Goal: Information Seeking & Learning: Learn about a topic

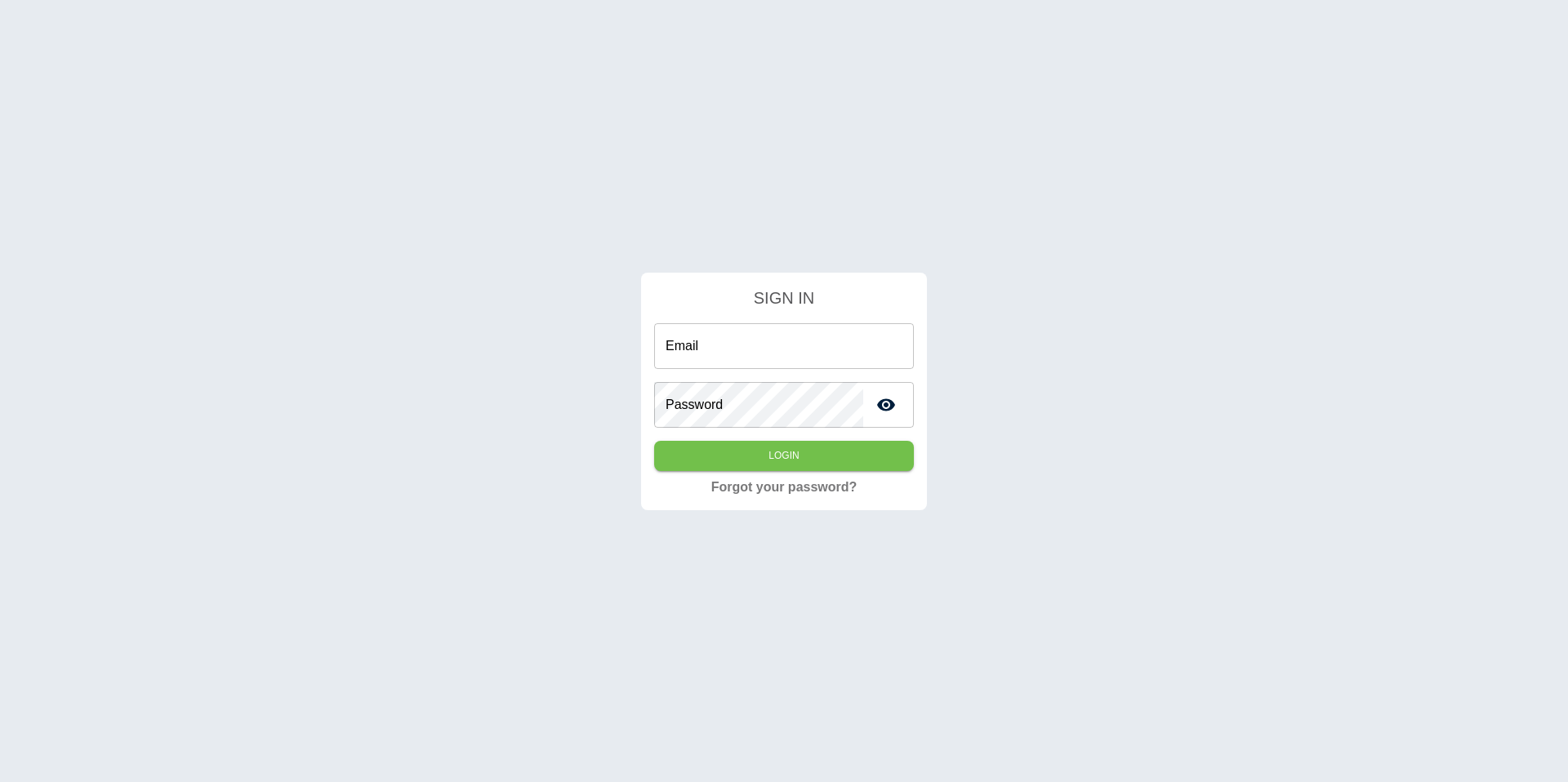
type input "**********"
click at [795, 471] on form "**********" at bounding box center [784, 382] width 260 height 192
click at [794, 461] on button "Login" at bounding box center [784, 456] width 260 height 30
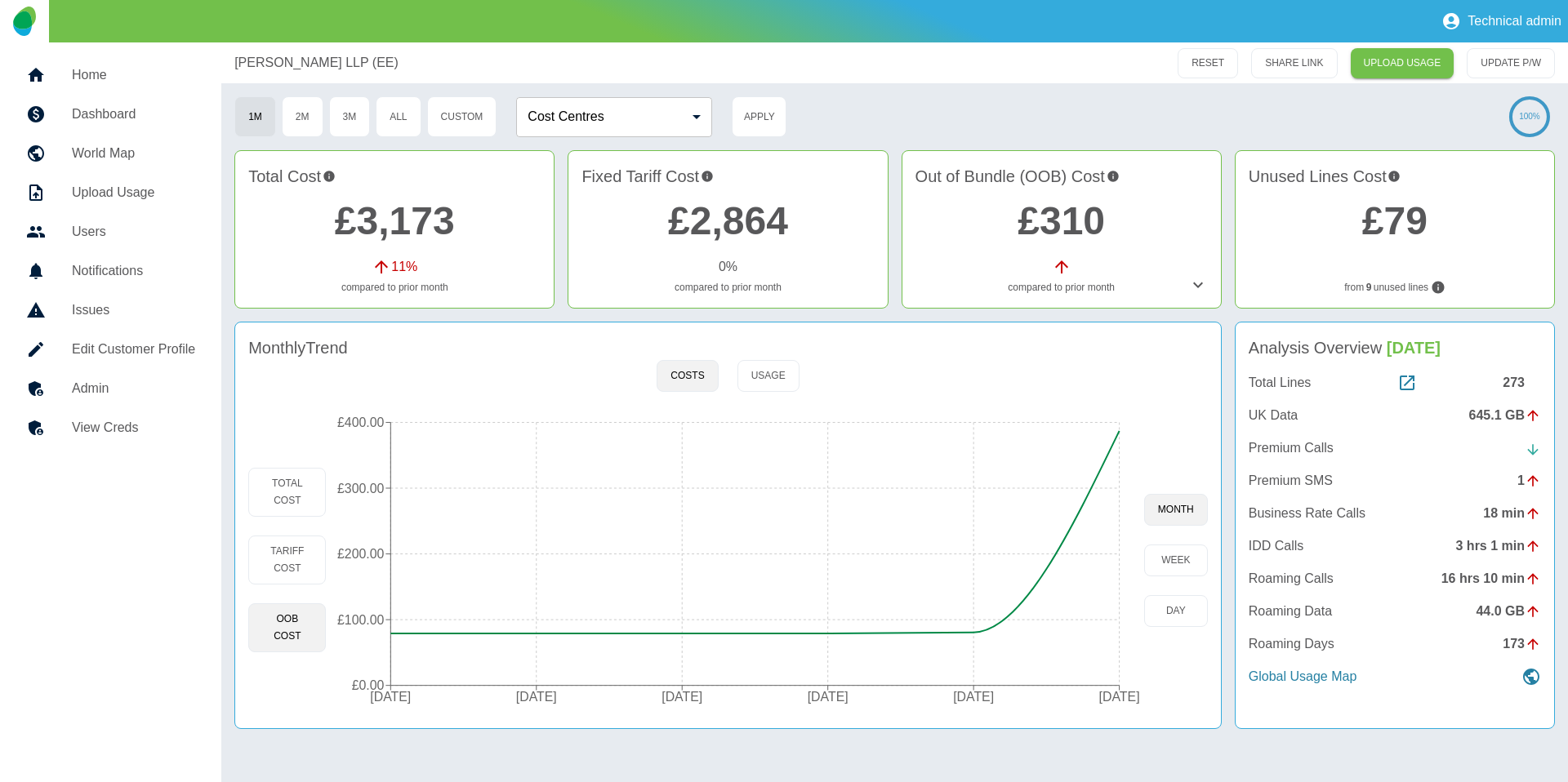
click at [702, 222] on link "£2,864" at bounding box center [728, 221] width 120 height 43
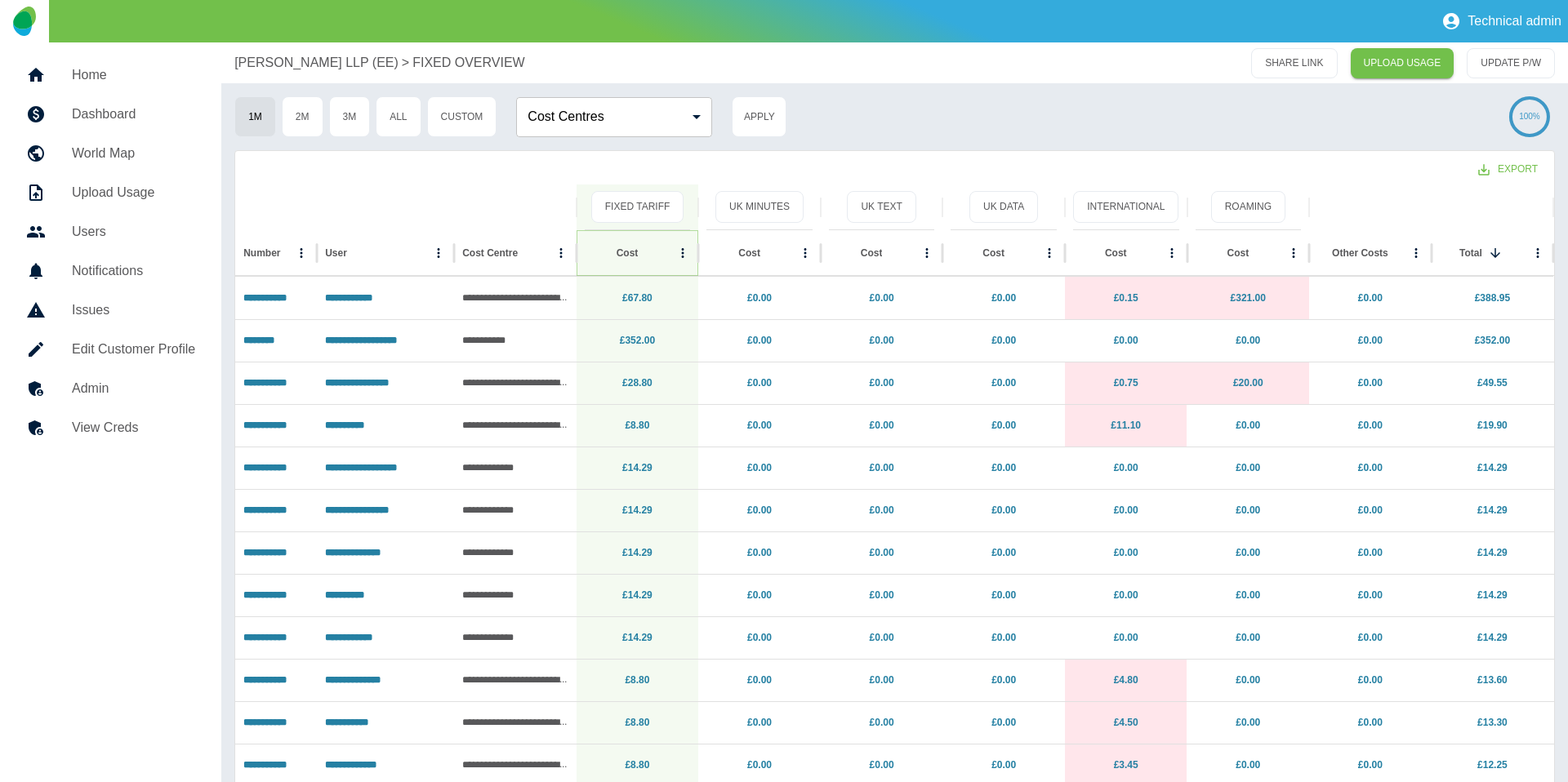
click at [646, 255] on icon "Sort" at bounding box center [651, 253] width 15 height 15
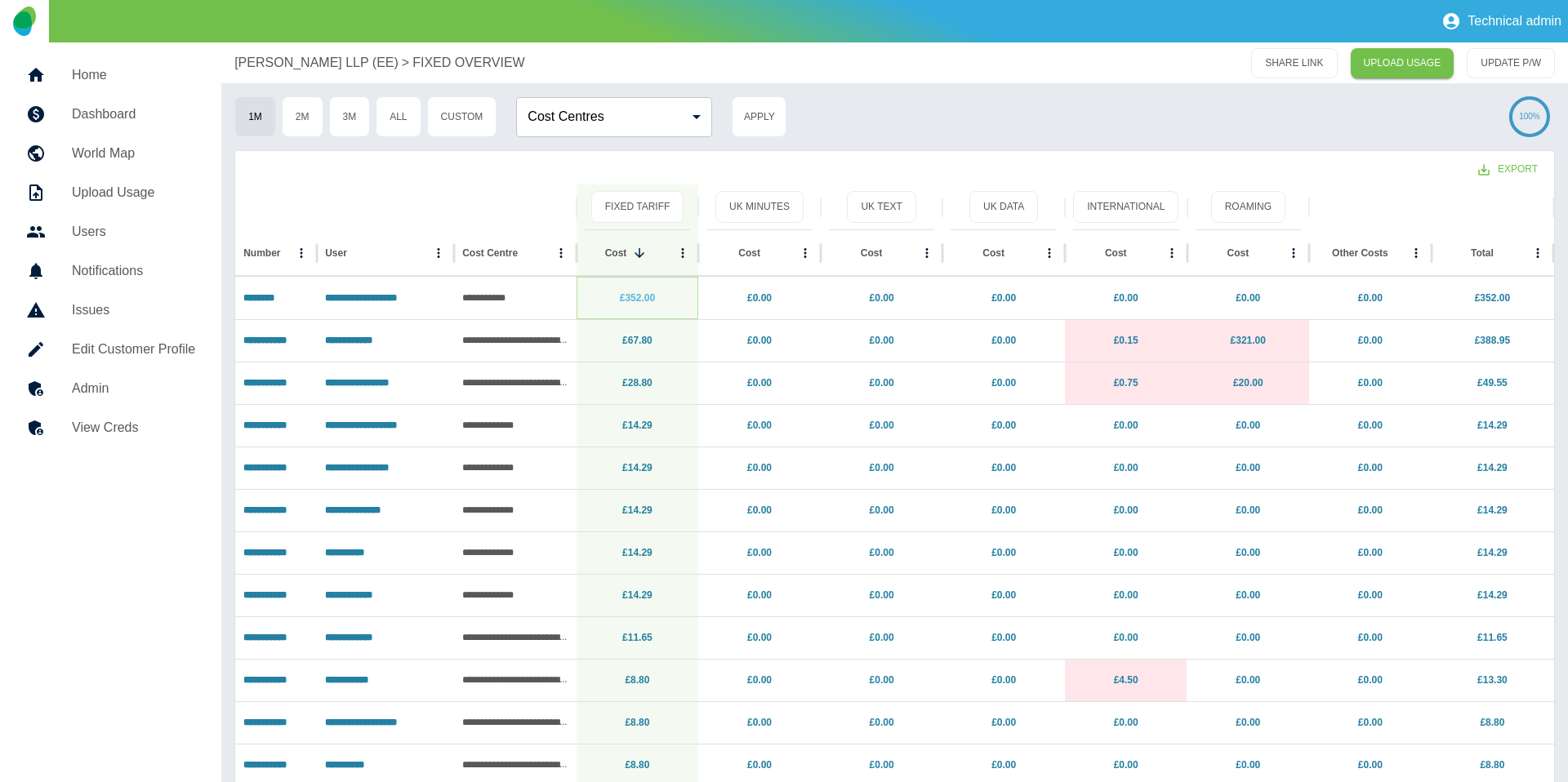
click at [646, 297] on link "£352.00" at bounding box center [638, 298] width 35 height 12
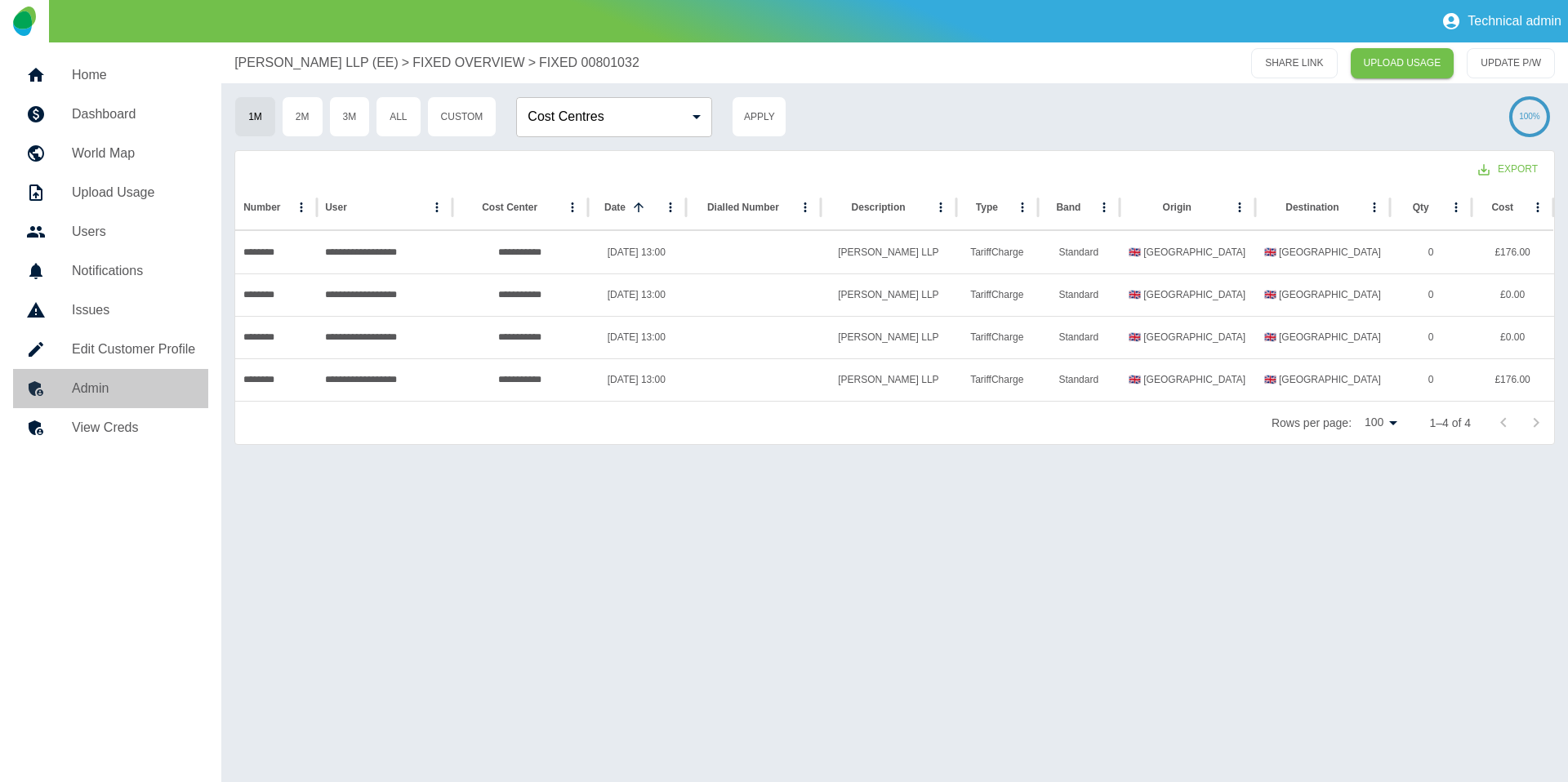
click at [165, 402] on link "Admin" at bounding box center [110, 389] width 195 height 39
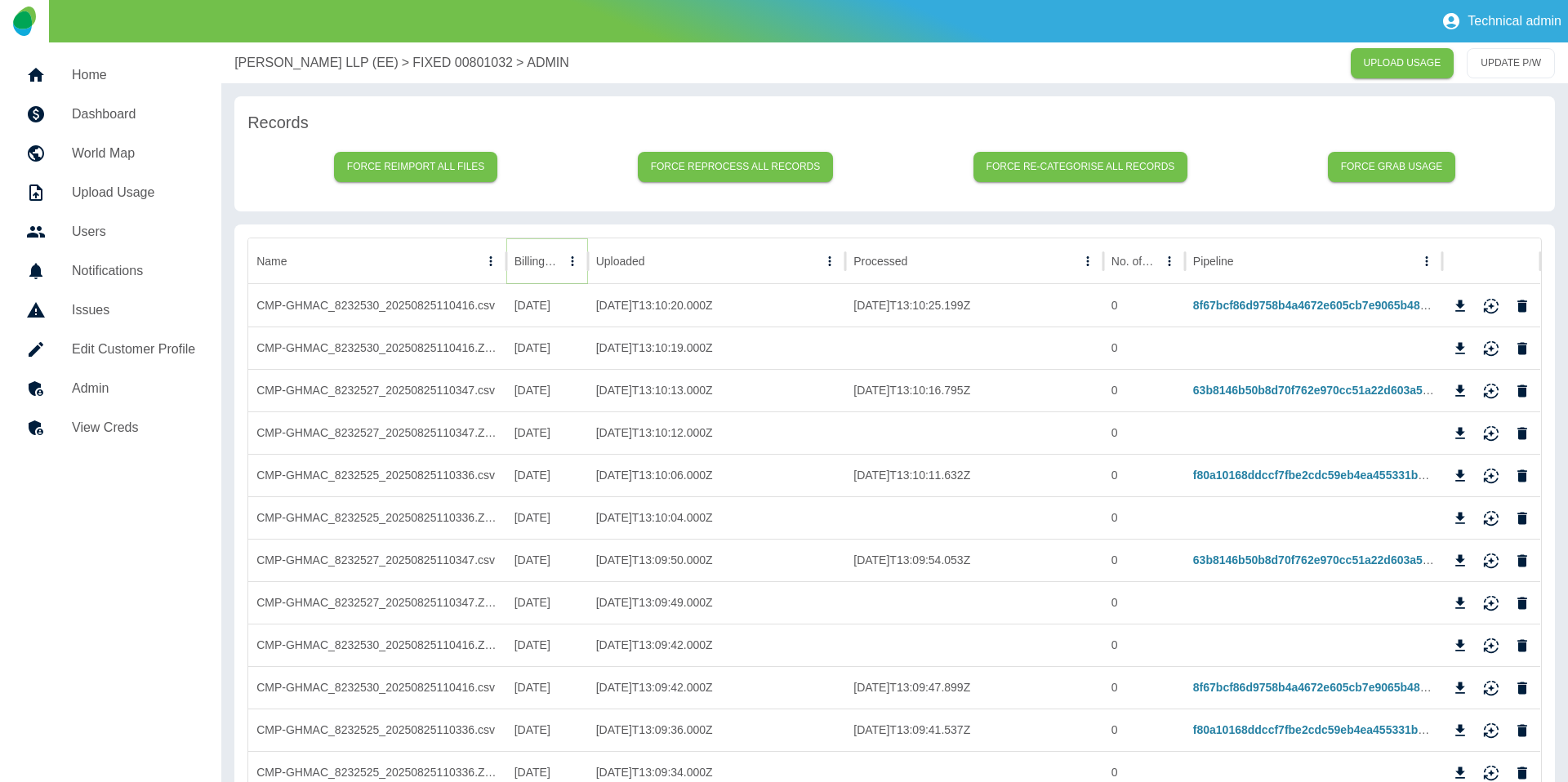
click at [565, 267] on icon "Sort" at bounding box center [572, 261] width 15 height 15
click at [1292, 392] on link "63b8146b50b8d70f762e970cc51a22d603a5f027" at bounding box center [1319, 390] width 252 height 13
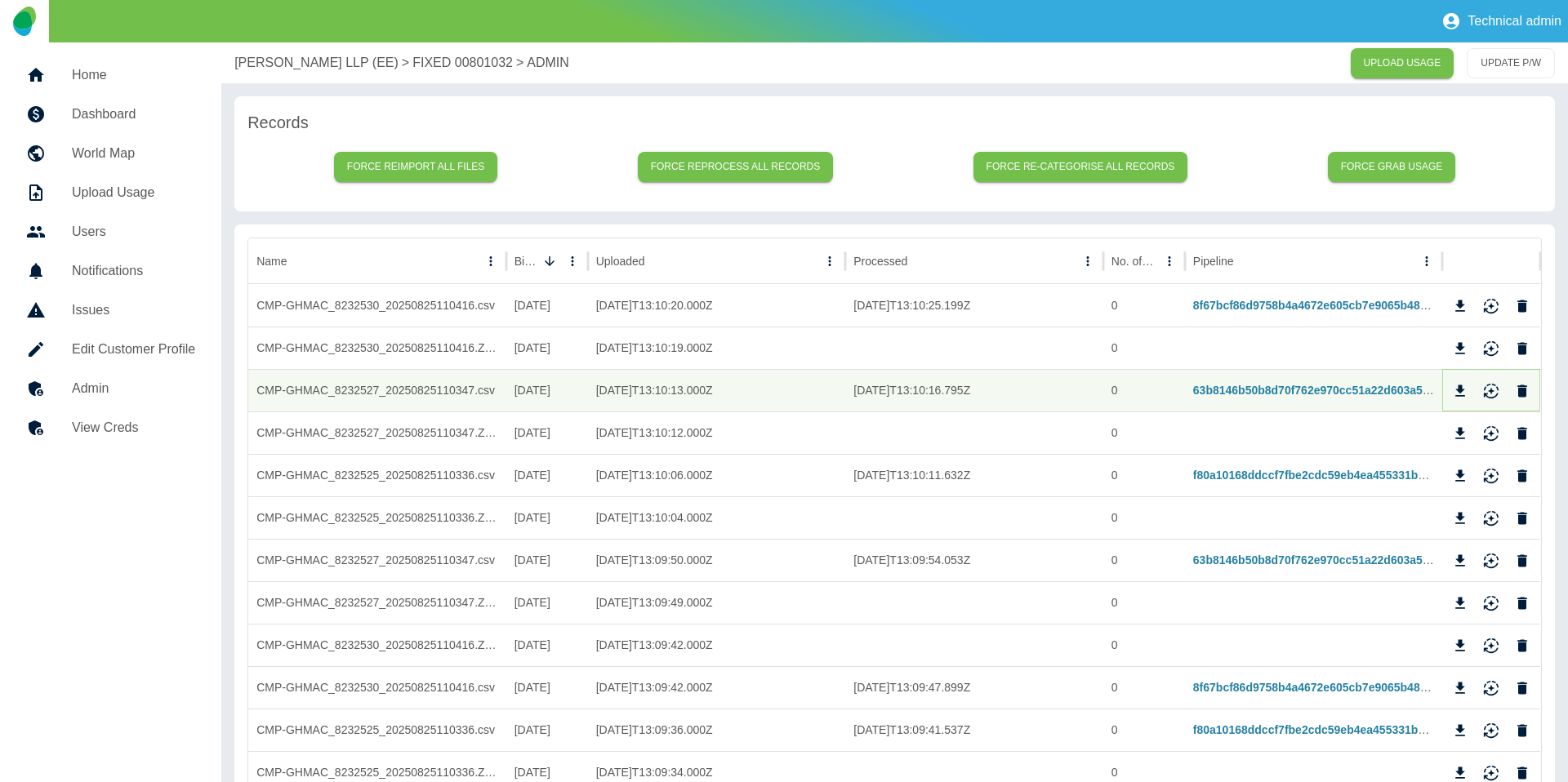
click at [1496, 392] on icon "Reimport" at bounding box center [1491, 391] width 17 height 17
click at [302, 78] on div "Harper Macleod LLP (EE) > FIXED 00801032 > ADMIN UPLOAD USAGE UPDATE P/W" at bounding box center [895, 63] width 1347 height 41
click at [307, 71] on p "Harper Macleod LLP (EE)" at bounding box center [316, 63] width 164 height 20
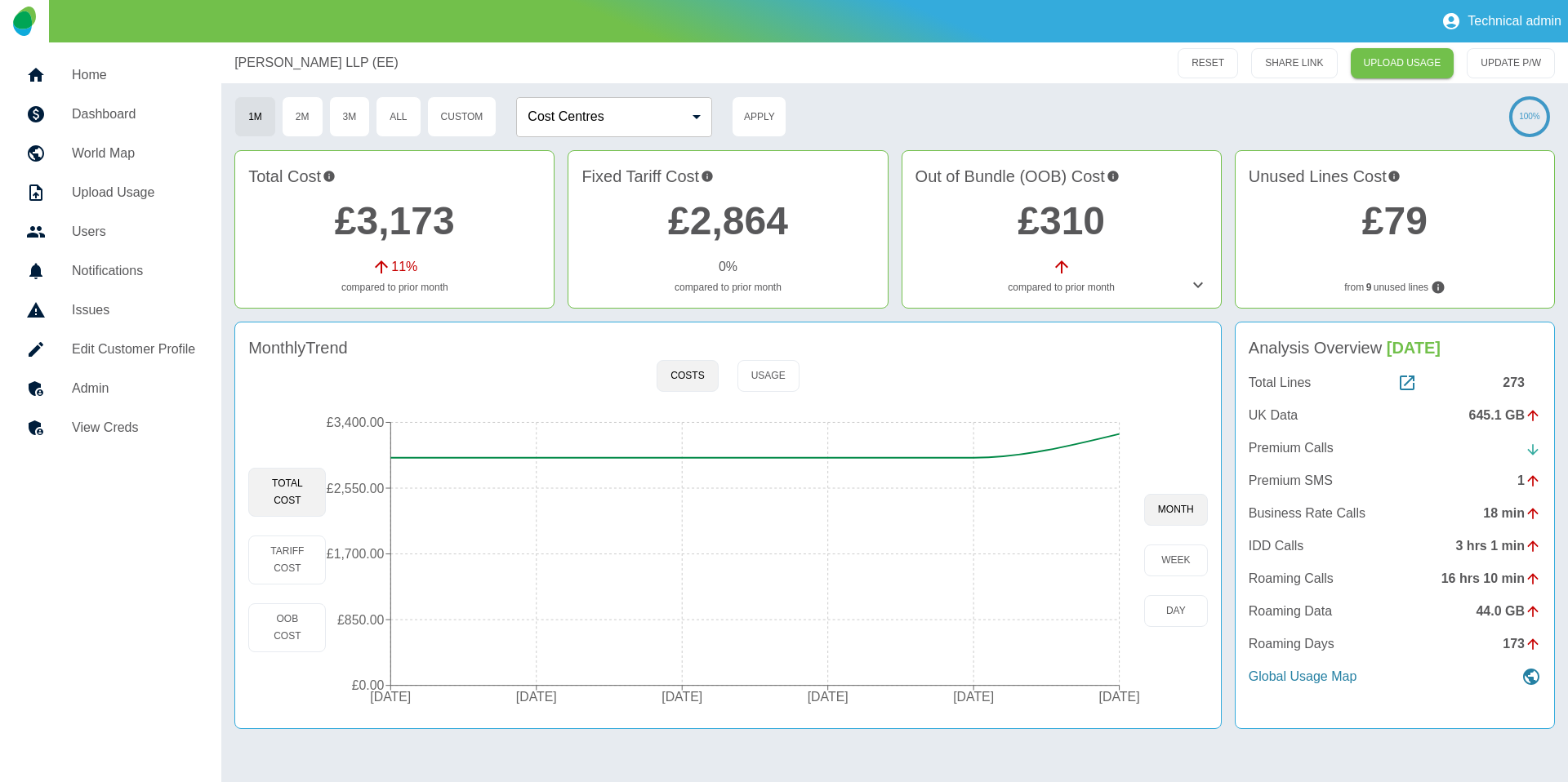
click at [740, 247] on h2 "£2,864" at bounding box center [728, 222] width 292 height 59
click at [738, 233] on link "£2,864" at bounding box center [728, 221] width 120 height 43
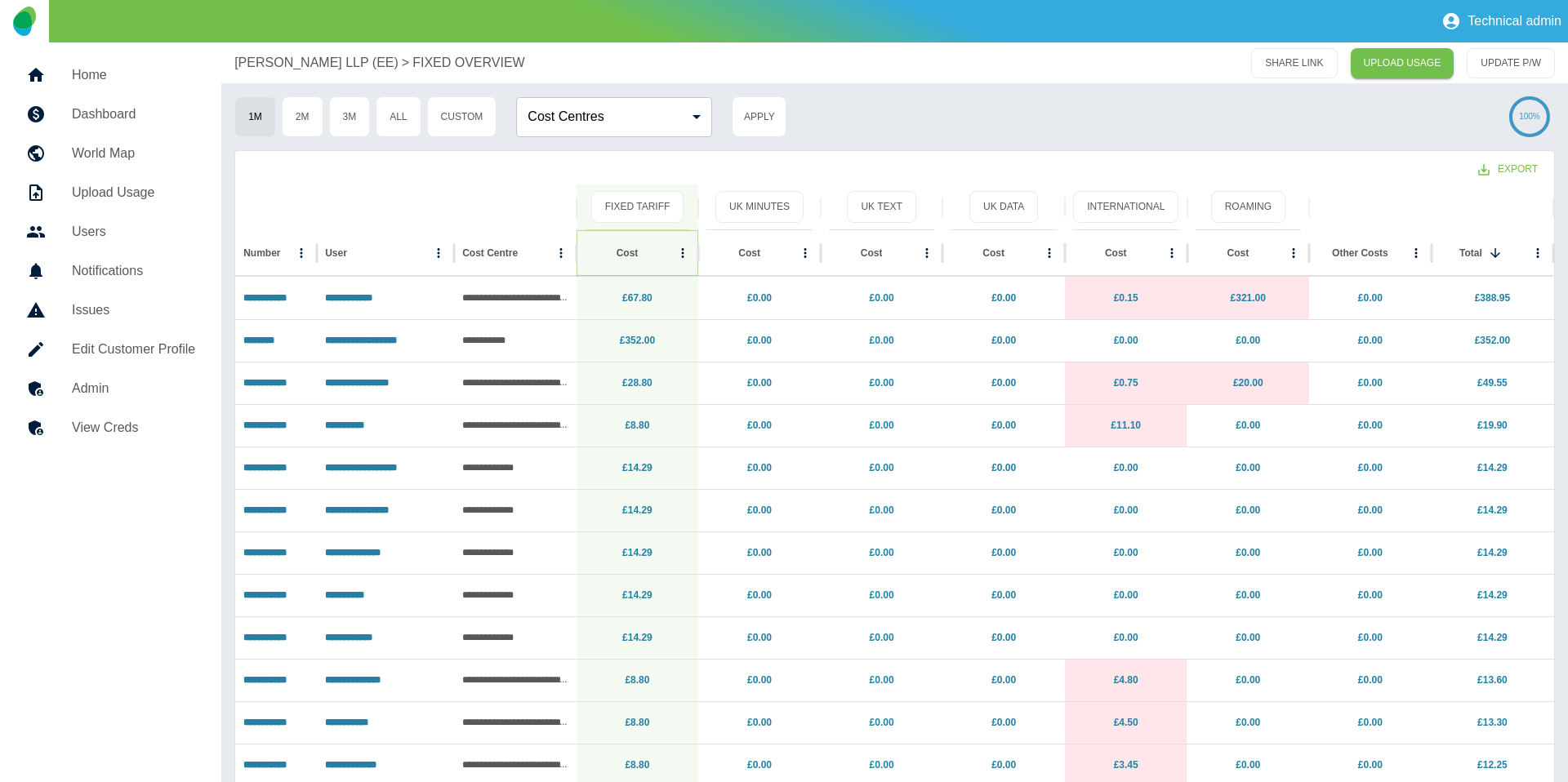
click at [644, 249] on icon "Sort" at bounding box center [651, 253] width 15 height 15
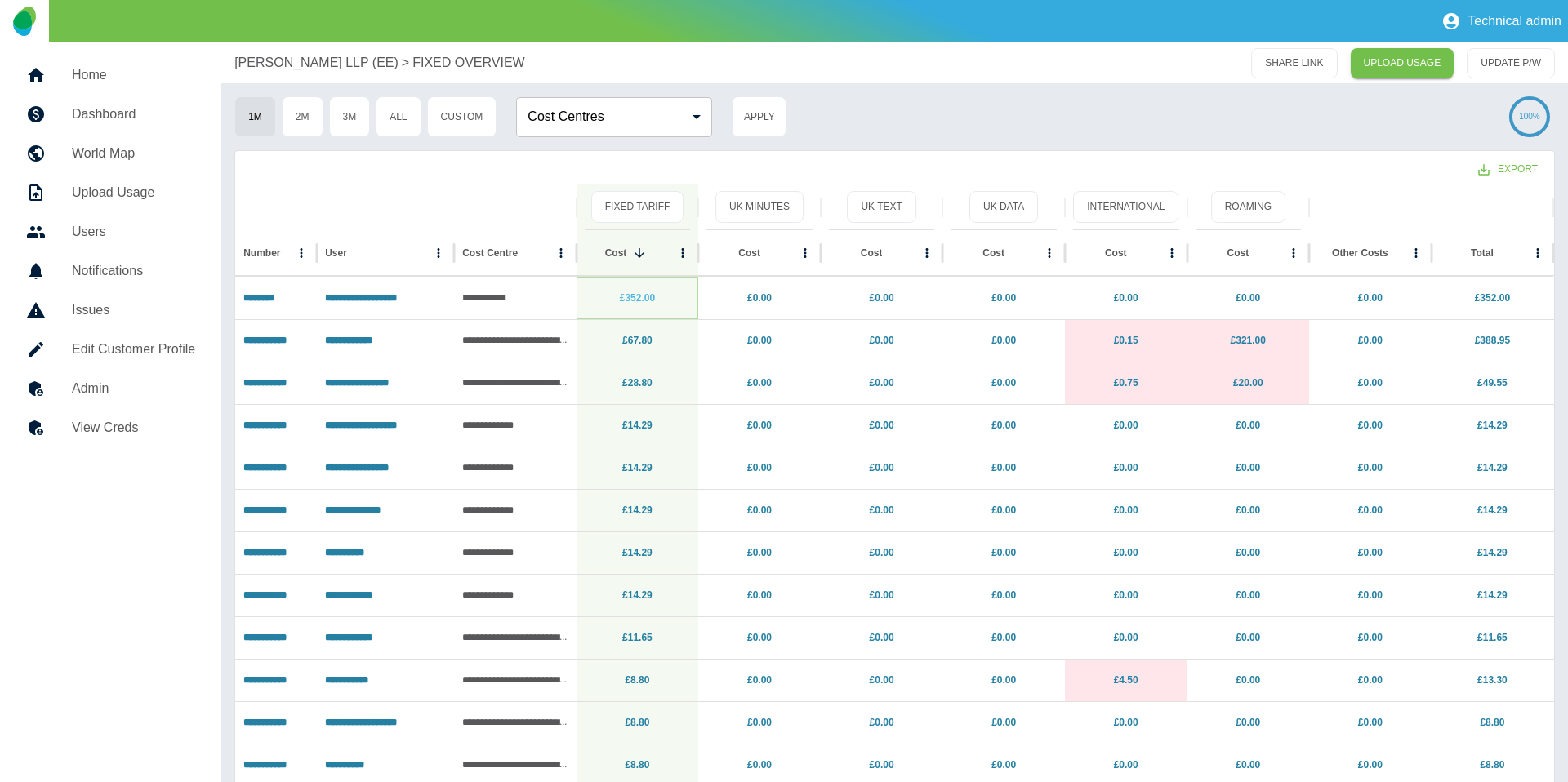
click at [641, 294] on link "£352.00" at bounding box center [638, 298] width 35 height 12
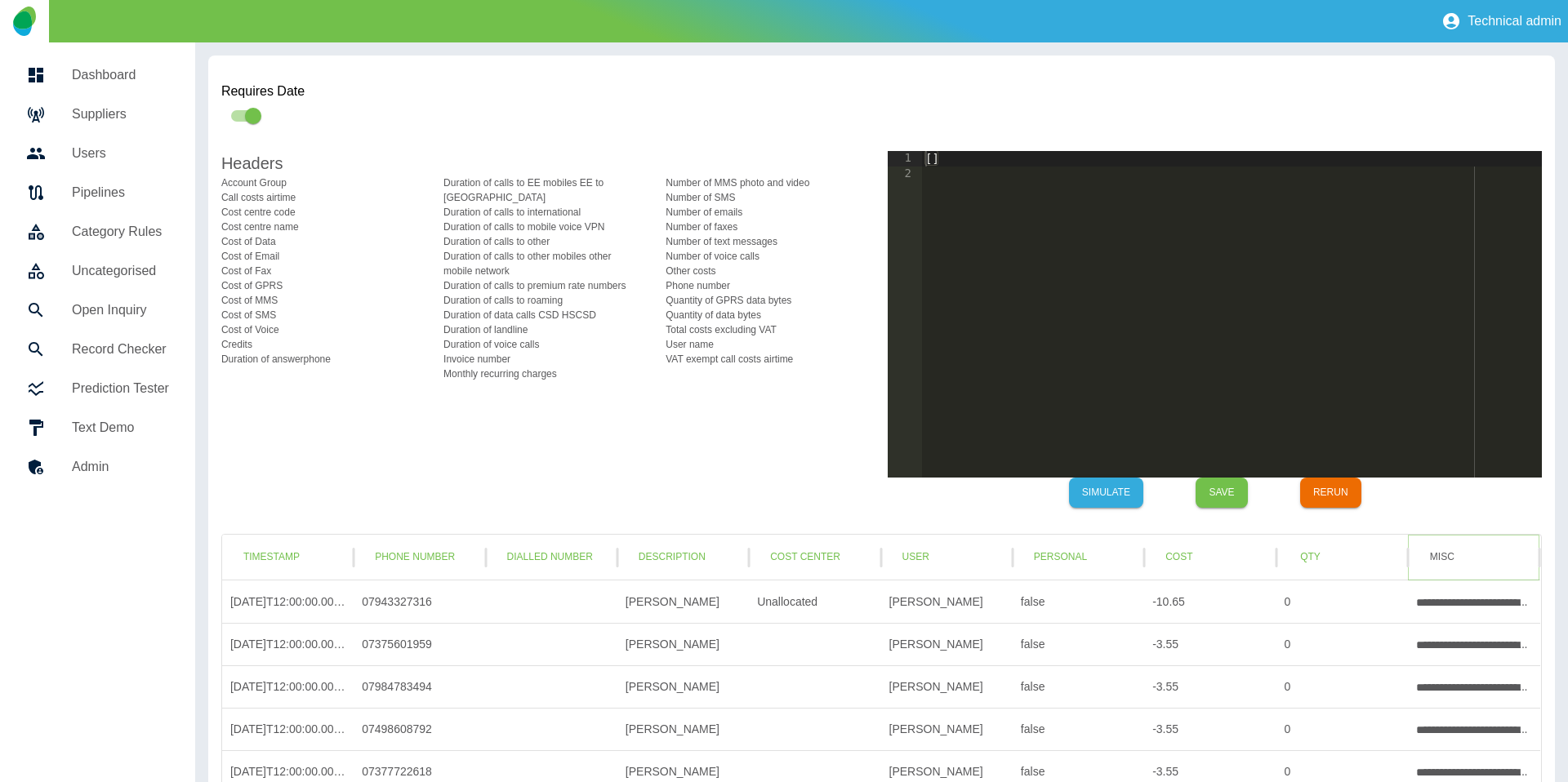
click at [1439, 549] on button "Misc" at bounding box center [1441, 557] width 52 height 30
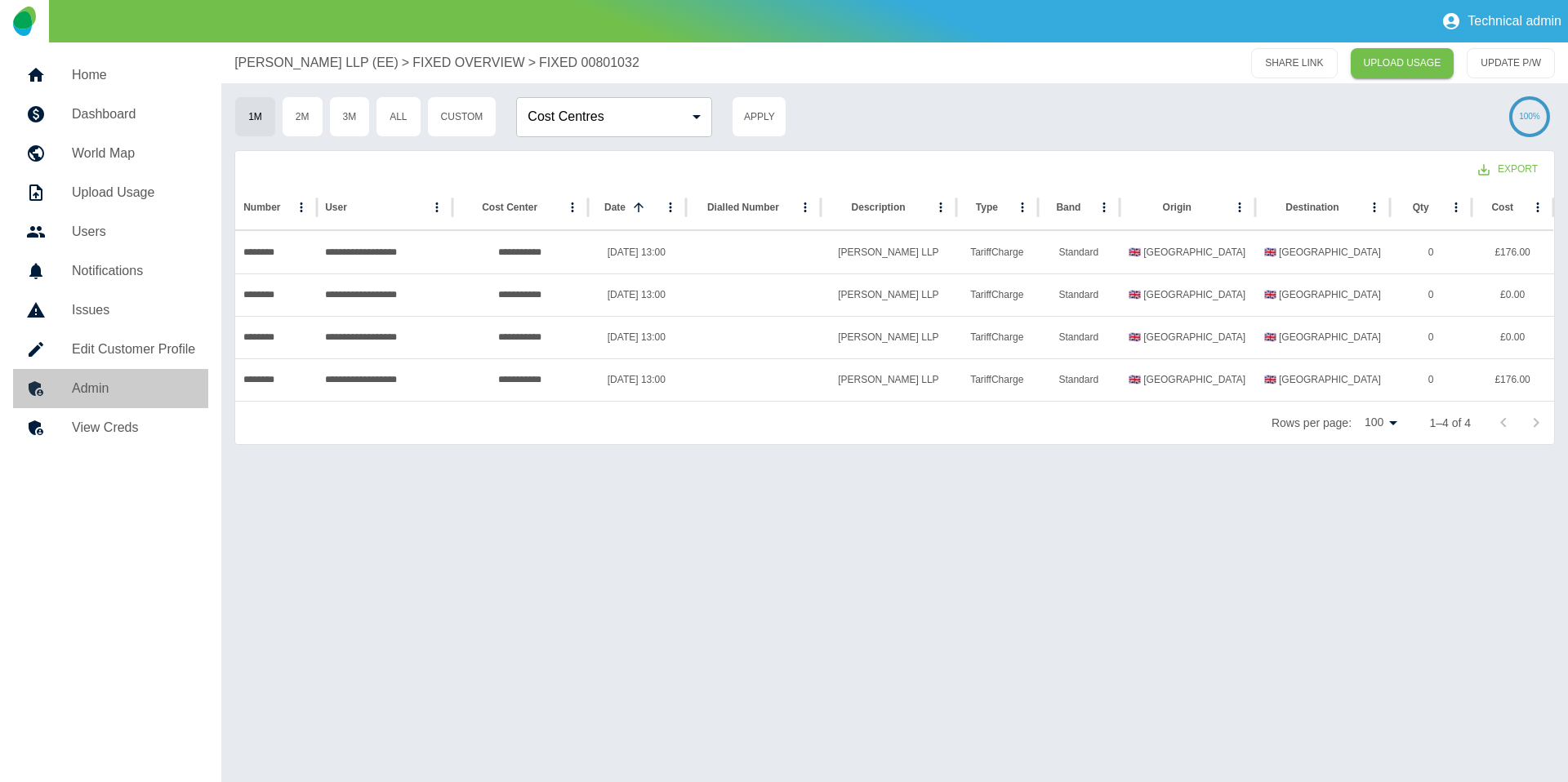
click at [76, 391] on h5 "Admin" at bounding box center [133, 389] width 124 height 20
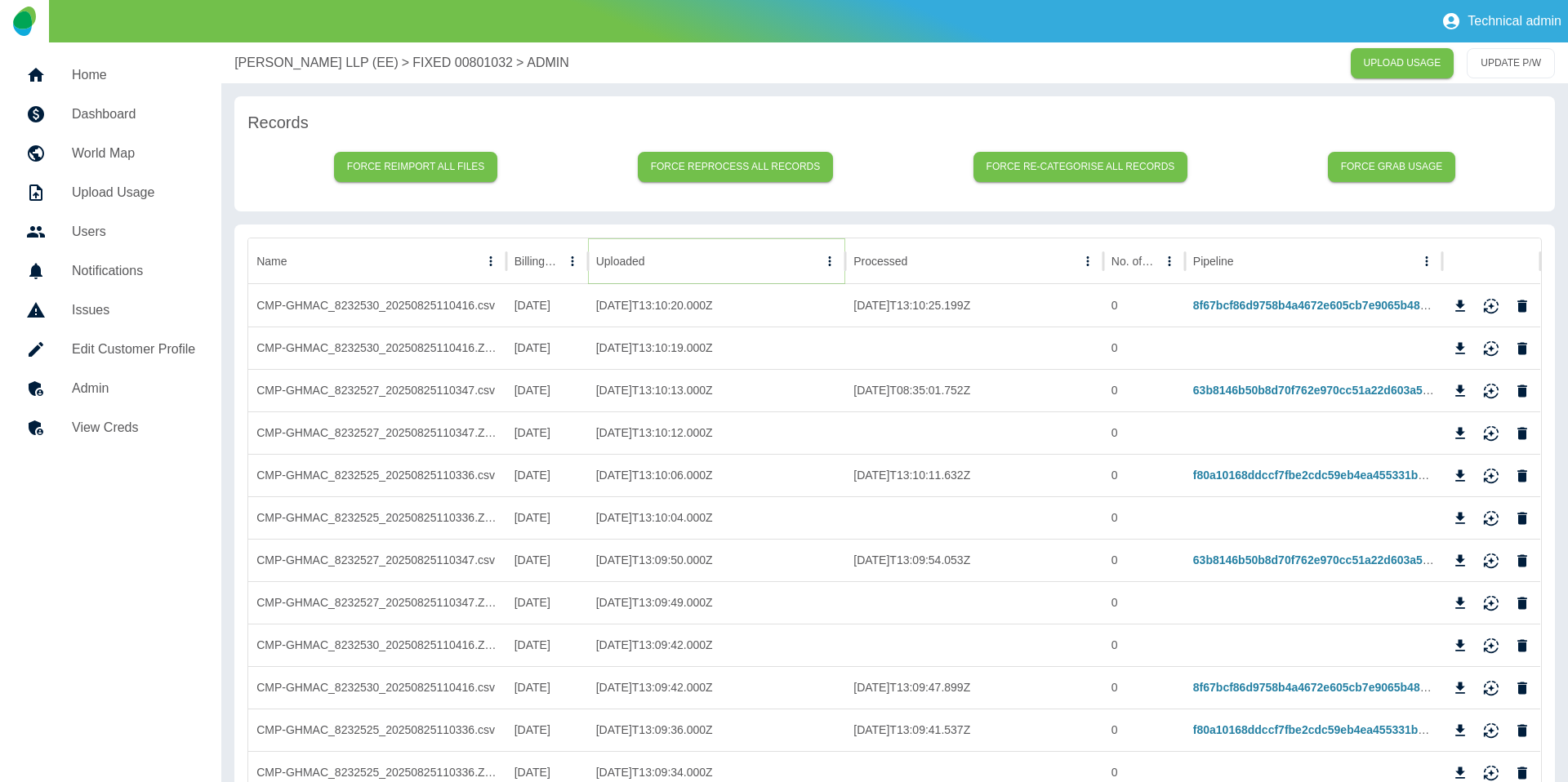
click at [659, 271] on button "Sort" at bounding box center [657, 261] width 23 height 23
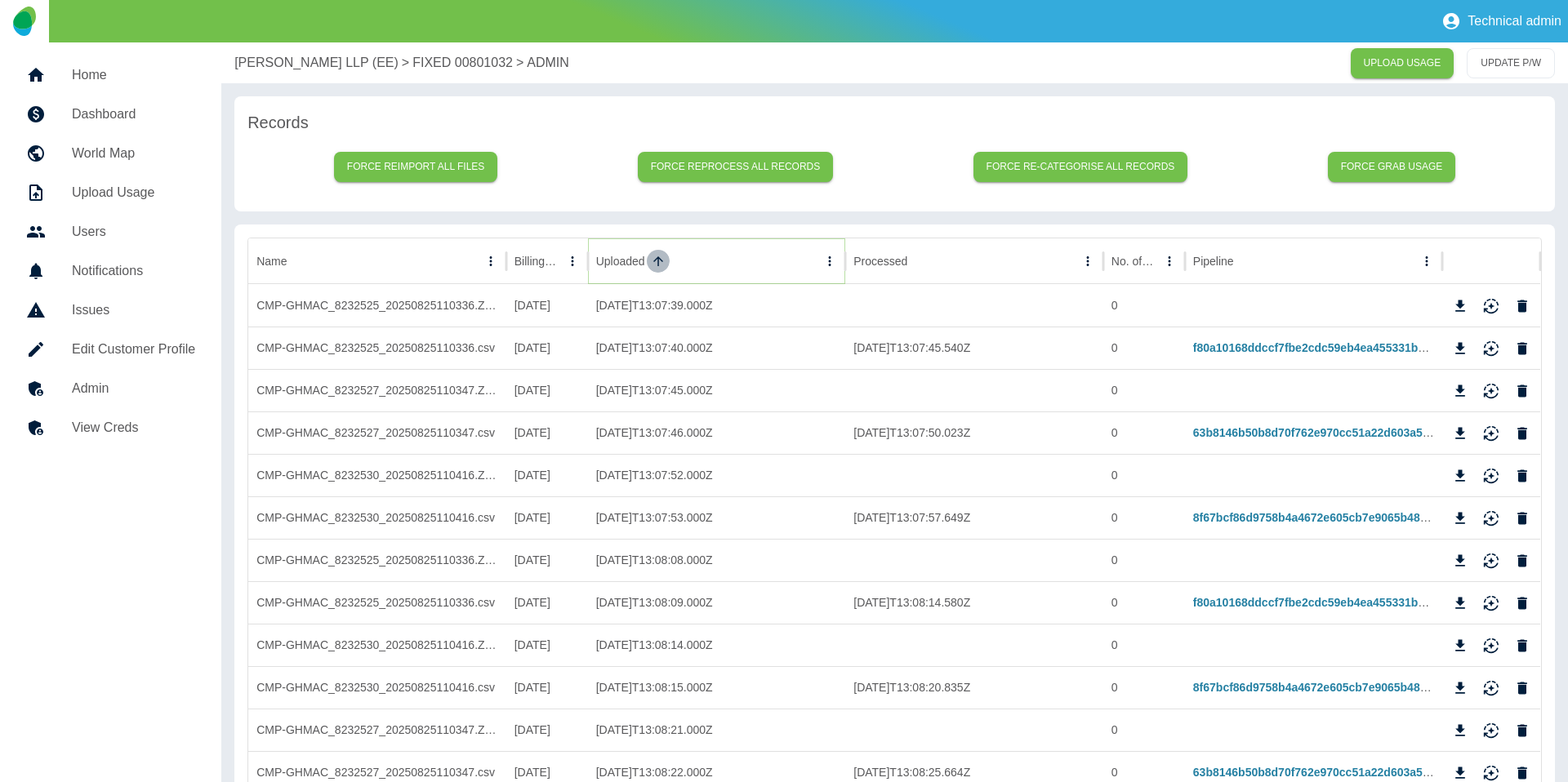
click at [659, 267] on icon "Sort" at bounding box center [657, 261] width 15 height 15
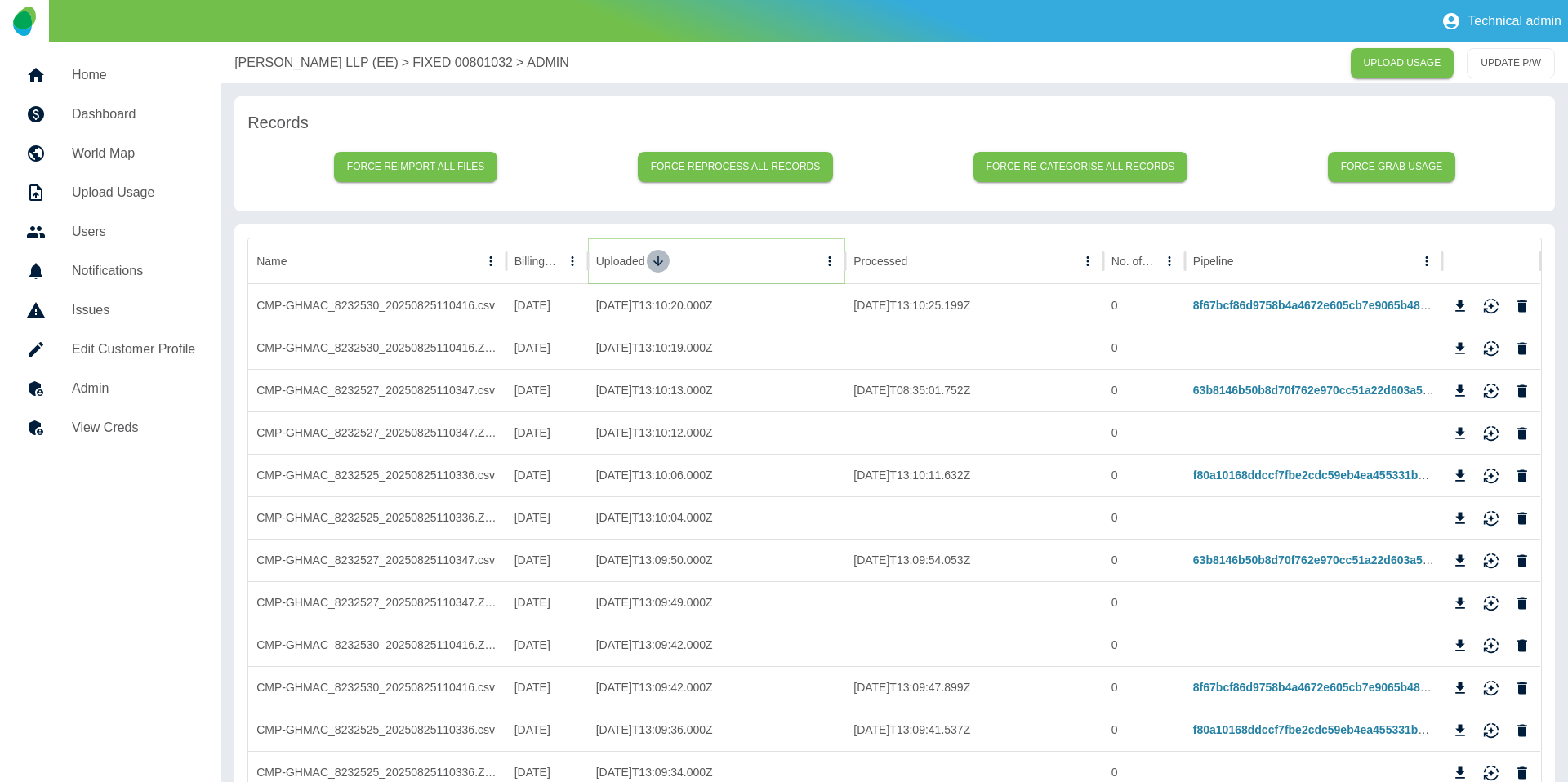
click at [659, 267] on icon "Sort" at bounding box center [657, 261] width 15 height 15
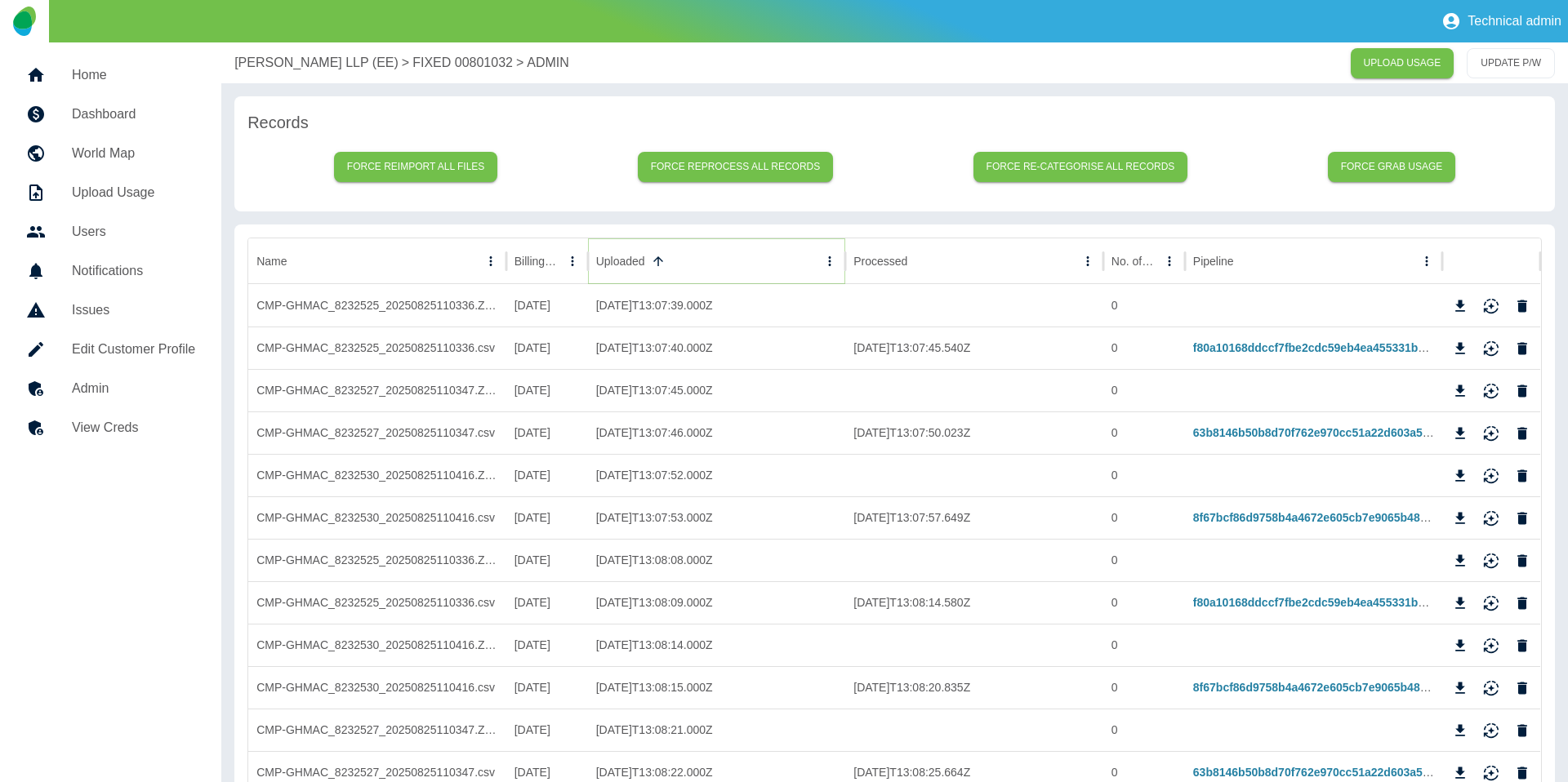
click at [659, 267] on icon "Sort" at bounding box center [657, 261] width 15 height 15
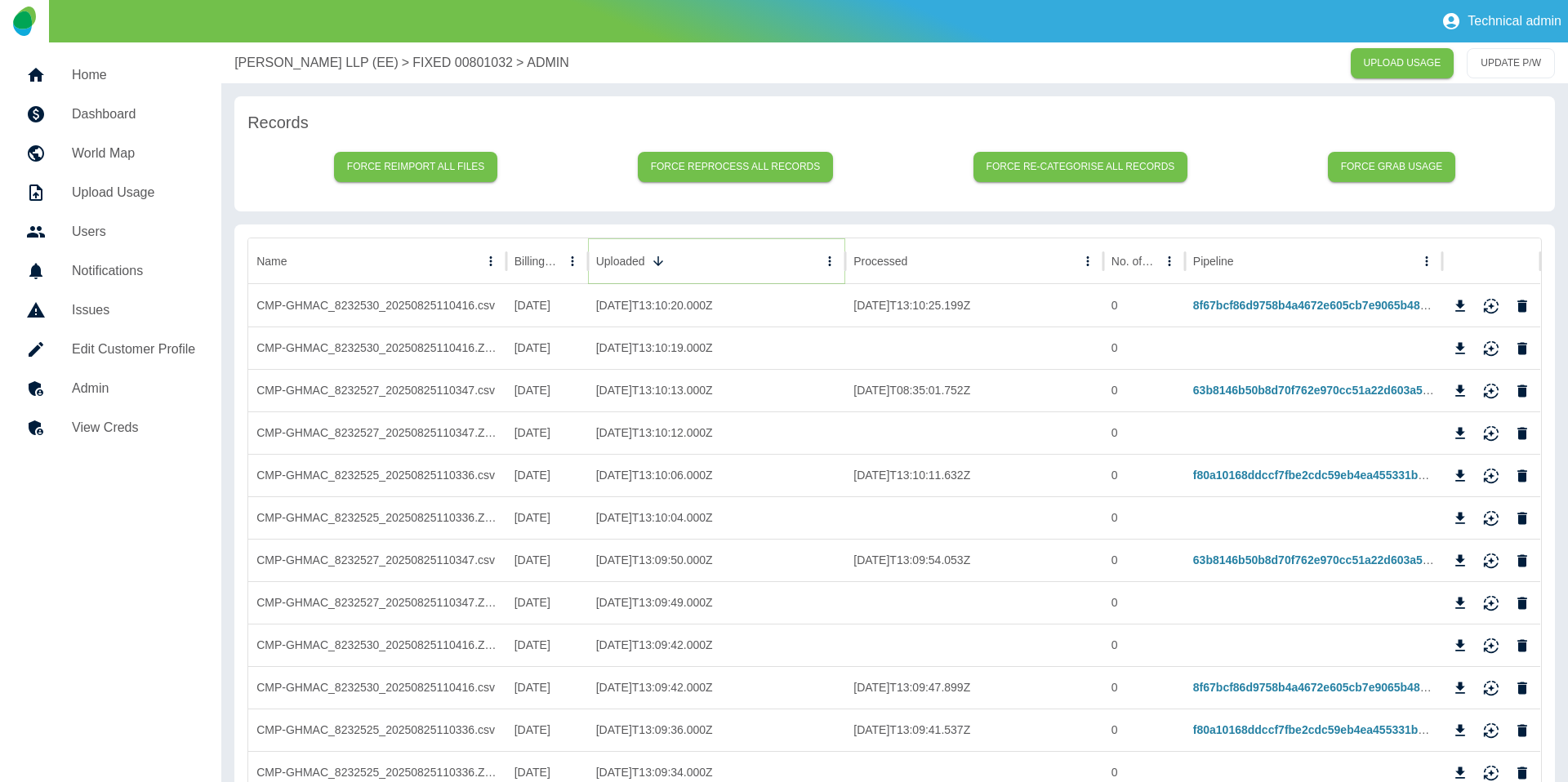
click at [659, 267] on icon "Sort" at bounding box center [657, 261] width 15 height 15
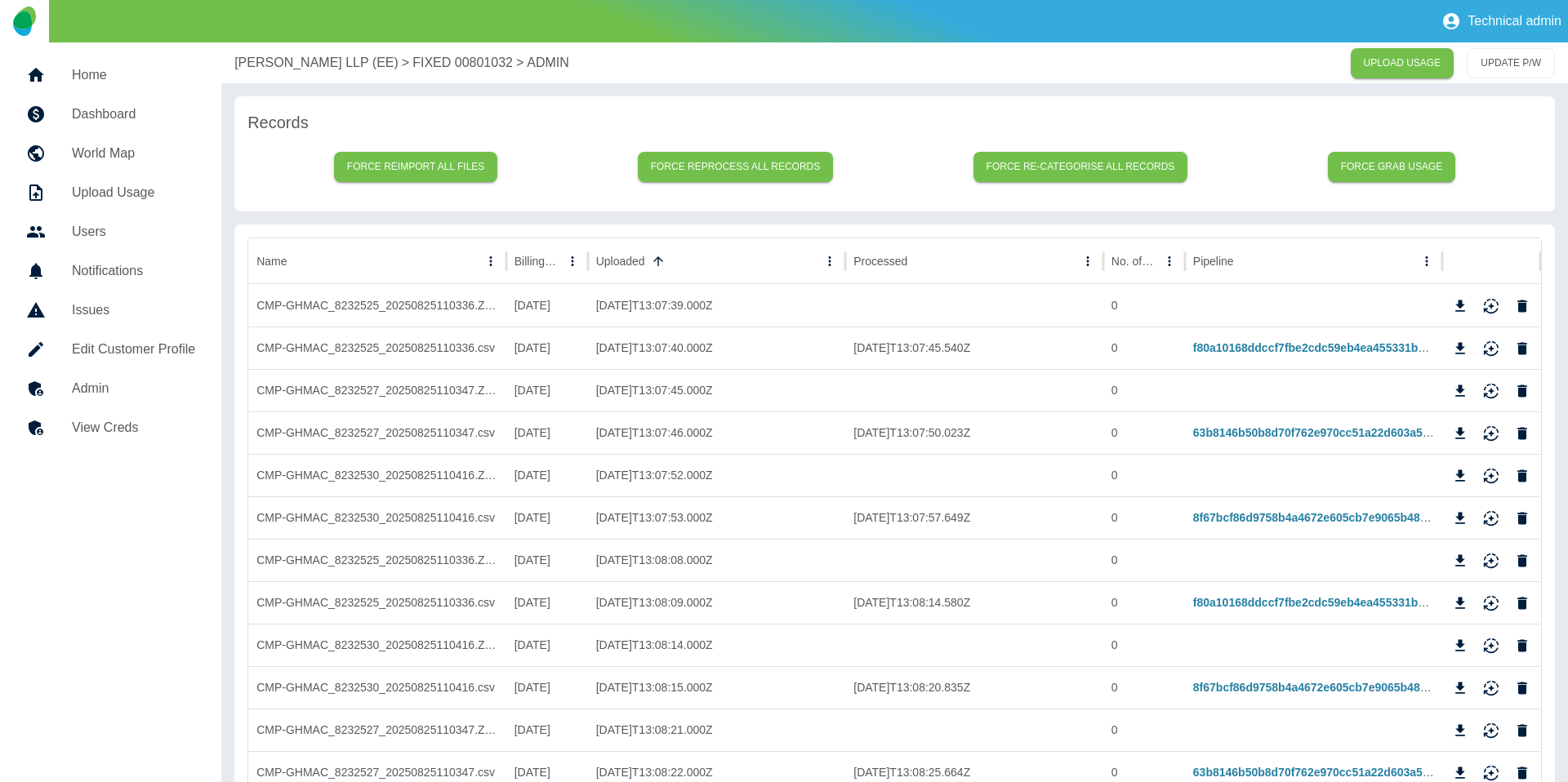
click at [279, 65] on p "Harper Macleod LLP (EE)" at bounding box center [316, 63] width 164 height 20
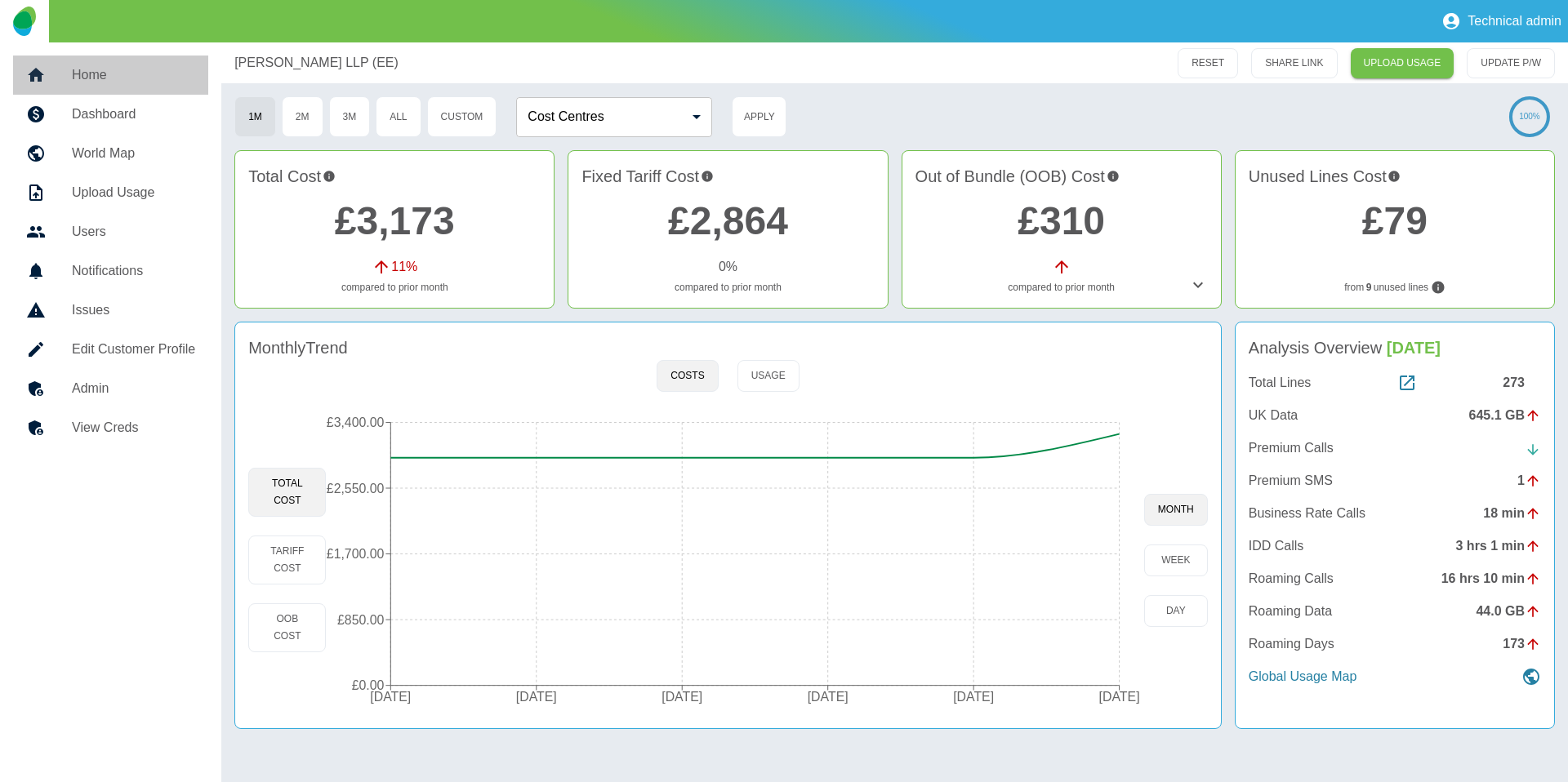
click at [115, 80] on h5 "Home" at bounding box center [133, 76] width 124 height 20
click at [739, 207] on link "£2,864" at bounding box center [728, 221] width 120 height 43
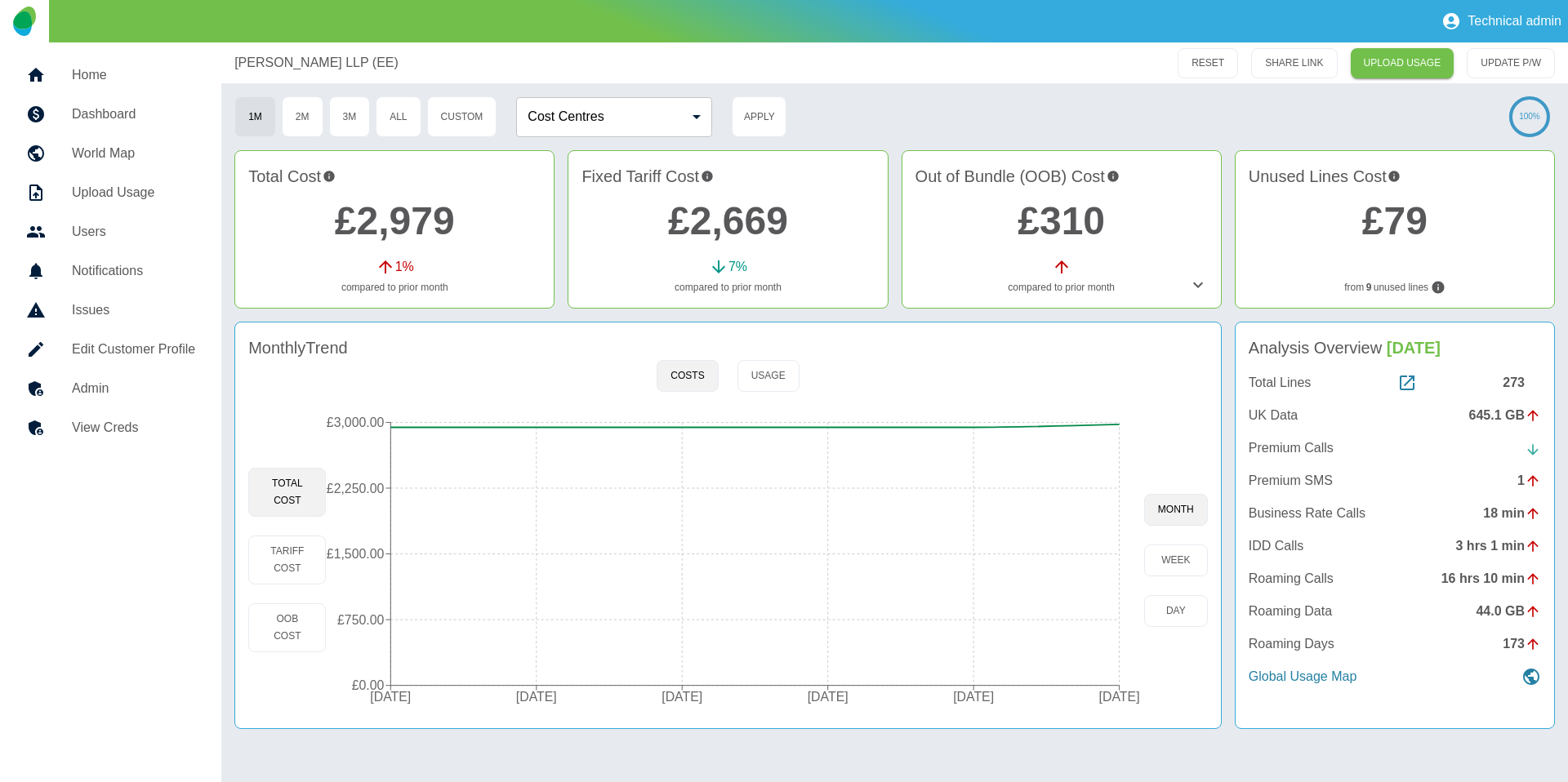
click at [93, 375] on link "Admin" at bounding box center [110, 389] width 195 height 39
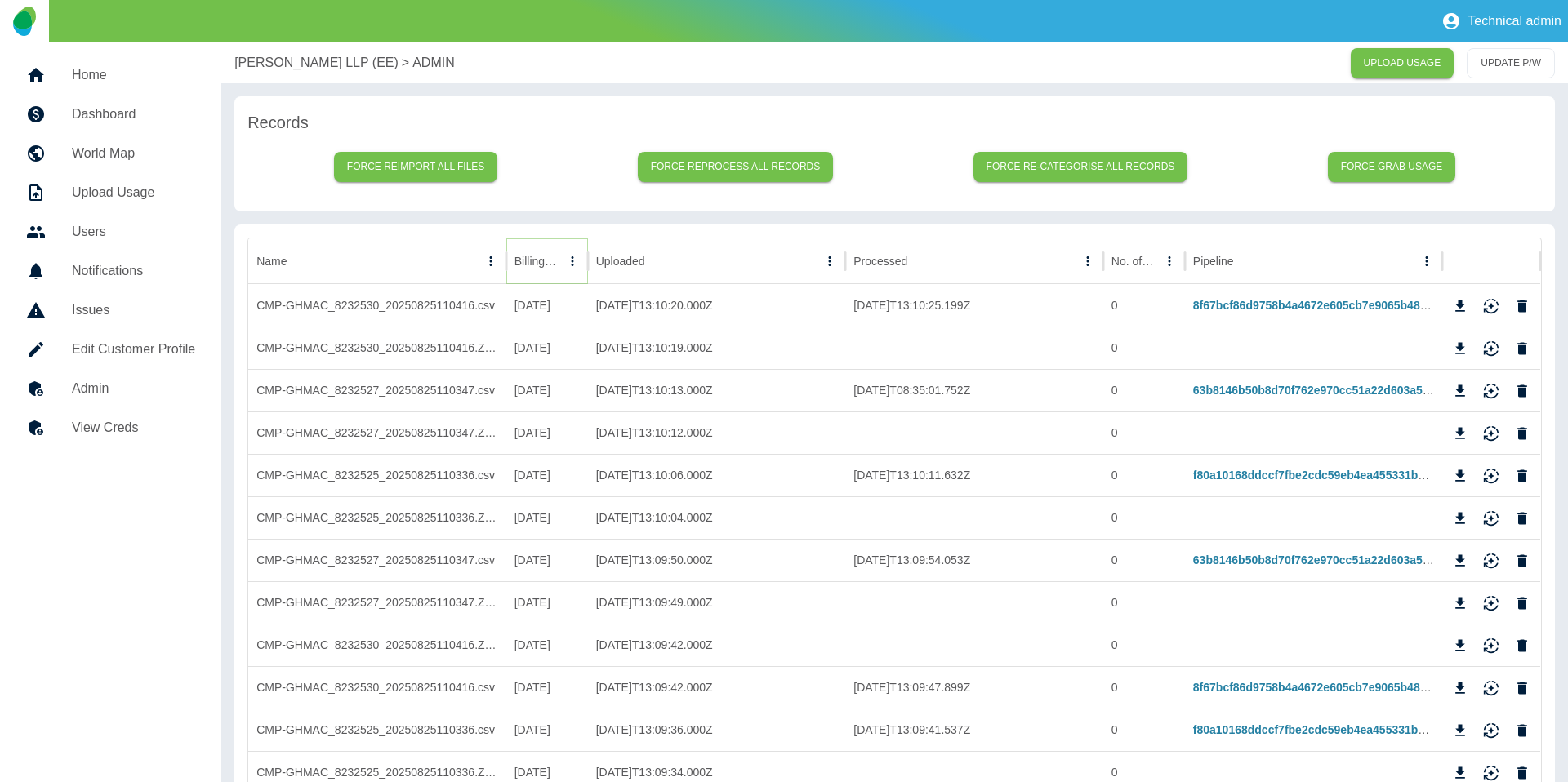
click at [565, 261] on icon "Sort" at bounding box center [572, 261] width 15 height 15
click at [1484, 391] on icon "Reimport" at bounding box center [1491, 391] width 17 height 17
click at [334, 66] on p "[PERSON_NAME] LLP (EE)" at bounding box center [316, 63] width 164 height 20
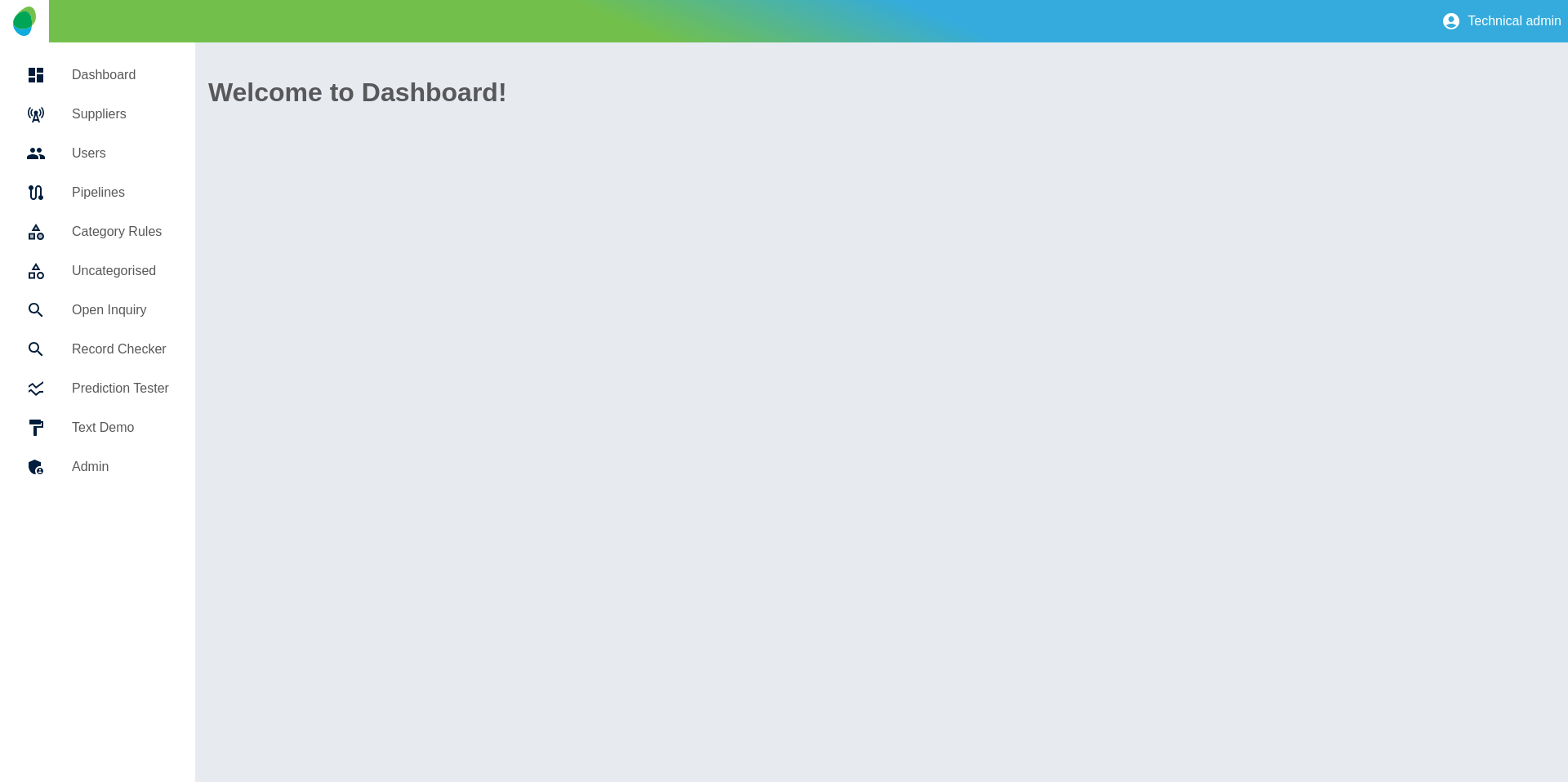
click at [115, 303] on h5 "Open Inquiry" at bounding box center [120, 310] width 97 height 20
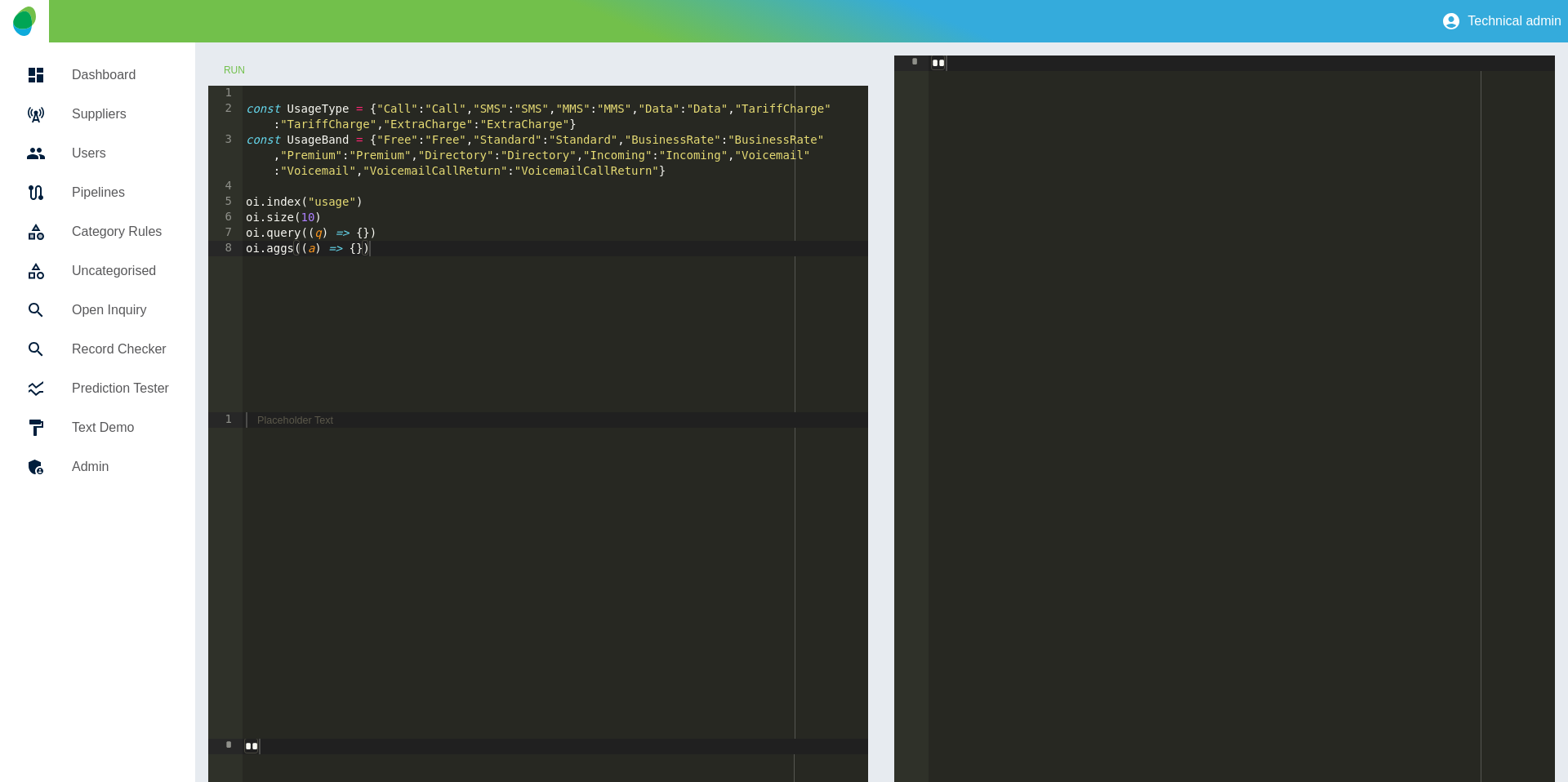
type textarea "**********"
click at [365, 235] on div "const UsageType = { "Call" : "Call" , "SMS" : "SMS" , "MMS" : "MMS" , "Data" : …" at bounding box center [555, 264] width 626 height 358
type textarea "*******"
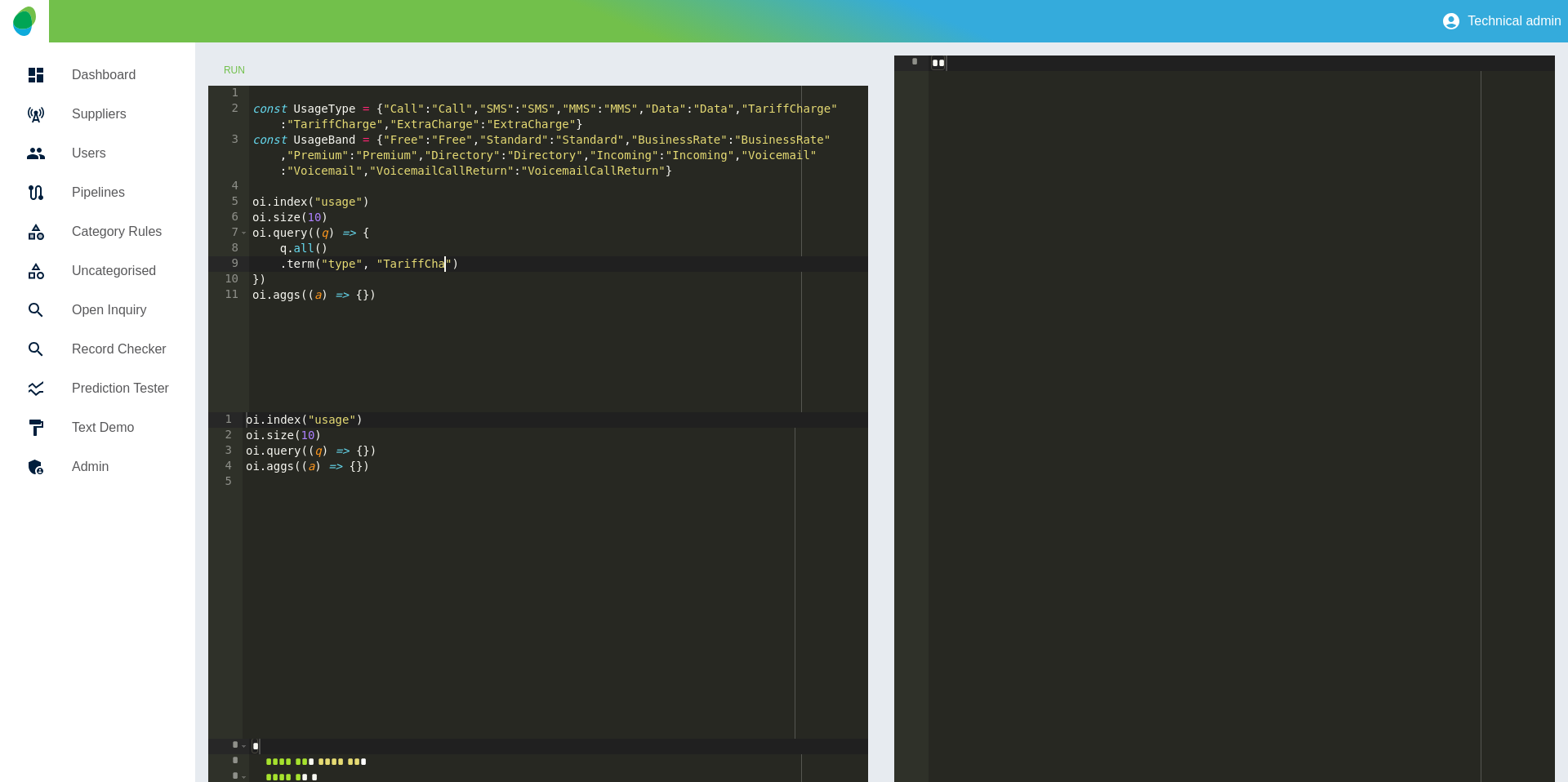
type textarea "**********"
paste textarea "**********"
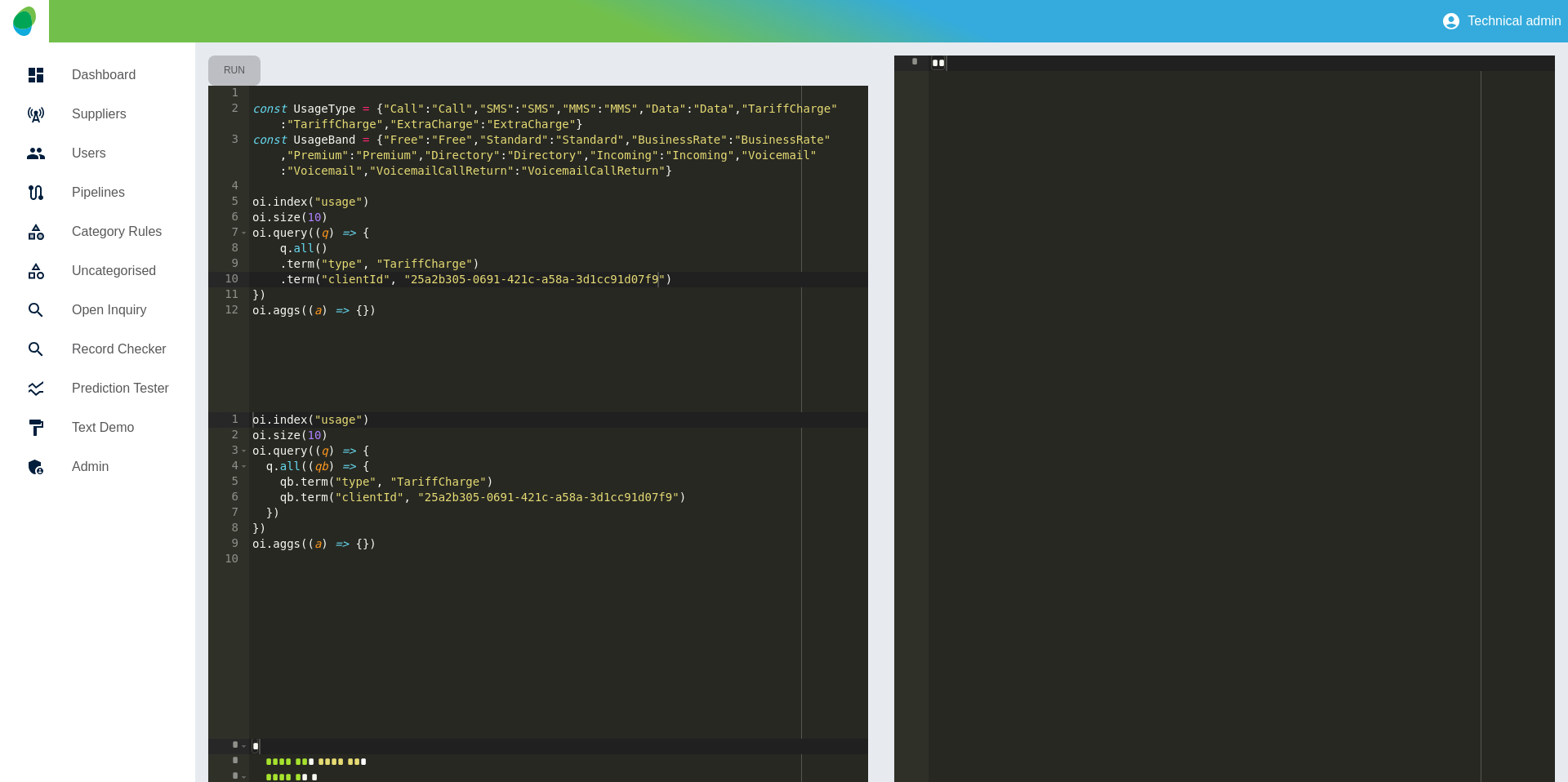
click at [246, 75] on button "Run" at bounding box center [234, 71] width 52 height 30
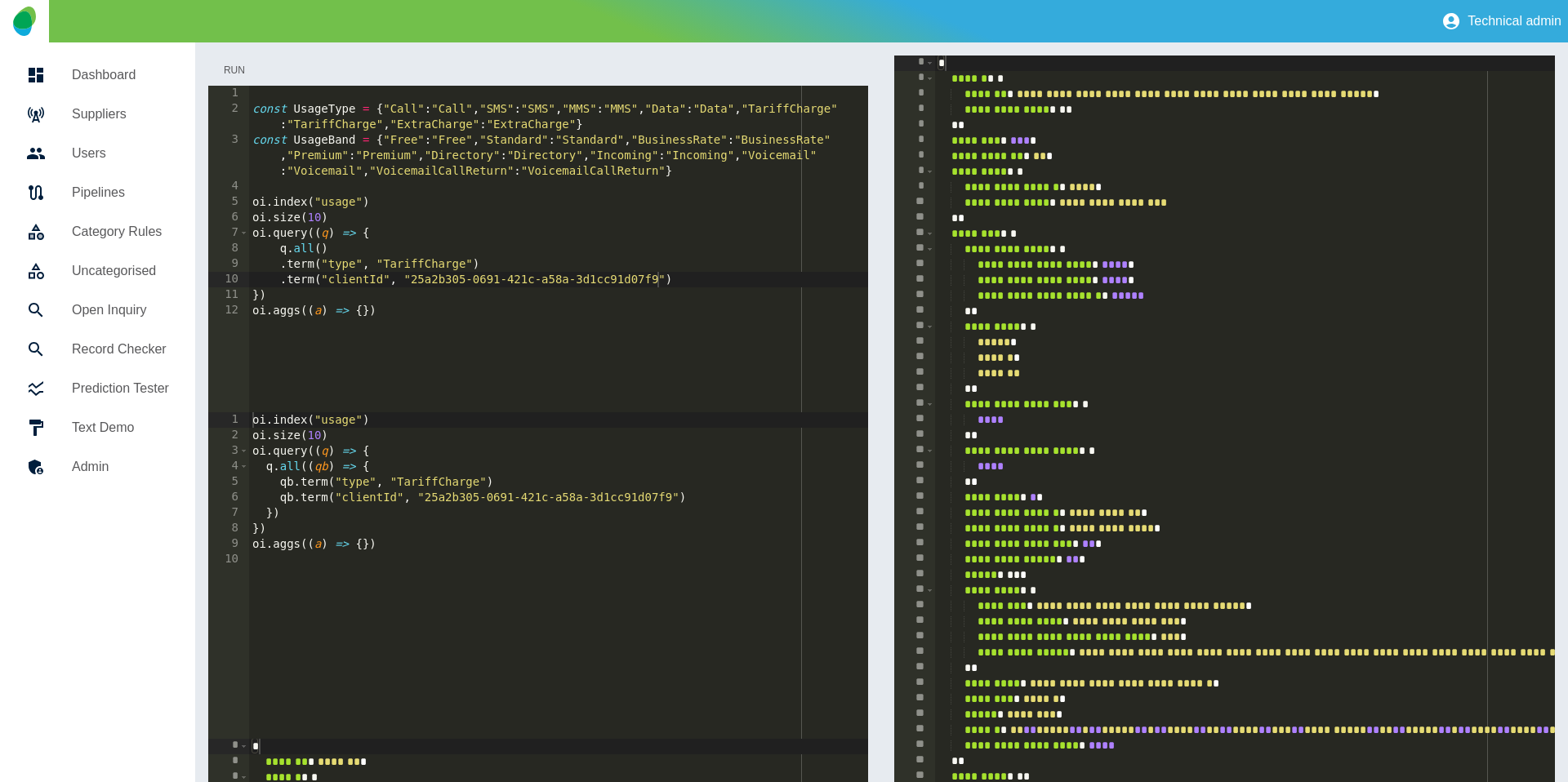
click at [246, 75] on button "Run" at bounding box center [234, 71] width 52 height 30
click at [322, 202] on div "const UsageType = { "Call" : "Call" , "SMS" : "SMS" , "MMS" : "MMS" , "Data" : …" at bounding box center [559, 264] width 620 height 358
click at [252, 77] on button "Run" at bounding box center [234, 71] width 52 height 30
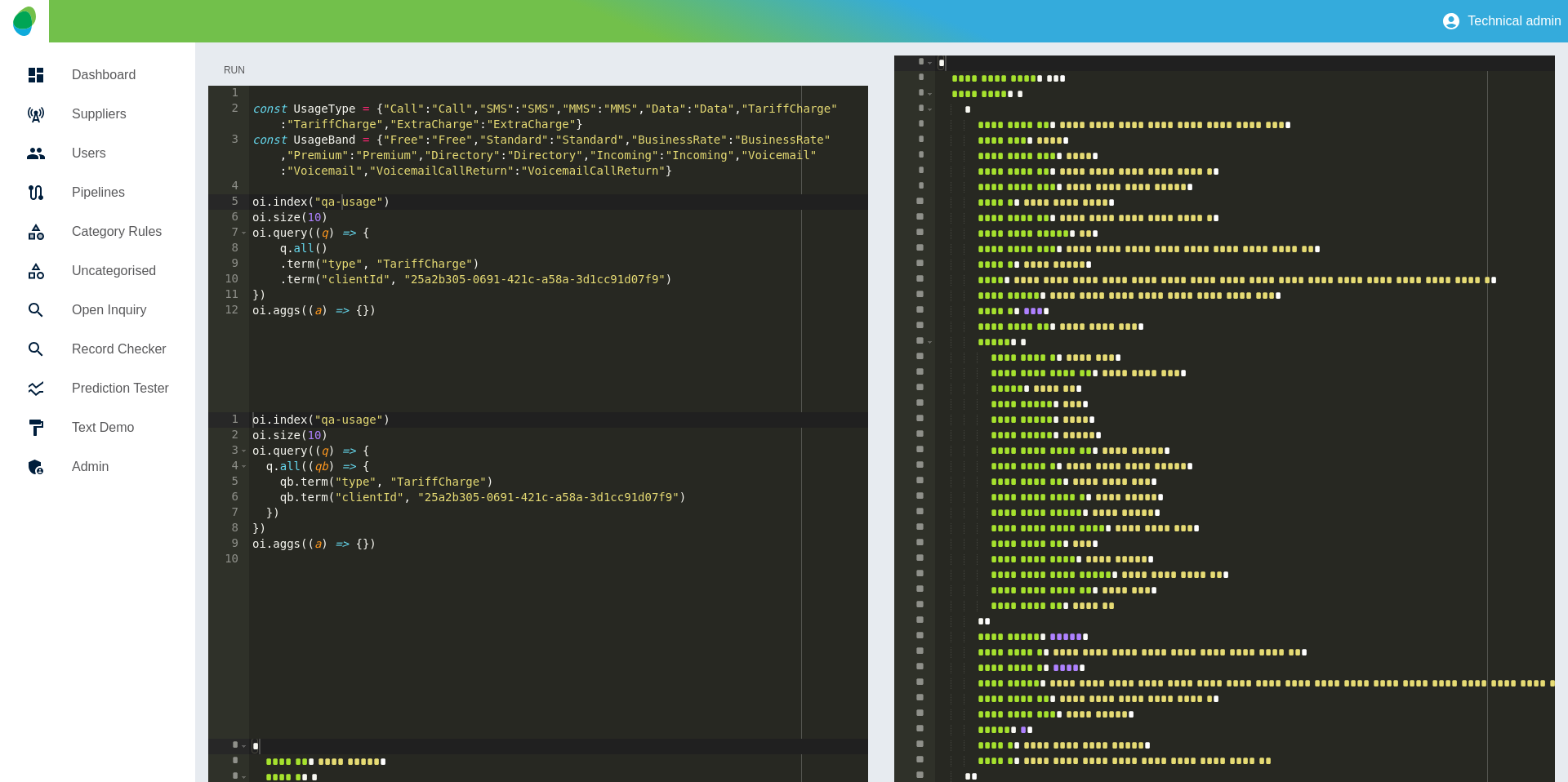
click at [240, 67] on button "Run" at bounding box center [234, 71] width 52 height 30
type textarea "**********"
click at [714, 277] on div "const UsageType = { "Call" : "Call" , "SMS" : "SMS" , "MMS" : "MMS" , "Data" : …" at bounding box center [559, 264] width 620 height 358
paste textarea "*********"
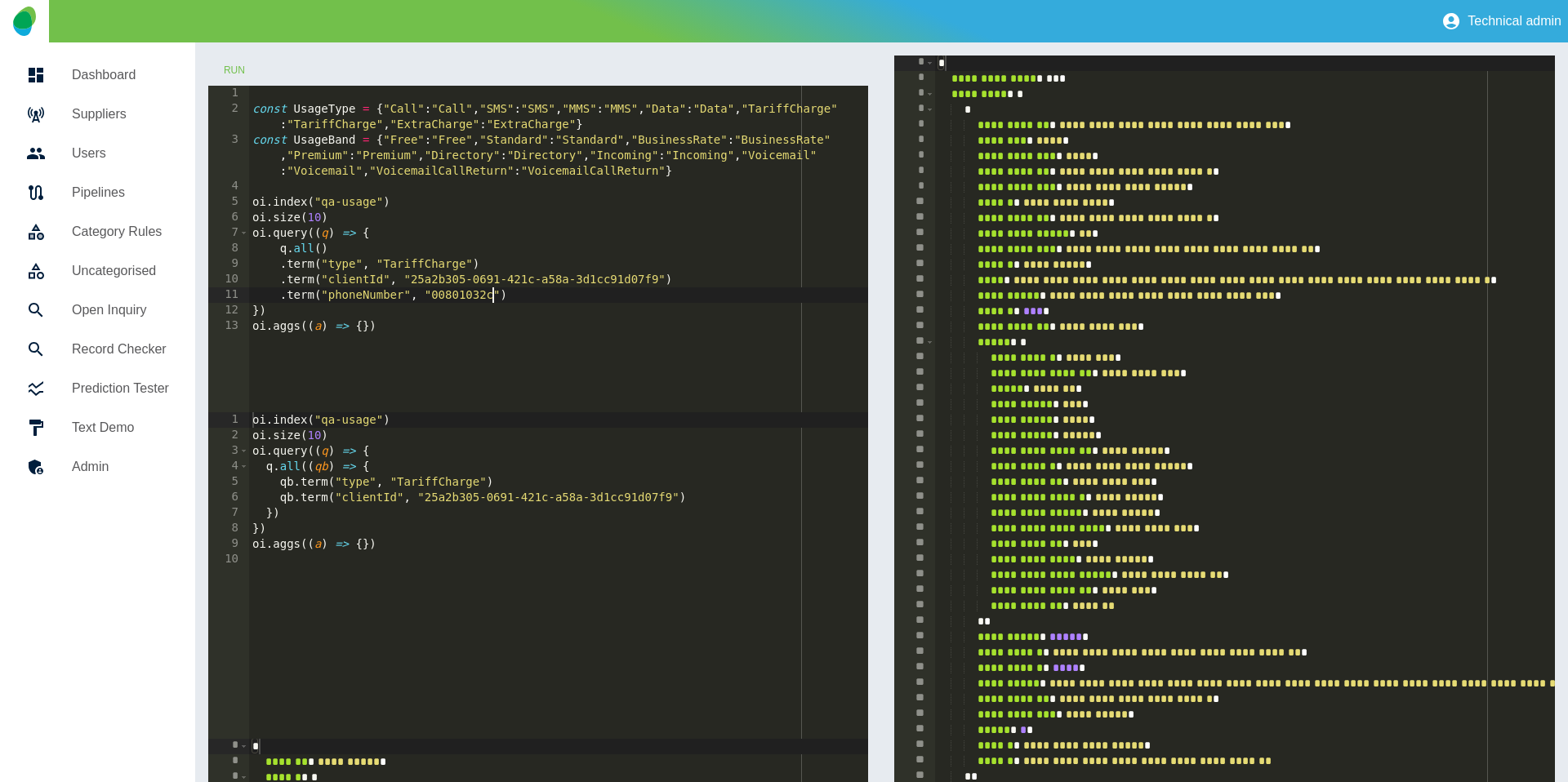
scroll to position [0, 17]
type textarea "**********"
click at [232, 74] on button "Run" at bounding box center [234, 71] width 52 height 30
click at [226, 71] on button "Run" at bounding box center [234, 71] width 52 height 30
click at [232, 67] on button "Run" at bounding box center [234, 71] width 52 height 30
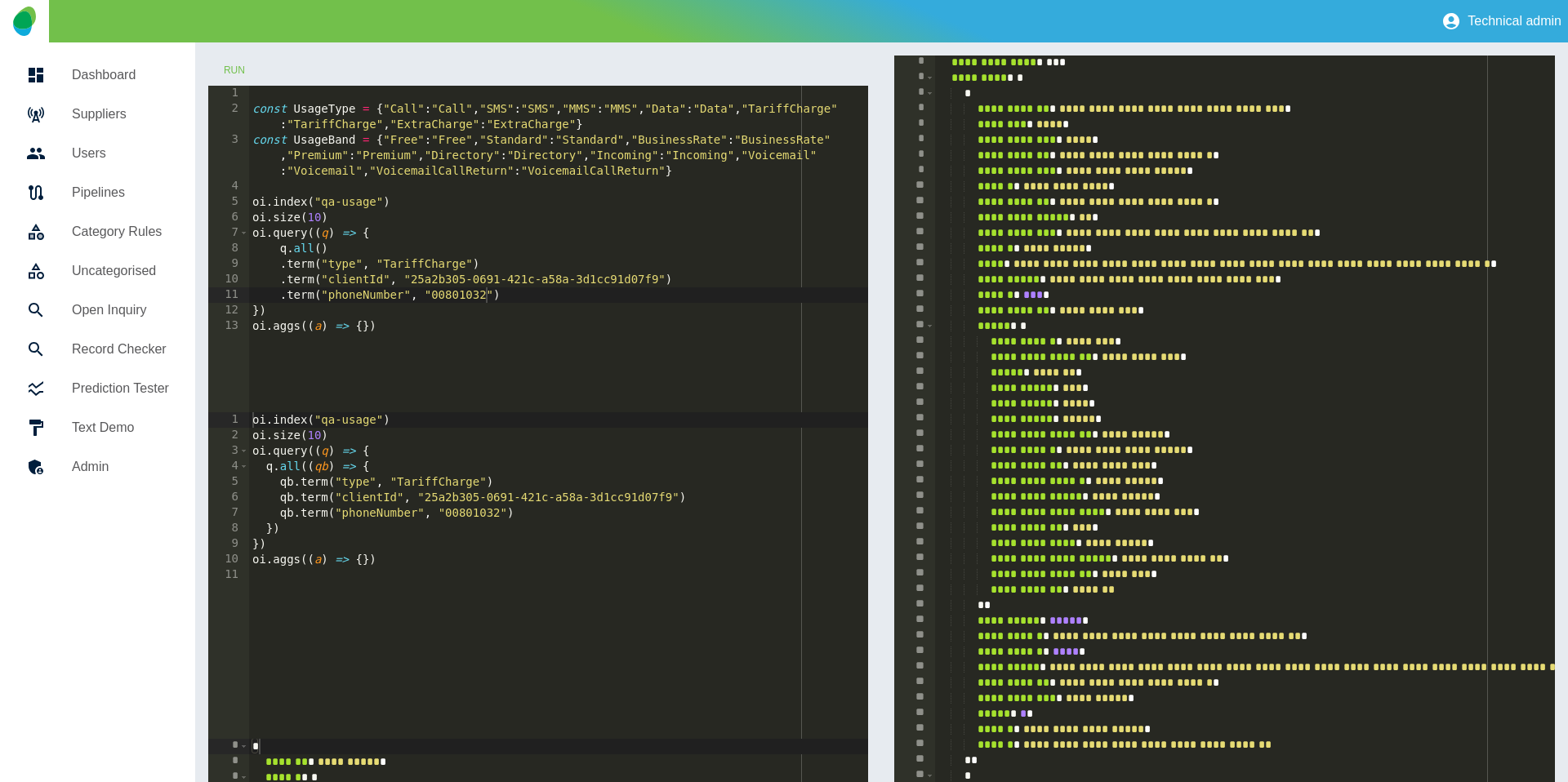
scroll to position [37, 0]
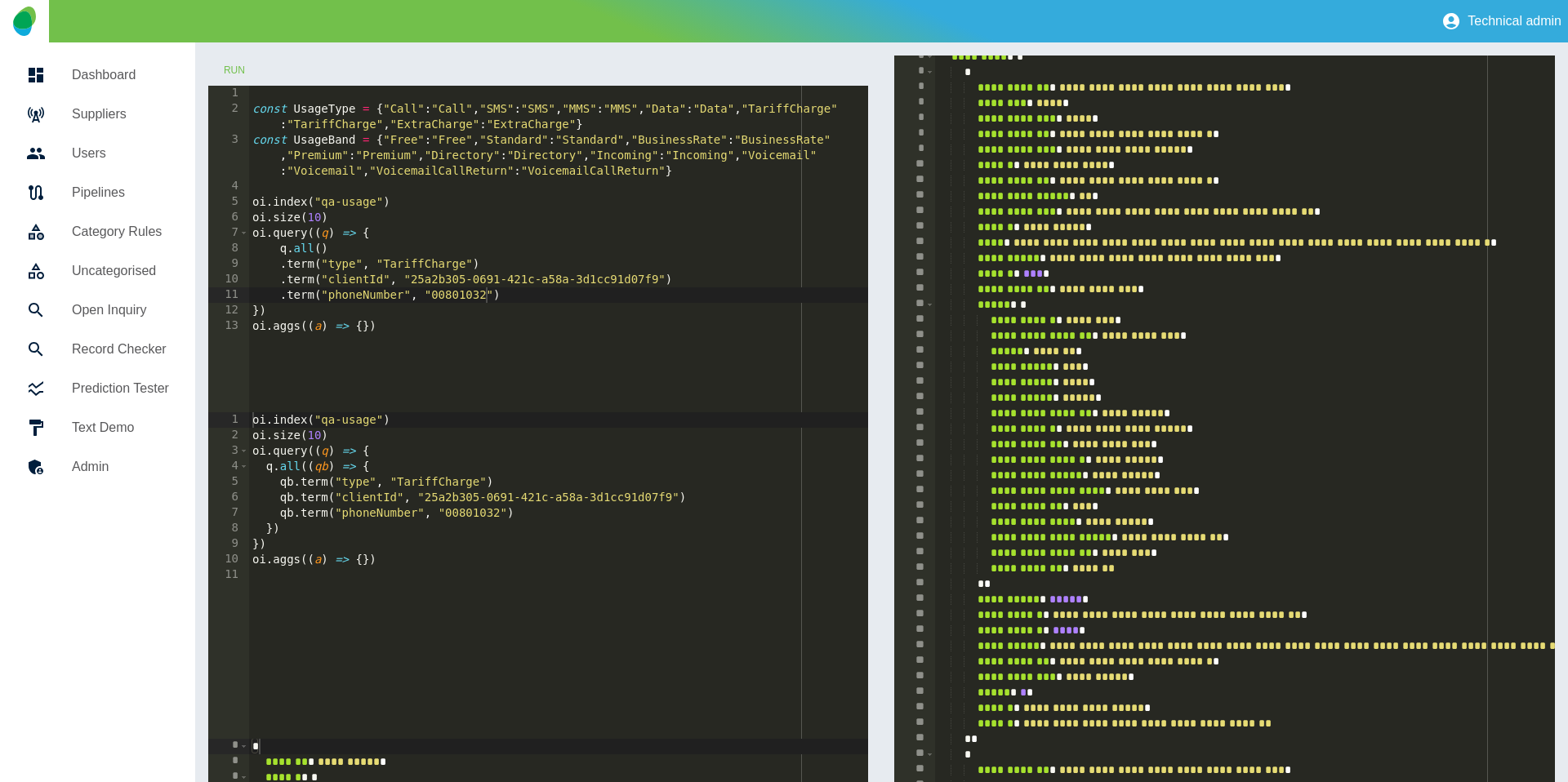
type textarea "**********"
drag, startPoint x: 1290, startPoint y: 661, endPoint x: 1124, endPoint y: 665, distance: 166.0
click at [1124, 665] on div "**********" at bounding box center [1494, 569] width 1119 height 1041
click at [530, 289] on div "const UsageType = { "Call" : "Call" , "SMS" : "SMS" , "MMS" : "MMS" , "Data" : …" at bounding box center [559, 264] width 620 height 358
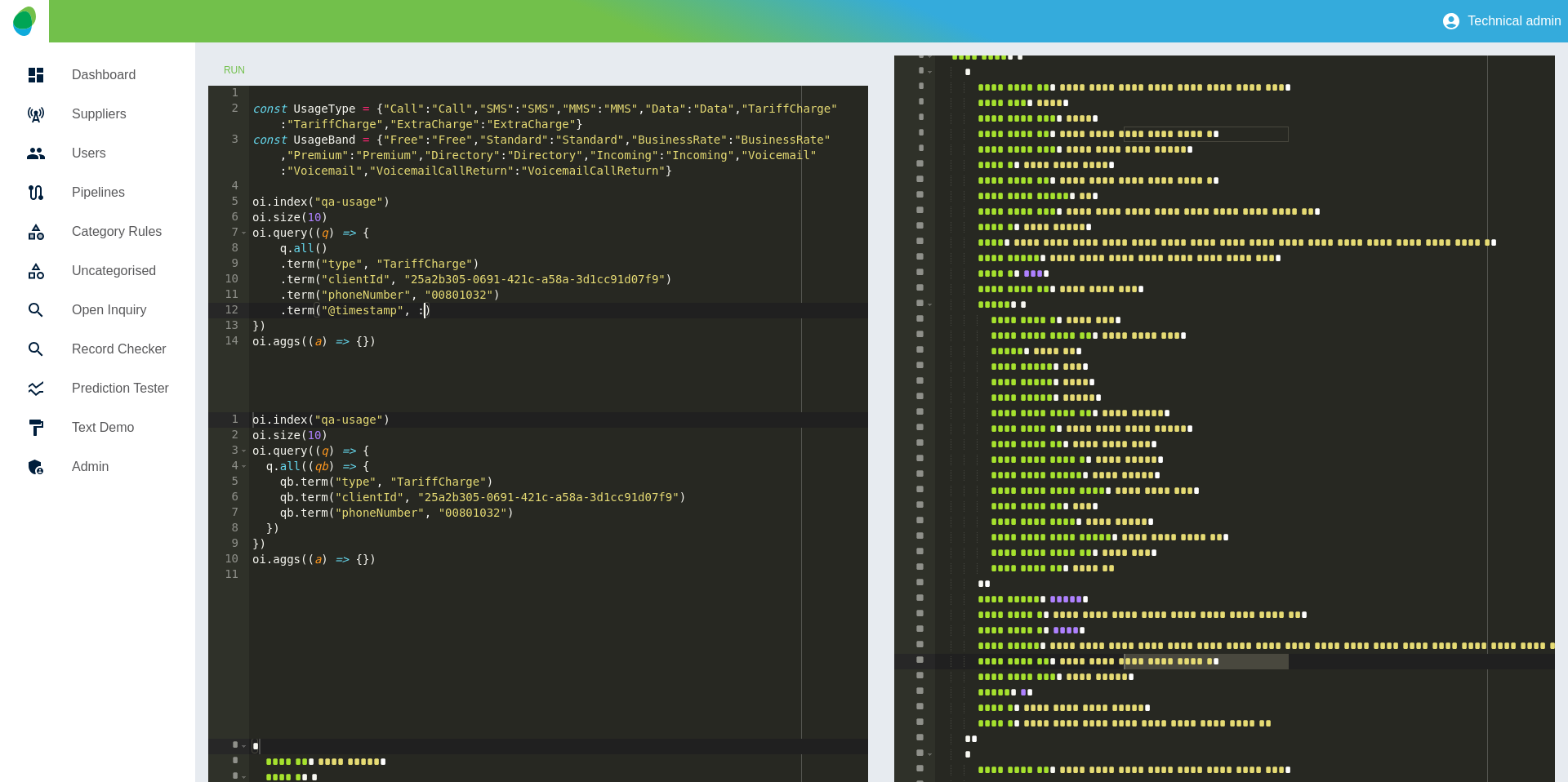
paste textarea "**********"
type textarea "**********"
click at [241, 68] on button "Run" at bounding box center [234, 71] width 52 height 30
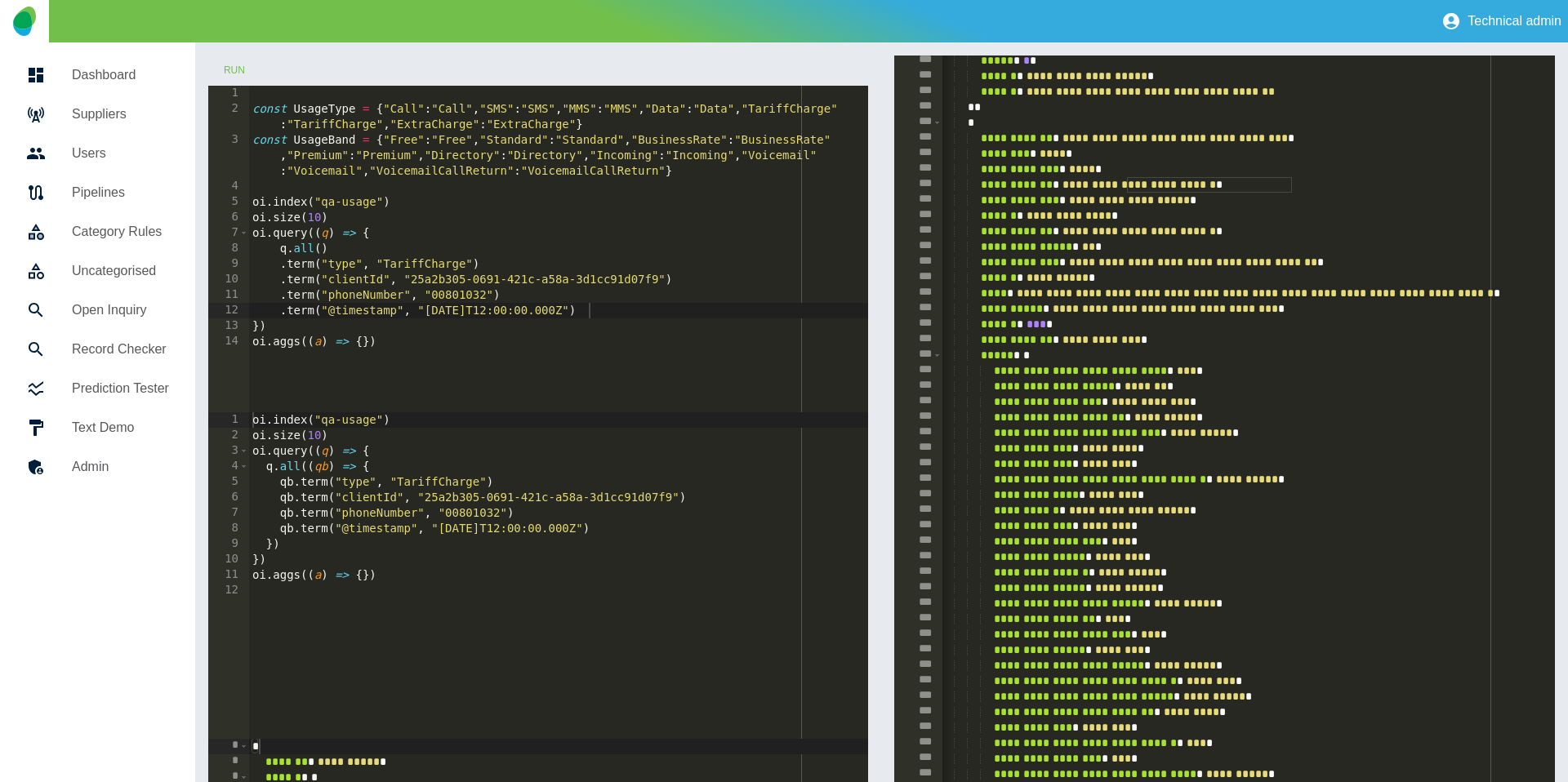
scroll to position [2035, 0]
click at [1165, 291] on div "**********" at bounding box center [1497, 574] width 1119 height 1041
click at [877, 233] on div "**********" at bounding box center [881, 561] width 1347 height 1011
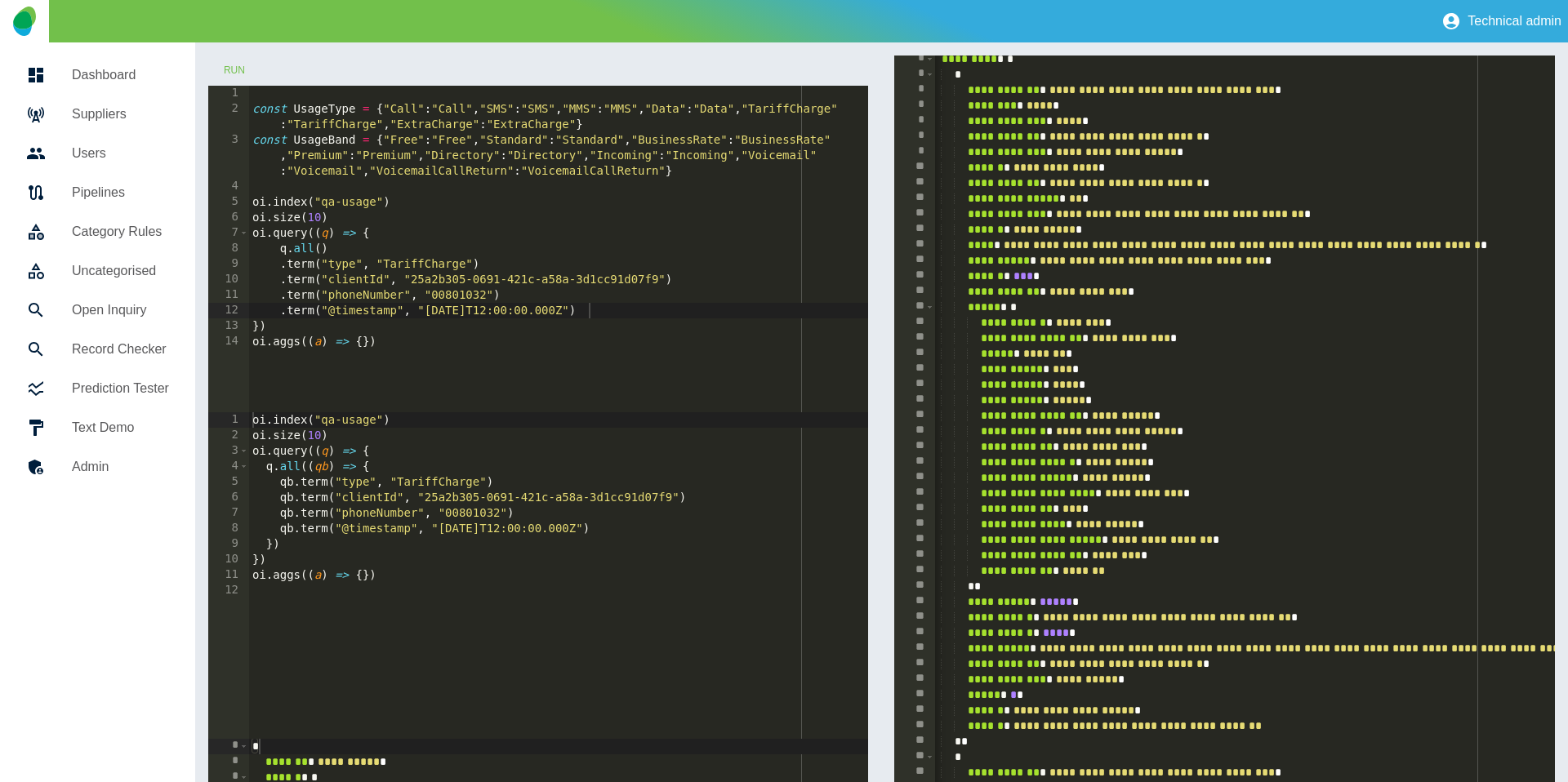
scroll to position [0, 0]
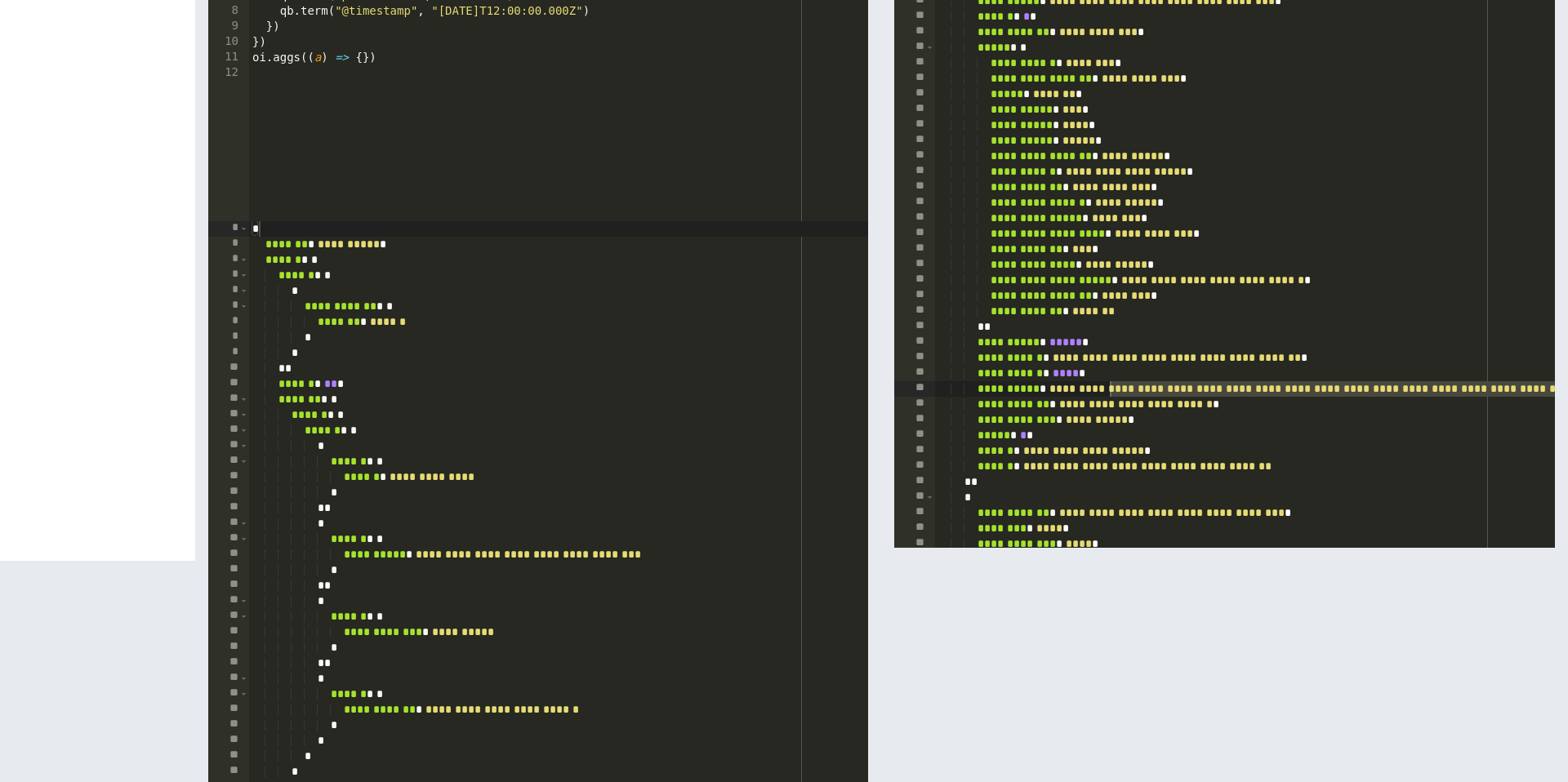
drag, startPoint x: 1539, startPoint y: 390, endPoint x: 1109, endPoint y: 391, distance: 430.0
click at [1109, 391] on div "**********" at bounding box center [1224, 43] width 660 height 1011
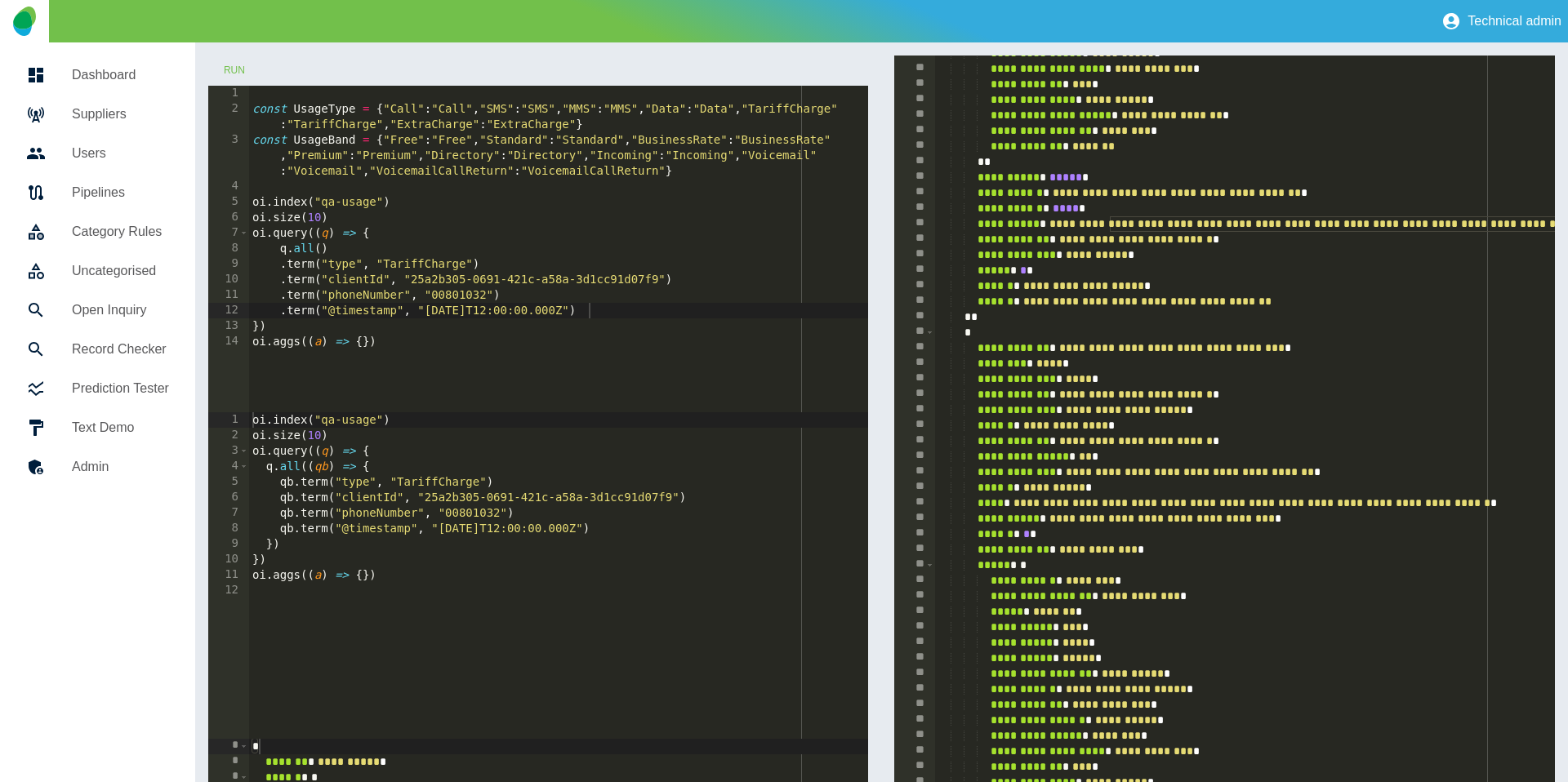
type textarea "**********"
click at [1173, 220] on div "**********" at bounding box center [1494, 566] width 1119 height 1041
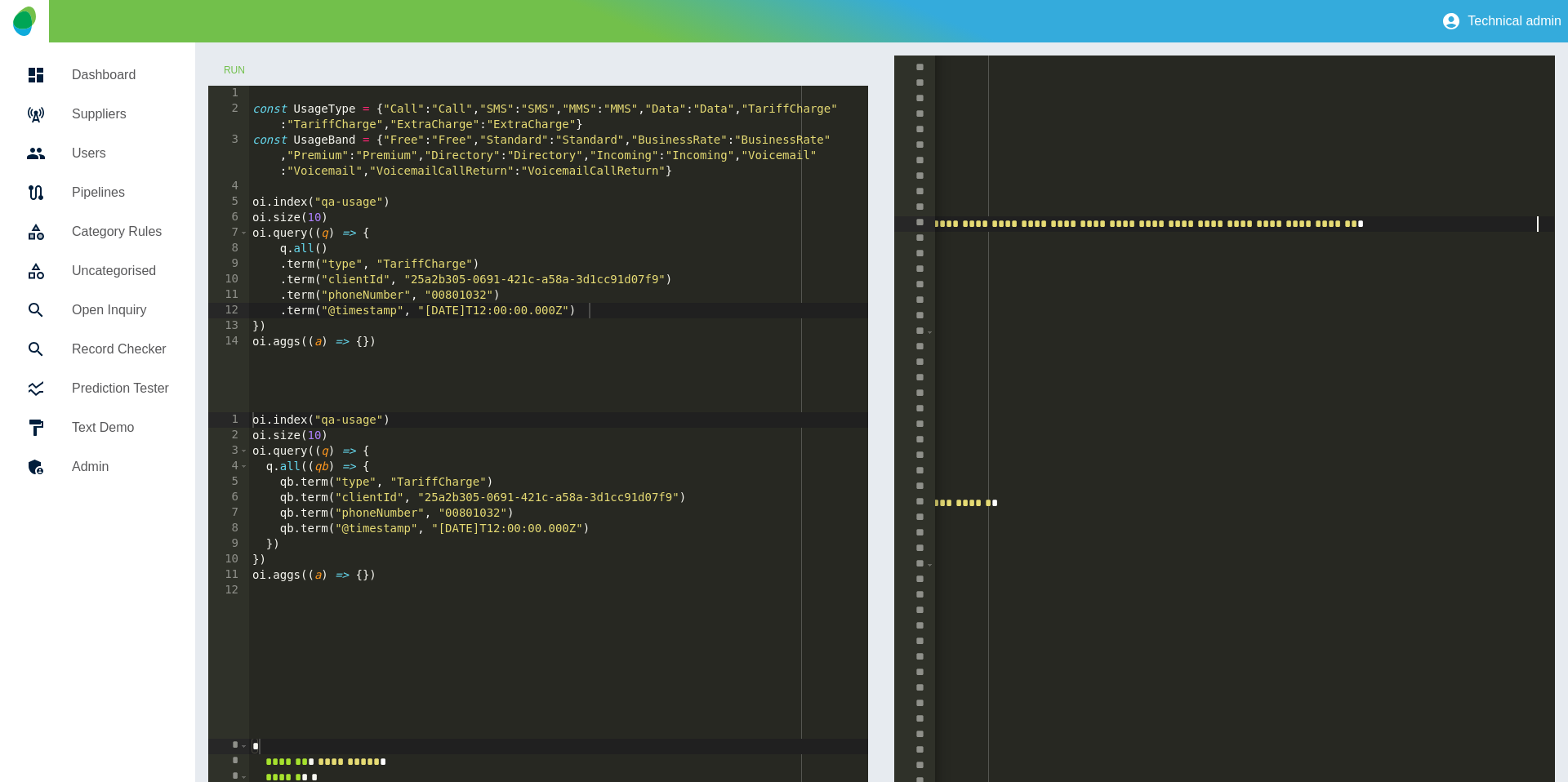
drag, startPoint x: 1538, startPoint y: 224, endPoint x: 1403, endPoint y: 226, distance: 135.0
click at [1538, 224] on div "**********" at bounding box center [1224, 561] width 660 height 1011
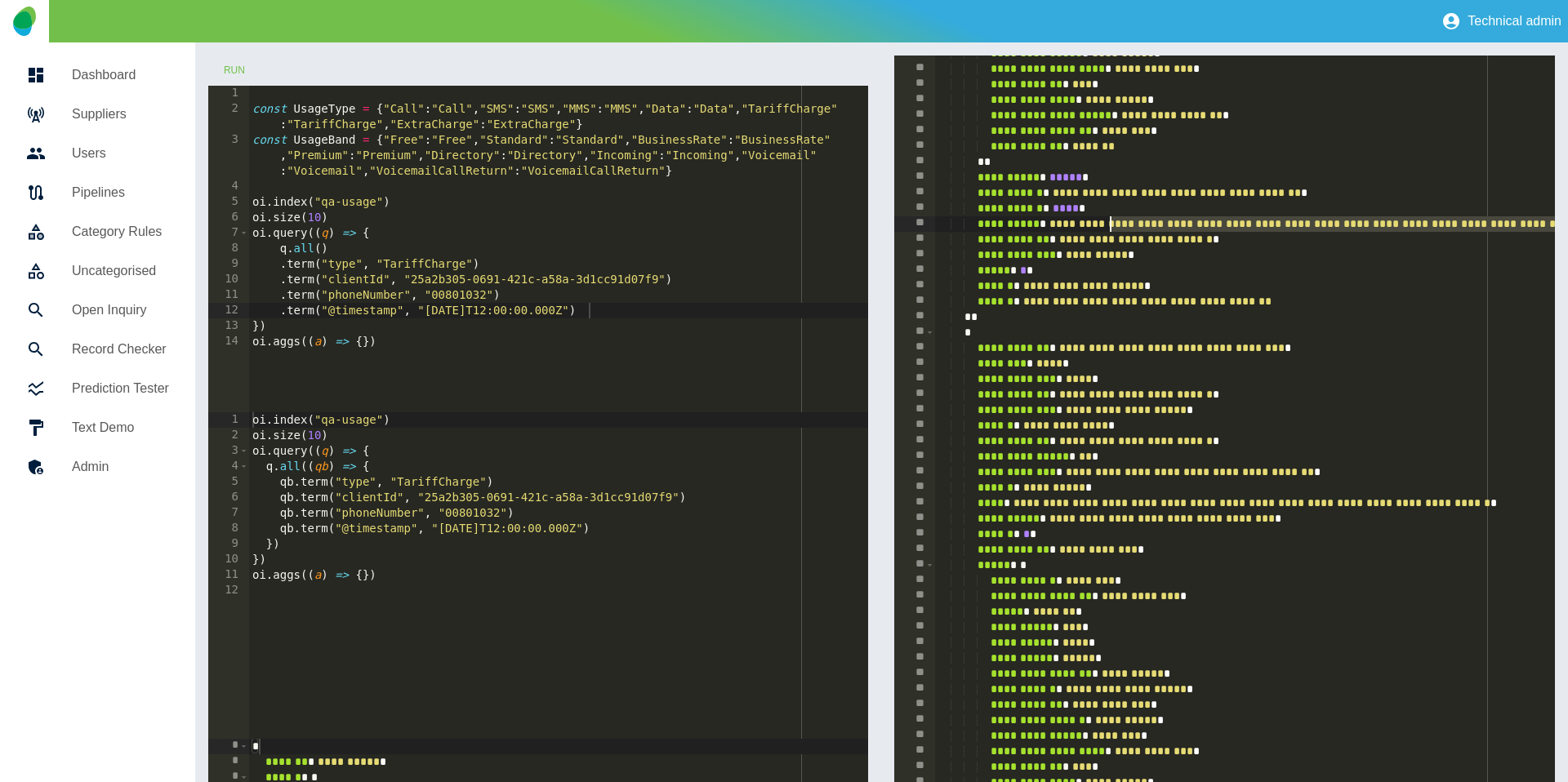
click at [1113, 225] on div "**********" at bounding box center [1494, 566] width 1119 height 1041
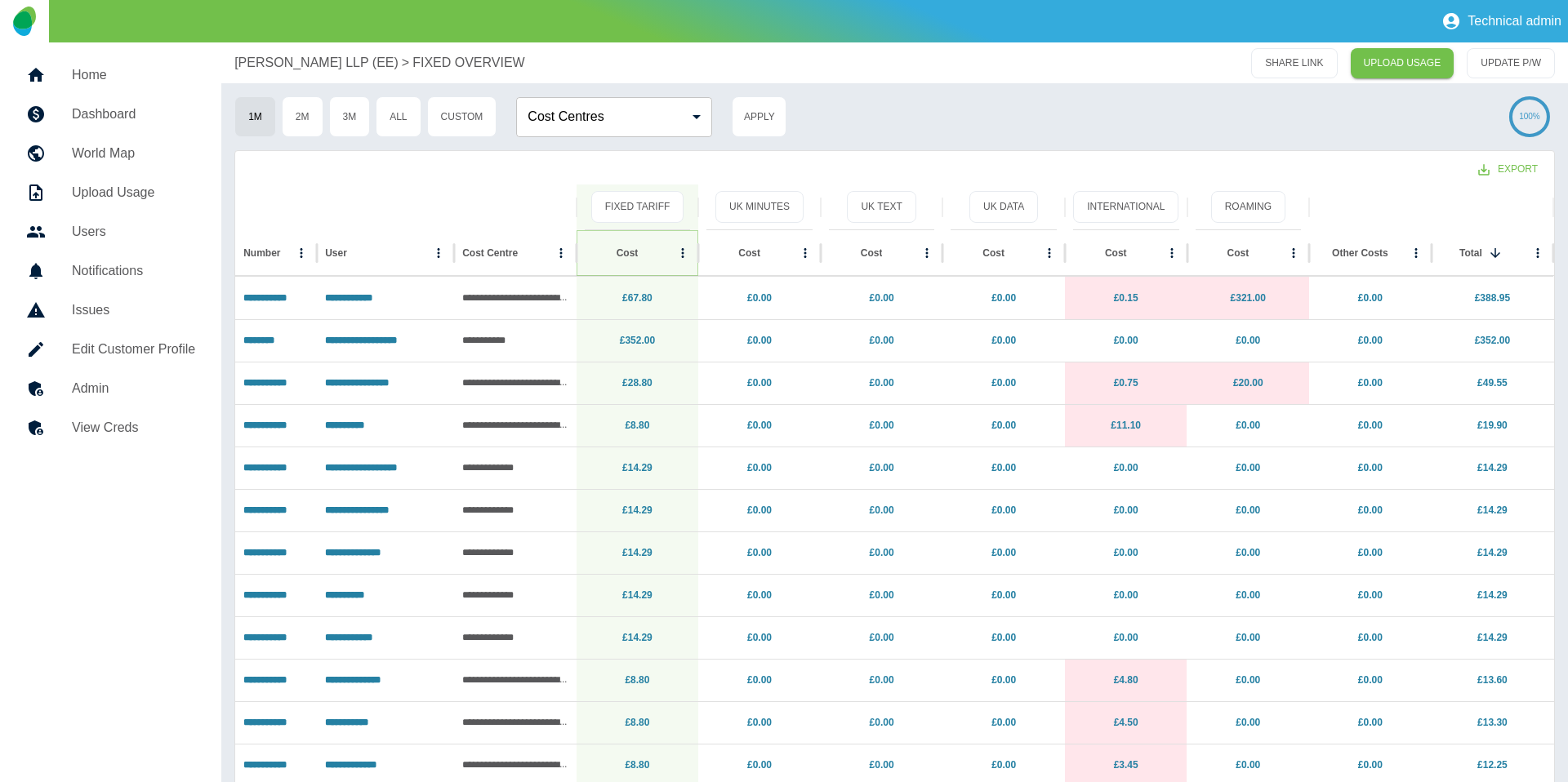
click at [644, 256] on icon "Sort" at bounding box center [651, 253] width 15 height 15
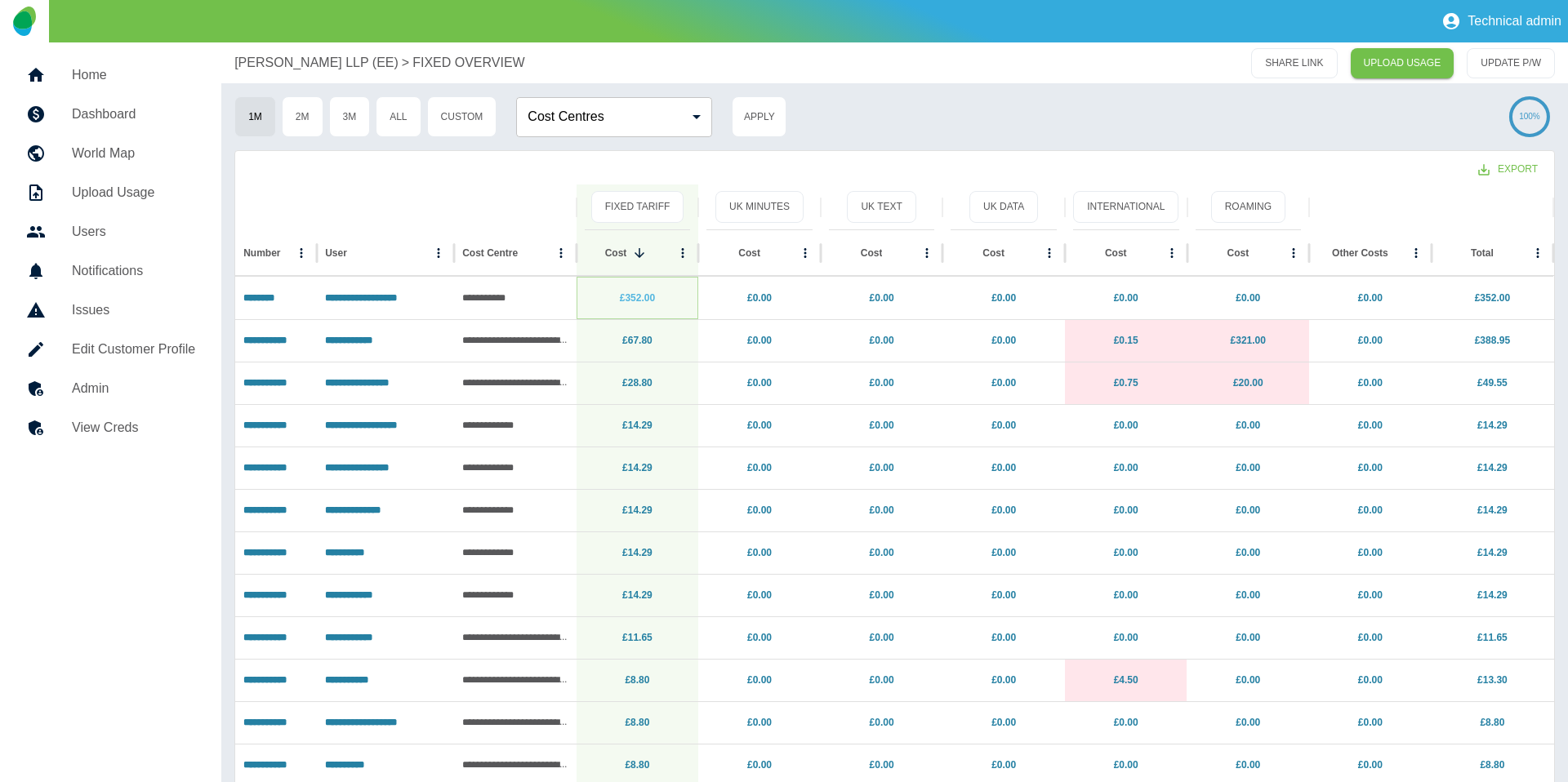
click at [636, 294] on link "£352.00" at bounding box center [638, 298] width 35 height 12
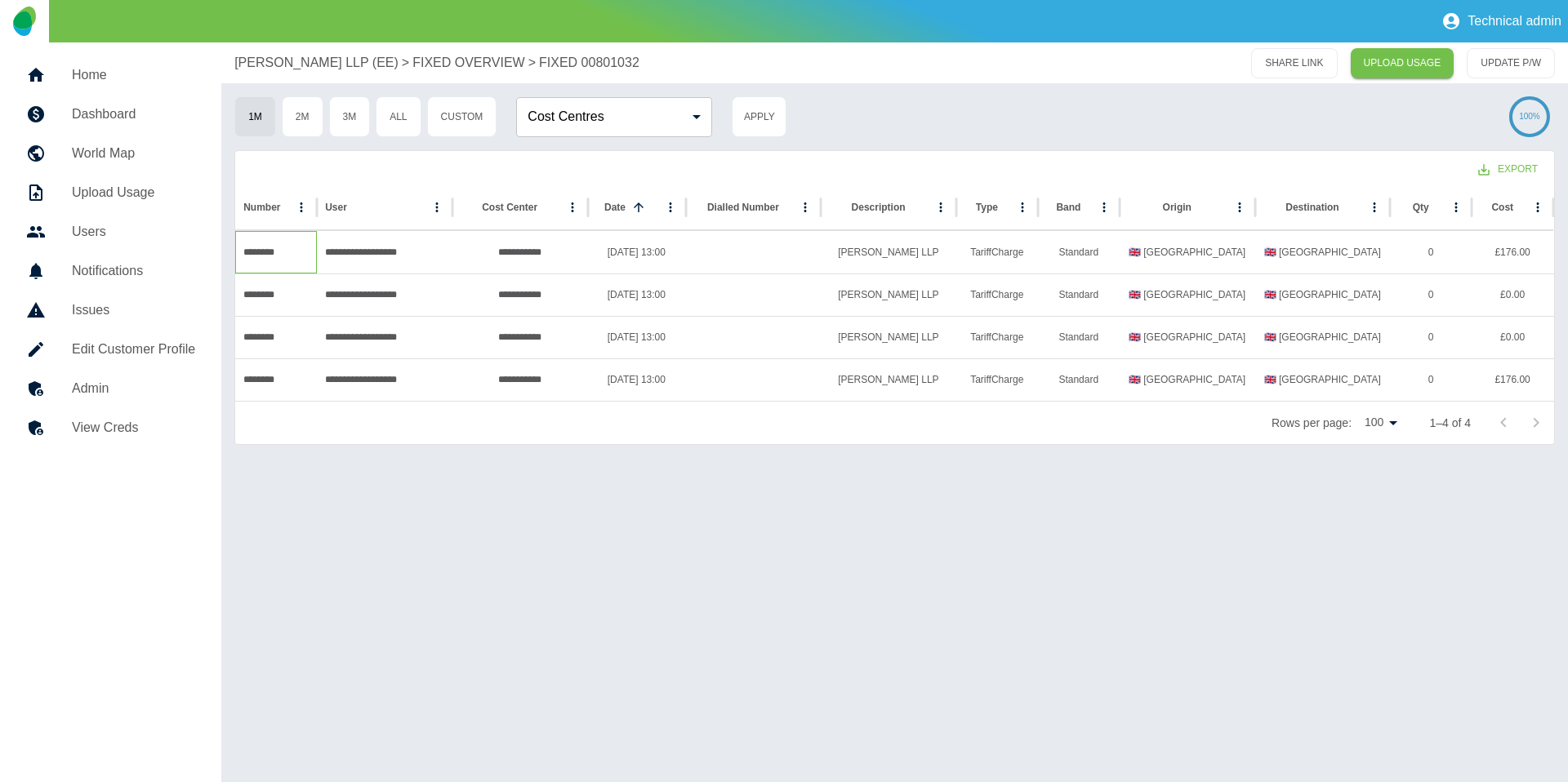
click at [253, 251] on div "********" at bounding box center [276, 252] width 81 height 42
copy div "********"
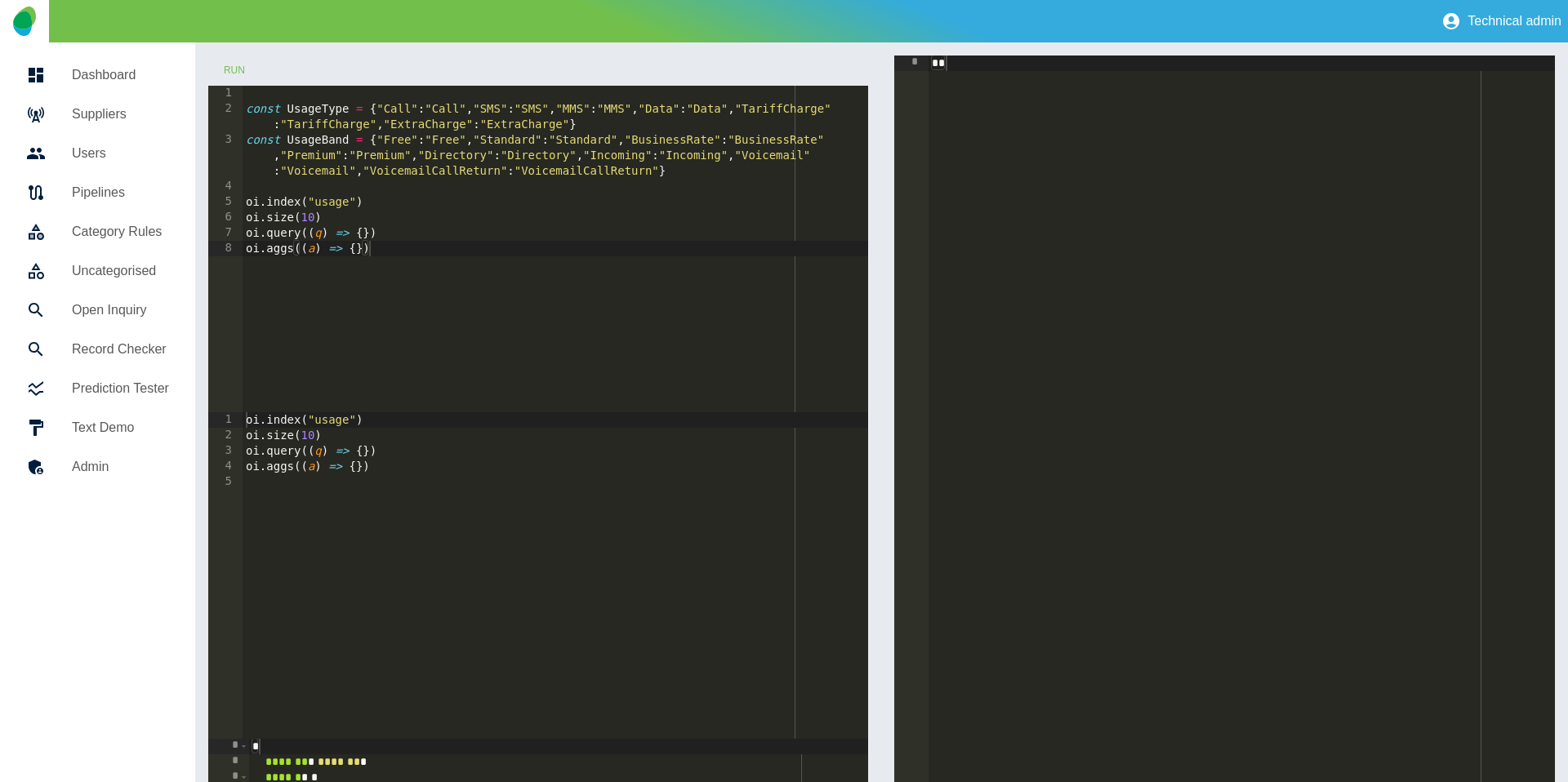
type textarea "**********"
click at [364, 232] on div "const UsageType = { "Call" : "Call" , "SMS" : "SMS" , "MMS" : "MMS" , "Data" : …" at bounding box center [555, 264] width 626 height 358
type textarea "*******"
paste textarea "**********"
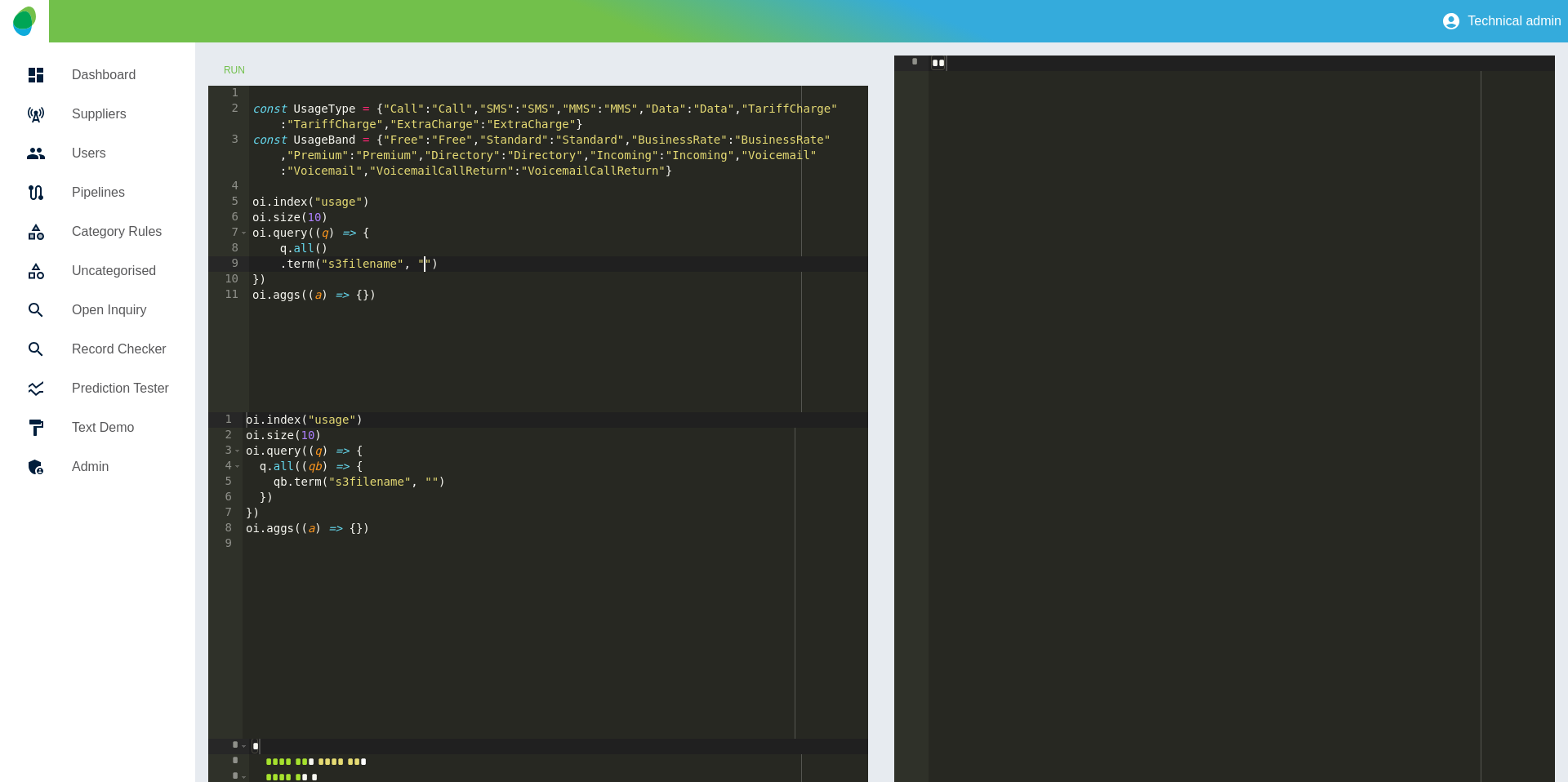
click at [427, 267] on div "const UsageType = { "Call" : "Call" , "SMS" : "SMS" , "MMS" : "MMS" , "Data" : …" at bounding box center [559, 264] width 620 height 358
paste textarea "**********"
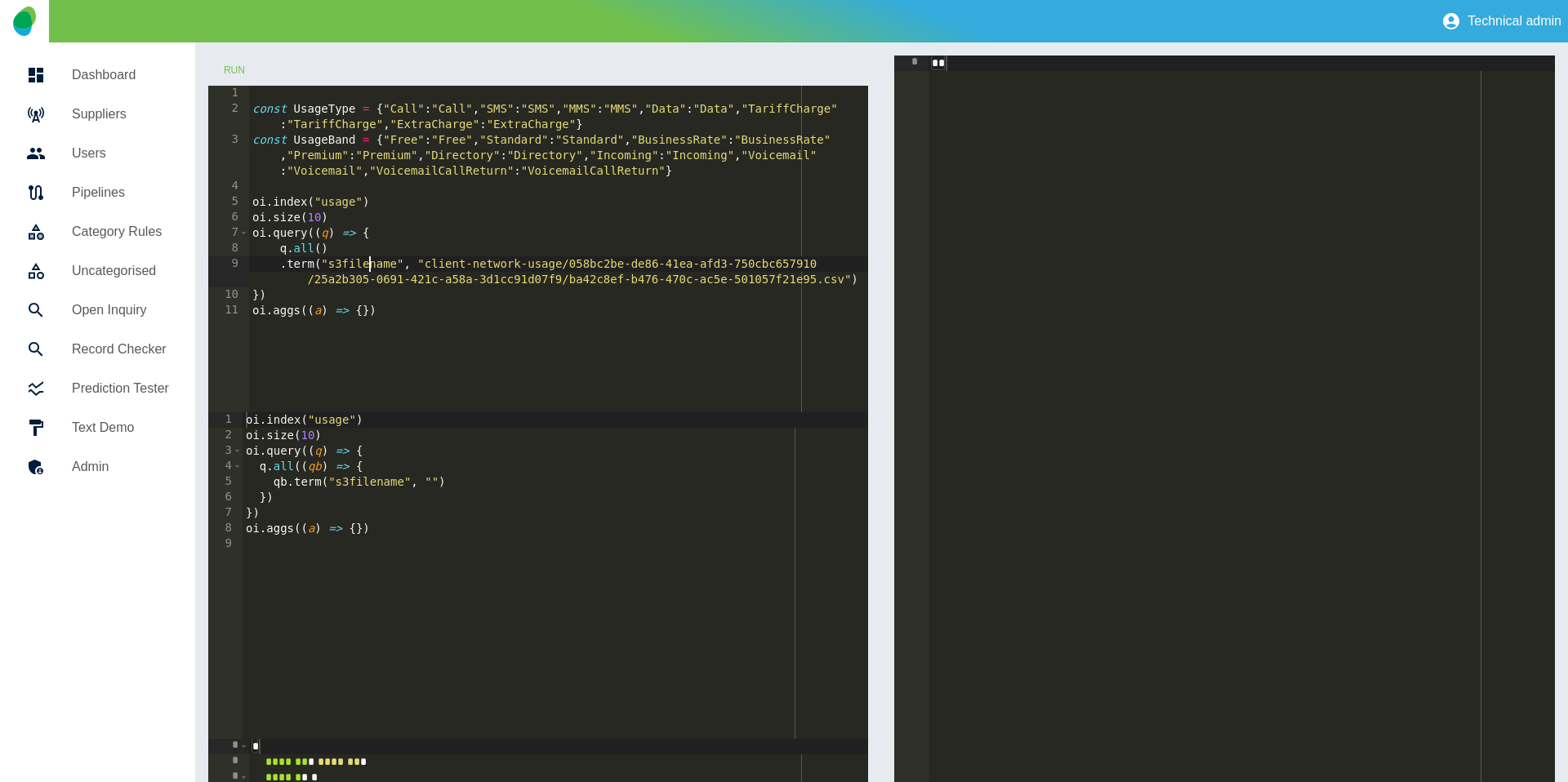
click at [368, 266] on div "const UsageType = { "Call" : "Call" , "SMS" : "SMS" , "MMS" : "MMS" , "Data" : …" at bounding box center [559, 264] width 620 height 358
click at [233, 76] on button "Run" at bounding box center [234, 71] width 52 height 30
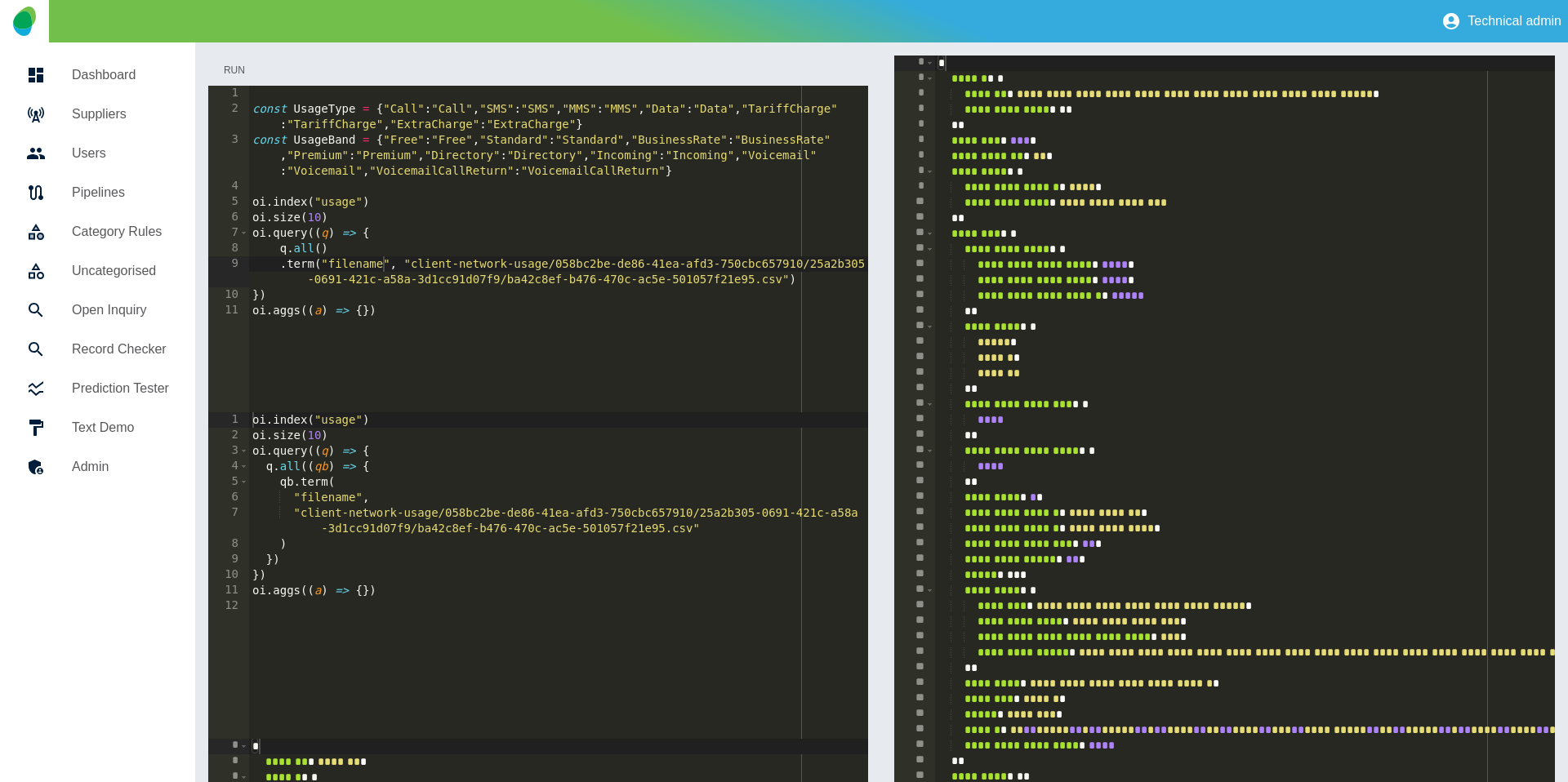
click at [236, 72] on button "Run" at bounding box center [234, 71] width 52 height 30
click at [322, 207] on div "const UsageType = { "Call" : "Call" , "SMS" : "SMS" , "MMS" : "MMS" , "Data" : …" at bounding box center [559, 264] width 620 height 358
type textarea "**********"
click at [251, 73] on button "Run" at bounding box center [234, 71] width 52 height 30
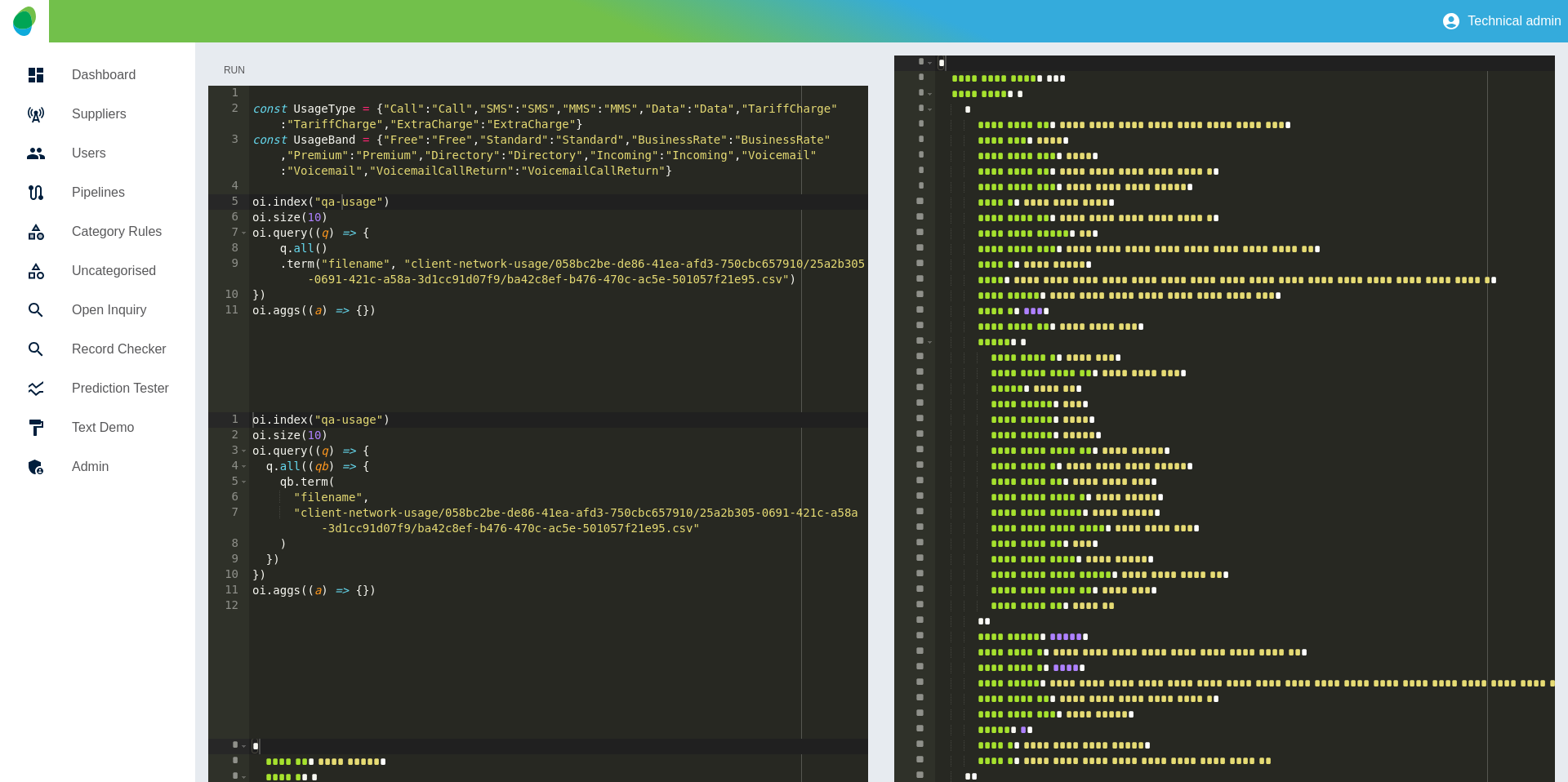
click at [244, 71] on button "Run" at bounding box center [234, 71] width 52 height 30
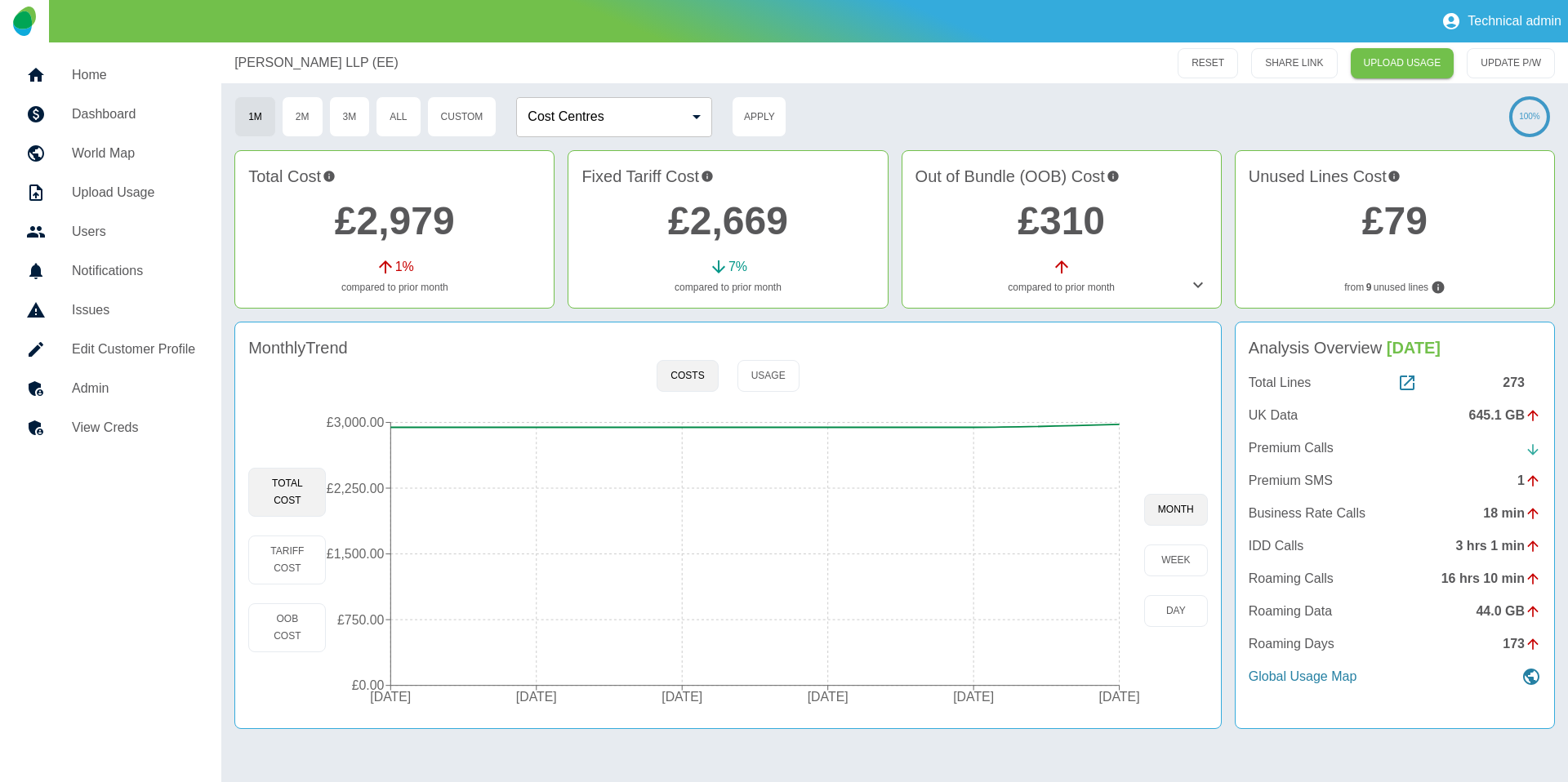
click at [705, 226] on link "£2,669" at bounding box center [728, 221] width 120 height 43
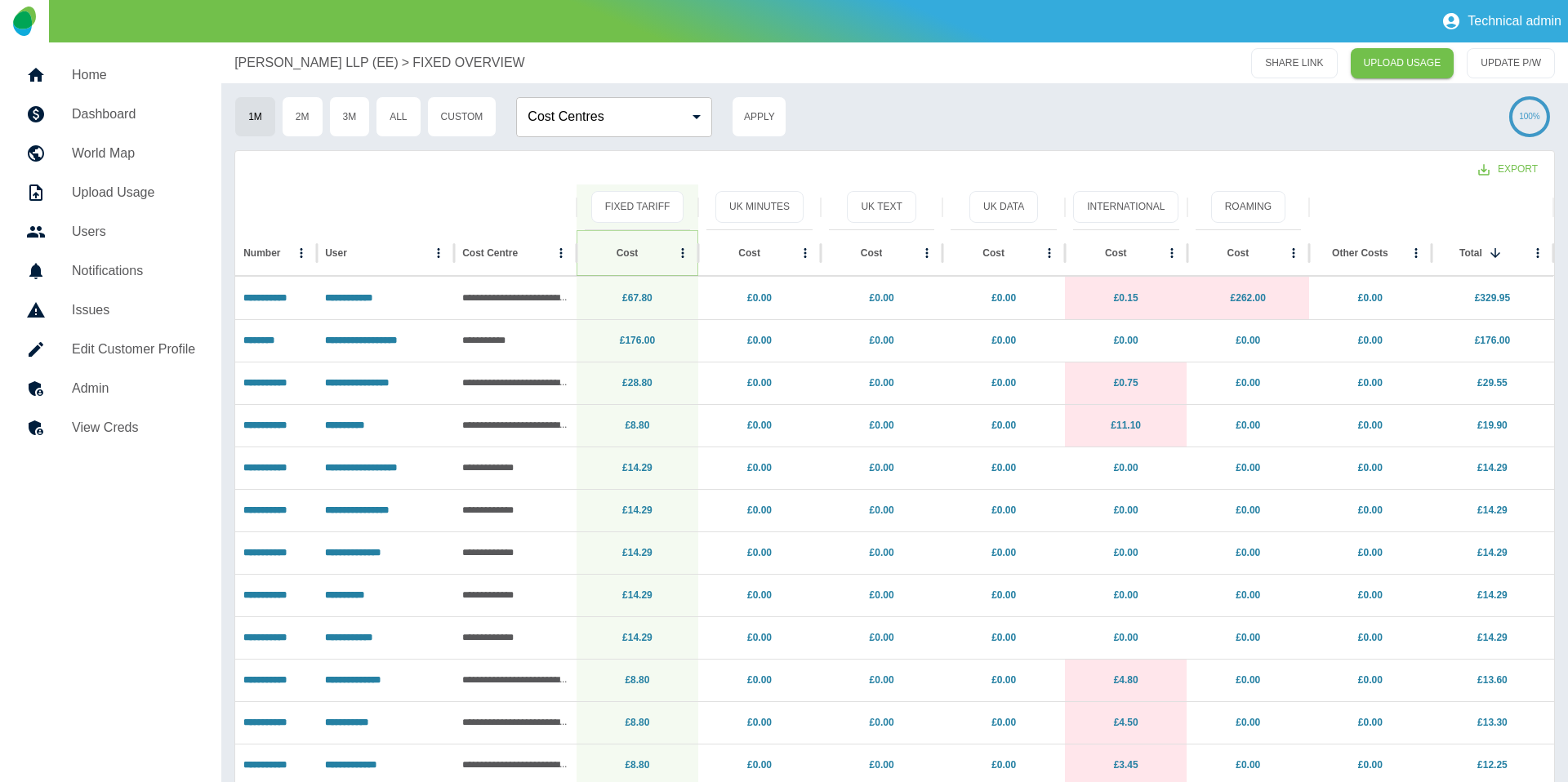
click at [644, 255] on icon "Sort" at bounding box center [651, 253] width 15 height 15
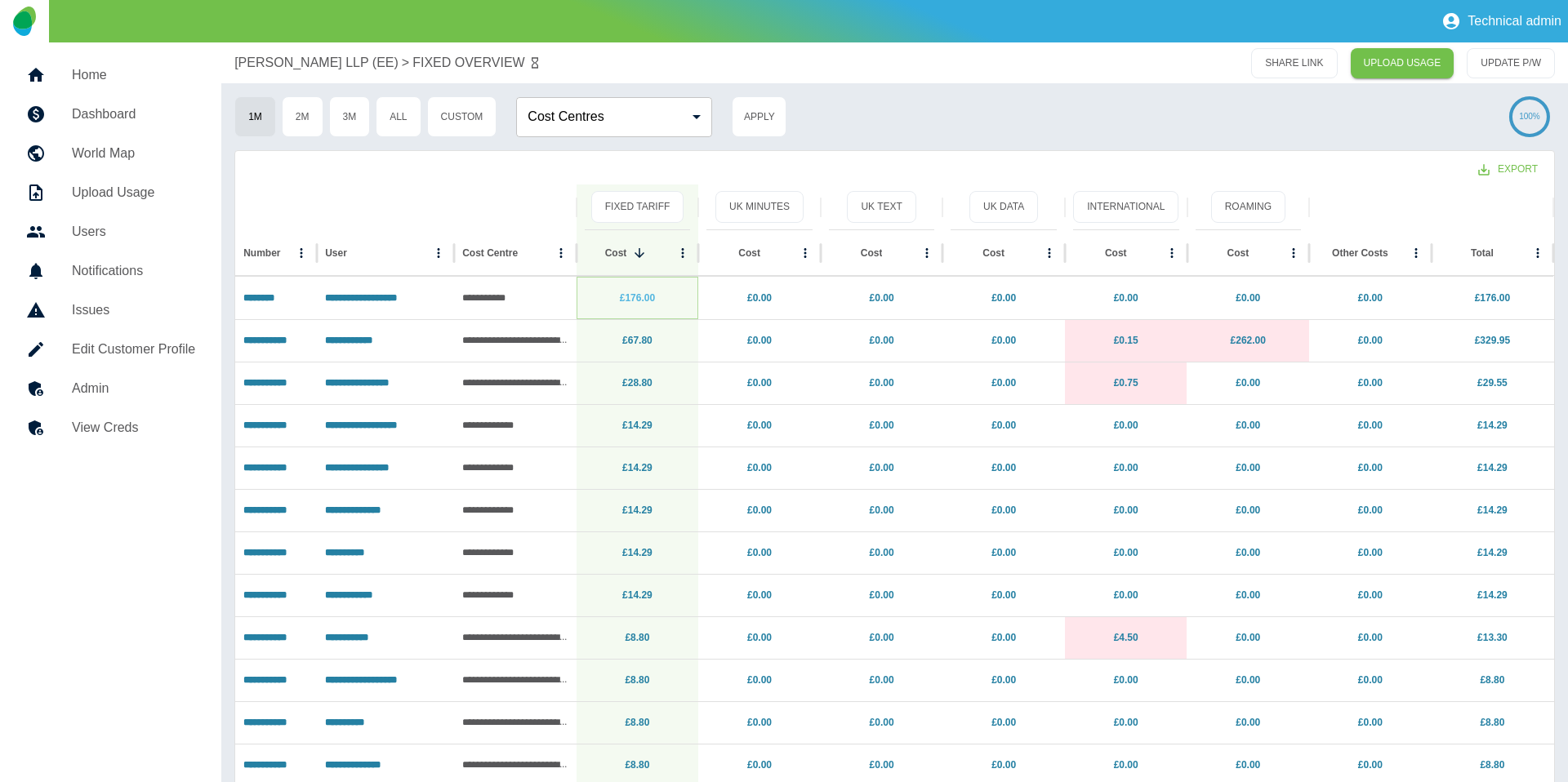
click at [640, 296] on link "£176.00" at bounding box center [638, 298] width 35 height 12
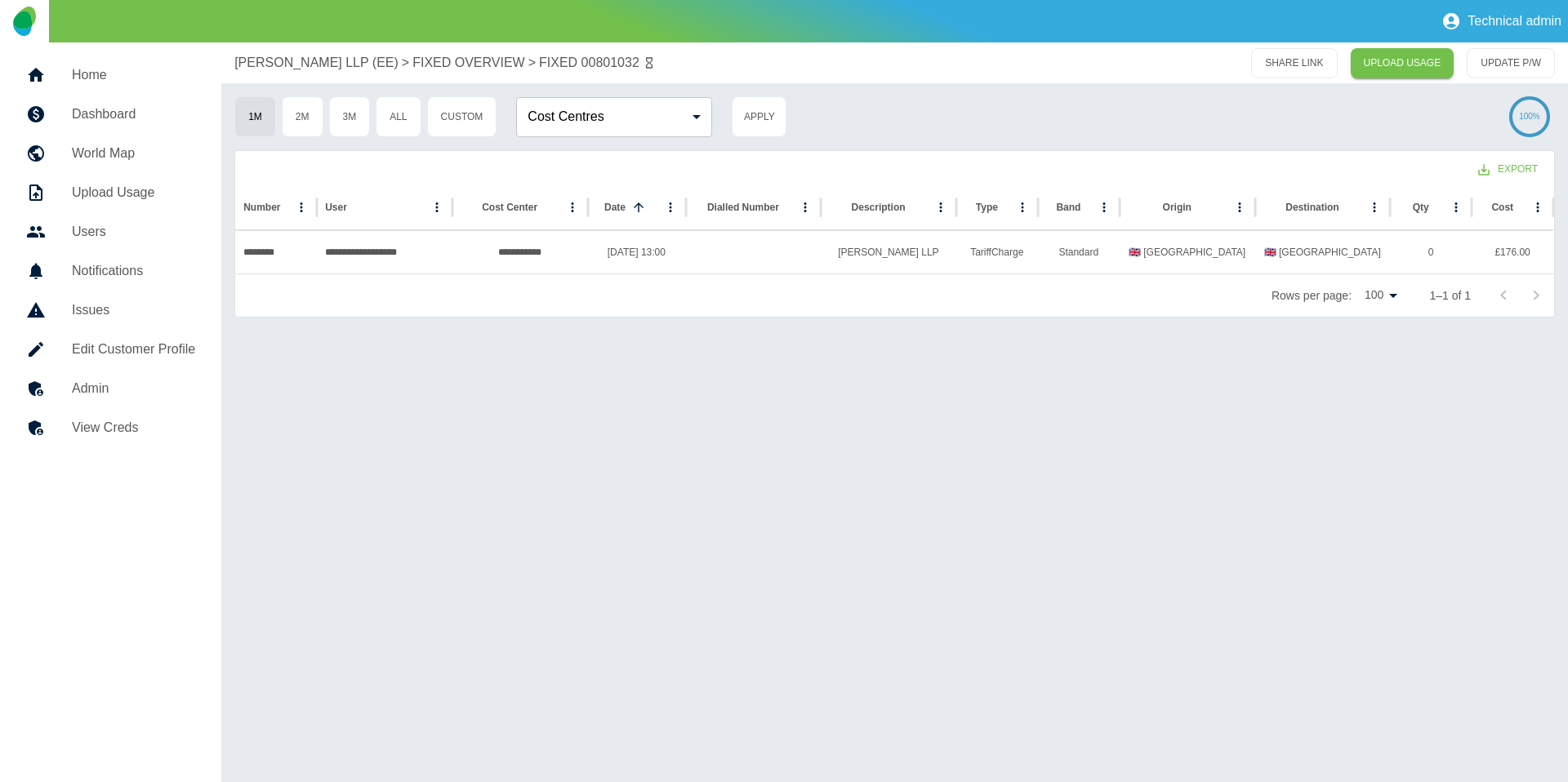
click at [450, 61] on p "FIXED OVERVIEW" at bounding box center [468, 63] width 113 height 20
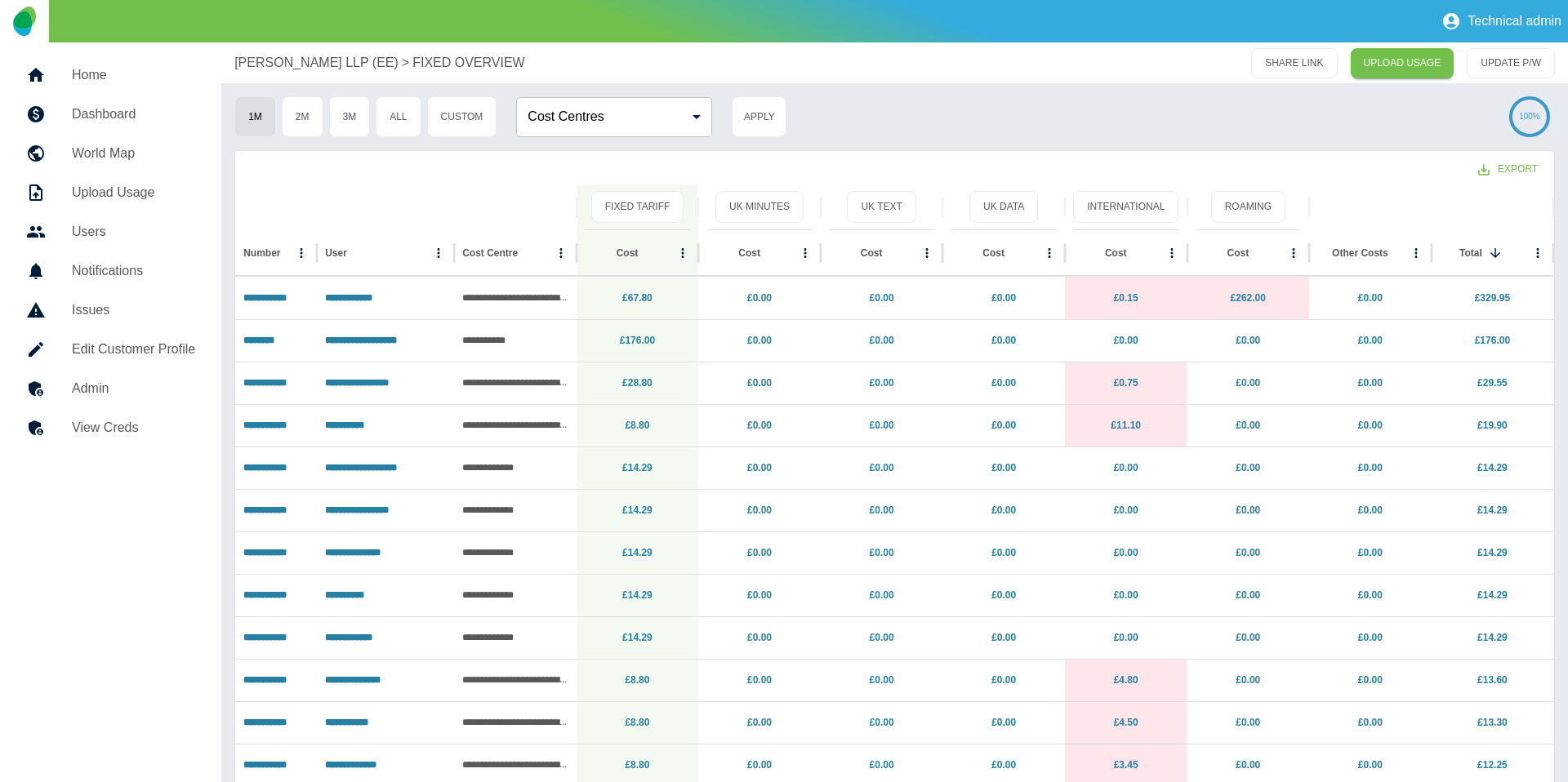
click at [336, 70] on p "[PERSON_NAME] LLP (EE)" at bounding box center [316, 63] width 164 height 20
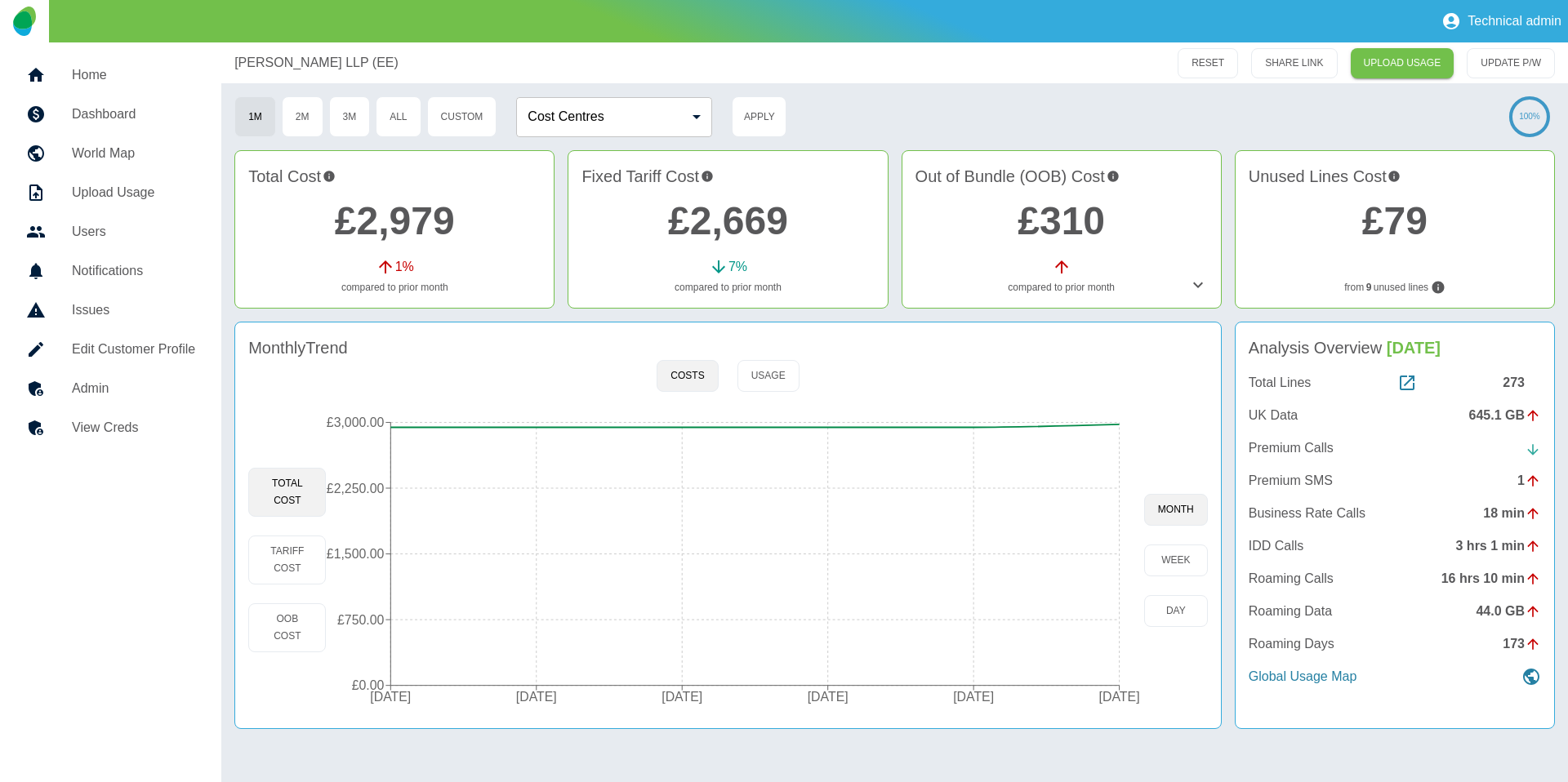
click at [140, 397] on h5 "Admin" at bounding box center [133, 389] width 124 height 20
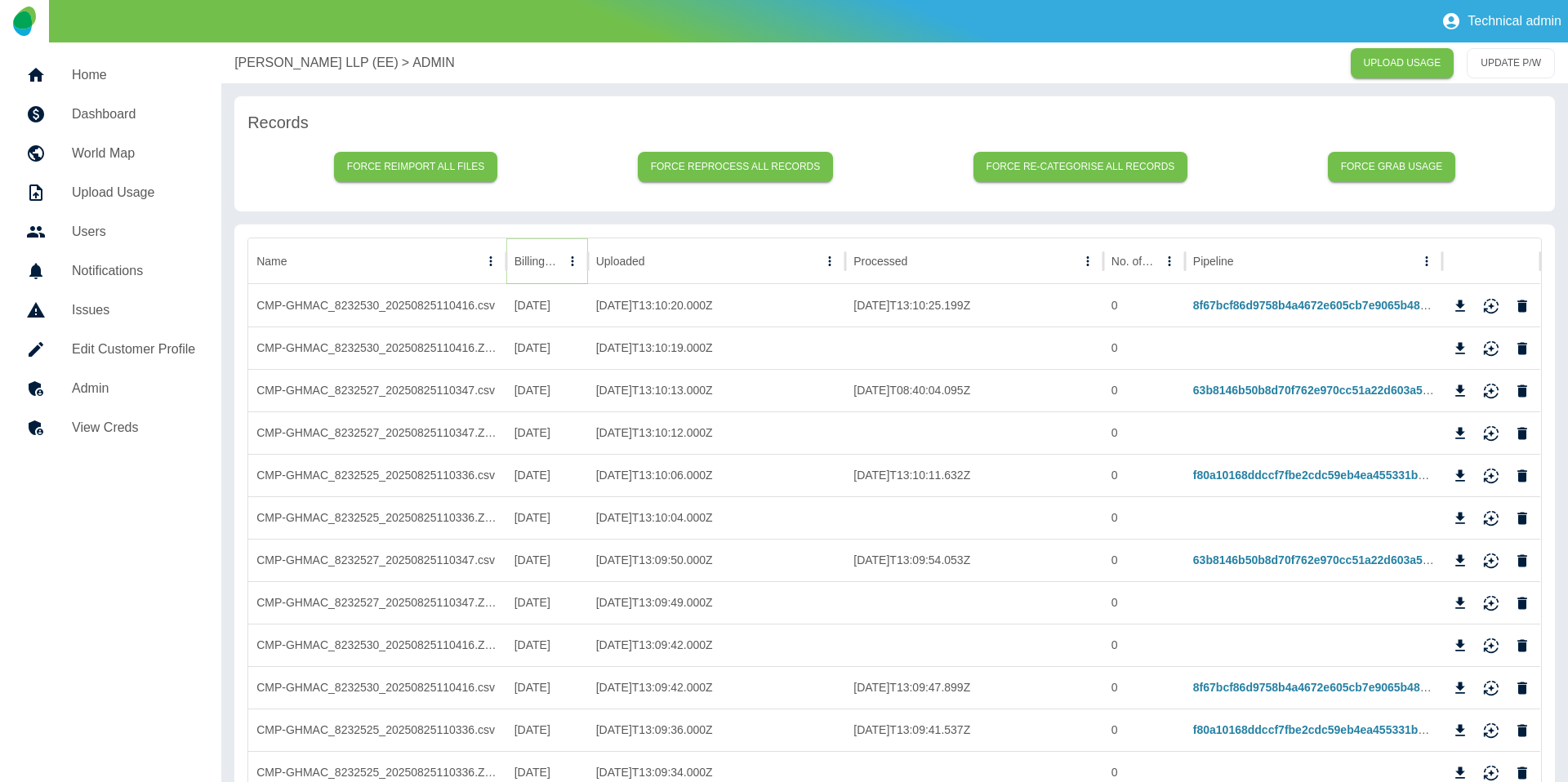
click at [565, 261] on icon "Sort" at bounding box center [572, 261] width 15 height 15
click at [548, 261] on icon "Sort" at bounding box center [549, 261] width 15 height 15
click at [1461, 303] on icon "Download" at bounding box center [1461, 305] width 10 height 12
click at [1461, 384] on icon "Download" at bounding box center [1460, 391] width 17 height 17
click at [1455, 477] on icon "Download" at bounding box center [1460, 476] width 17 height 17
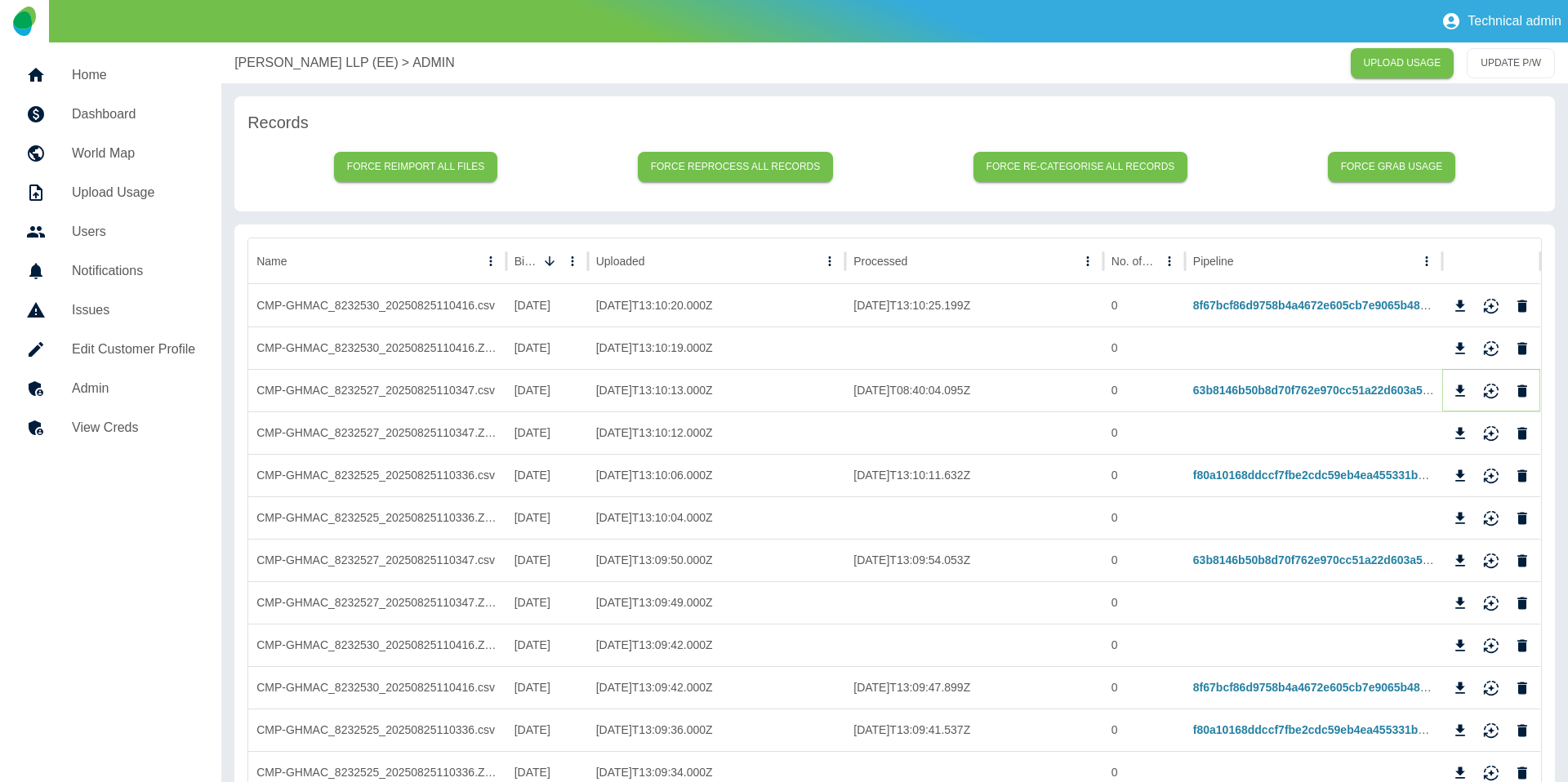
click at [1484, 384] on icon "Reimport" at bounding box center [1491, 391] width 17 height 17
click at [299, 67] on p "[PERSON_NAME] LLP (EE)" at bounding box center [316, 63] width 164 height 20
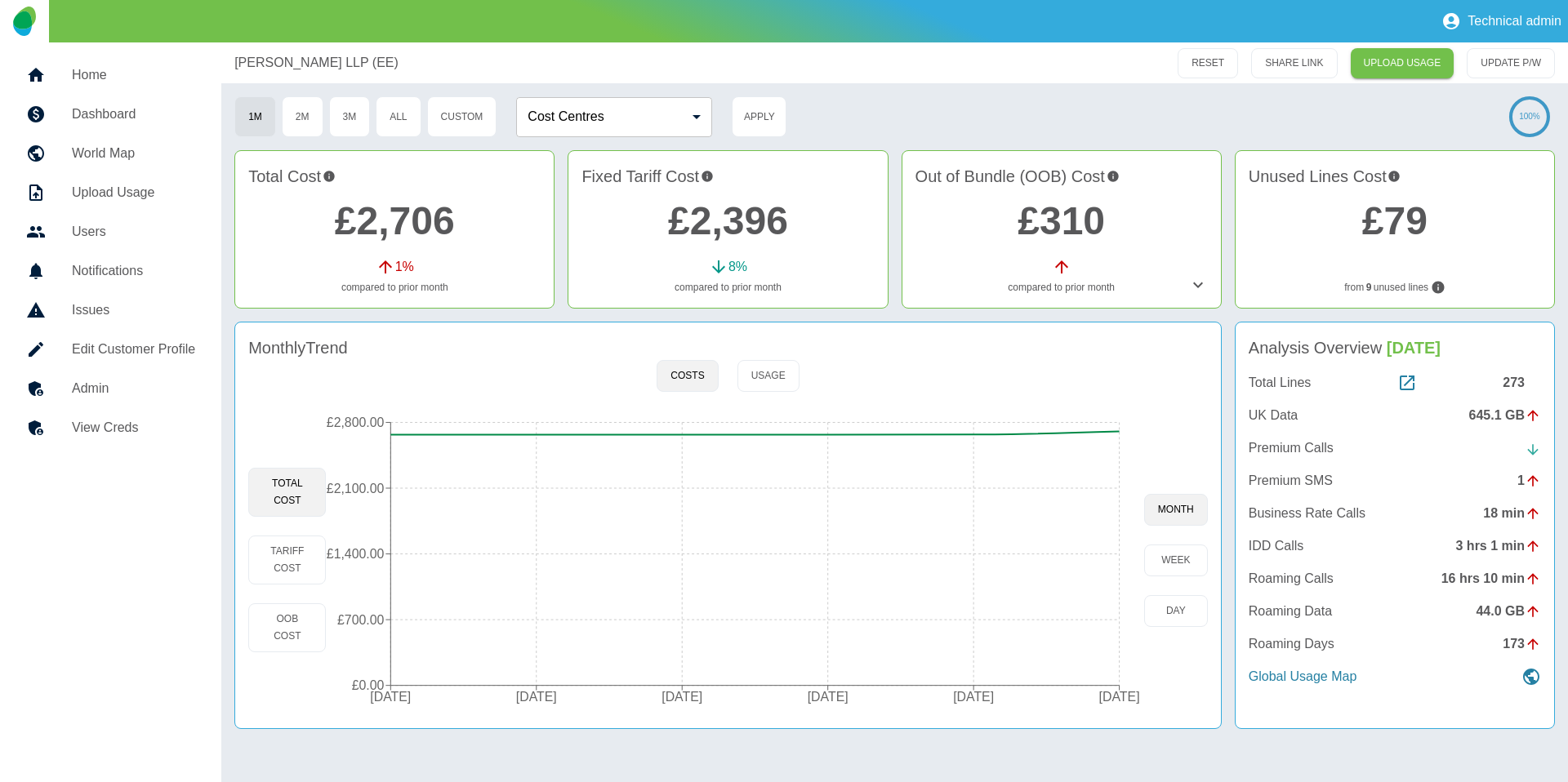
click at [695, 225] on link "£2,396" at bounding box center [728, 221] width 120 height 43
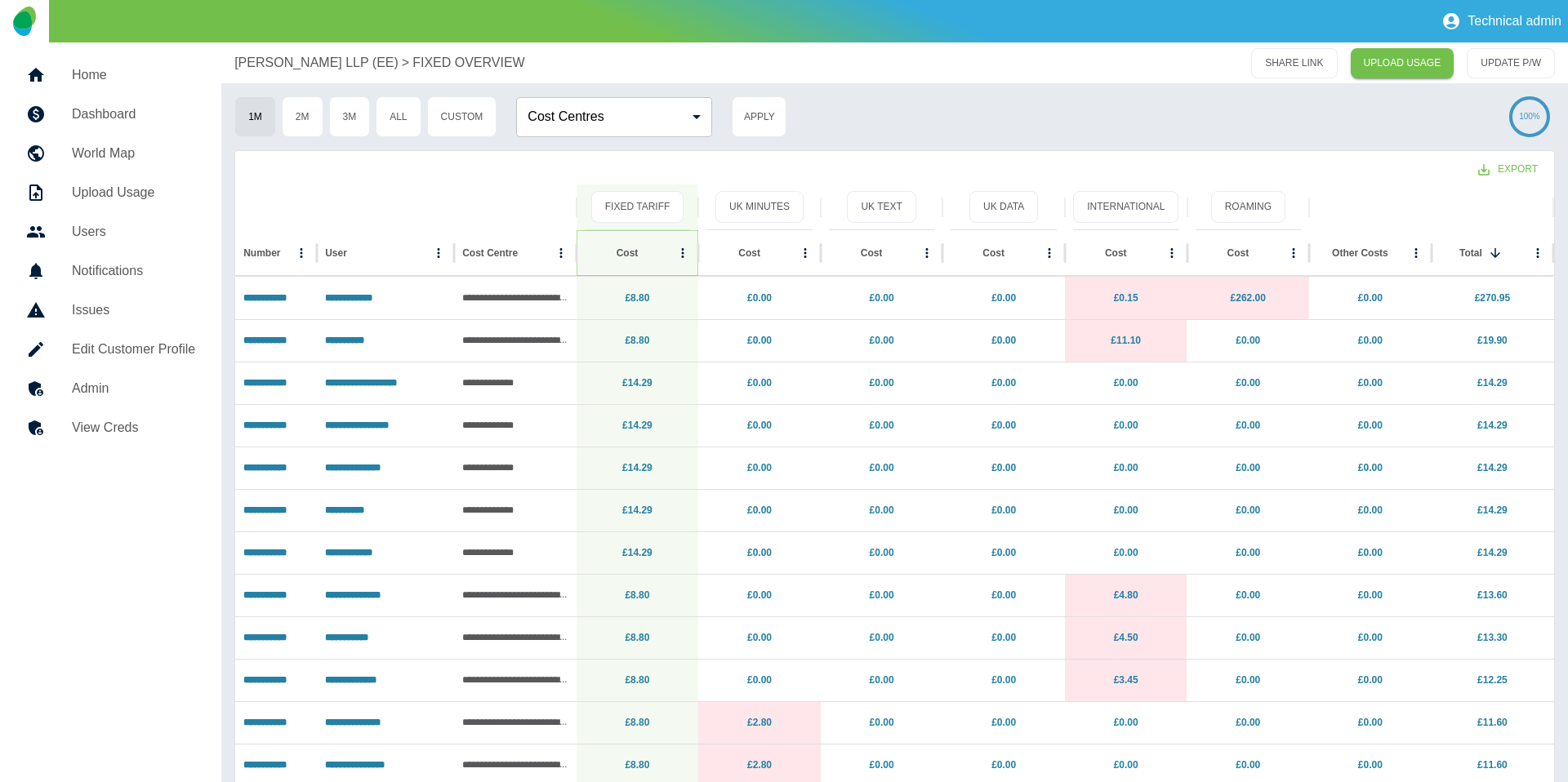
click at [644, 258] on icon "Sort" at bounding box center [651, 253] width 15 height 15
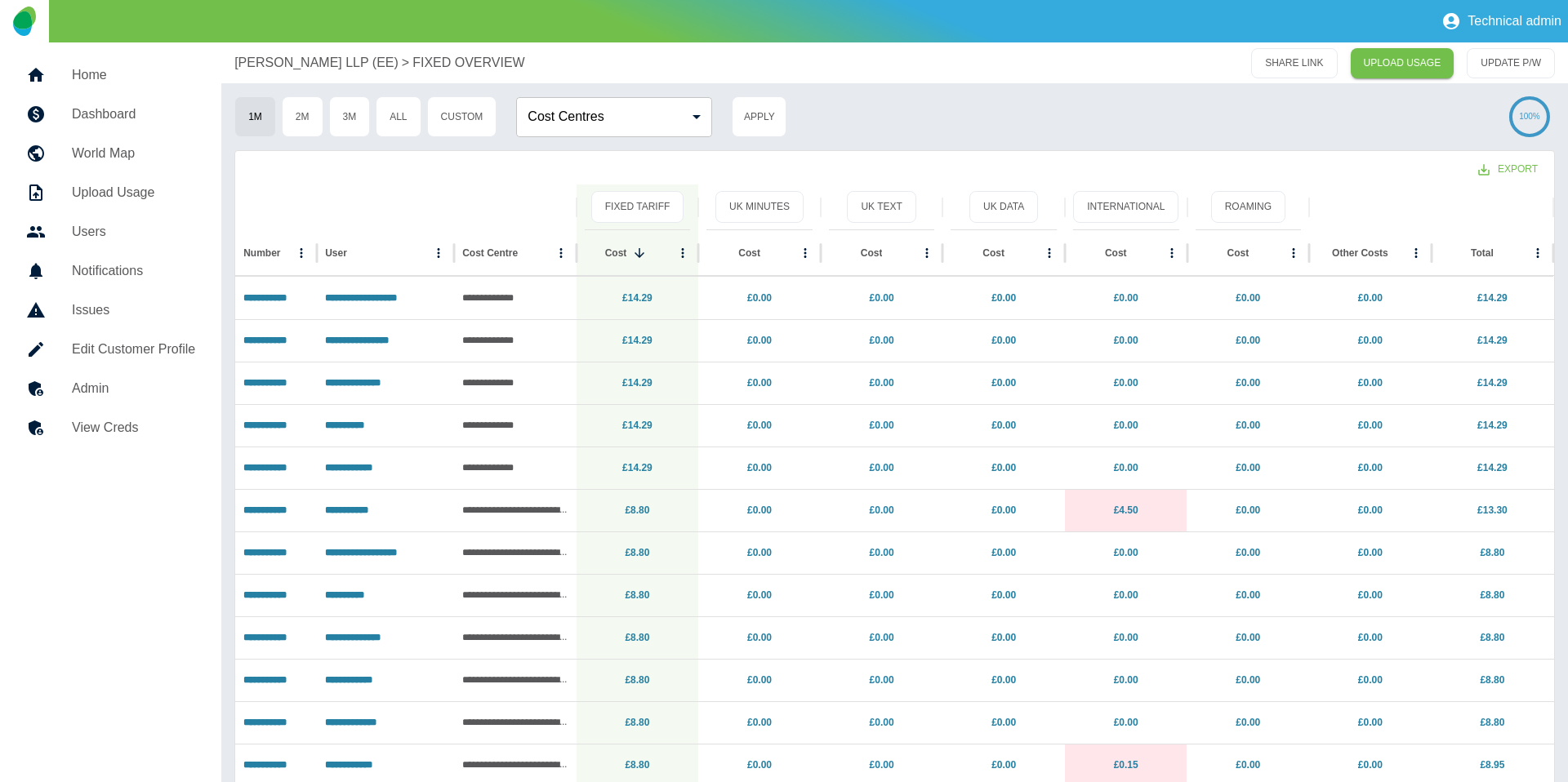
click at [144, 63] on link "Home" at bounding box center [110, 76] width 195 height 39
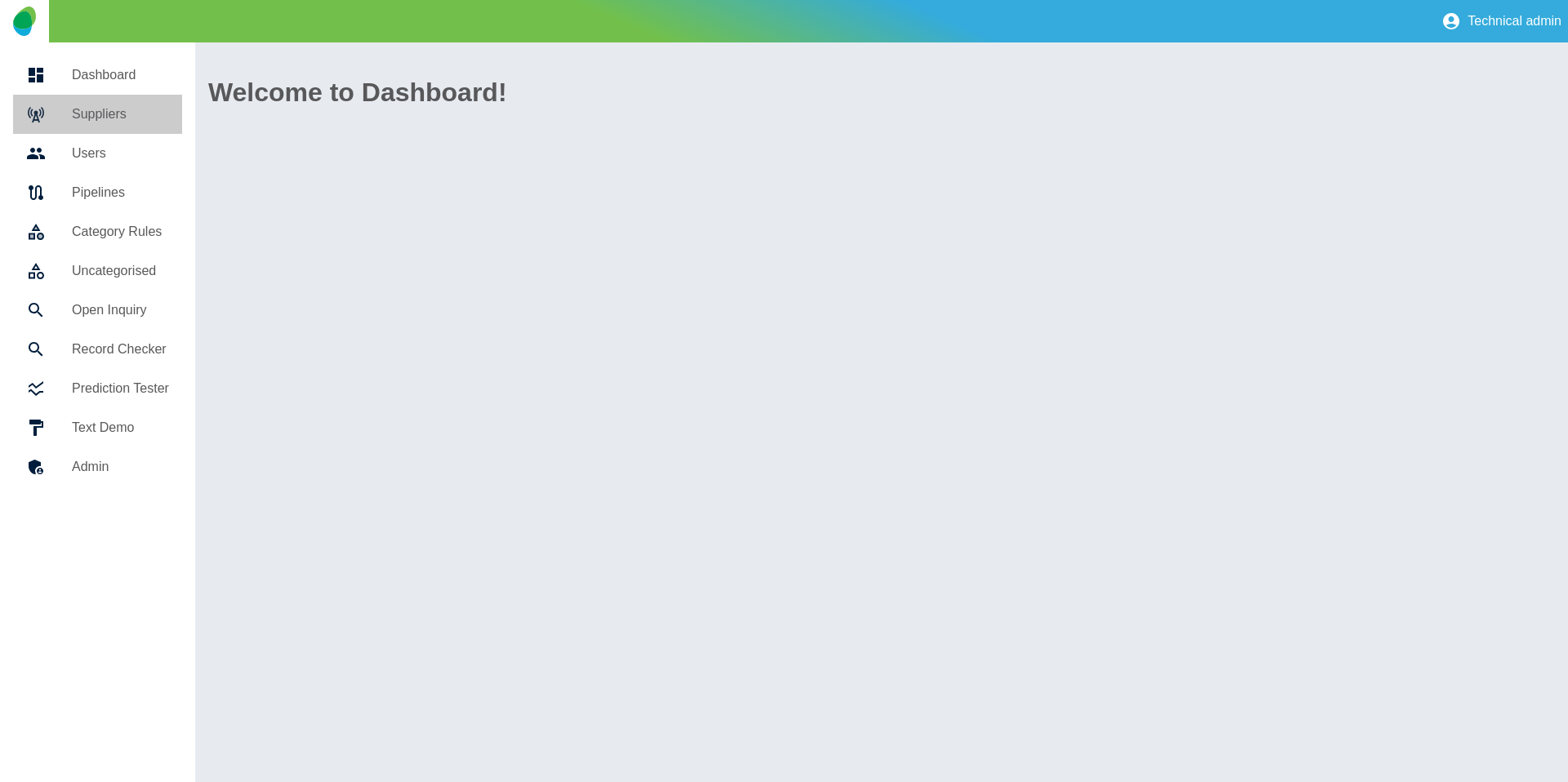
click at [127, 112] on h5 "Suppliers" at bounding box center [120, 115] width 97 height 20
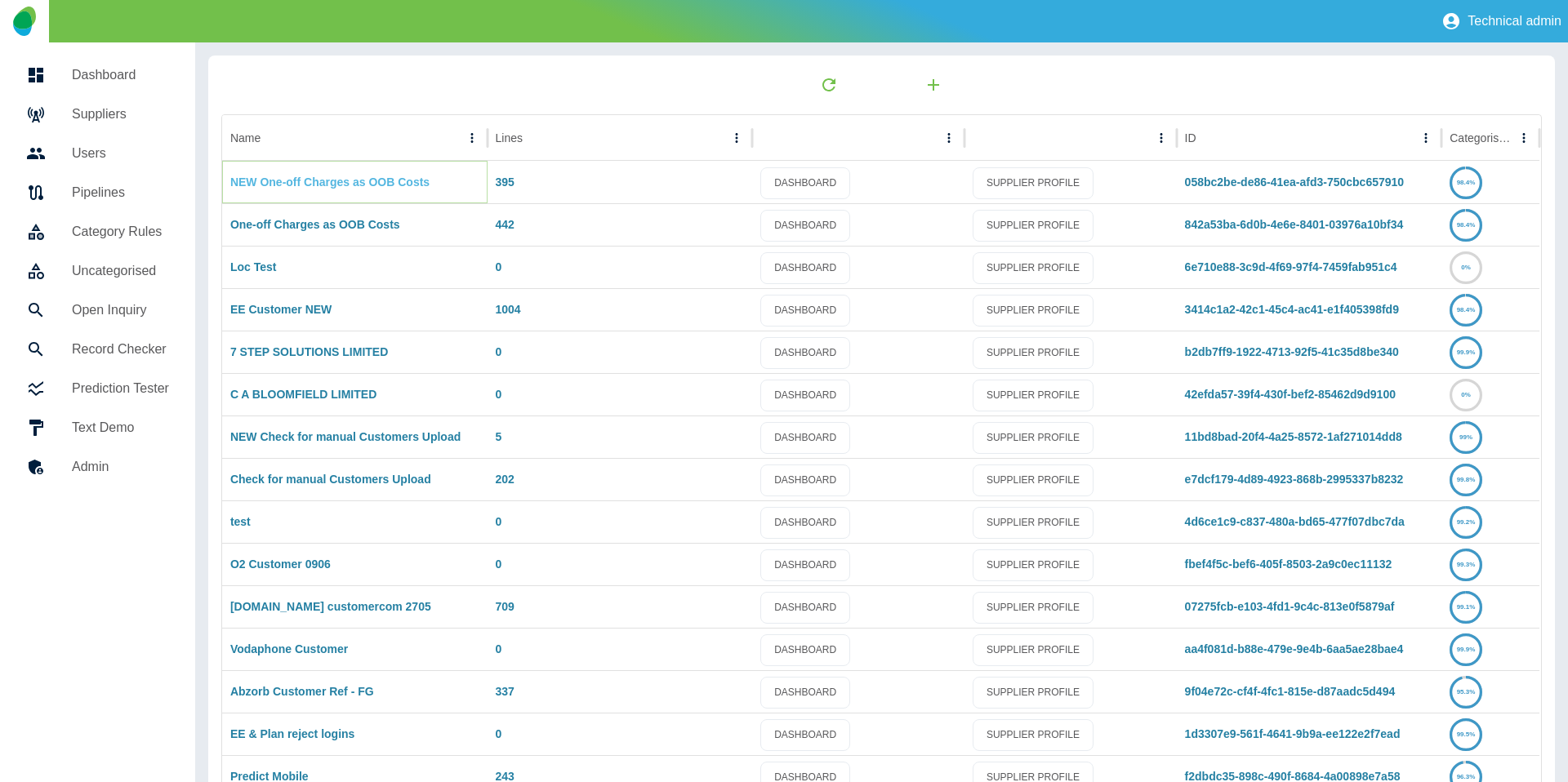
click at [328, 184] on link "NEW One-off Charges as OOB Costs" at bounding box center [330, 182] width 199 height 13
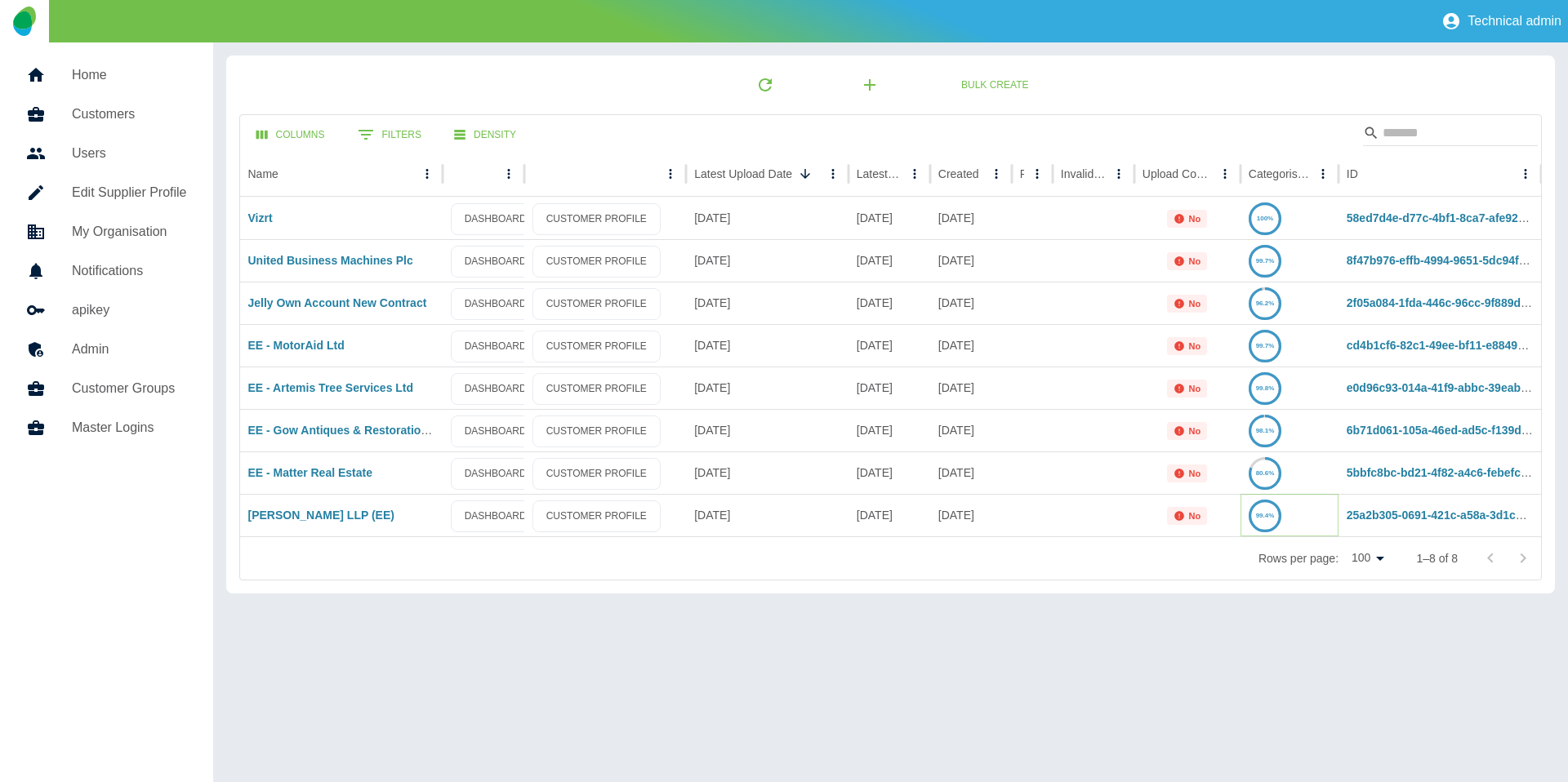
click at [1259, 520] on icon at bounding box center [1265, 516] width 30 height 30
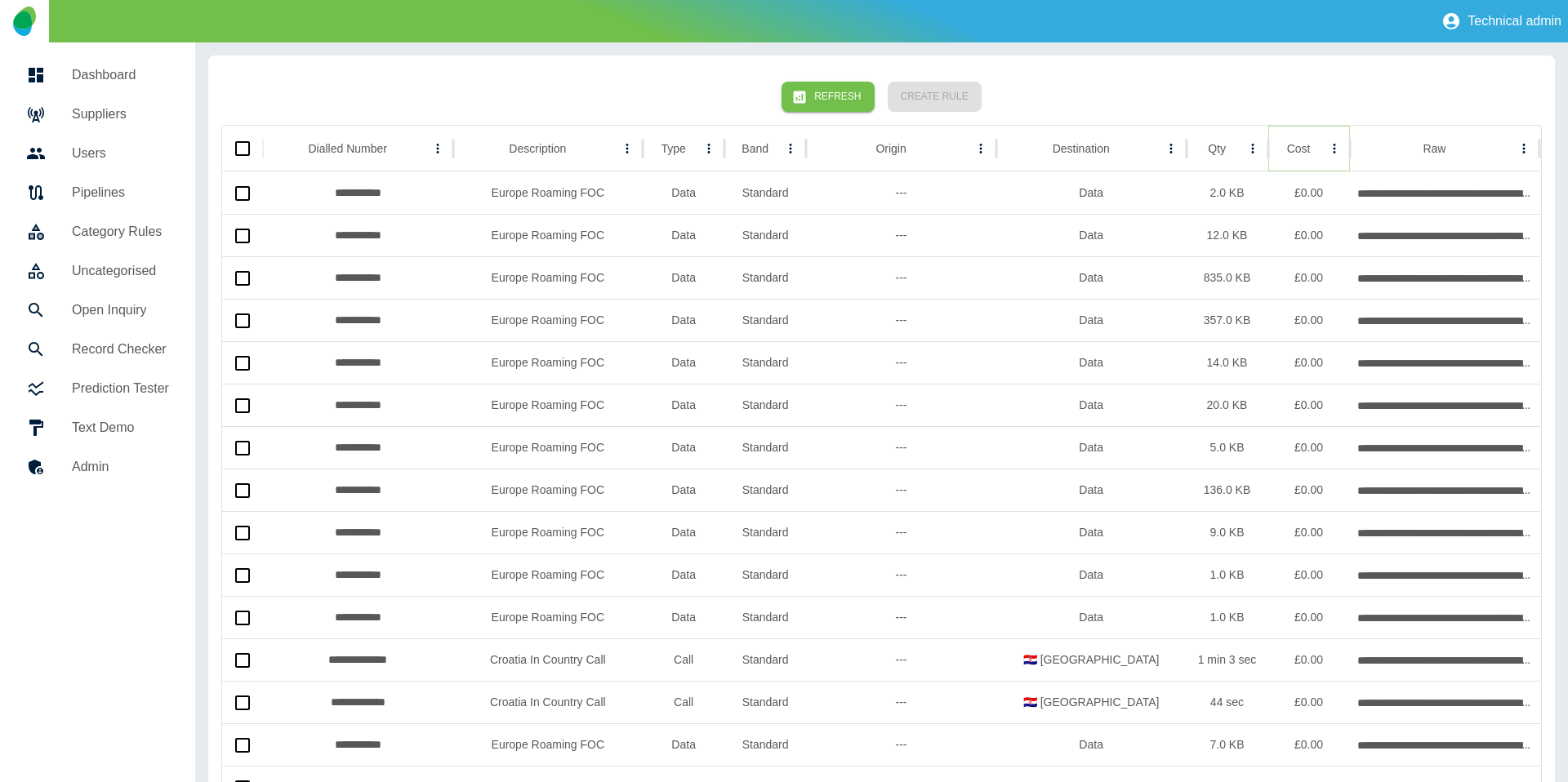
click at [1319, 149] on icon "Sort" at bounding box center [1324, 149] width 10 height 10
click at [1312, 149] on icon "Sort" at bounding box center [1312, 149] width 10 height 10
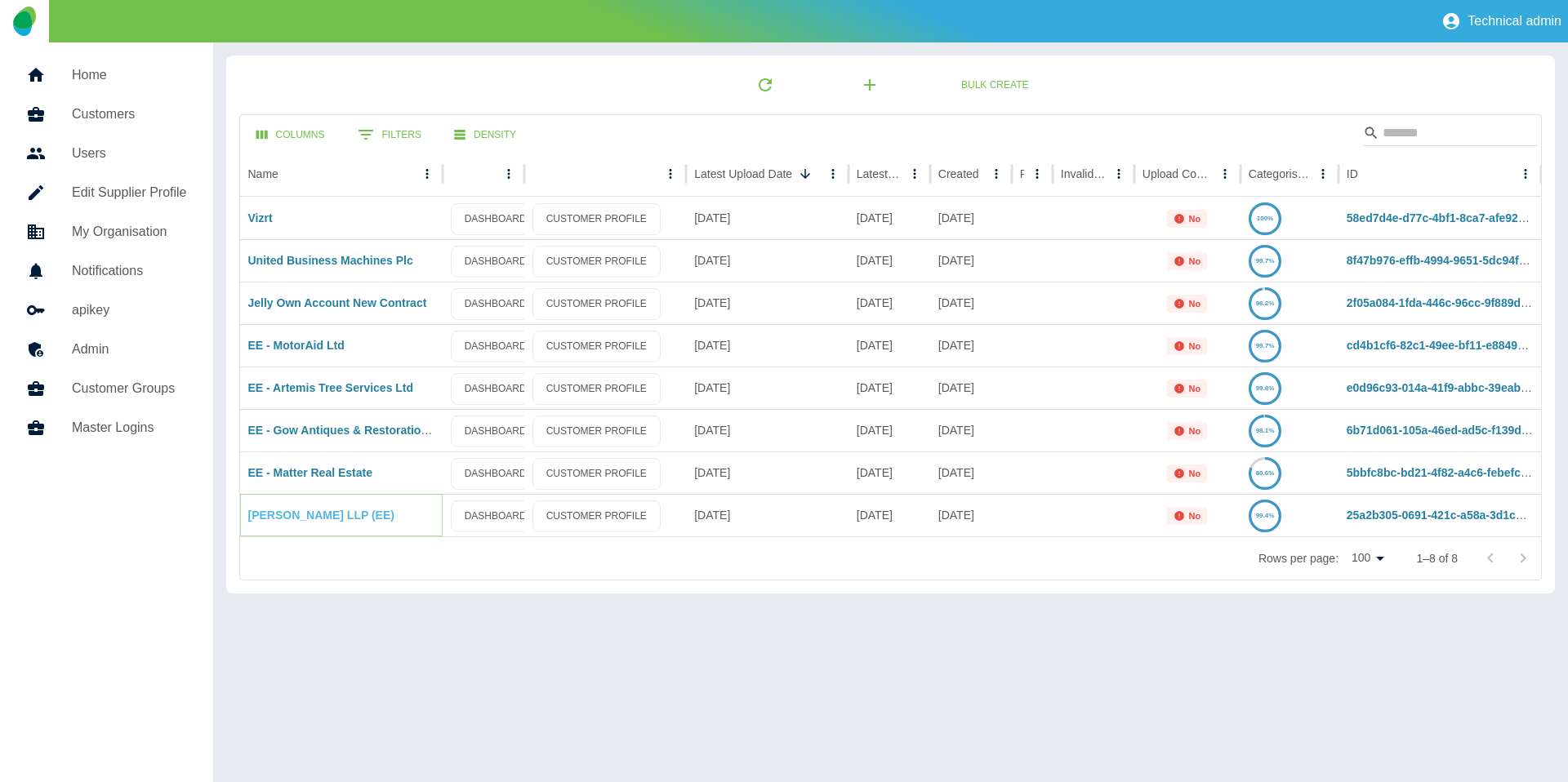
click at [321, 511] on link "[PERSON_NAME] LLP (EE)" at bounding box center [321, 515] width 146 height 13
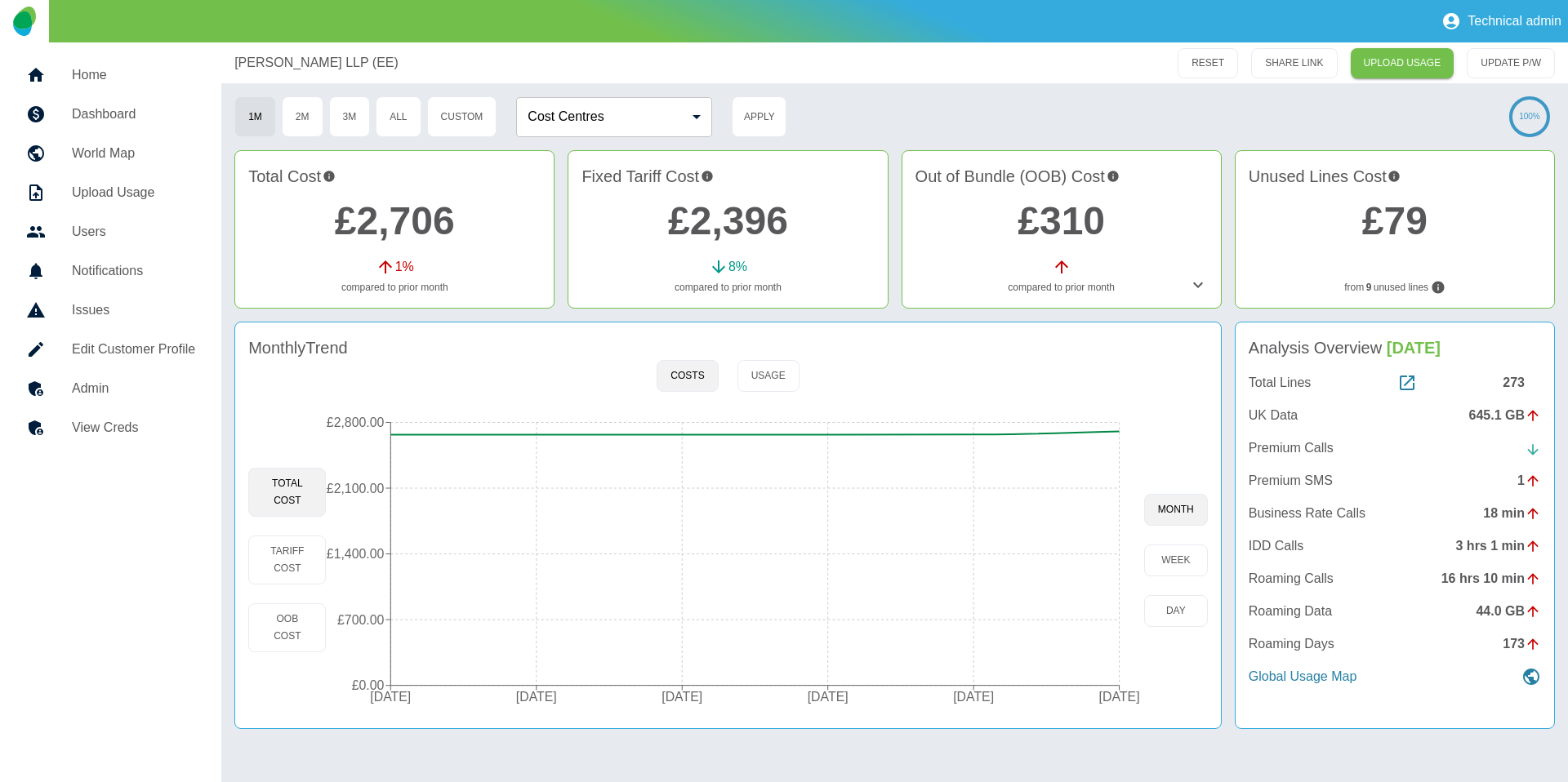
click at [1198, 287] on icon at bounding box center [1198, 286] width 10 height 6
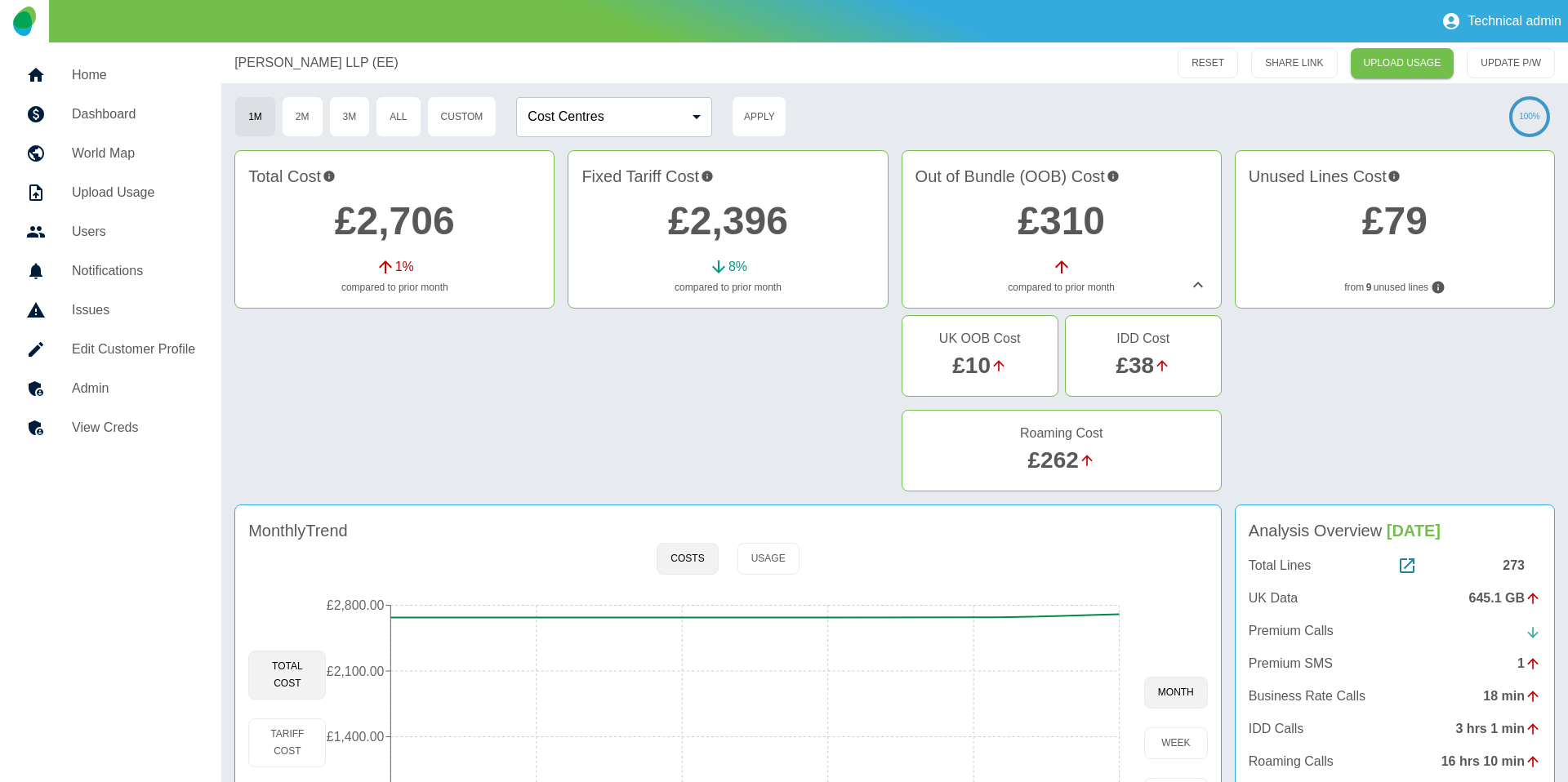
scroll to position [1, 0]
drag, startPoint x: 1007, startPoint y: 366, endPoint x: 1026, endPoint y: 376, distance: 21.5
click at [1026, 376] on div "£10" at bounding box center [980, 365] width 130 height 34
click at [1034, 369] on div "£10" at bounding box center [980, 365] width 130 height 34
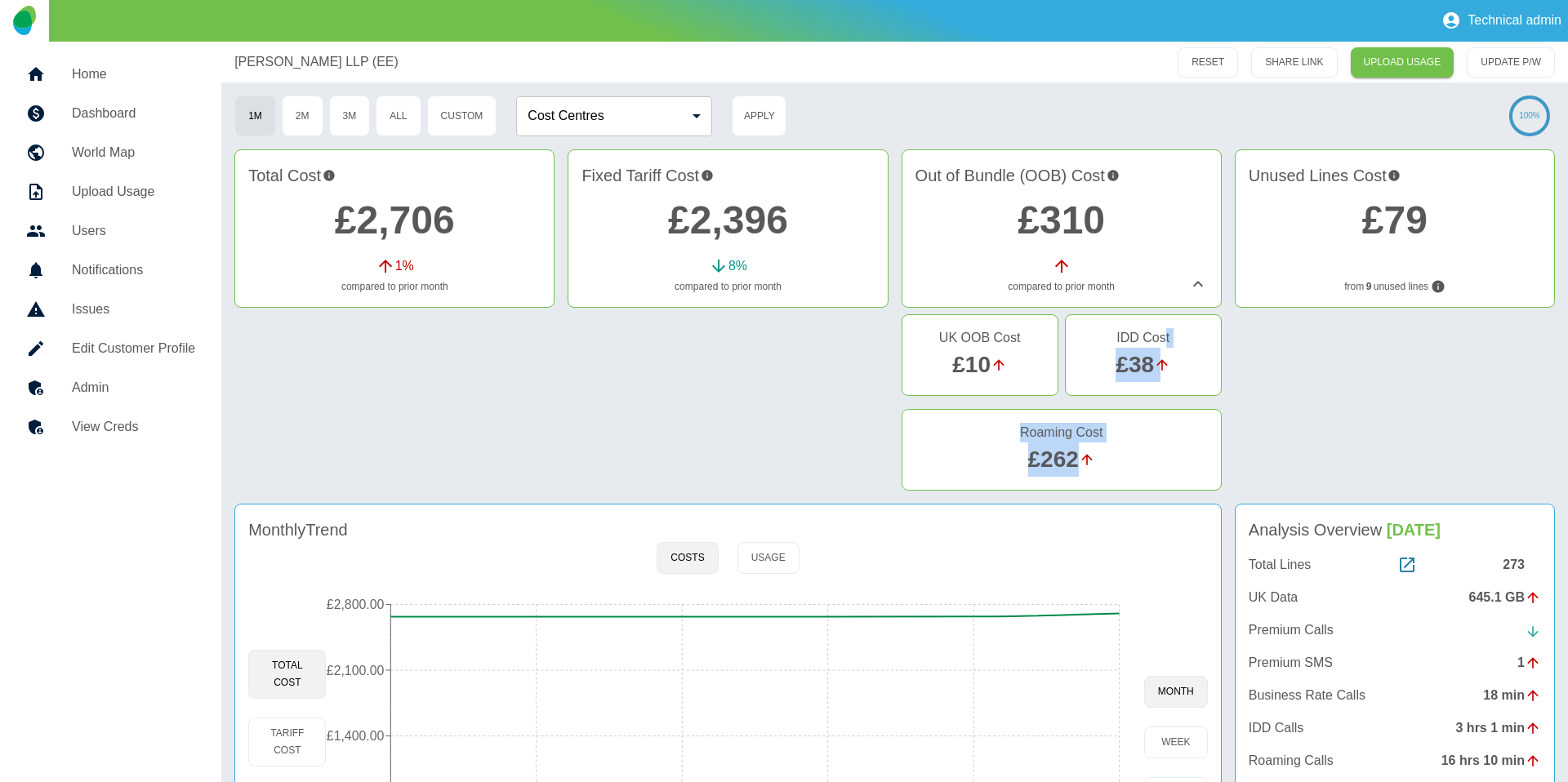
drag, startPoint x: 1229, startPoint y: 345, endPoint x: 1163, endPoint y: 334, distance: 66.9
click at [1163, 334] on div "UK OOB Cost £10 IDD Cost £38 Roaming Cost £262" at bounding box center [895, 405] width 1321 height 182
click at [1134, 483] on div "Roaming Cost £262" at bounding box center [1062, 449] width 320 height 81
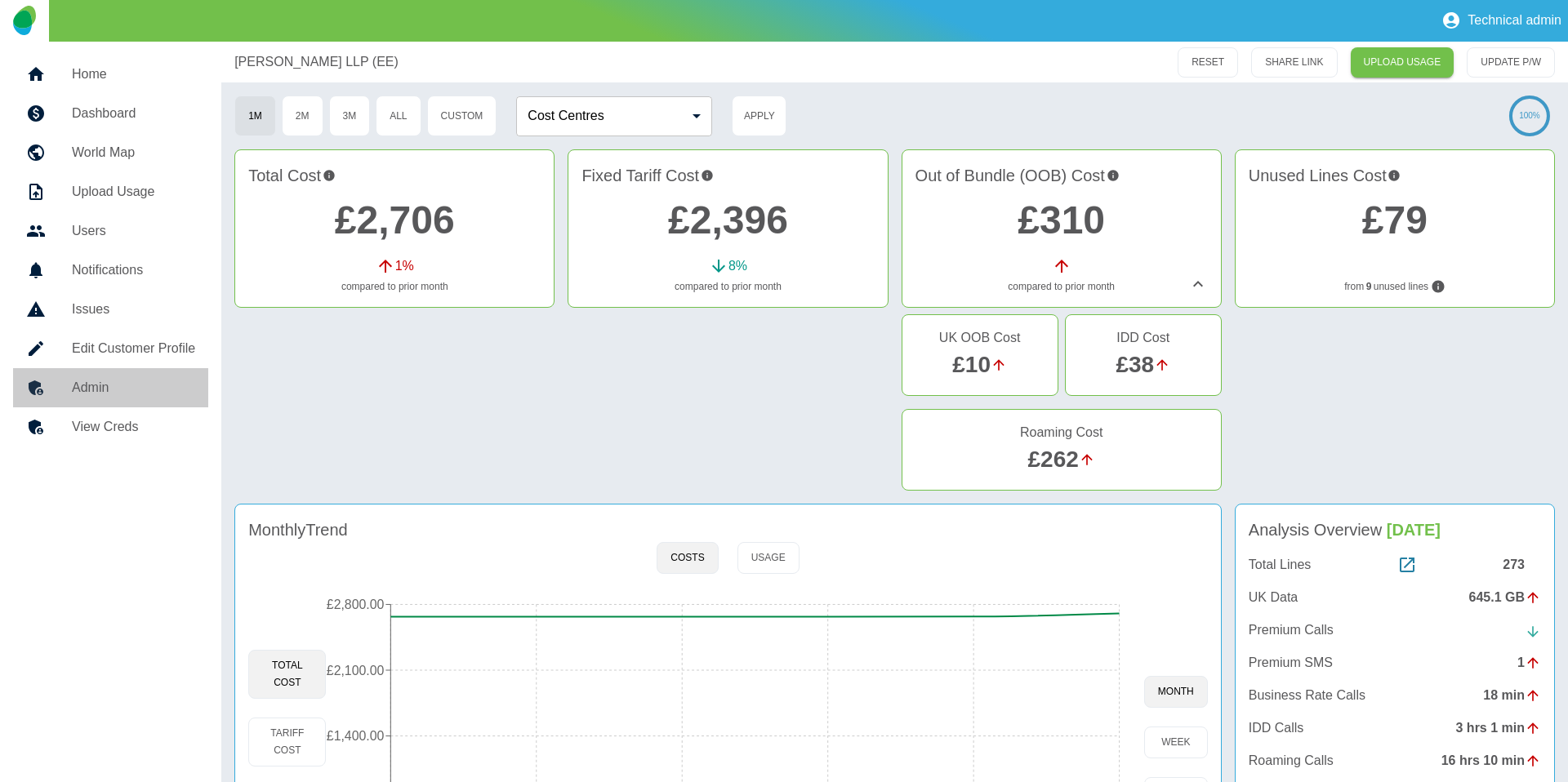
click at [167, 391] on h5 "Admin" at bounding box center [133, 388] width 124 height 20
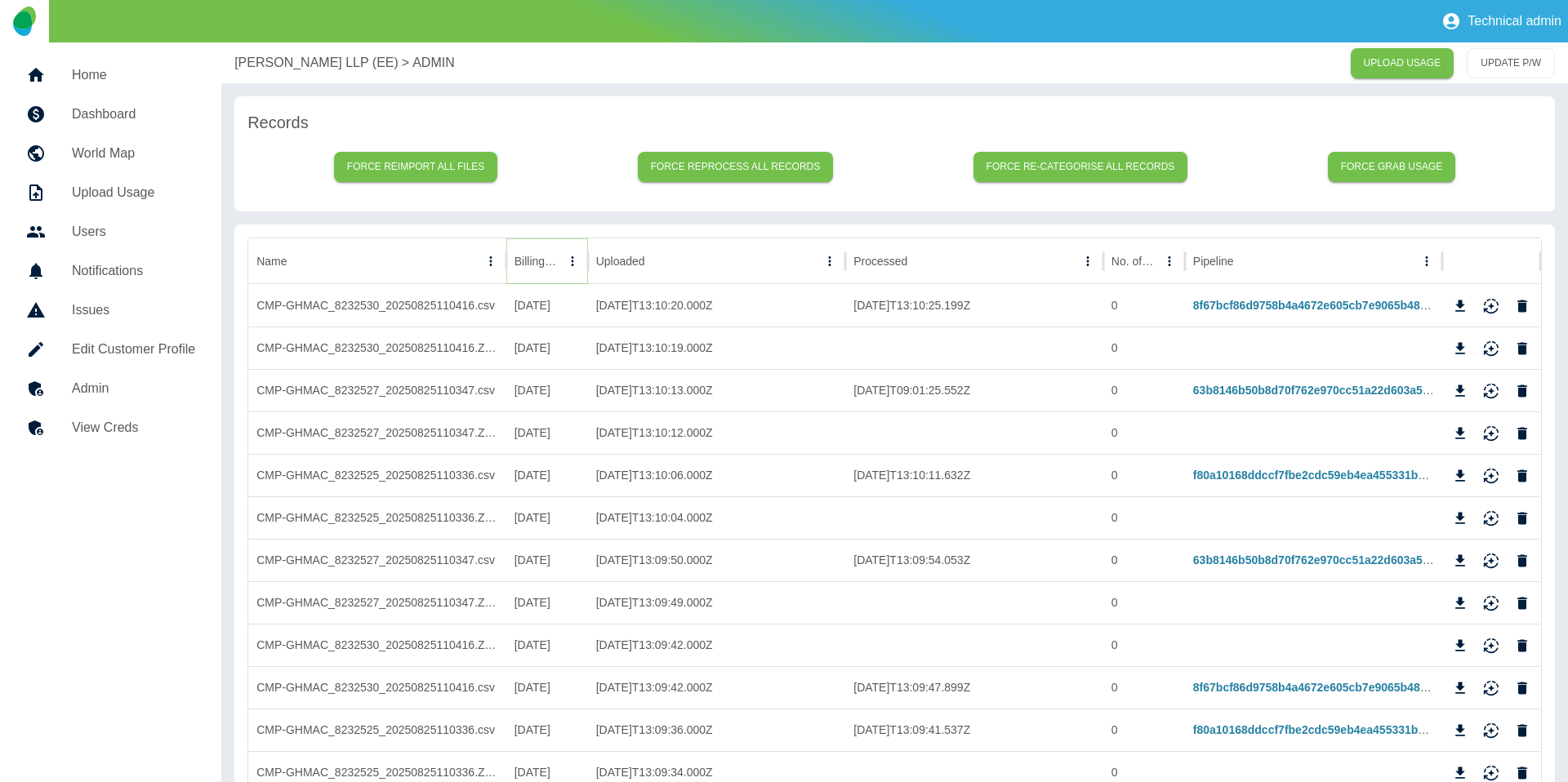
click at [561, 270] on button "Sort" at bounding box center [572, 261] width 23 height 23
click at [549, 270] on button "Sort" at bounding box center [549, 261] width 23 height 23
click at [1394, 476] on link "f80a10168ddccf7fbe2cdc59eb4ea455331bdd54" at bounding box center [1319, 475] width 251 height 13
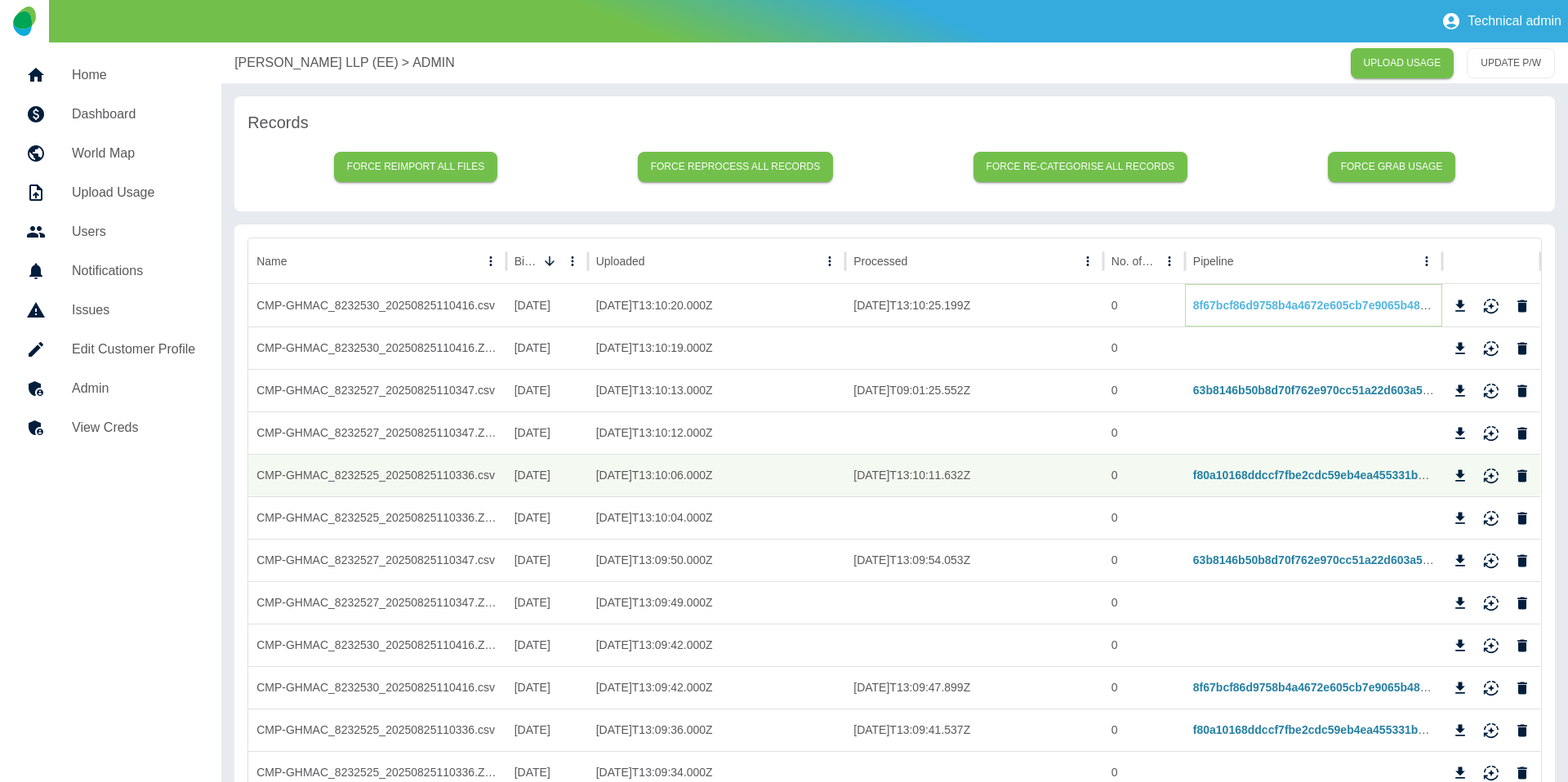
click at [1285, 307] on link "8f67bcf86d9758b4a4672e605cb7e9065b48672b" at bounding box center [1320, 305] width 253 height 13
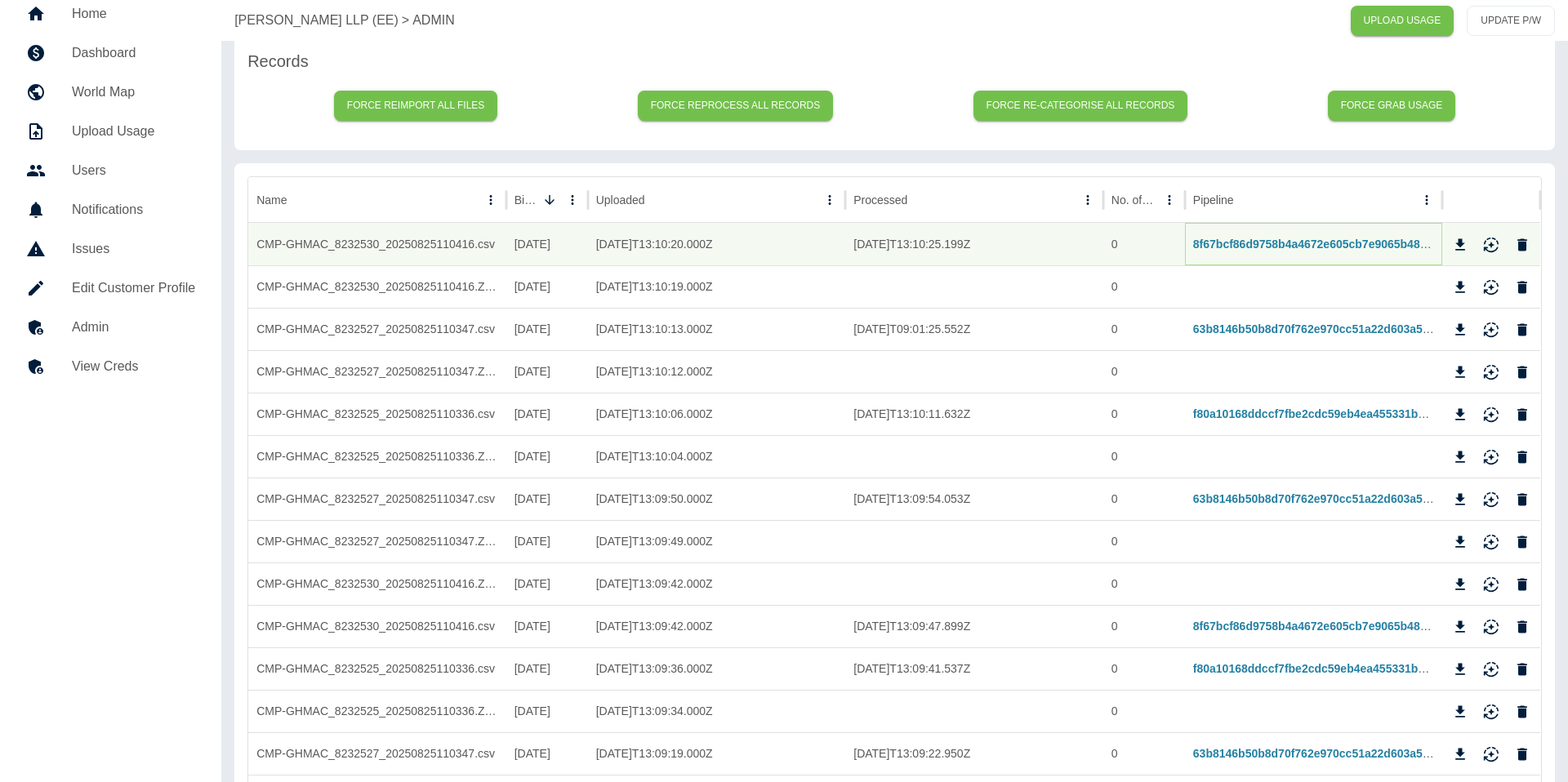
scroll to position [66, 0]
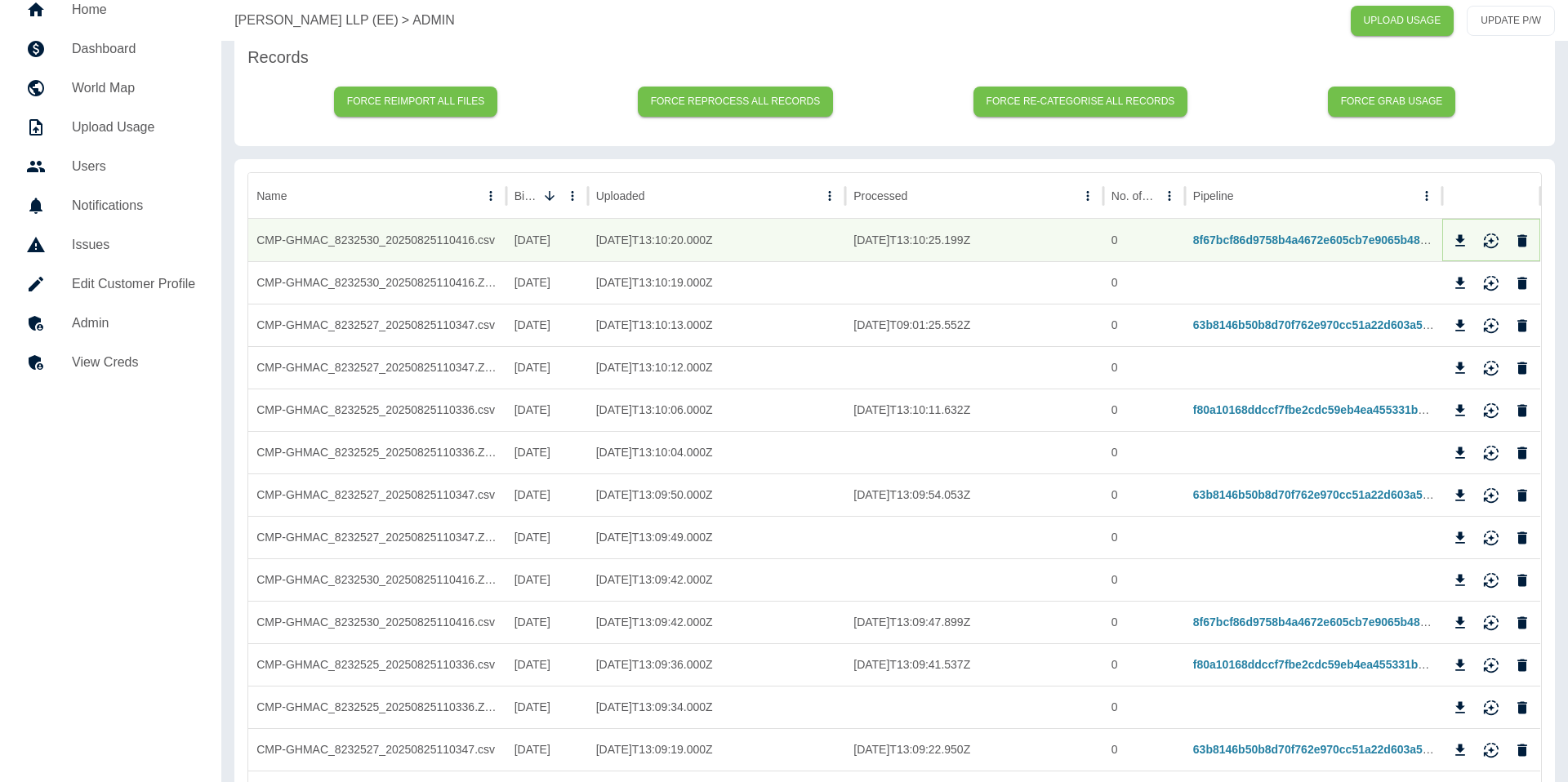
click at [1490, 243] on icon "Reimport" at bounding box center [1491, 240] width 17 height 17
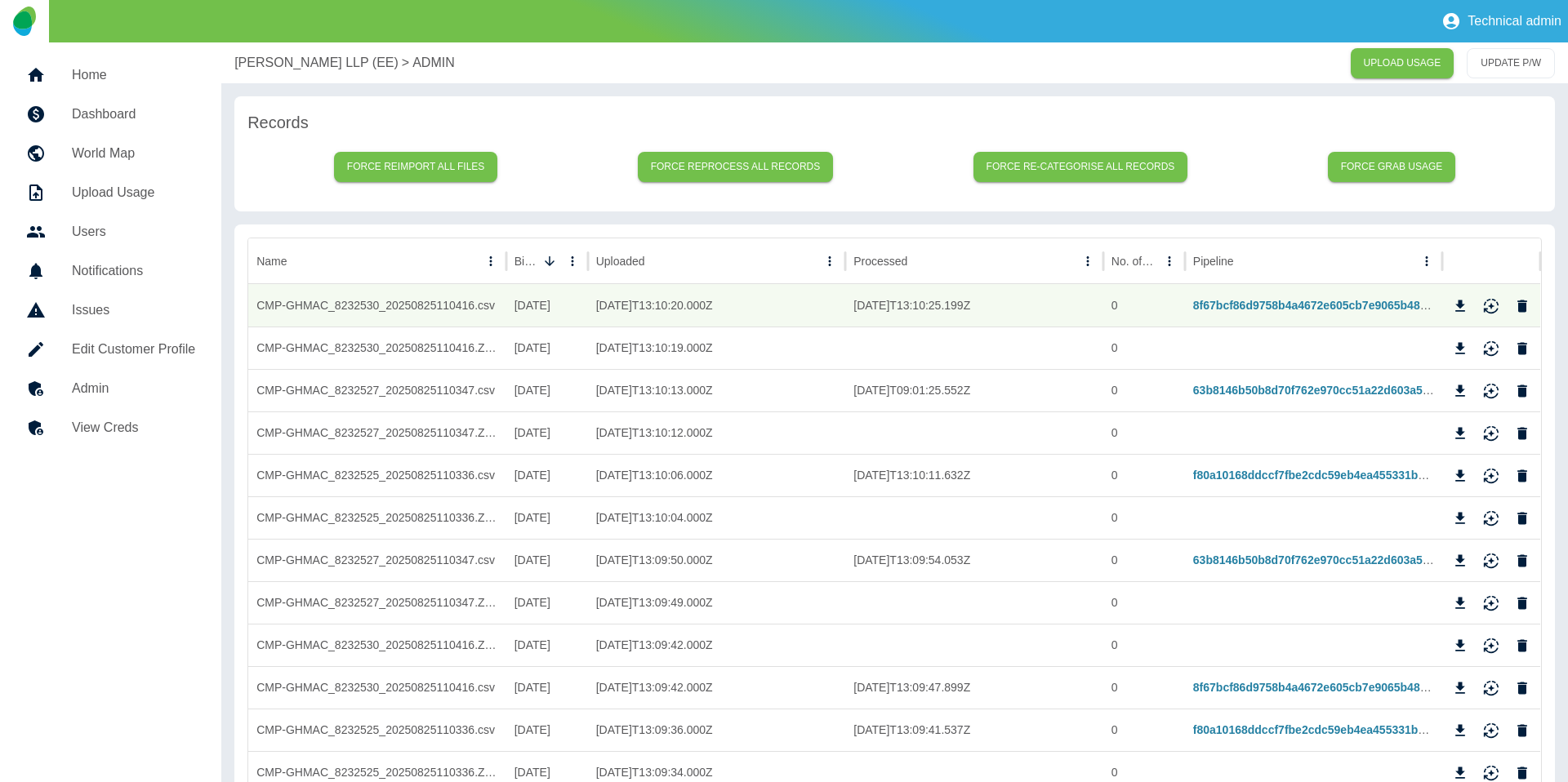
click at [314, 72] on p "[PERSON_NAME] LLP (EE)" at bounding box center [316, 63] width 164 height 20
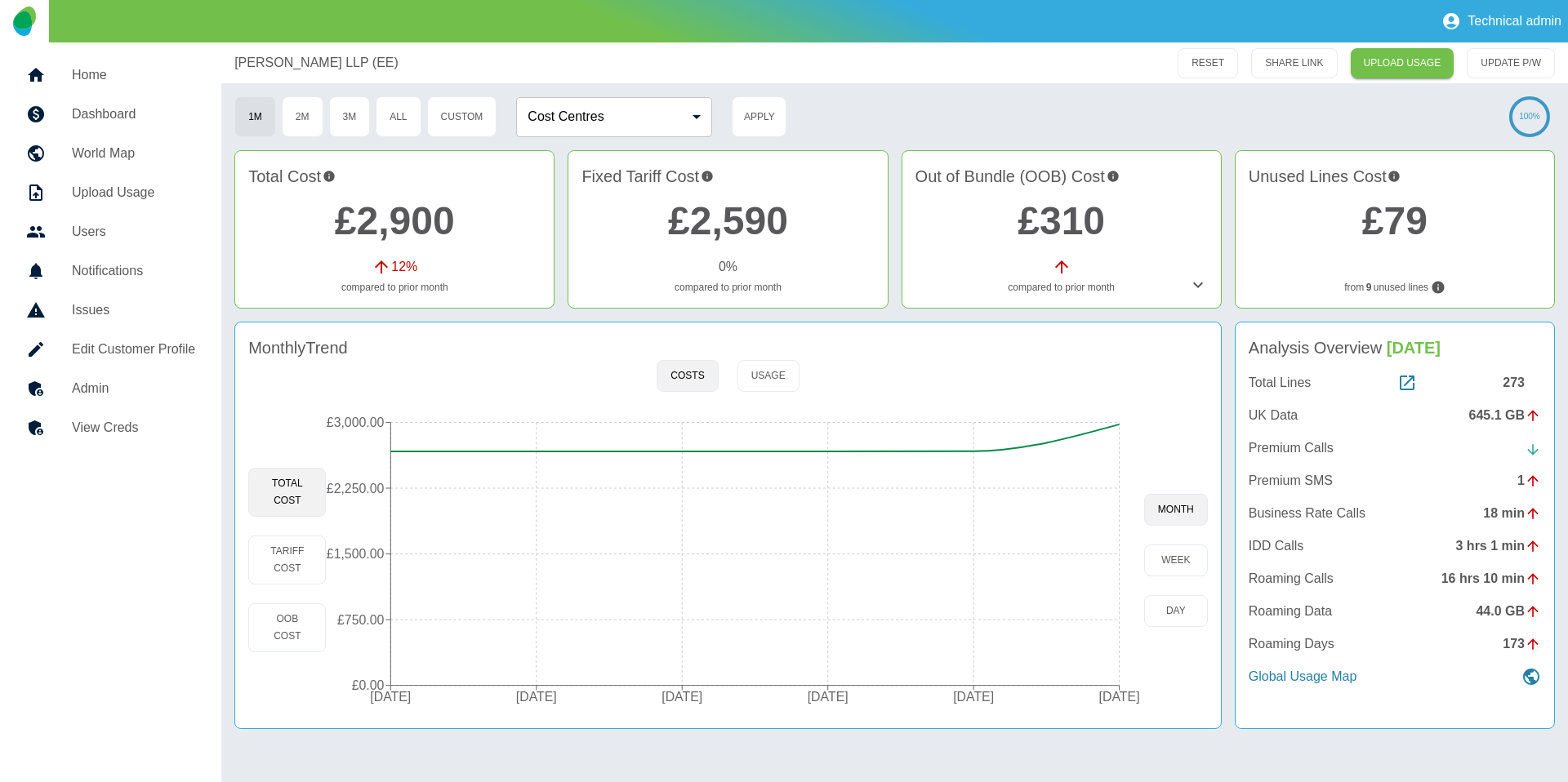
click at [125, 85] on link "Home" at bounding box center [110, 76] width 195 height 39
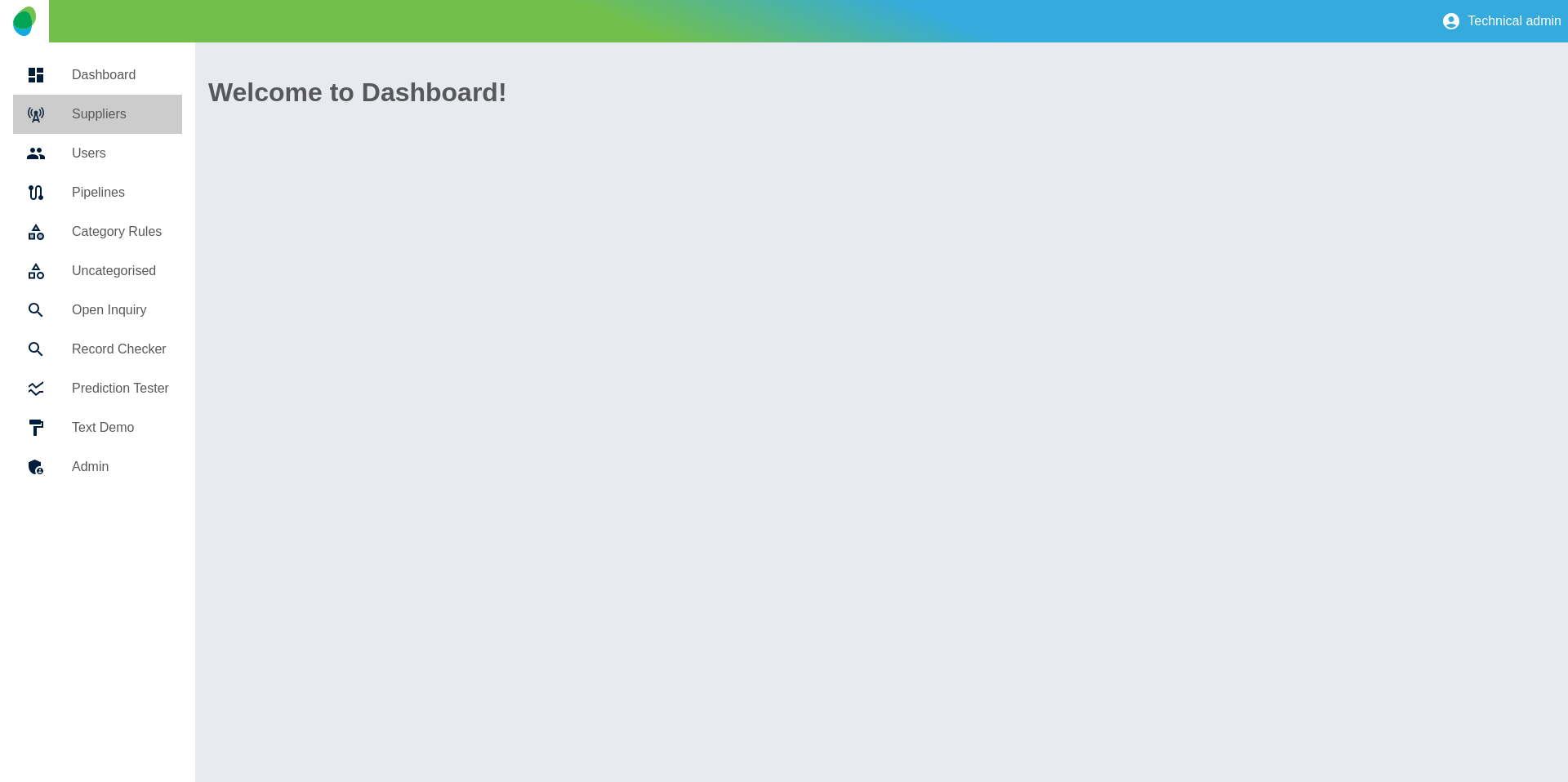
click at [131, 110] on h5 "Suppliers" at bounding box center [120, 115] width 97 height 20
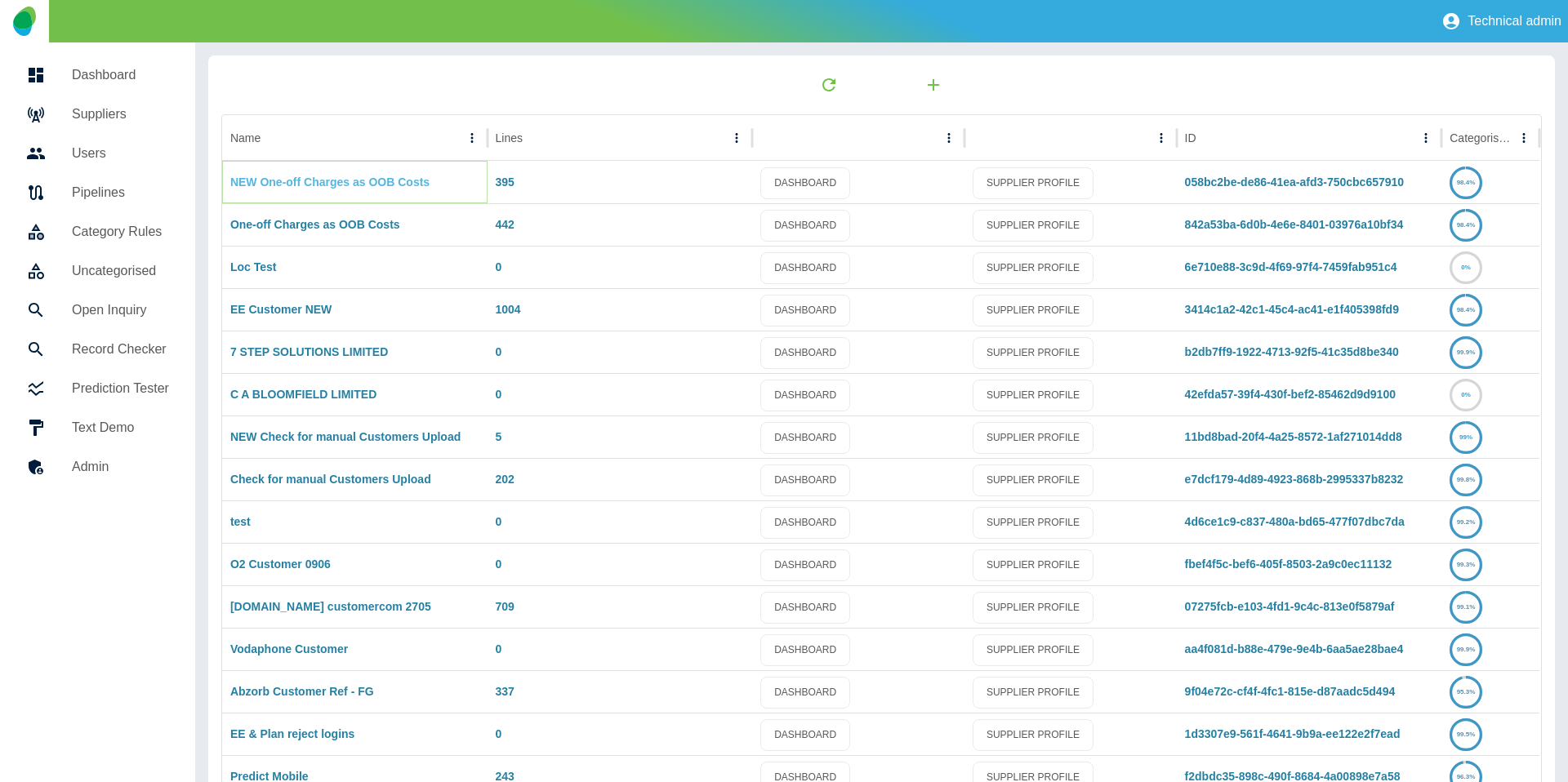
click at [358, 184] on link "NEW One-off Charges as OOB Costs" at bounding box center [330, 182] width 199 height 13
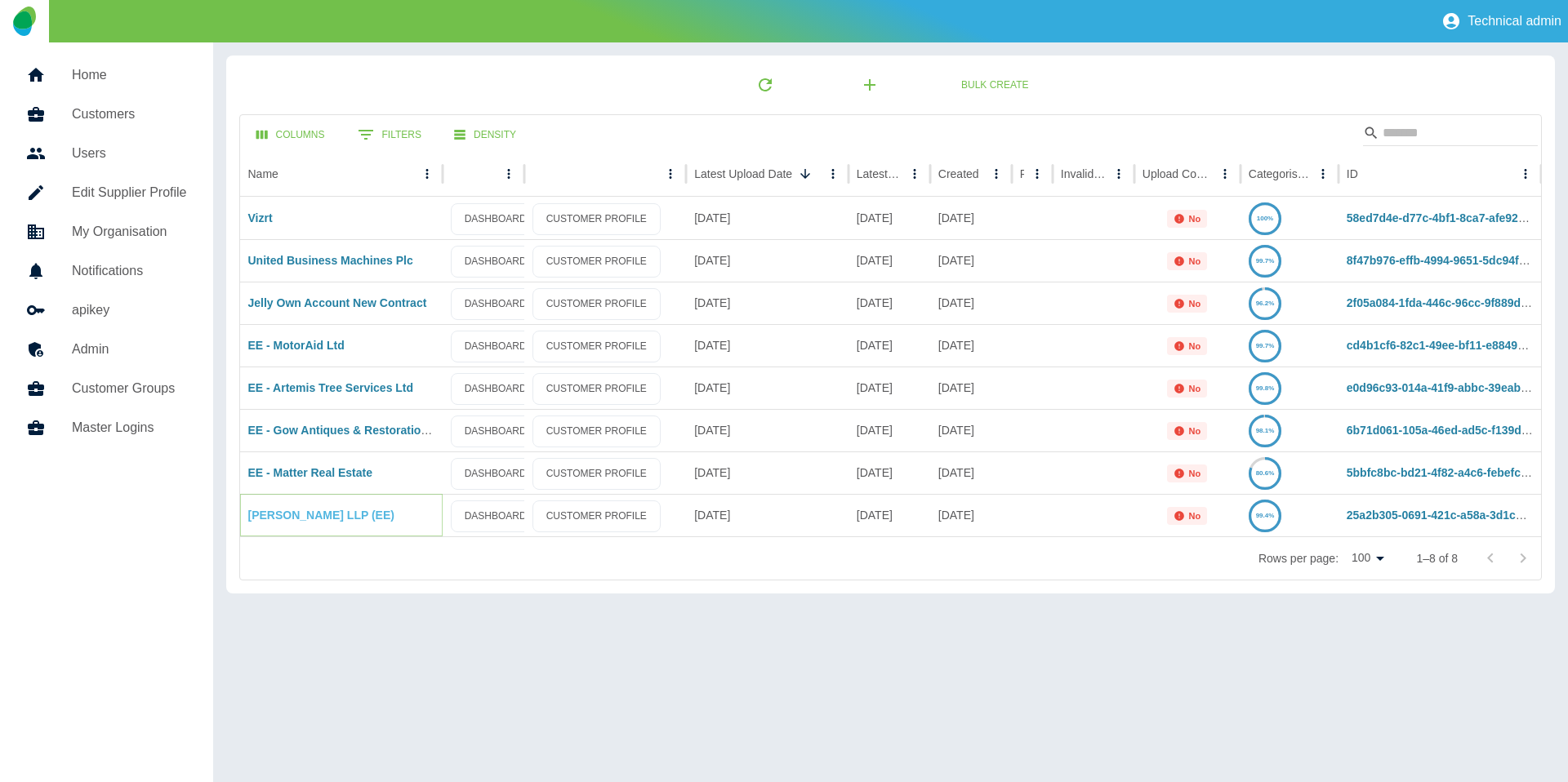
click at [322, 514] on link "[PERSON_NAME] LLP (EE)" at bounding box center [321, 515] width 146 height 13
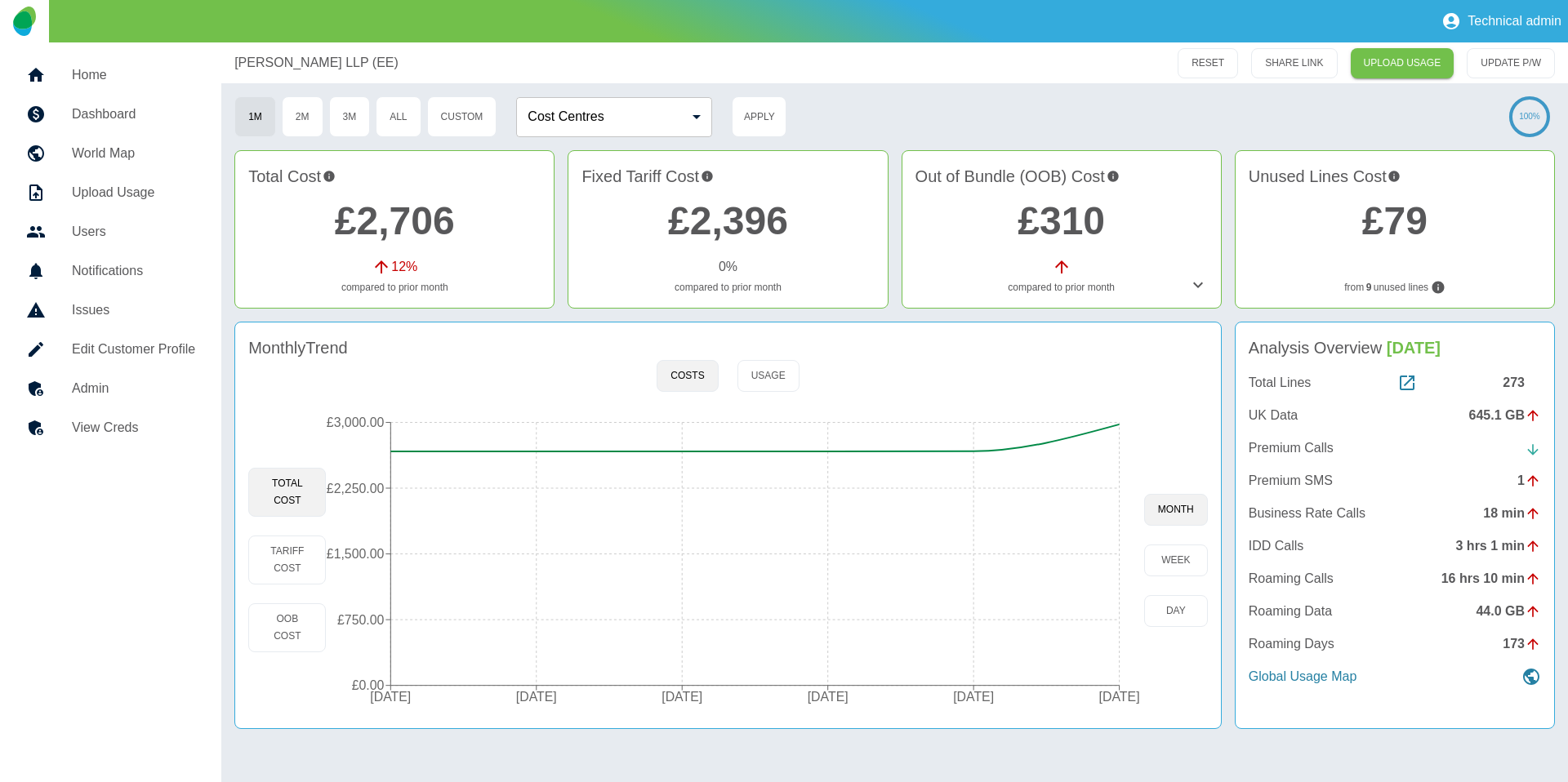
click at [1054, 224] on link "£310" at bounding box center [1061, 221] width 87 height 43
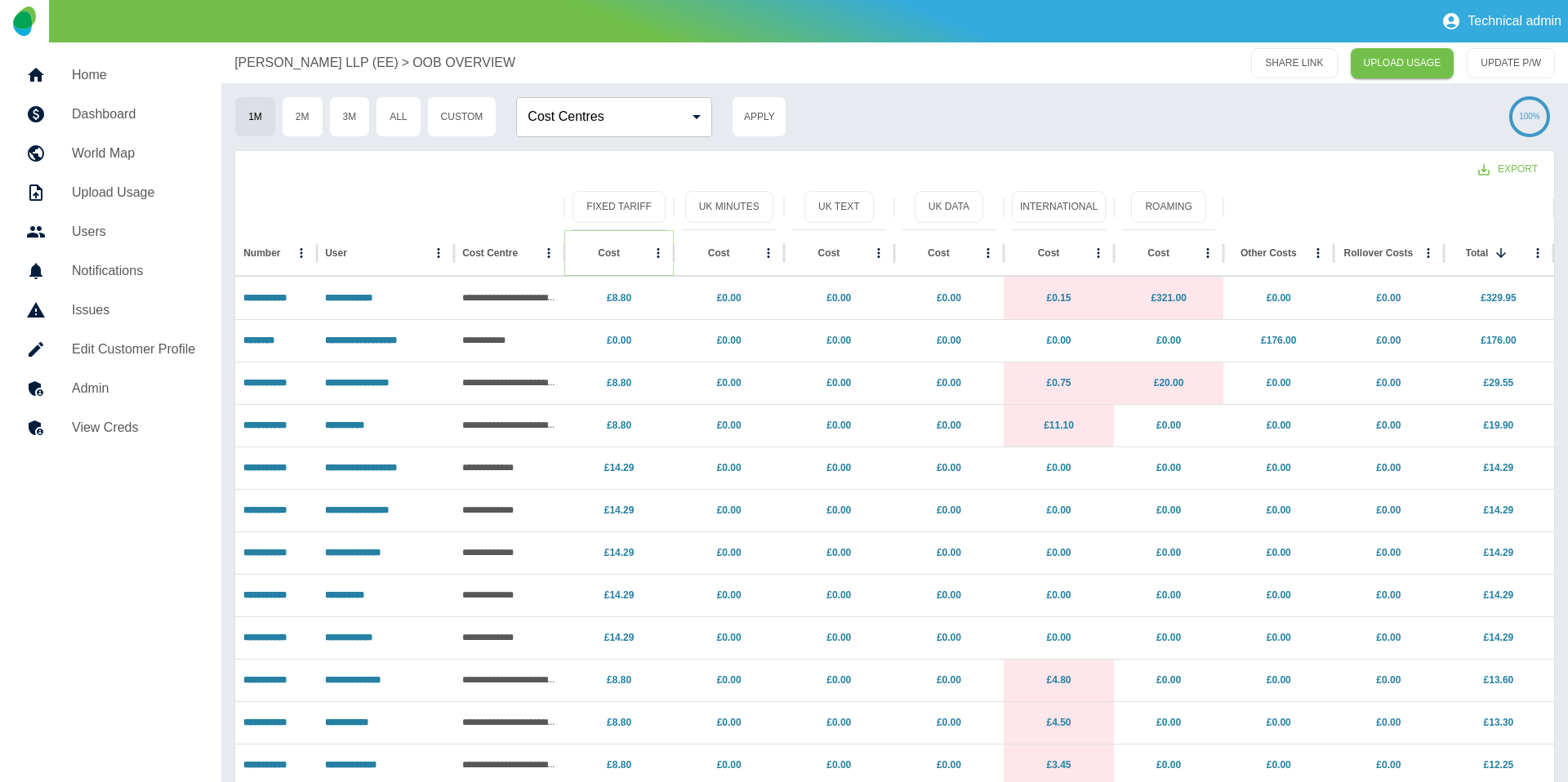
click at [621, 250] on button "Sort" at bounding box center [632, 252] width 23 height 23
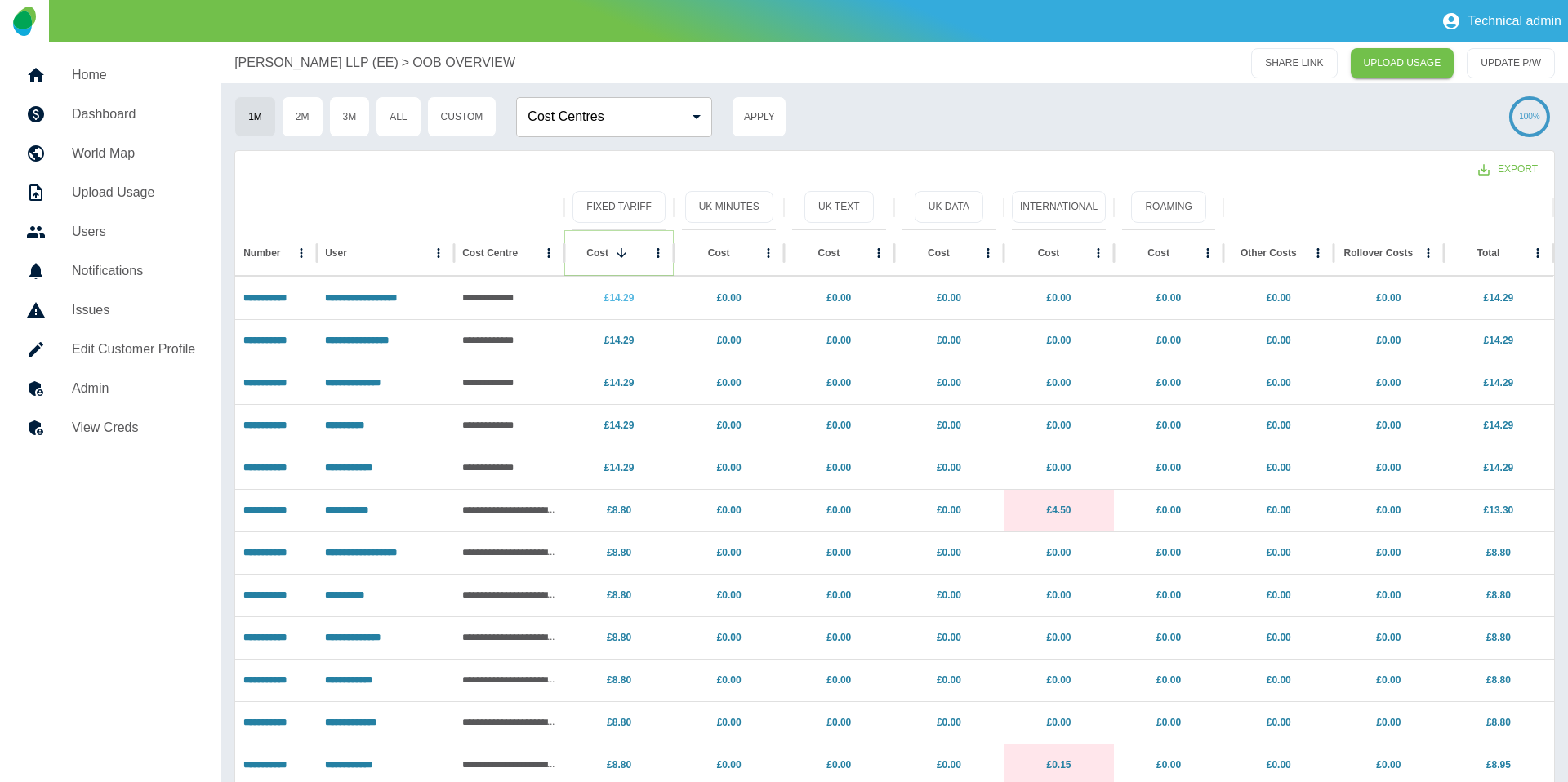
scroll to position [2, 0]
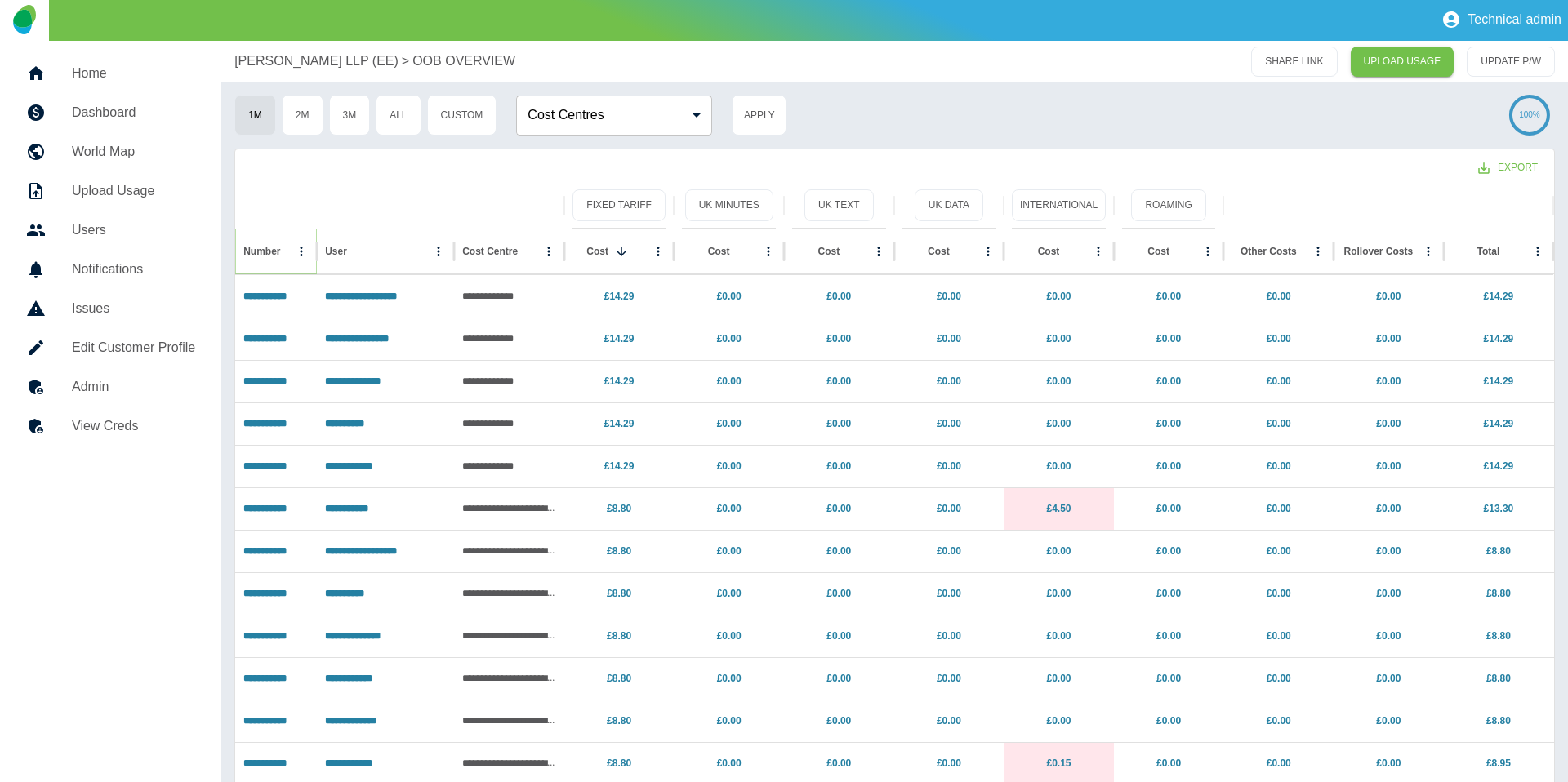
click at [283, 254] on button "Sort" at bounding box center [293, 251] width 23 height 23
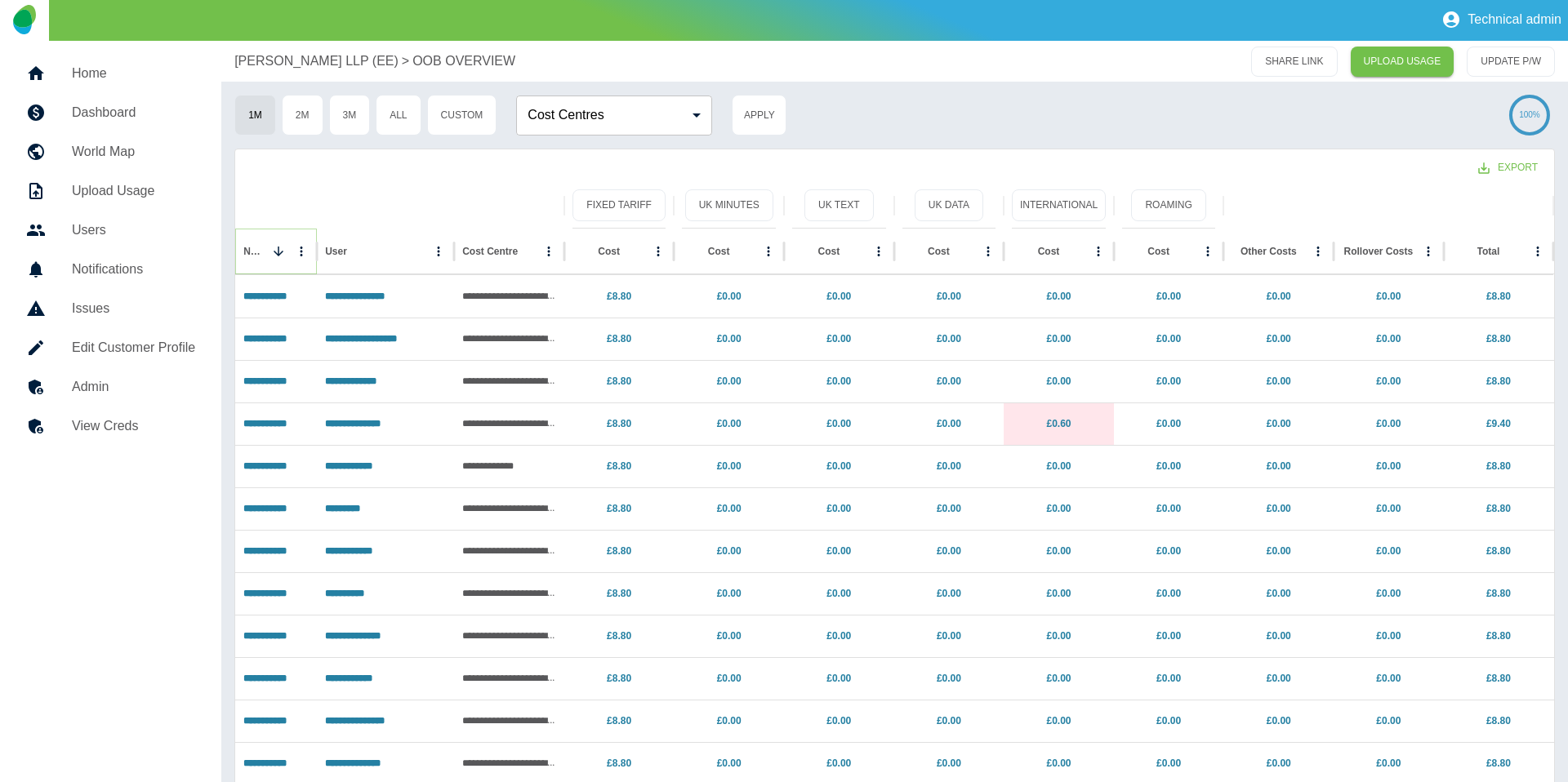
click at [281, 252] on icon "Sort" at bounding box center [278, 251] width 15 height 15
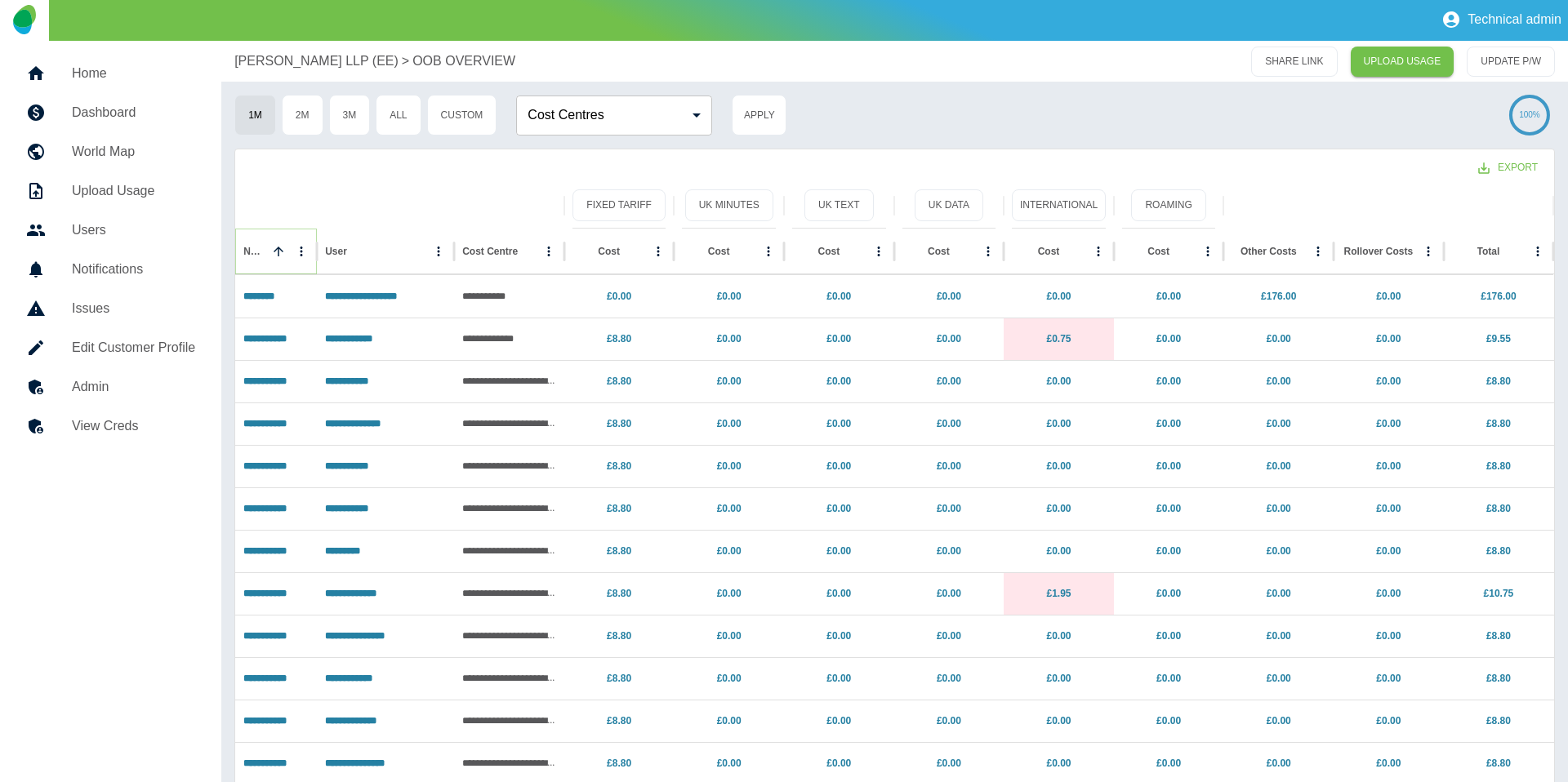
click at [281, 252] on icon "Sort" at bounding box center [278, 251] width 15 height 15
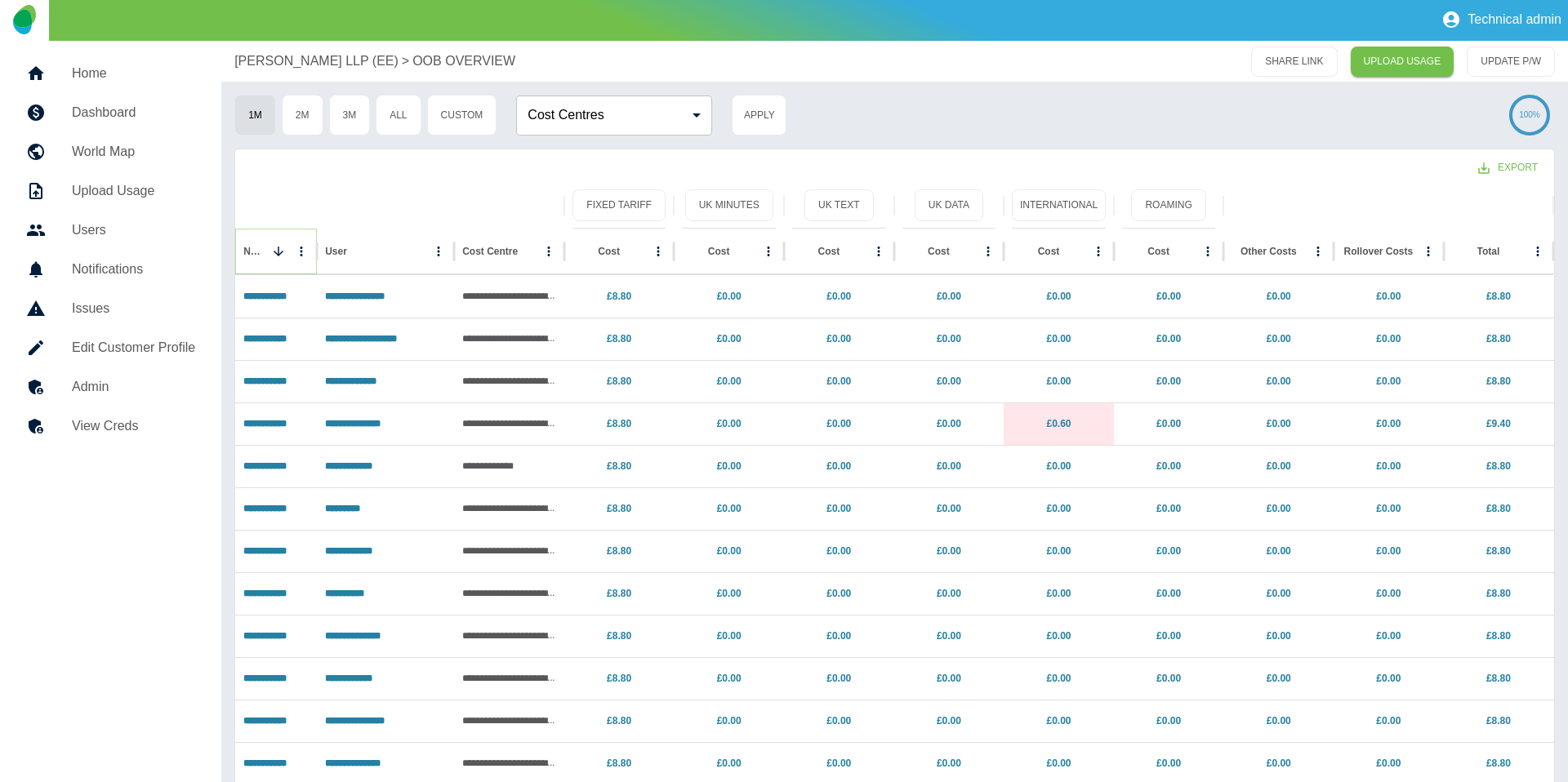
click at [281, 253] on icon "Sort" at bounding box center [278, 251] width 15 height 15
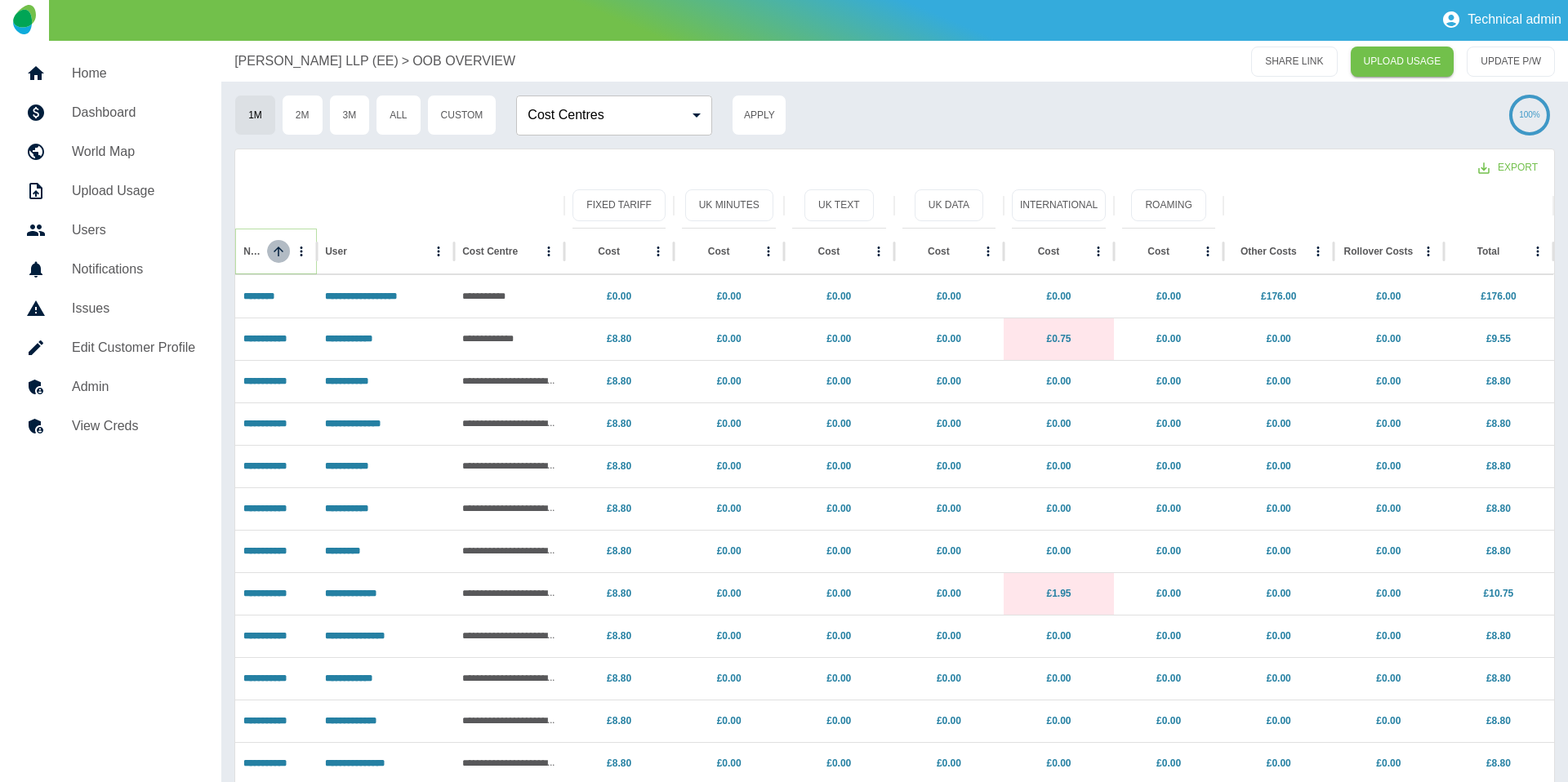
click at [281, 253] on icon "Sort" at bounding box center [278, 251] width 15 height 15
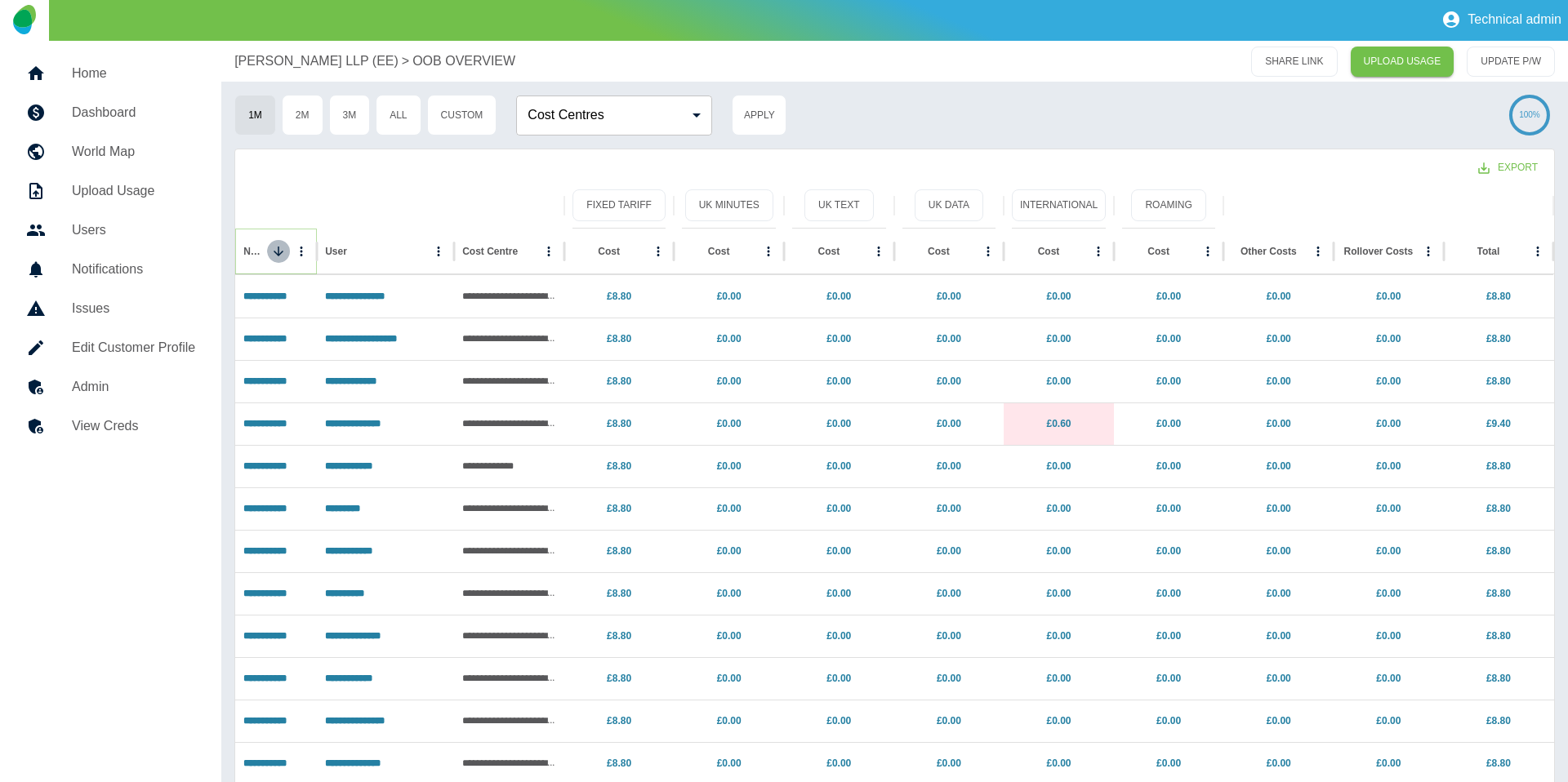
click at [281, 253] on icon "Sort" at bounding box center [278, 251] width 15 height 15
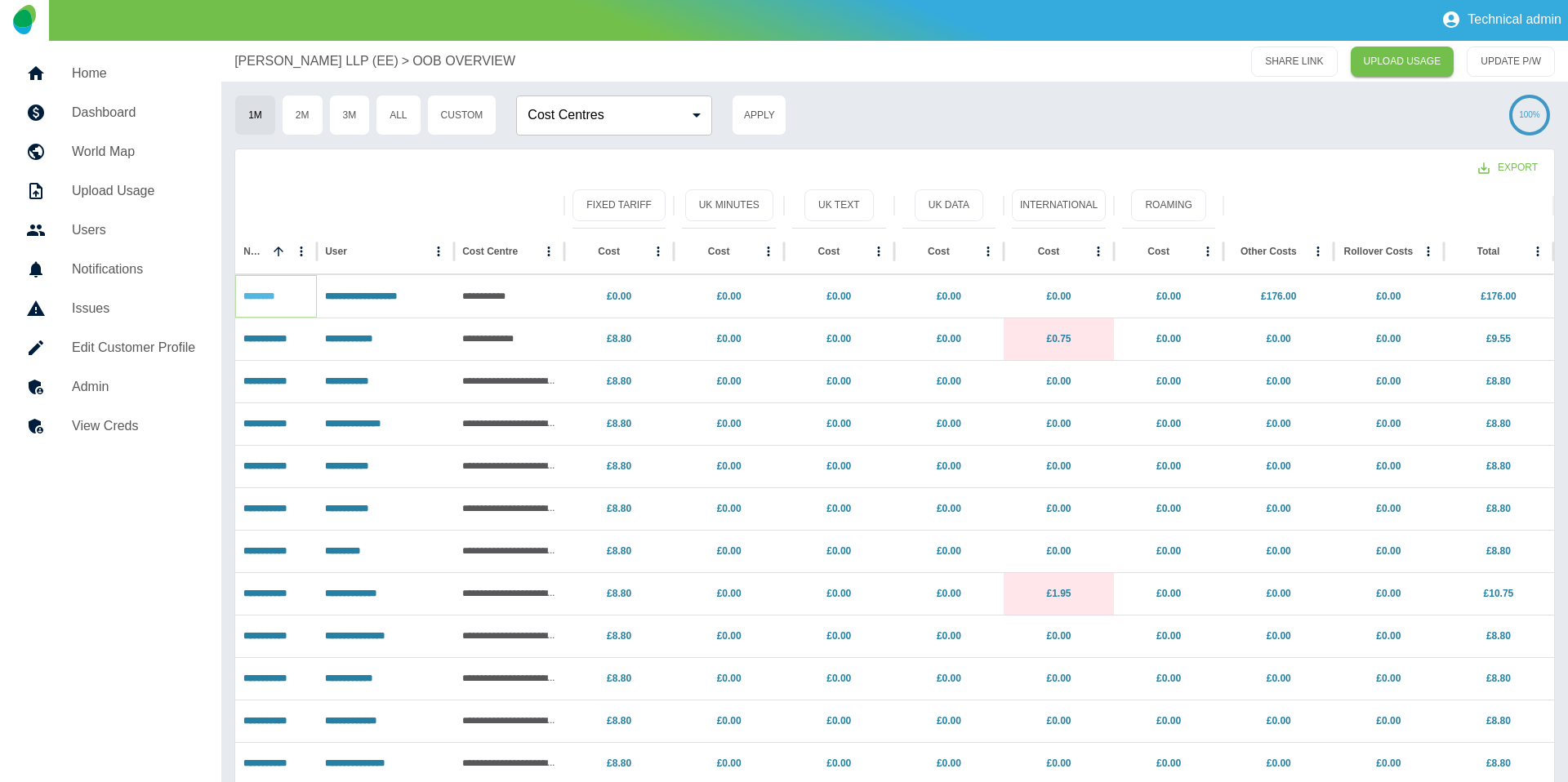
click at [268, 292] on link "********" at bounding box center [259, 296] width 31 height 10
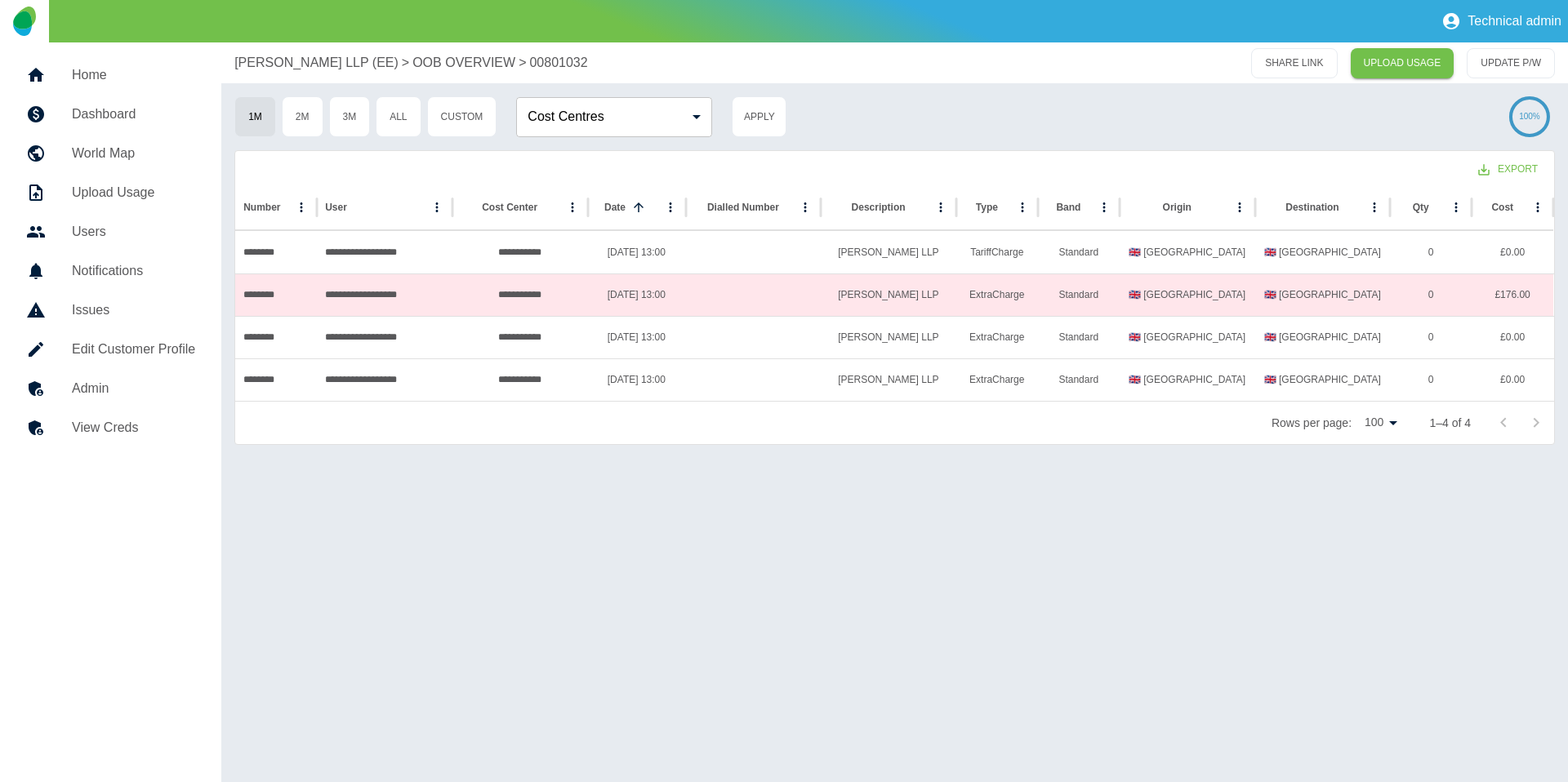
click at [286, 54] on p "Harper Macleod LLP (EE)" at bounding box center [316, 63] width 164 height 20
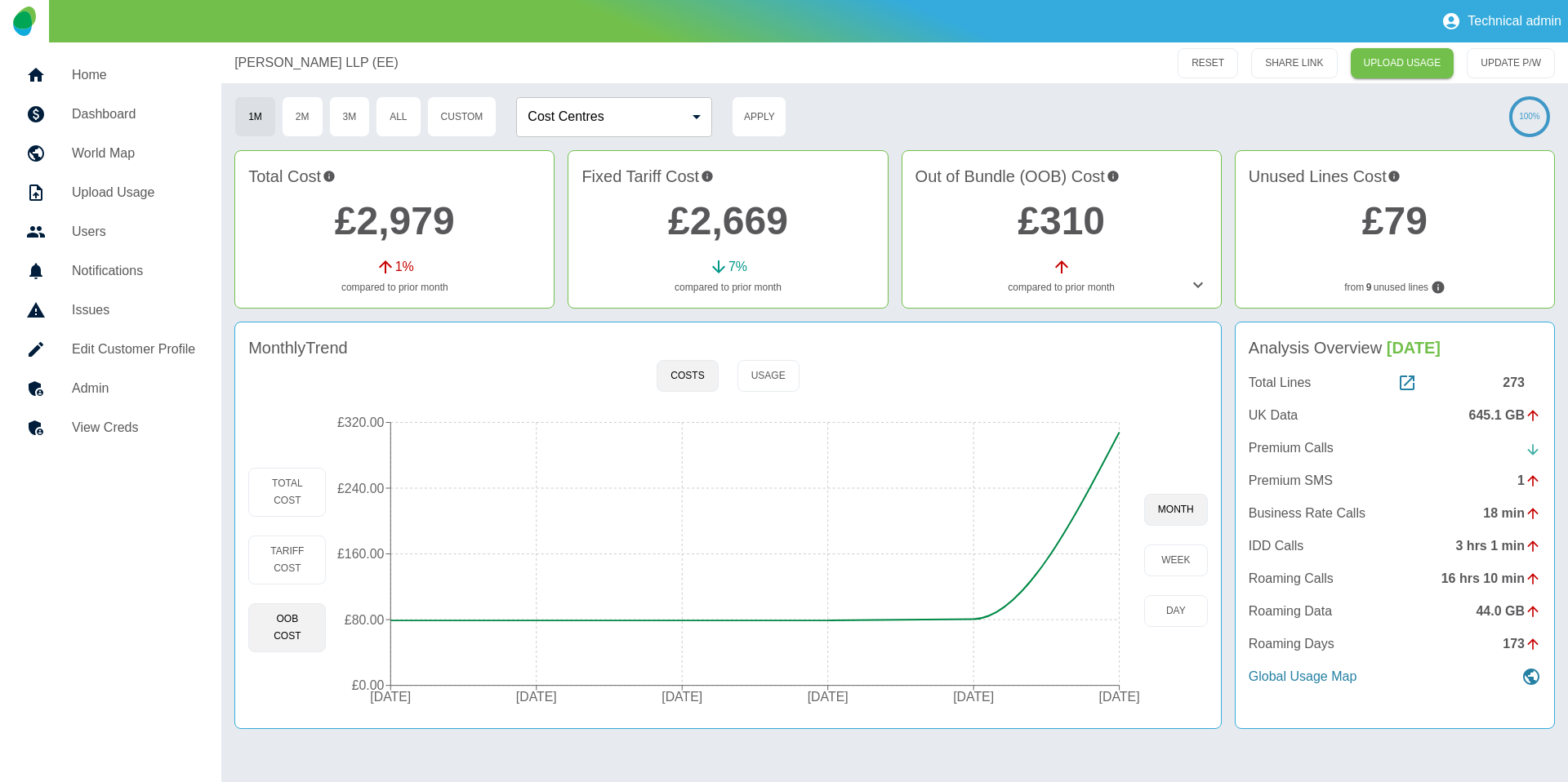
click at [697, 213] on link "£2,669" at bounding box center [728, 221] width 120 height 43
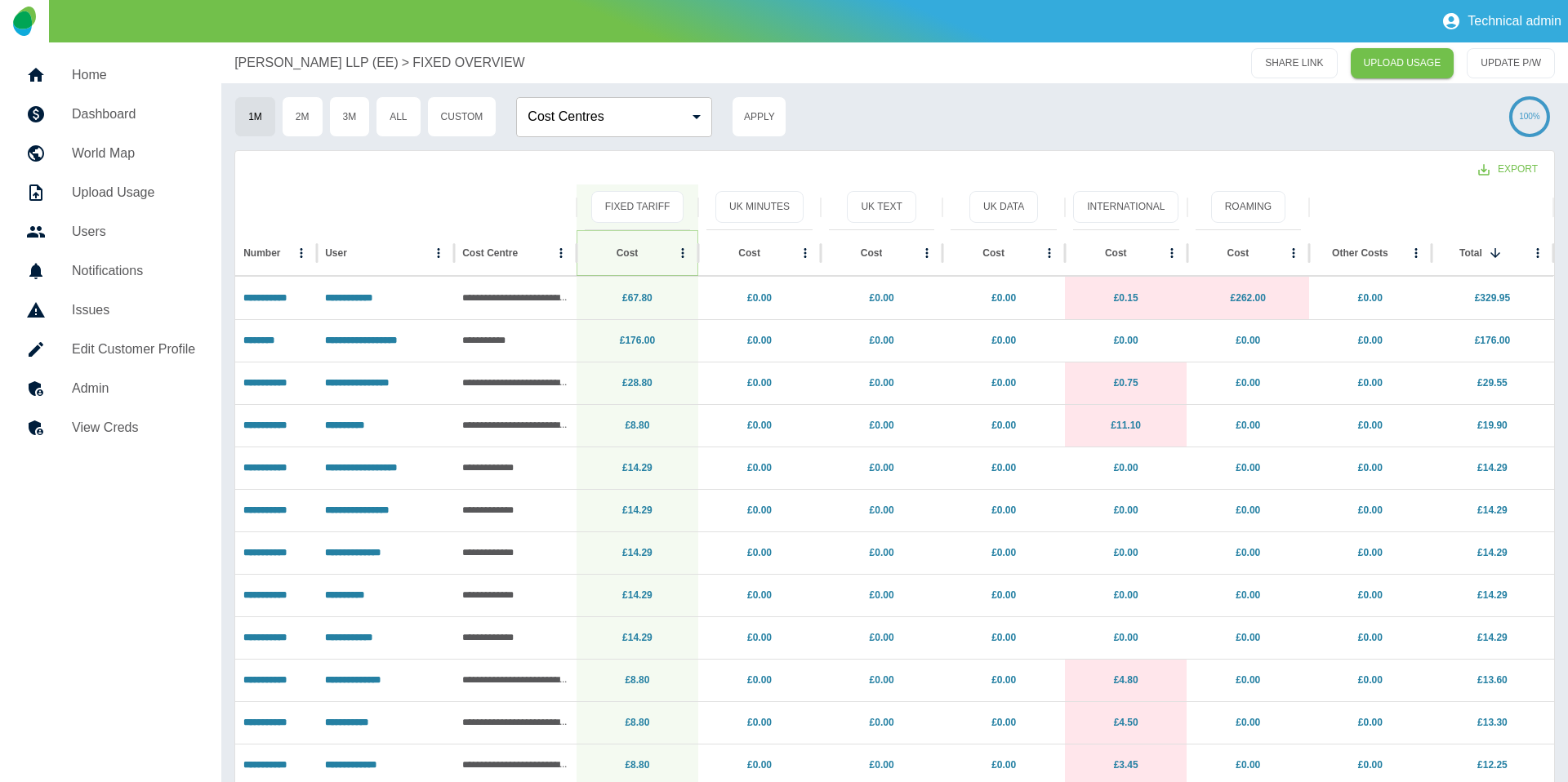
click at [644, 257] on icon "Sort" at bounding box center [651, 253] width 15 height 15
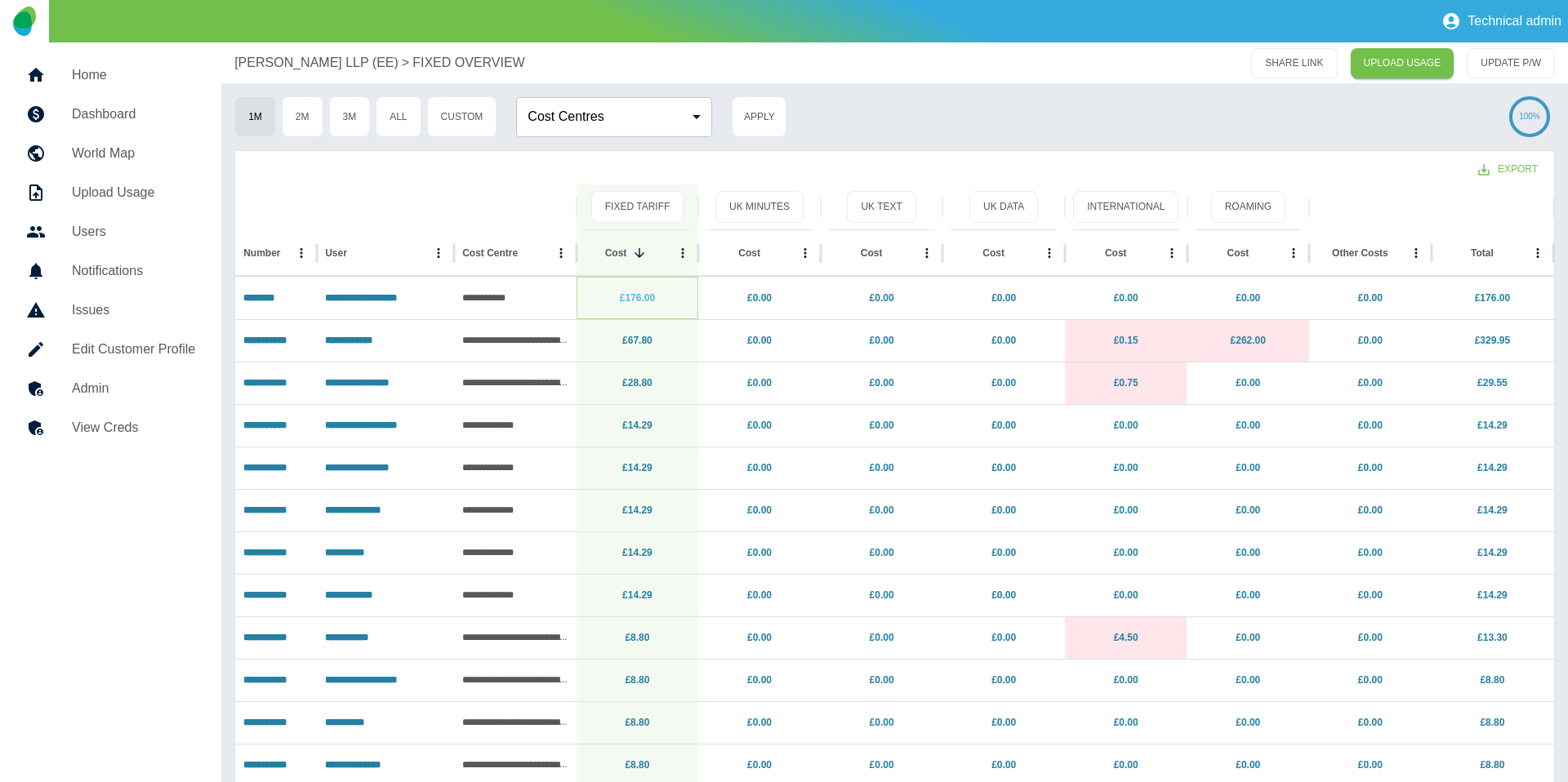
click at [643, 294] on link "£176.00" at bounding box center [638, 298] width 35 height 12
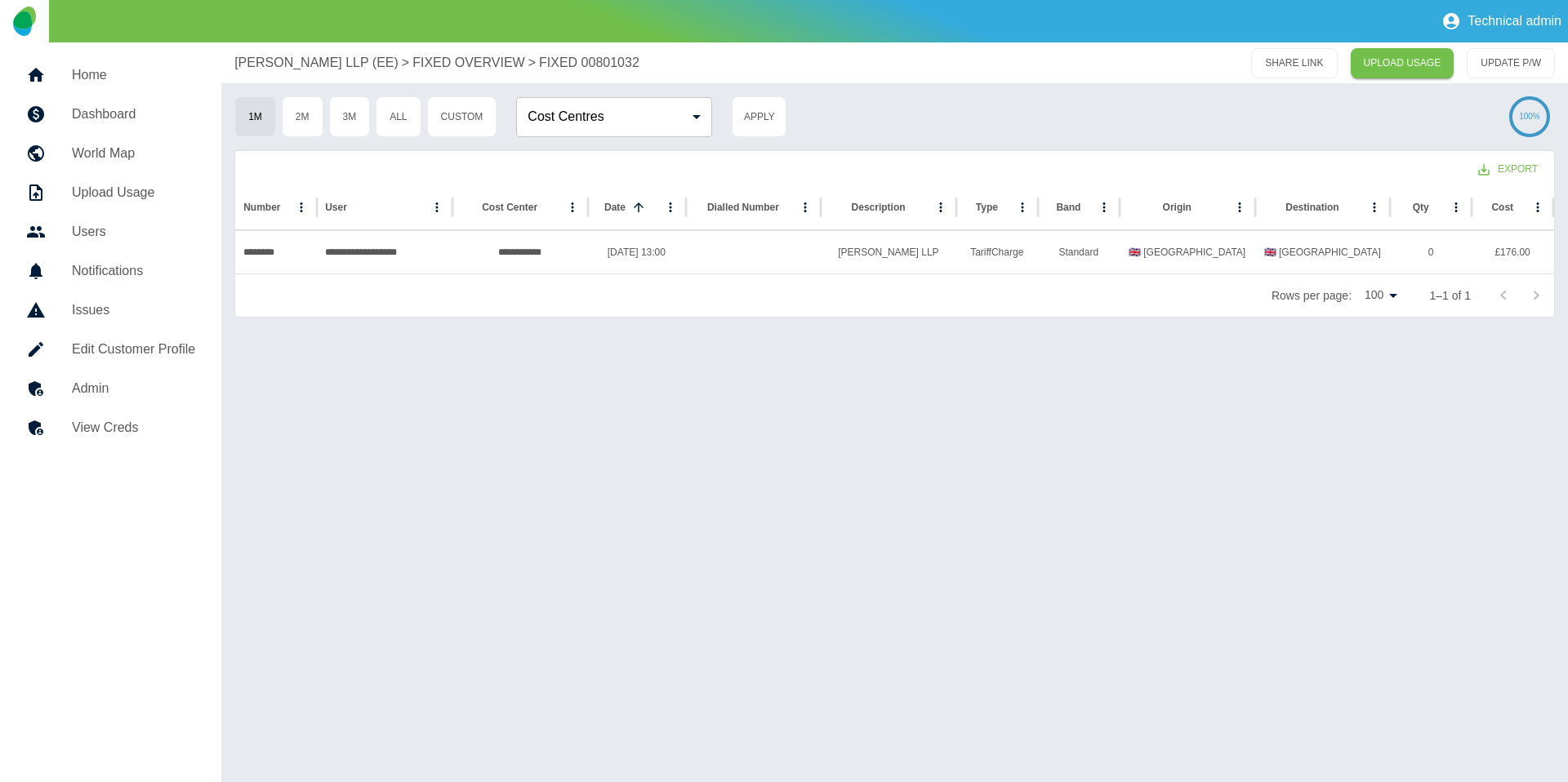
click at [436, 61] on p "FIXED OVERVIEW" at bounding box center [468, 63] width 113 height 20
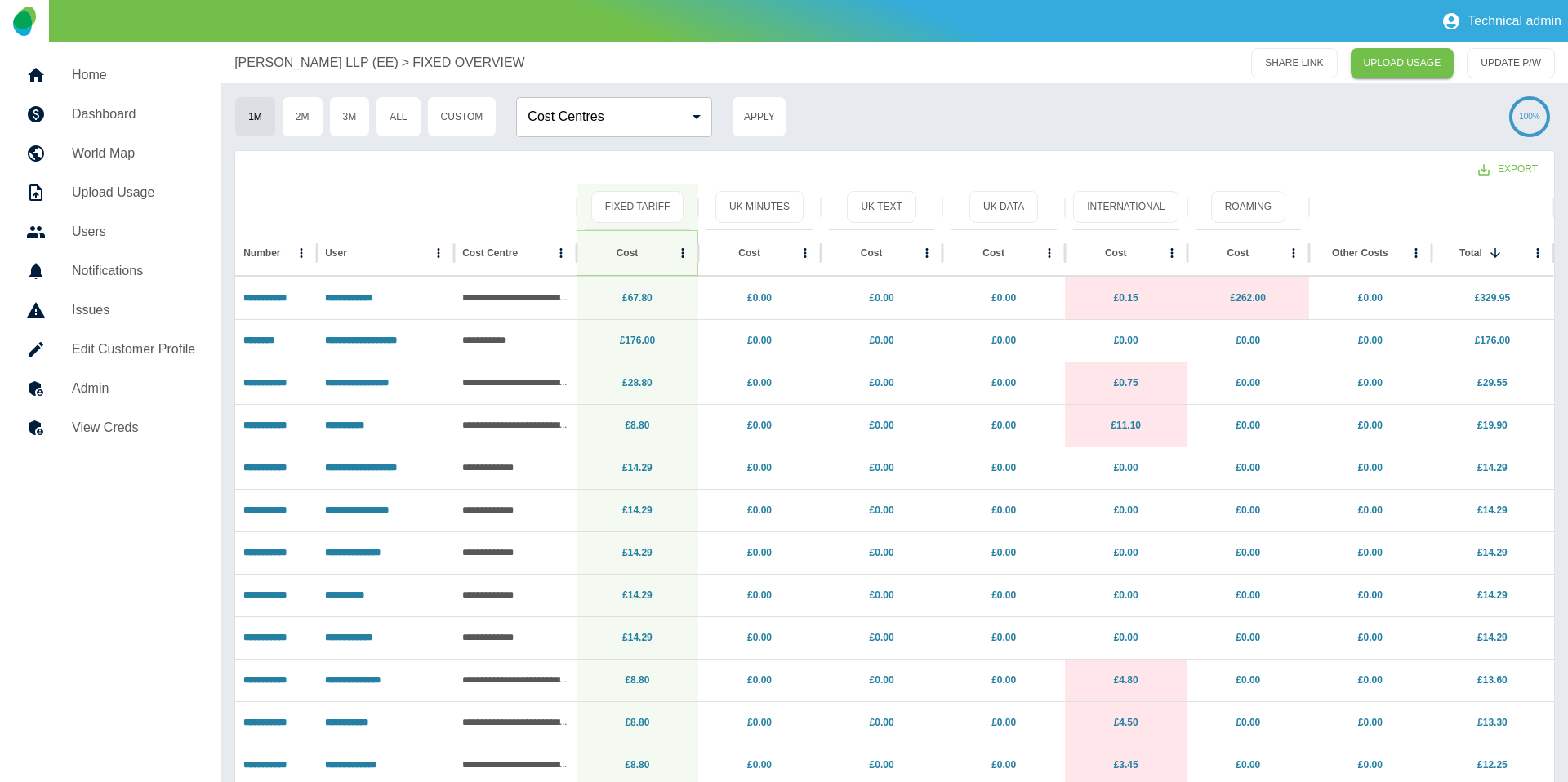
click at [644, 247] on icon "Sort" at bounding box center [651, 253] width 15 height 15
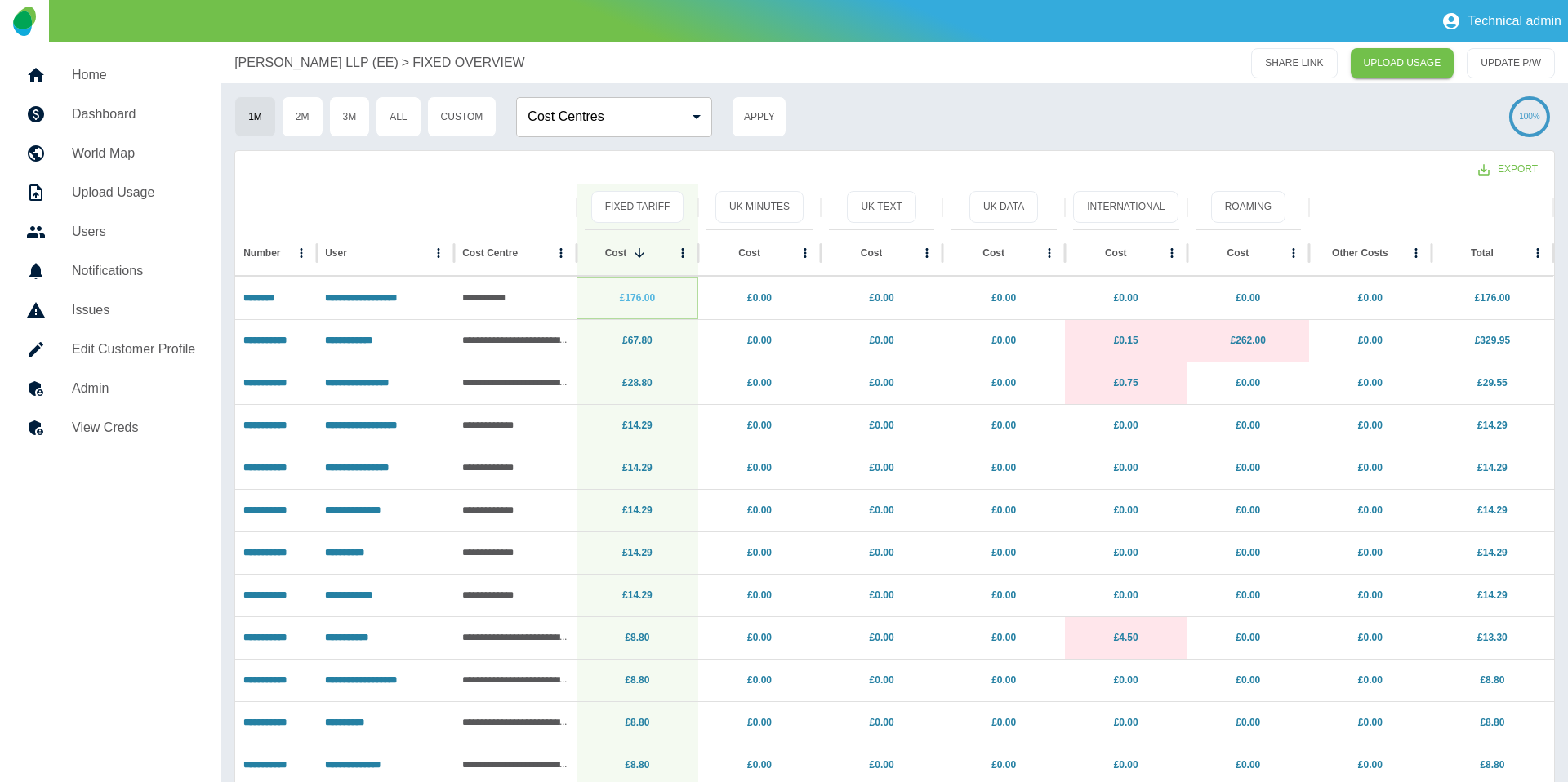
click at [635, 294] on link "£176.00" at bounding box center [638, 298] width 35 height 12
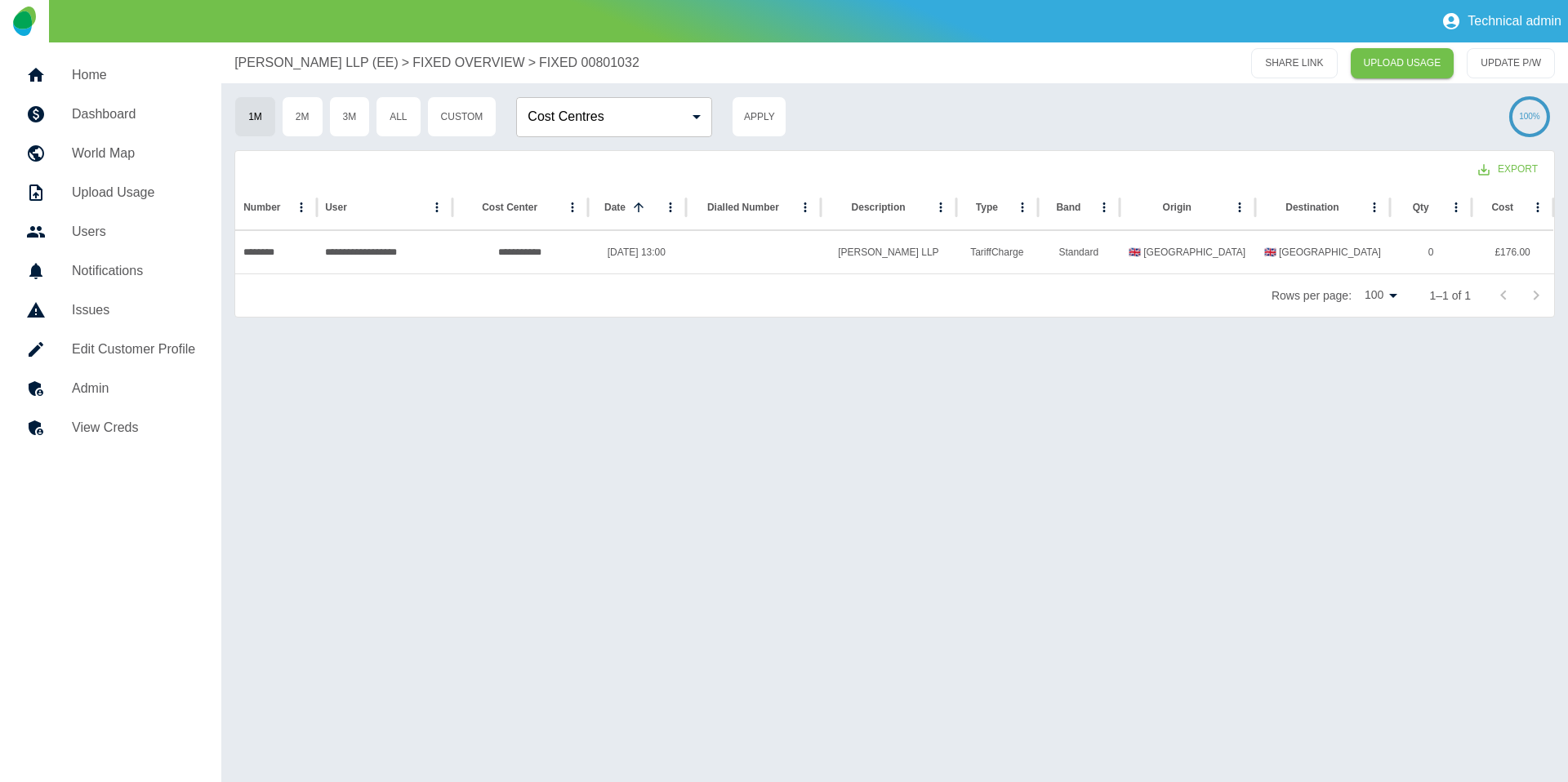
click at [162, 370] on link "Admin" at bounding box center [110, 389] width 195 height 39
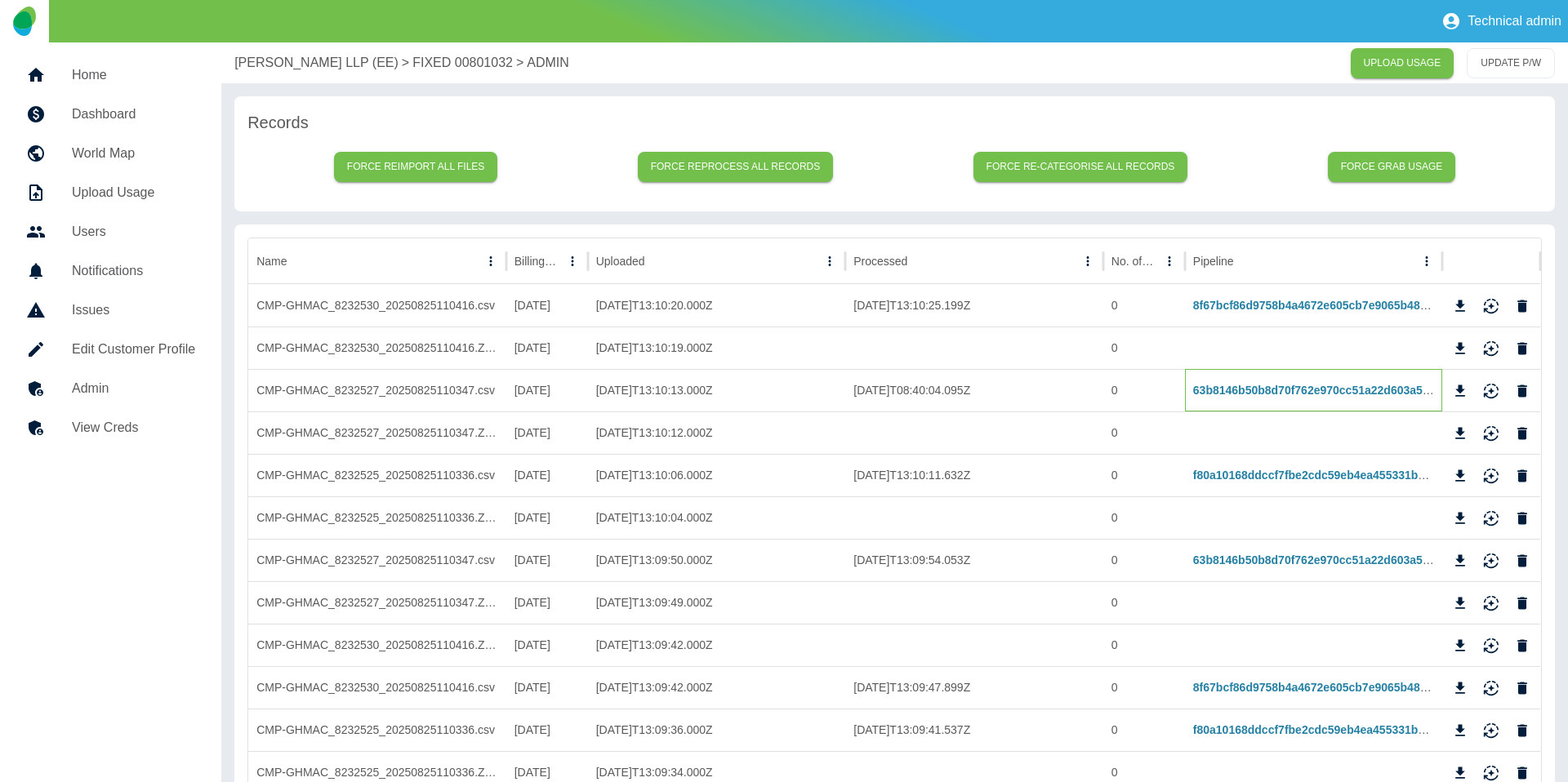
click at [1262, 398] on div "63b8146b50b8d70f762e970cc51a22d603a5f027" at bounding box center [1314, 390] width 258 height 42
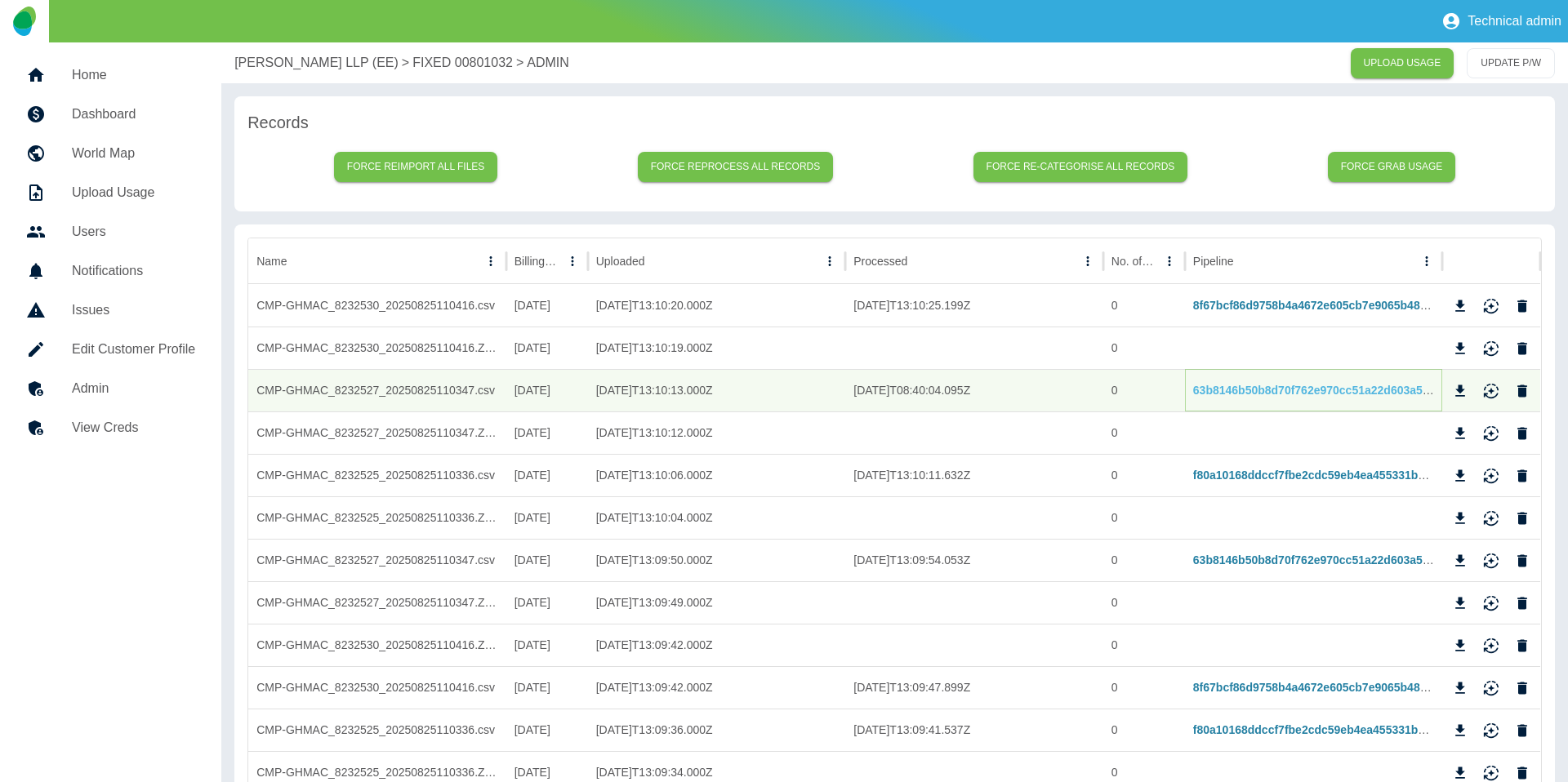
click at [1268, 391] on link "63b8146b50b8d70f762e970cc51a22d603a5f027" at bounding box center [1319, 390] width 252 height 13
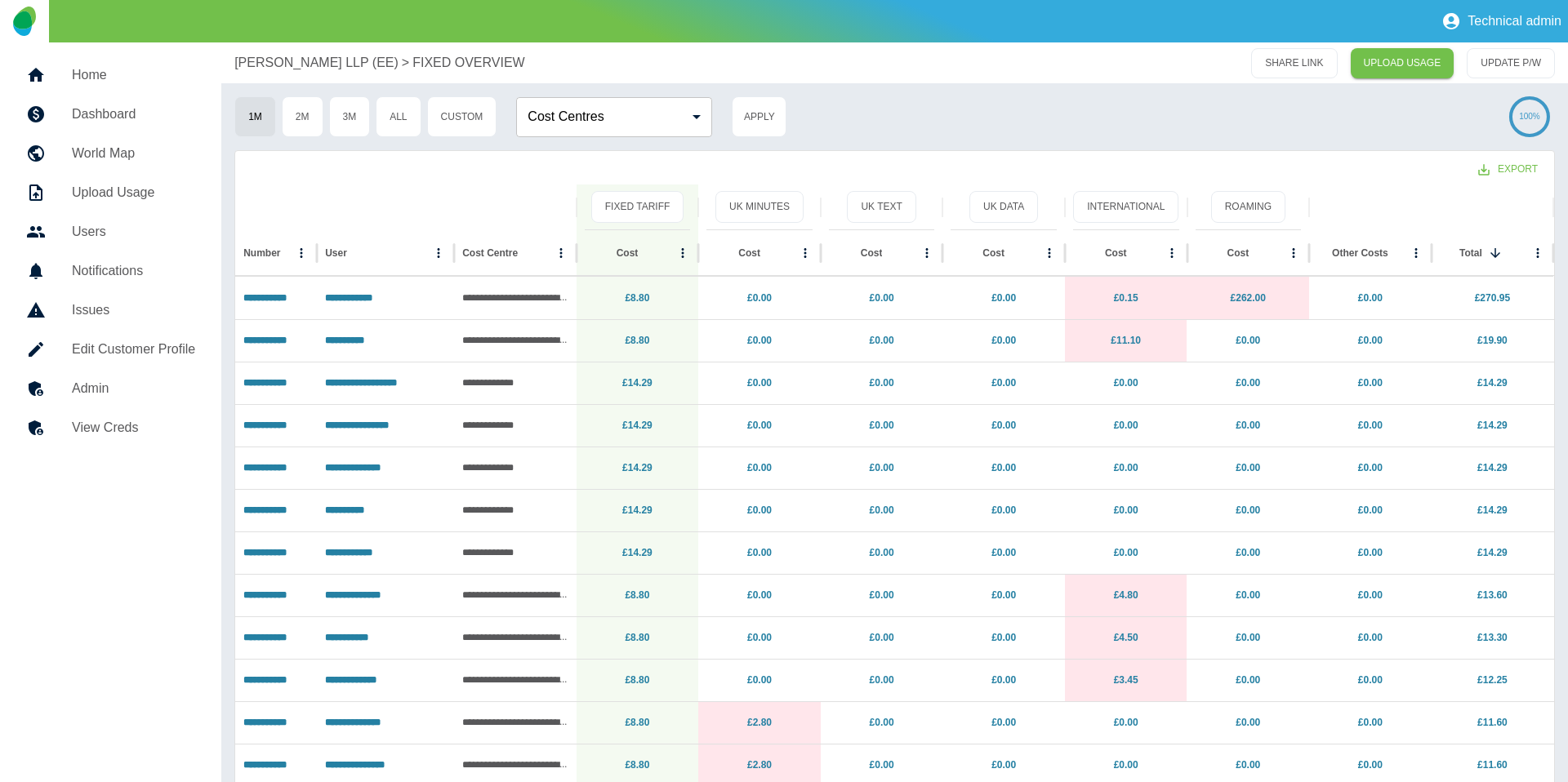
click at [115, 77] on h5 "Home" at bounding box center [133, 76] width 124 height 20
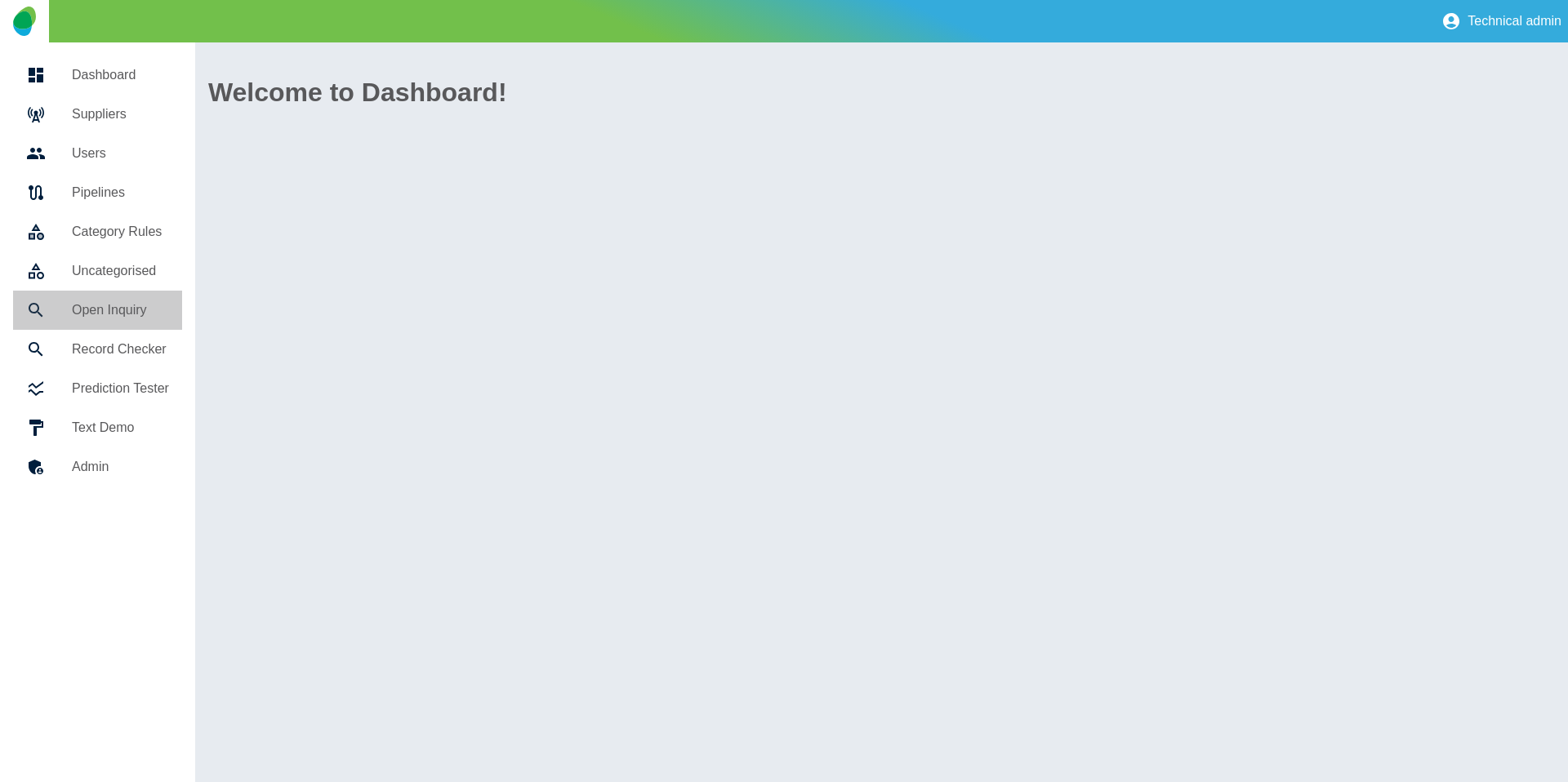
click at [119, 299] on link "Open Inquiry" at bounding box center [97, 310] width 169 height 39
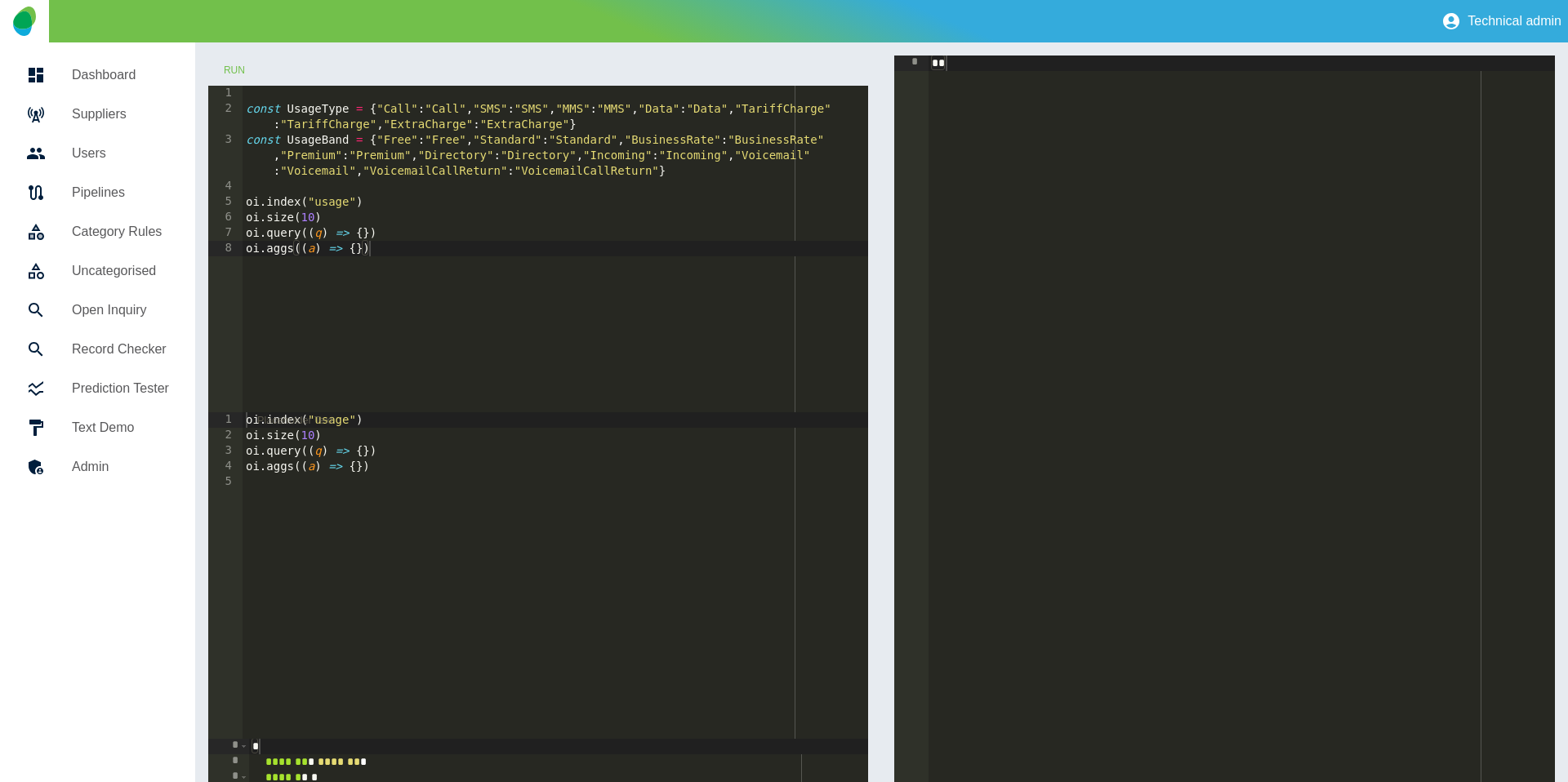
click at [363, 232] on div "const UsageType = { "Call" : "Call" , "SMS" : "SMS" , "MMS" : "MMS" , "Data" : …" at bounding box center [555, 264] width 626 height 358
type textarea "**********"
type textarea "*******"
type textarea "**********"
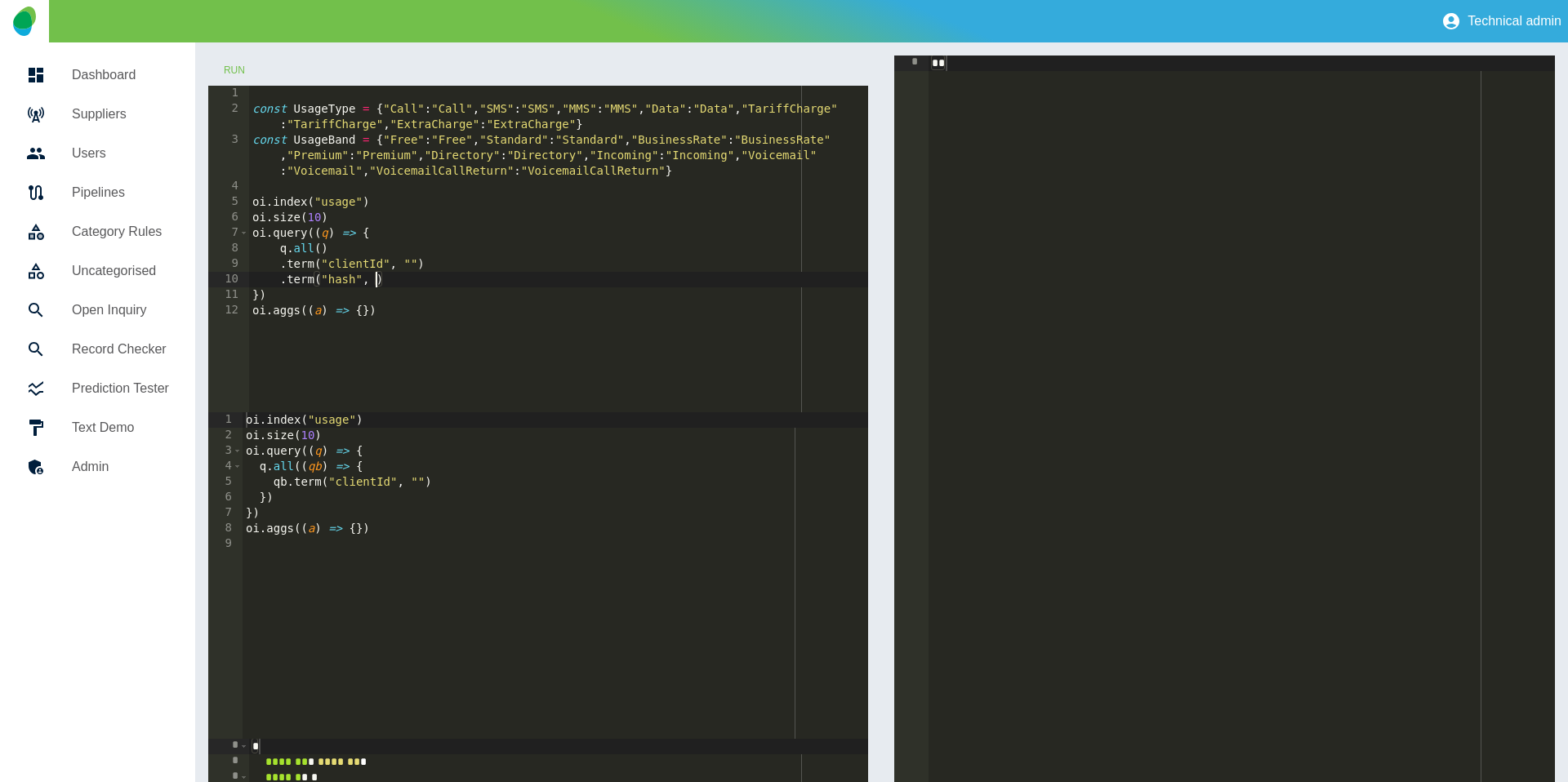
scroll to position [0, 9]
paste textarea "**********"
drag, startPoint x: 414, startPoint y: 259, endPoint x: 413, endPoint y: 278, distance: 19.0
click at [414, 260] on div "const UsageType = { "Call" : "Call" , "SMS" : "SMS" , "MMS" : "MMS" , "Data" : …" at bounding box center [559, 264] width 620 height 358
paste textarea "**********"
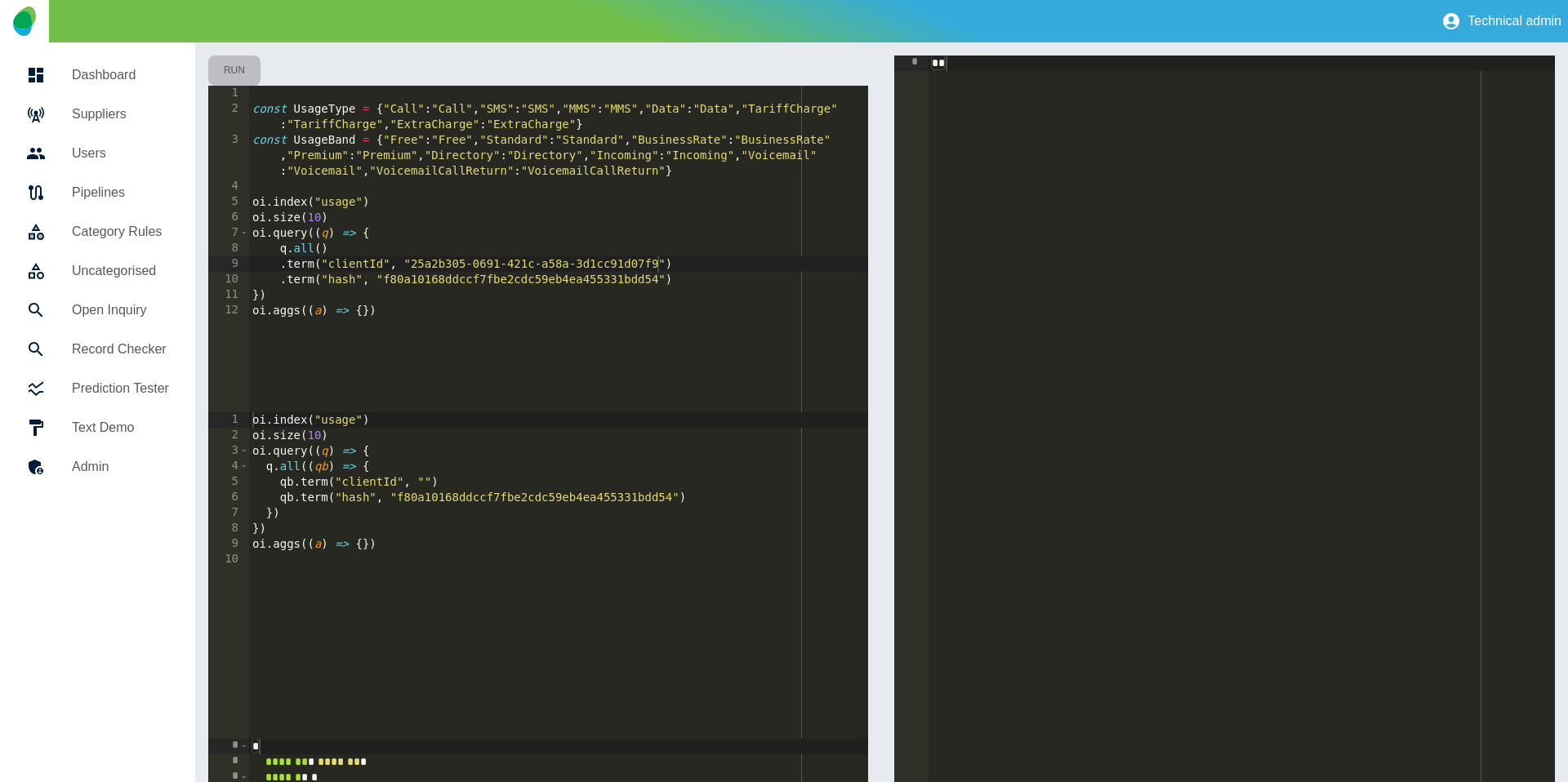
click at [233, 70] on button "Run" at bounding box center [234, 71] width 52 height 30
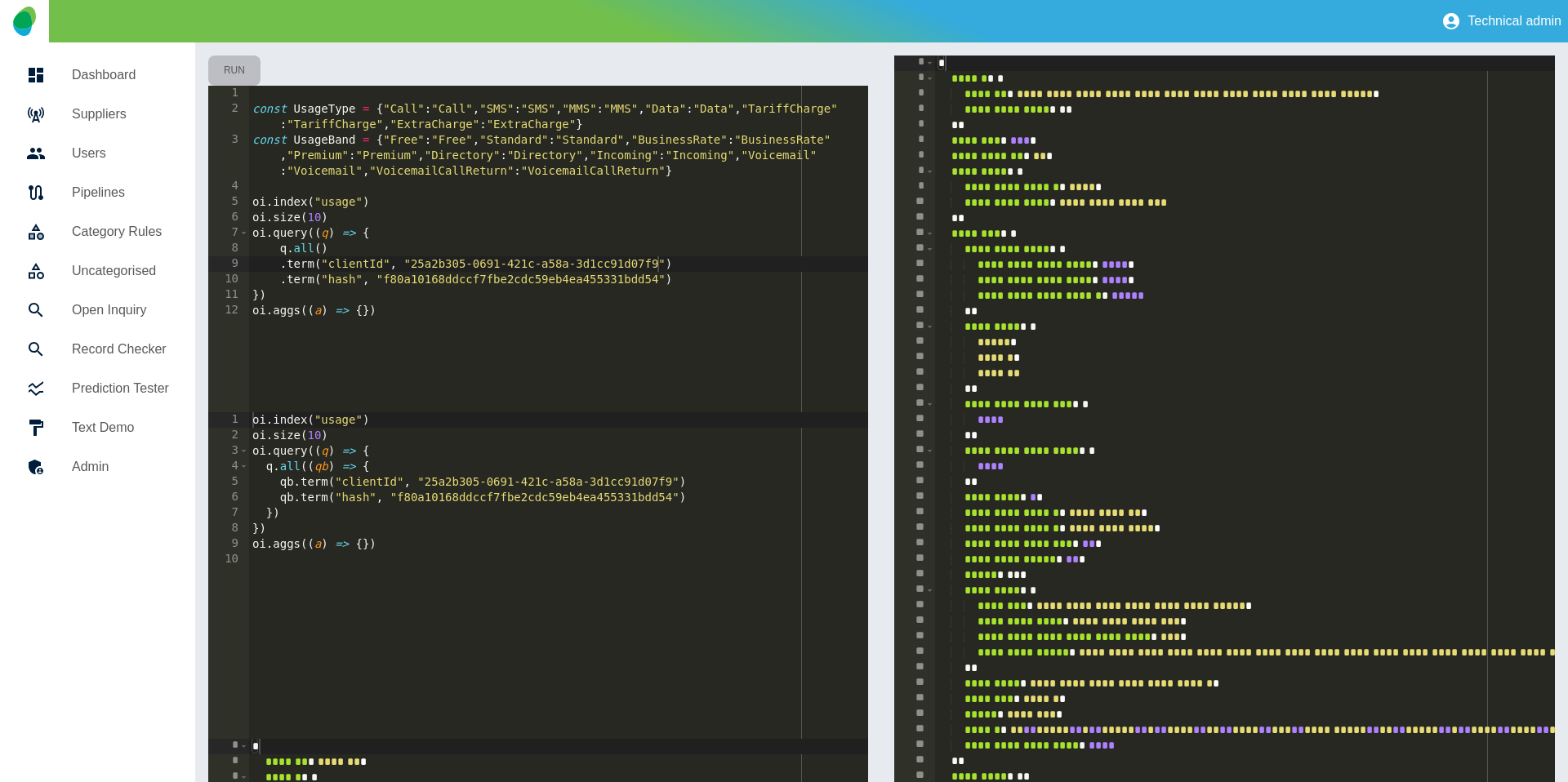
click at [234, 71] on button "Run" at bounding box center [234, 71] width 52 height 30
drag, startPoint x: 317, startPoint y: 196, endPoint x: 329, endPoint y: 219, distance: 25.9
click at [317, 197] on div "const UsageType = { "Call" : "Call" , "SMS" : "SMS" , "MMS" : "MMS" , "Data" : …" at bounding box center [559, 264] width 620 height 358
click at [236, 71] on button "Run" at bounding box center [234, 71] width 52 height 30
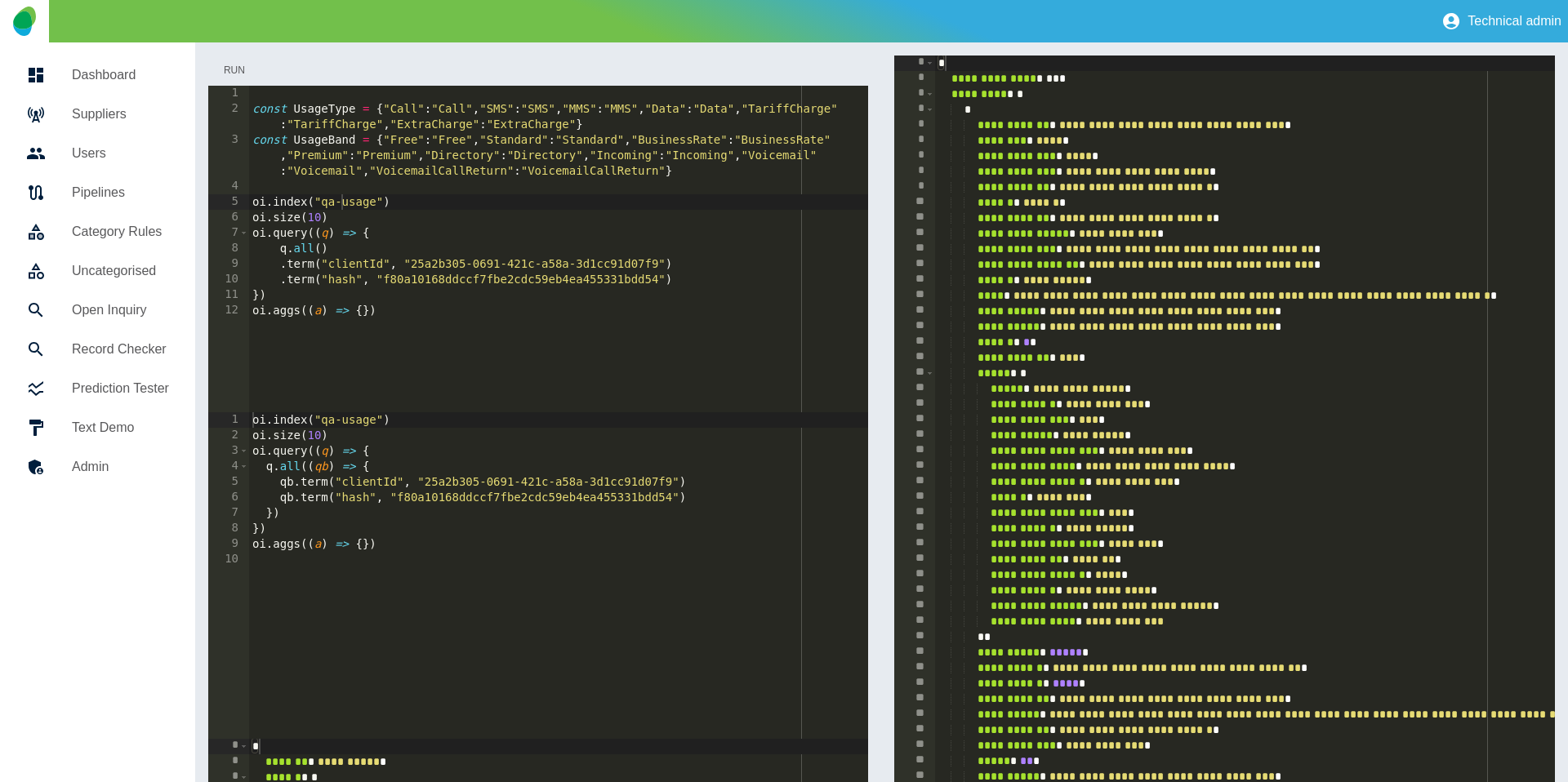
click at [235, 71] on button "Run" at bounding box center [234, 71] width 52 height 30
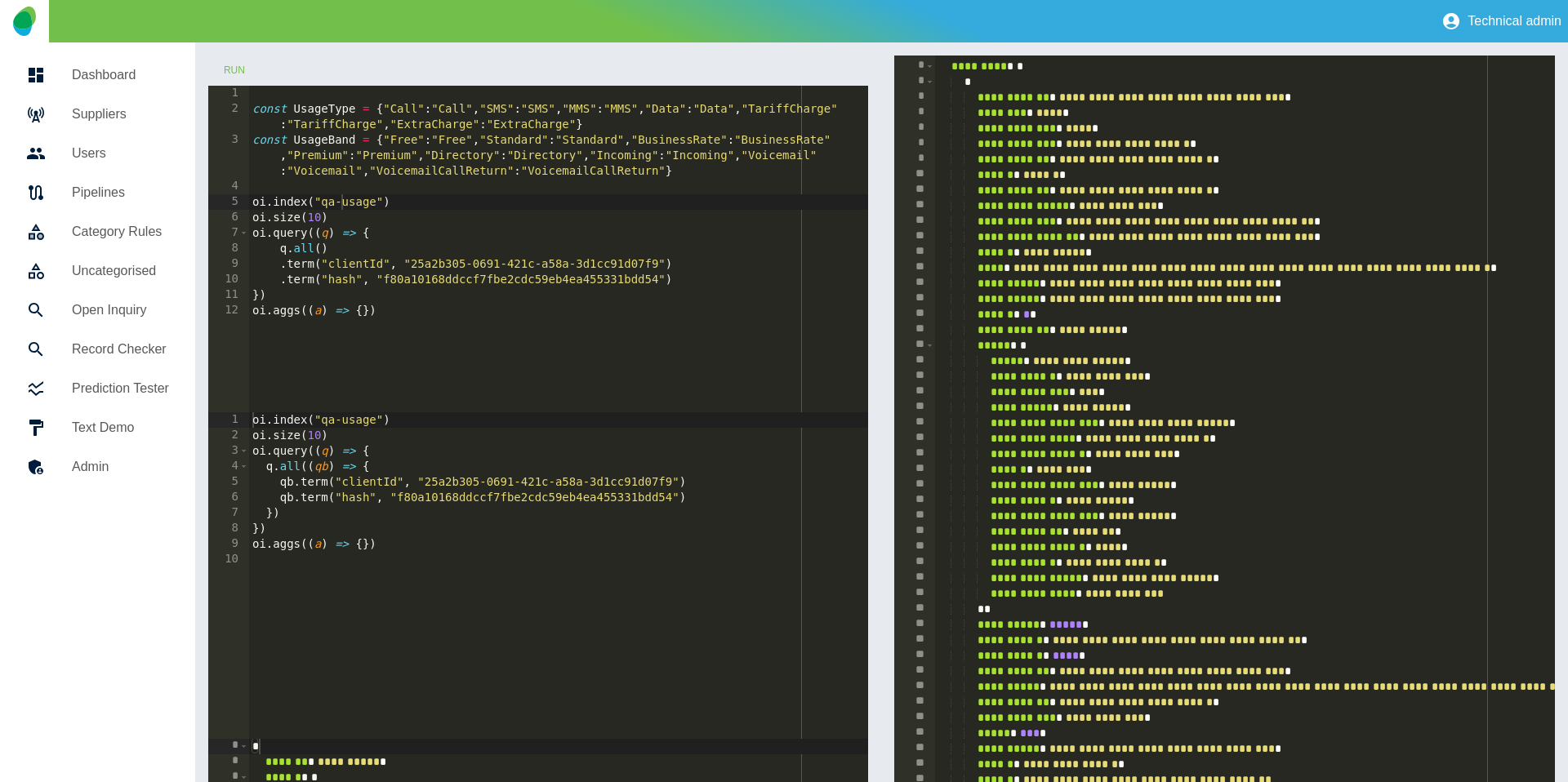
scroll to position [28, 0]
click at [624, 281] on div "const UsageType = { "Call" : "Call" , "SMS" : "SMS" , "MMS" : "MMS" , "Data" : …" at bounding box center [559, 264] width 620 height 358
paste textarea "Cursor at row 10"
type textarea "**********"
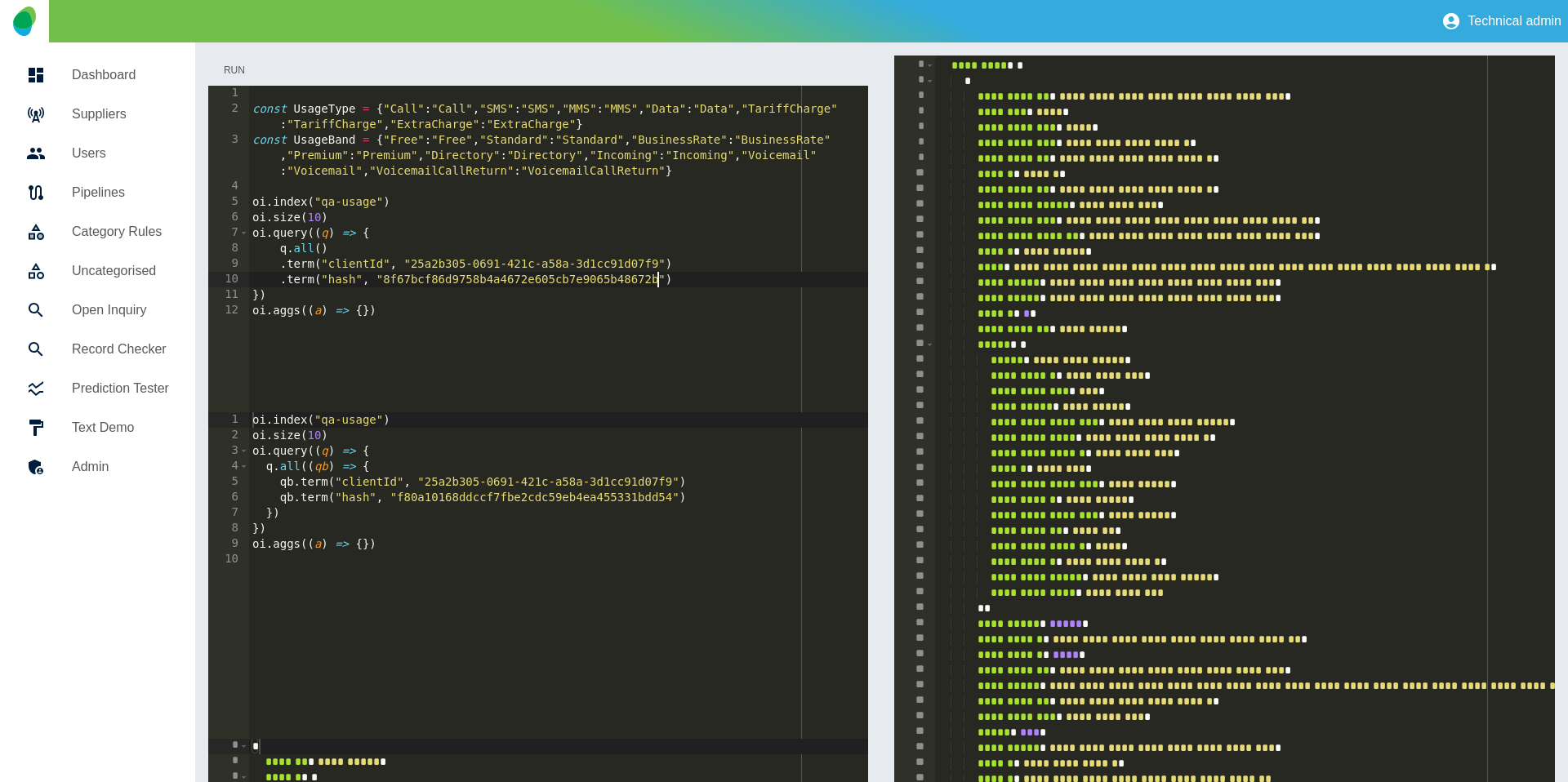
click at [241, 70] on button "Run" at bounding box center [234, 71] width 52 height 30
click at [241, 71] on button "Run" at bounding box center [234, 71] width 52 height 30
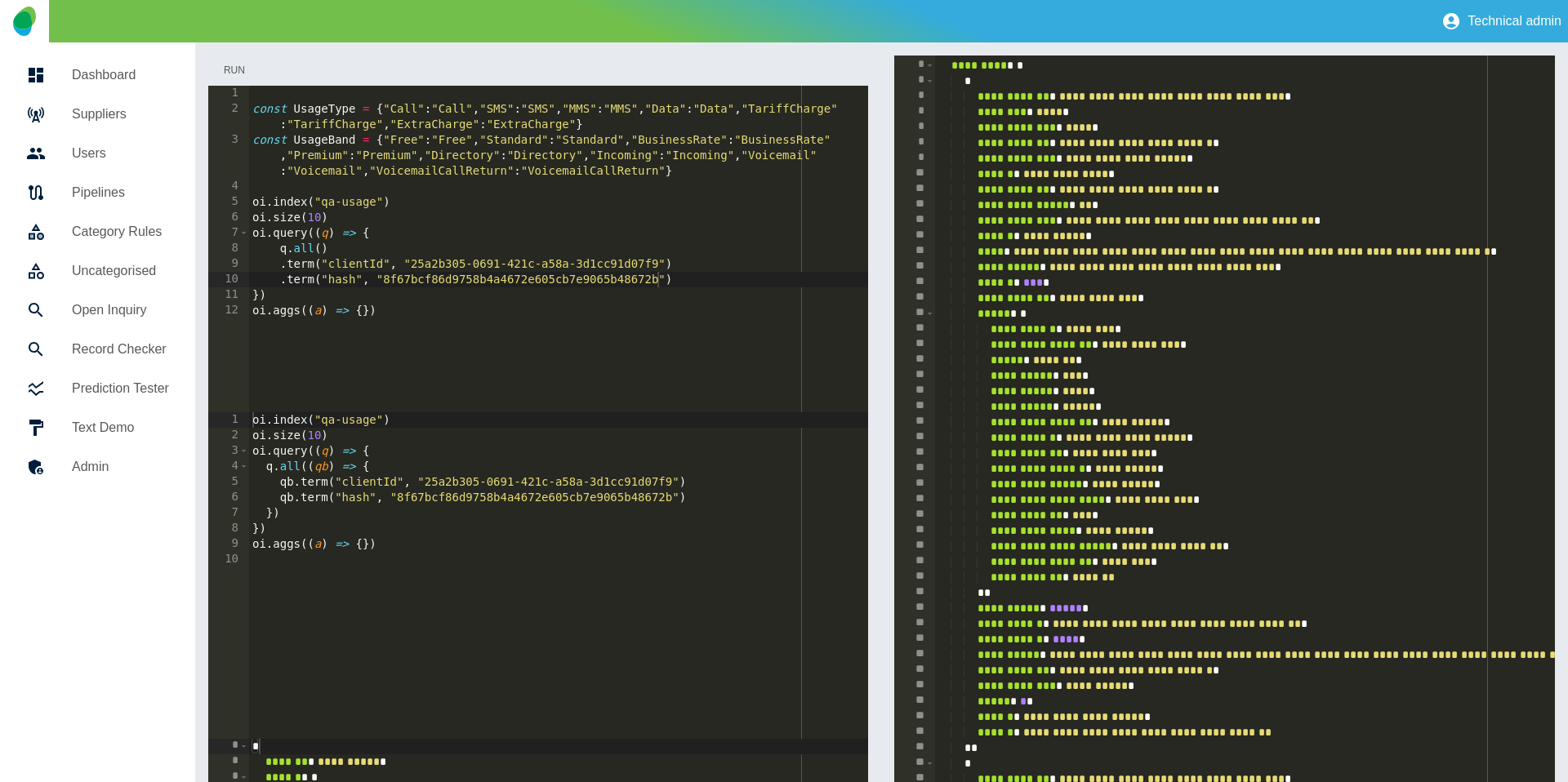
click at [241, 71] on button "Run" at bounding box center [234, 71] width 52 height 30
click at [227, 69] on button "Run" at bounding box center [234, 71] width 52 height 30
click at [230, 76] on button "Run" at bounding box center [234, 71] width 52 height 30
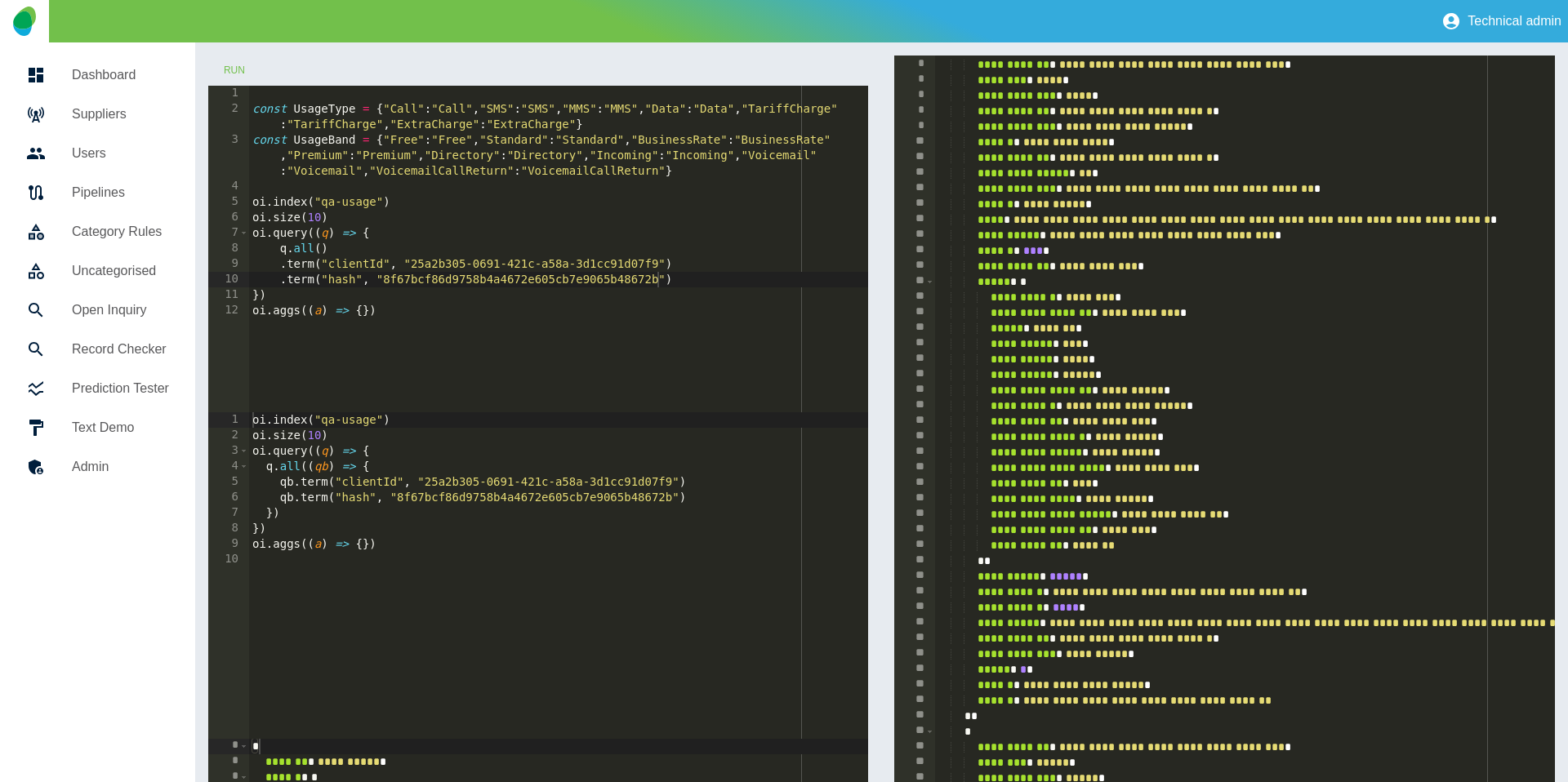
scroll to position [0, 0]
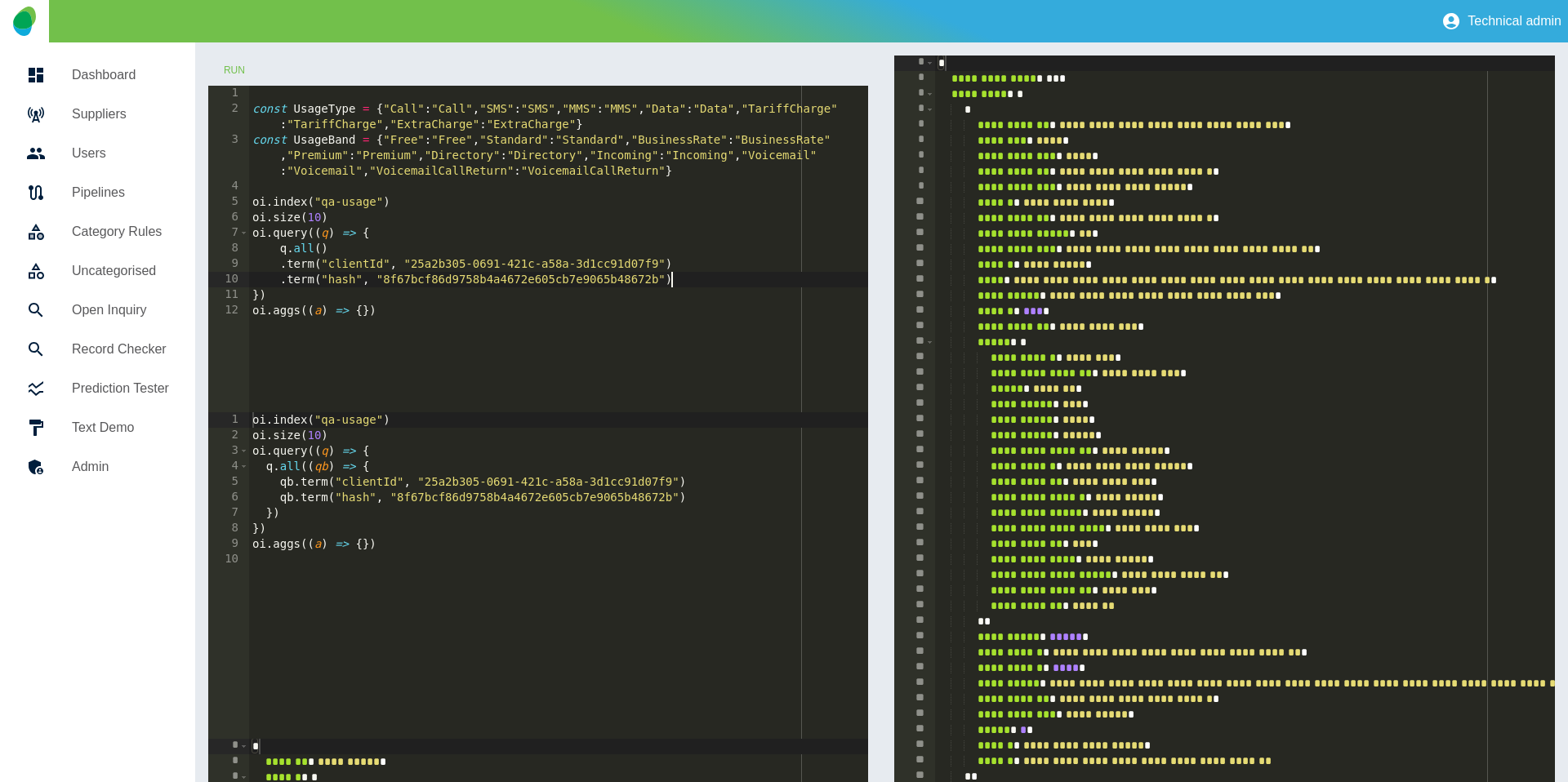
click at [698, 281] on div "const UsageType = { "Call" : "Call" , "SMS" : "SMS" , "MMS" : "MMS" , "Data" : …" at bounding box center [559, 264] width 620 height 358
click at [243, 67] on button "Run" at bounding box center [234, 71] width 52 height 30
click at [232, 76] on button "Run" at bounding box center [234, 71] width 52 height 30
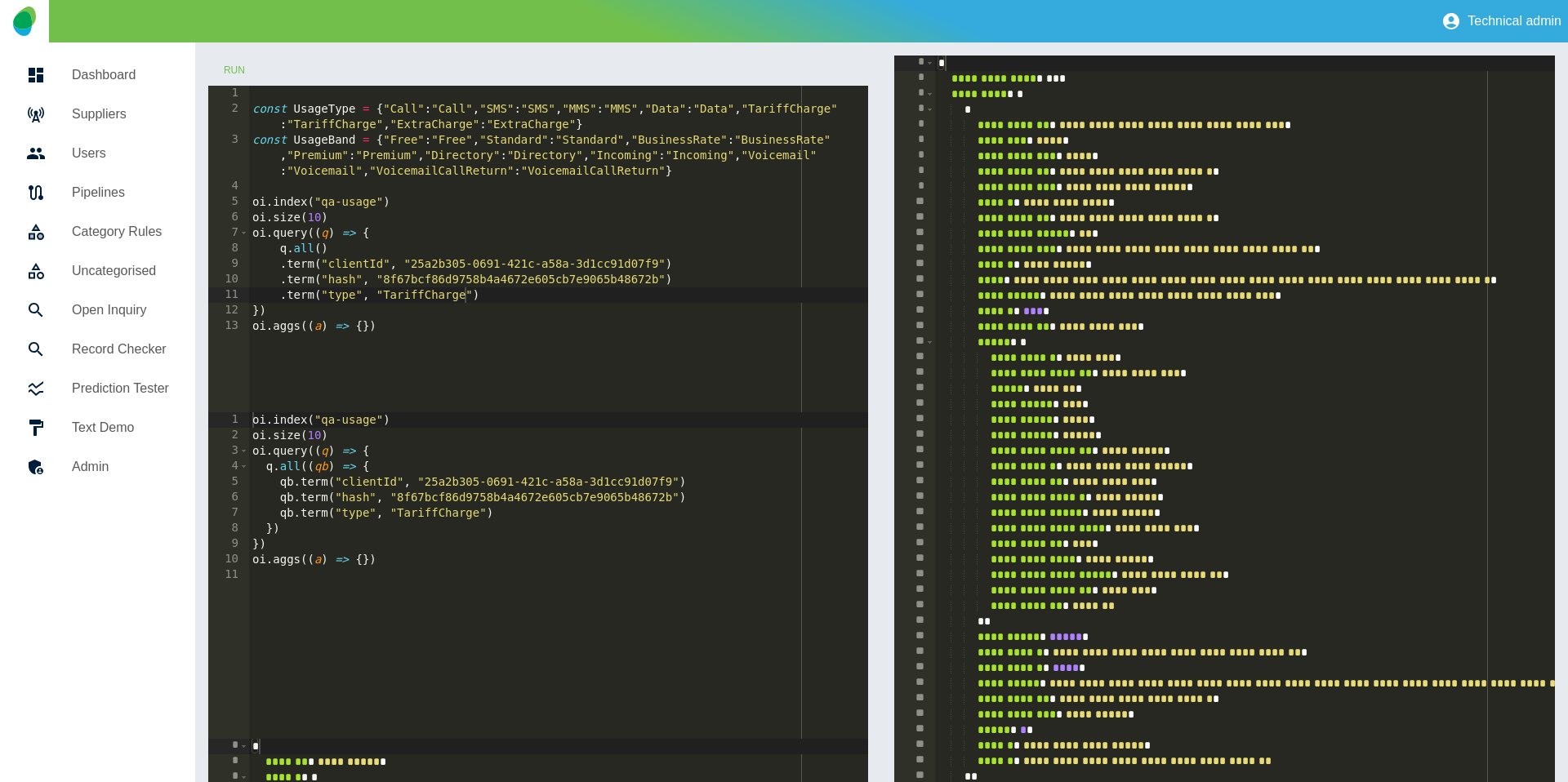
type textarea "**********"
click at [358, 326] on div "const UsageType = { "Call" : "Call" , "SMS" : "SMS" , "MMS" : "MMS" , "Data" : …" at bounding box center [559, 264] width 620 height 358
click at [362, 325] on div "const UsageType = { "Call" : "Call" , "SMS" : "SMS" , "MMS" : "MMS" , "Data" : …" at bounding box center [559, 264] width 620 height 358
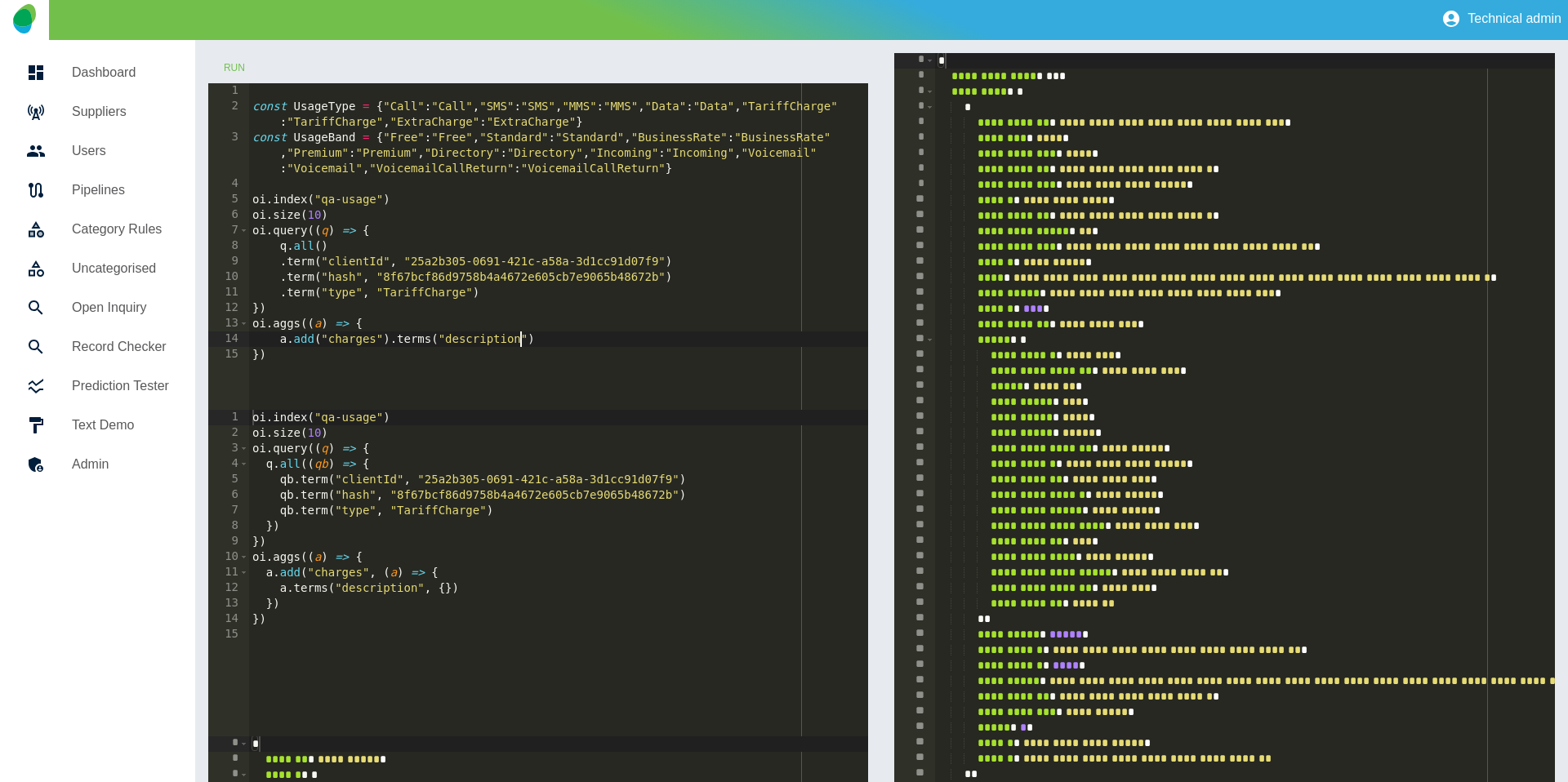
scroll to position [0, 18]
click at [485, 347] on div "const UsageType = { "Call" : "Call" , "SMS" : "SMS" , "MMS" : "MMS" , "Data" : …" at bounding box center [559, 262] width 620 height 358
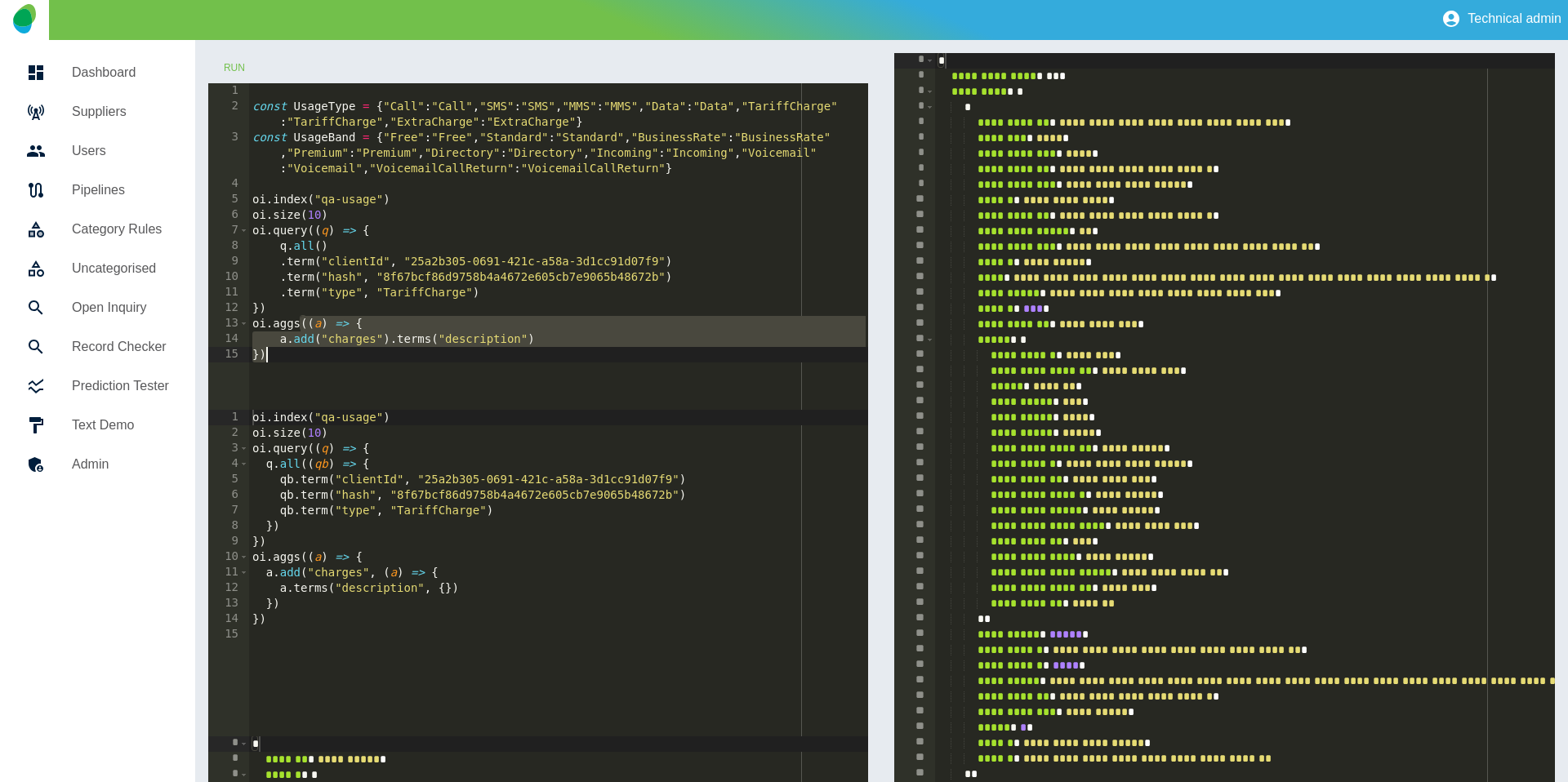
click at [490, 340] on div "const UsageType = { "Call" : "Call" , "SMS" : "SMS" , "MMS" : "MMS" , "Data" : …" at bounding box center [559, 262] width 620 height 358
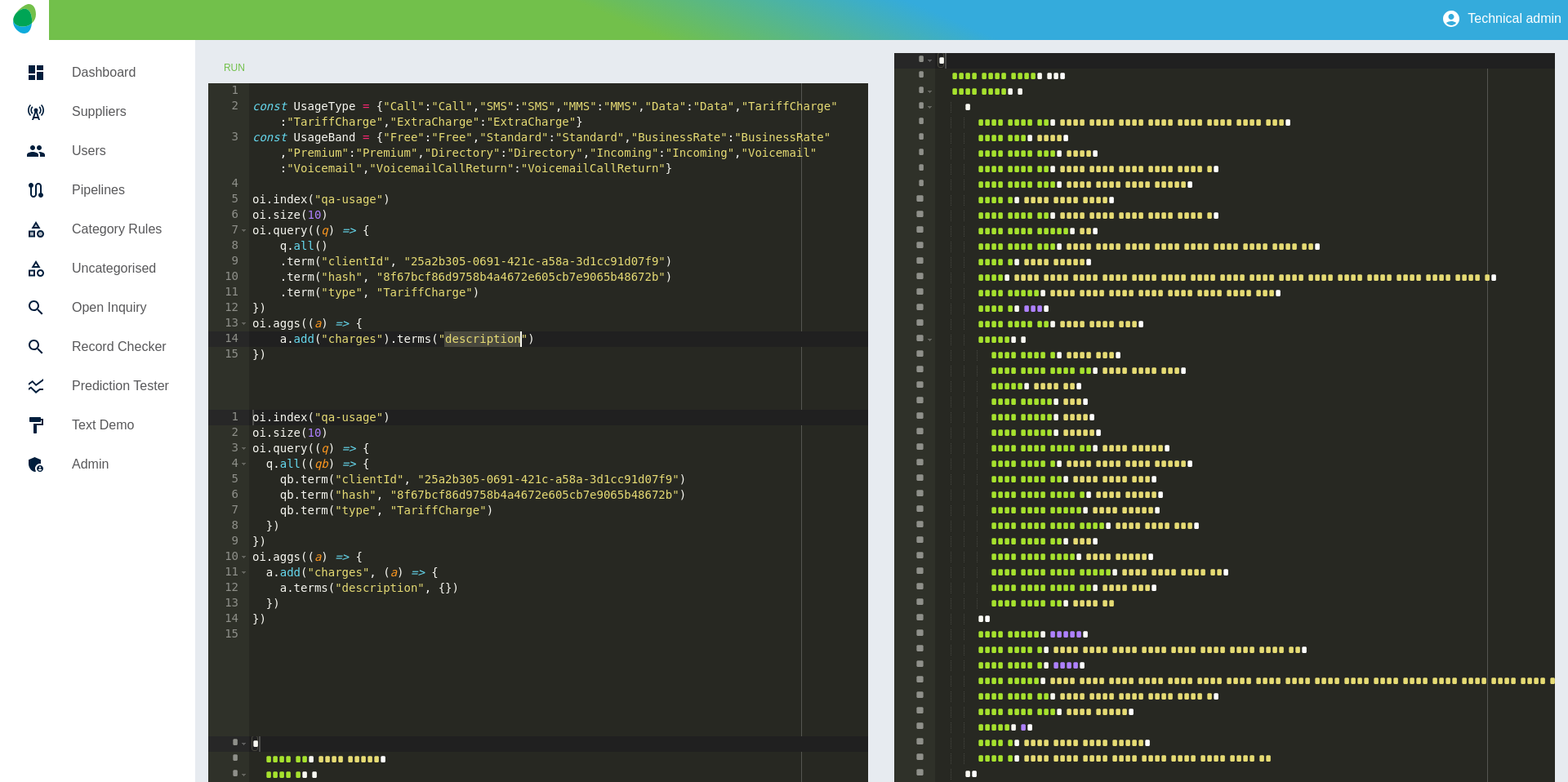
click at [490, 340] on div "const UsageType = { "Call" : "Call" , "SMS" : "SMS" , "MMS" : "MMS" , "Data" : …" at bounding box center [559, 262] width 620 height 358
click at [225, 66] on button "Run" at bounding box center [234, 68] width 52 height 30
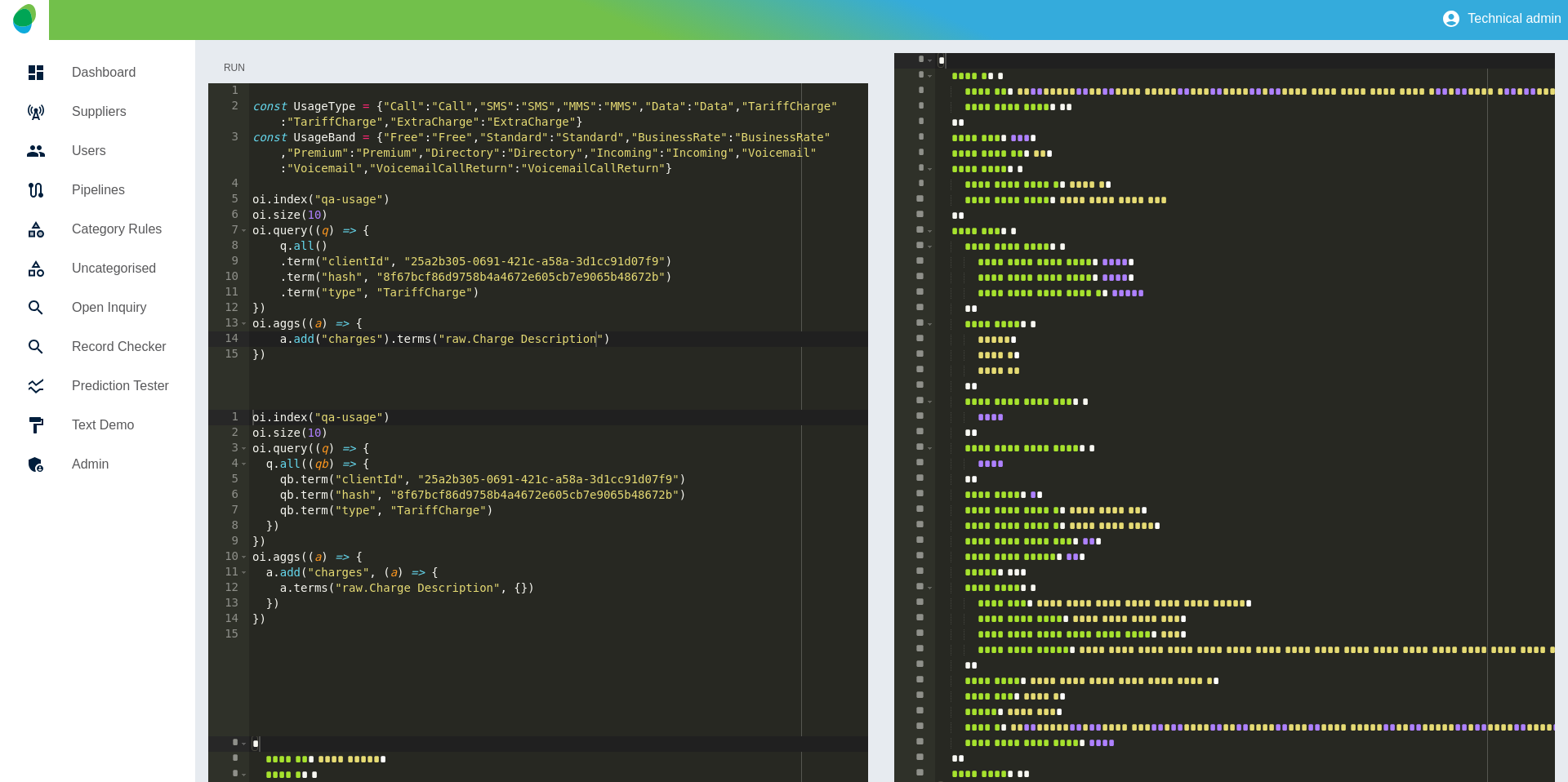
click at [230, 66] on button "Run" at bounding box center [234, 68] width 52 height 30
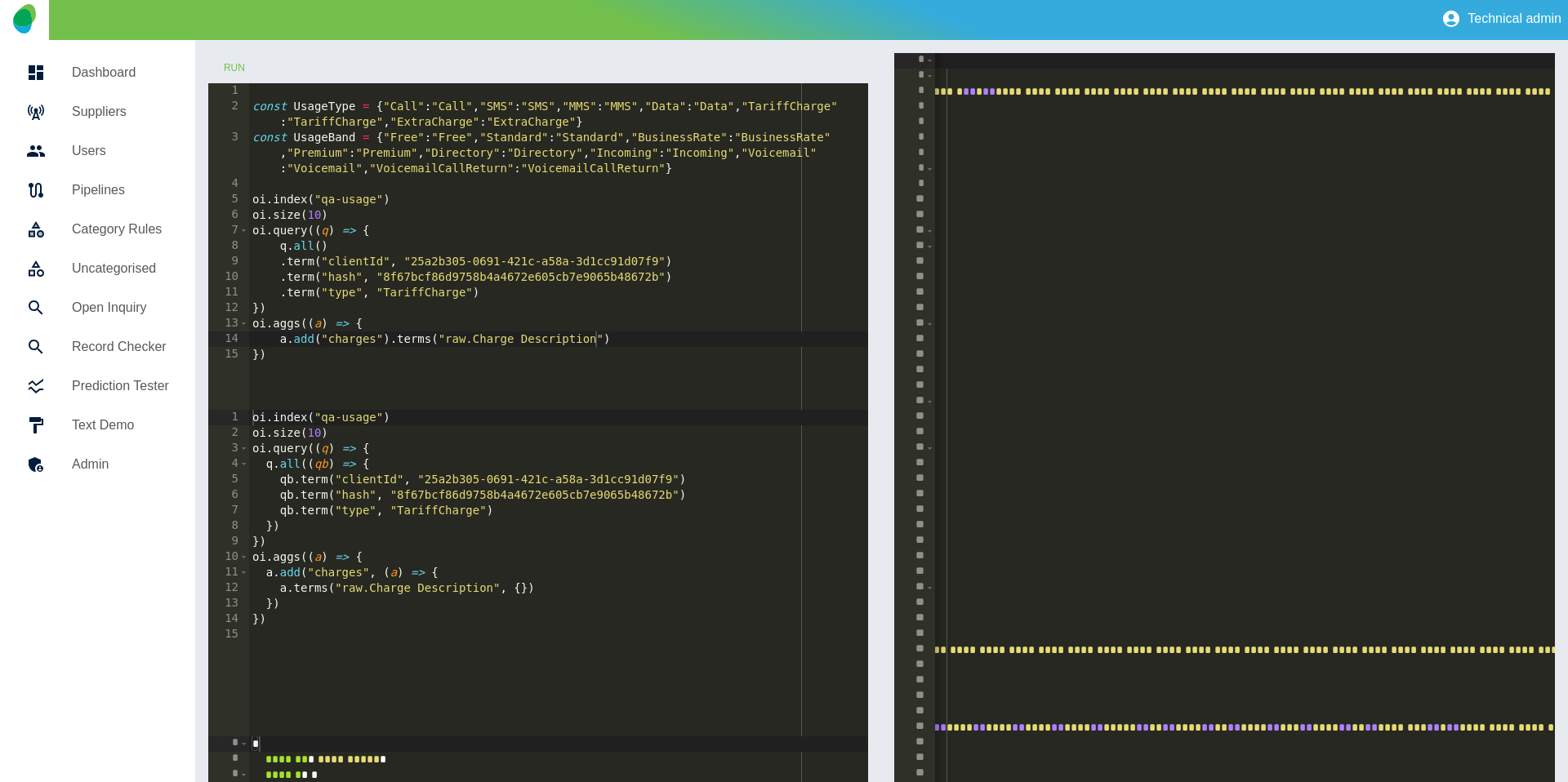
scroll to position [0, 550]
click at [597, 339] on div "const UsageType = { "Call" : "Call" , "SMS" : "SMS" , "MMS" : "MMS" , "Data" : …" at bounding box center [559, 262] width 620 height 358
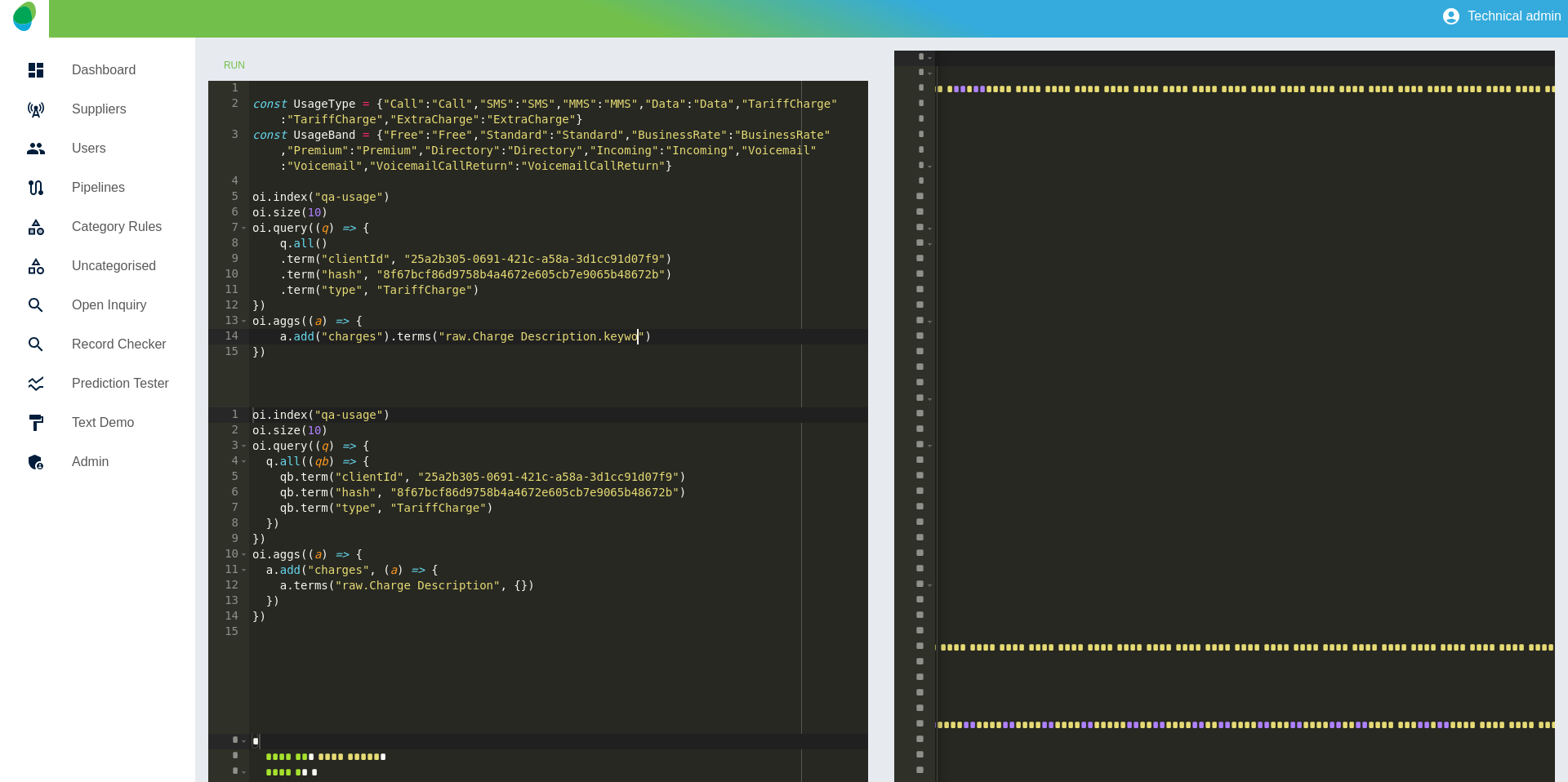
scroll to position [0, 27]
click at [240, 67] on button "Run" at bounding box center [234, 66] width 52 height 30
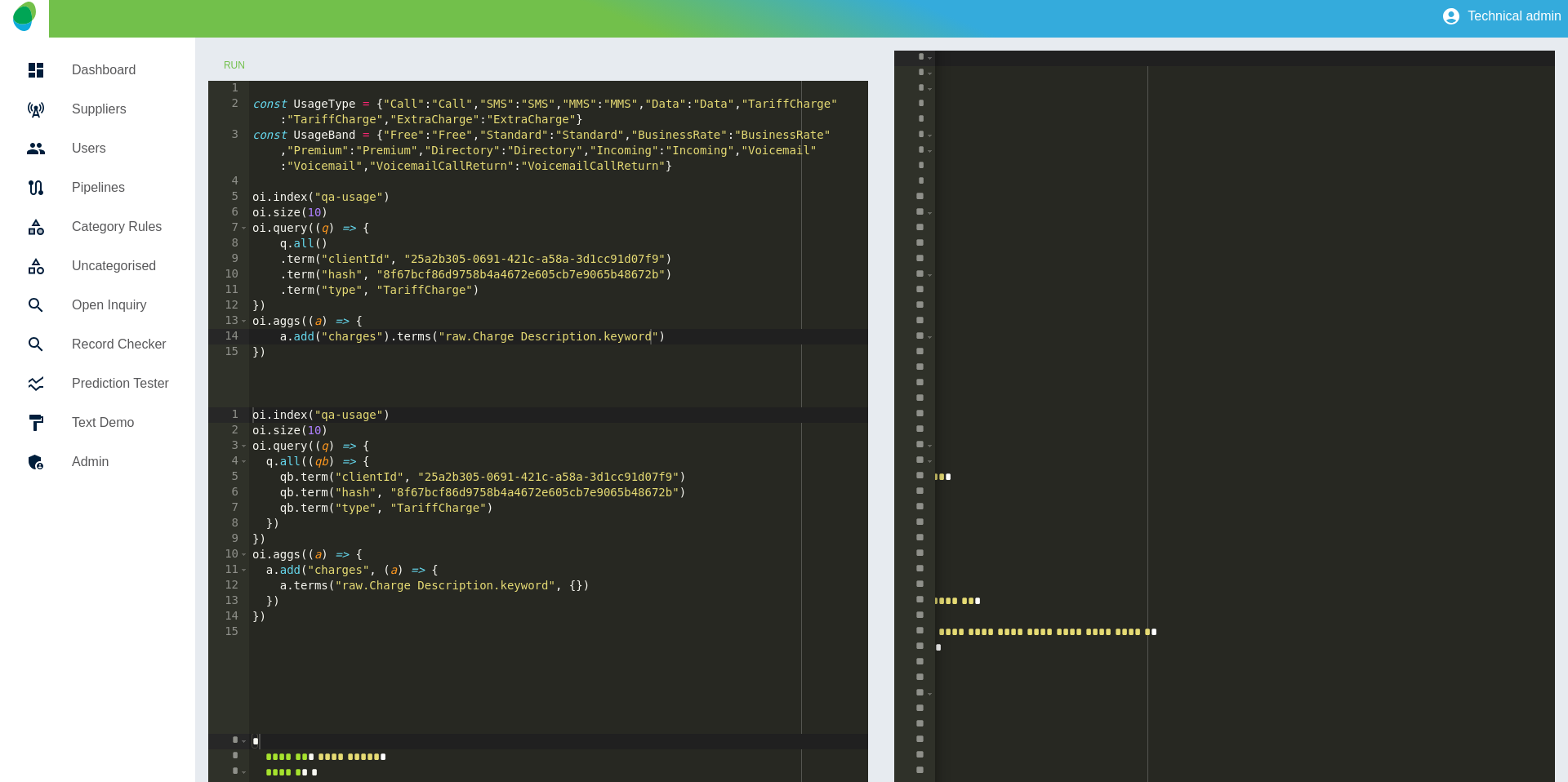
scroll to position [0, 0]
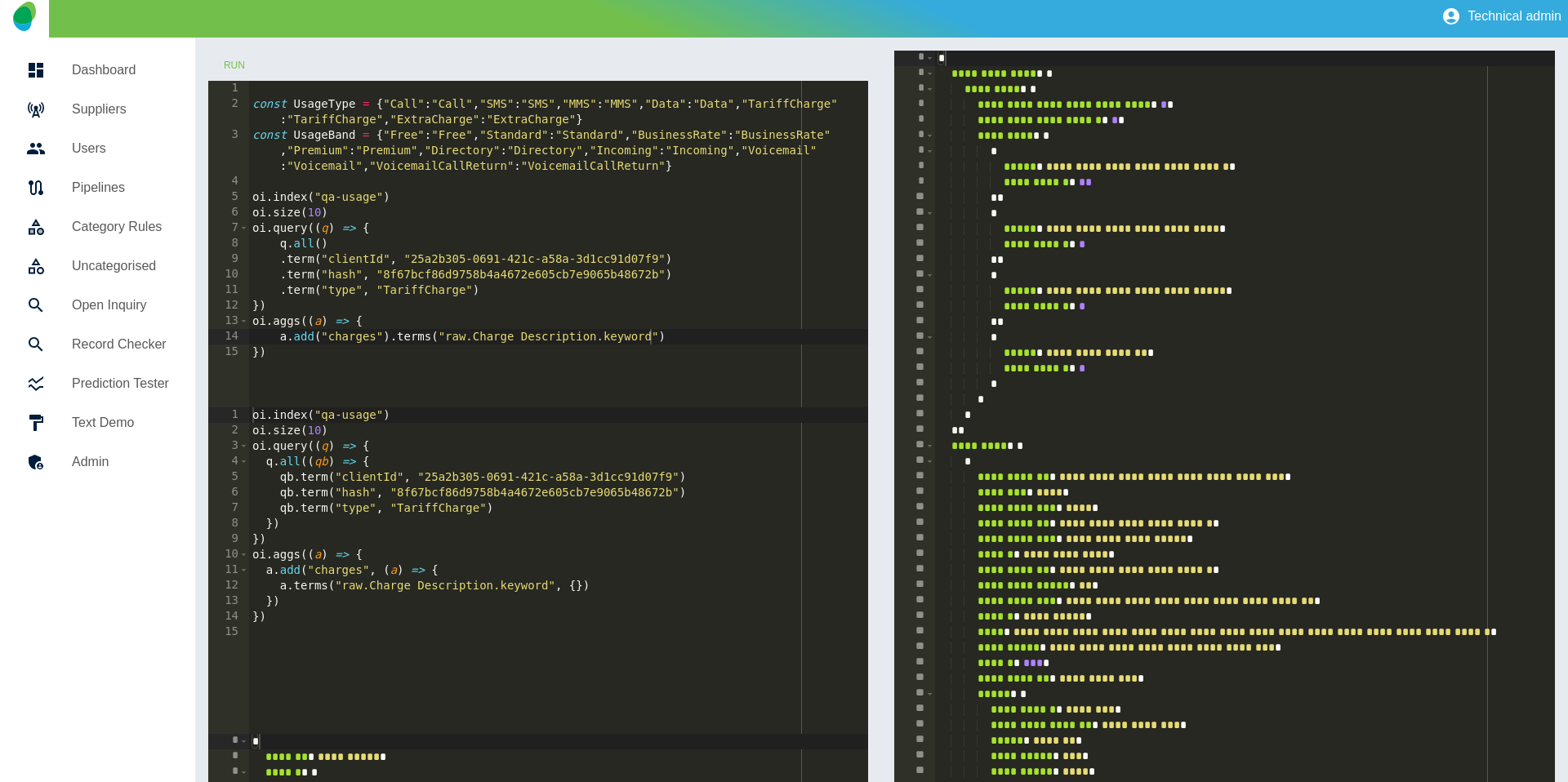
click at [659, 339] on div "const UsageType = { "Call" : "Call" , "SMS" : "SMS" , "MMS" : "MMS" , "Data" : …" at bounding box center [559, 259] width 620 height 358
type textarea "**********"
click at [223, 55] on button "Run" at bounding box center [234, 66] width 52 height 30
click at [231, 61] on button "Run" at bounding box center [234, 66] width 52 height 30
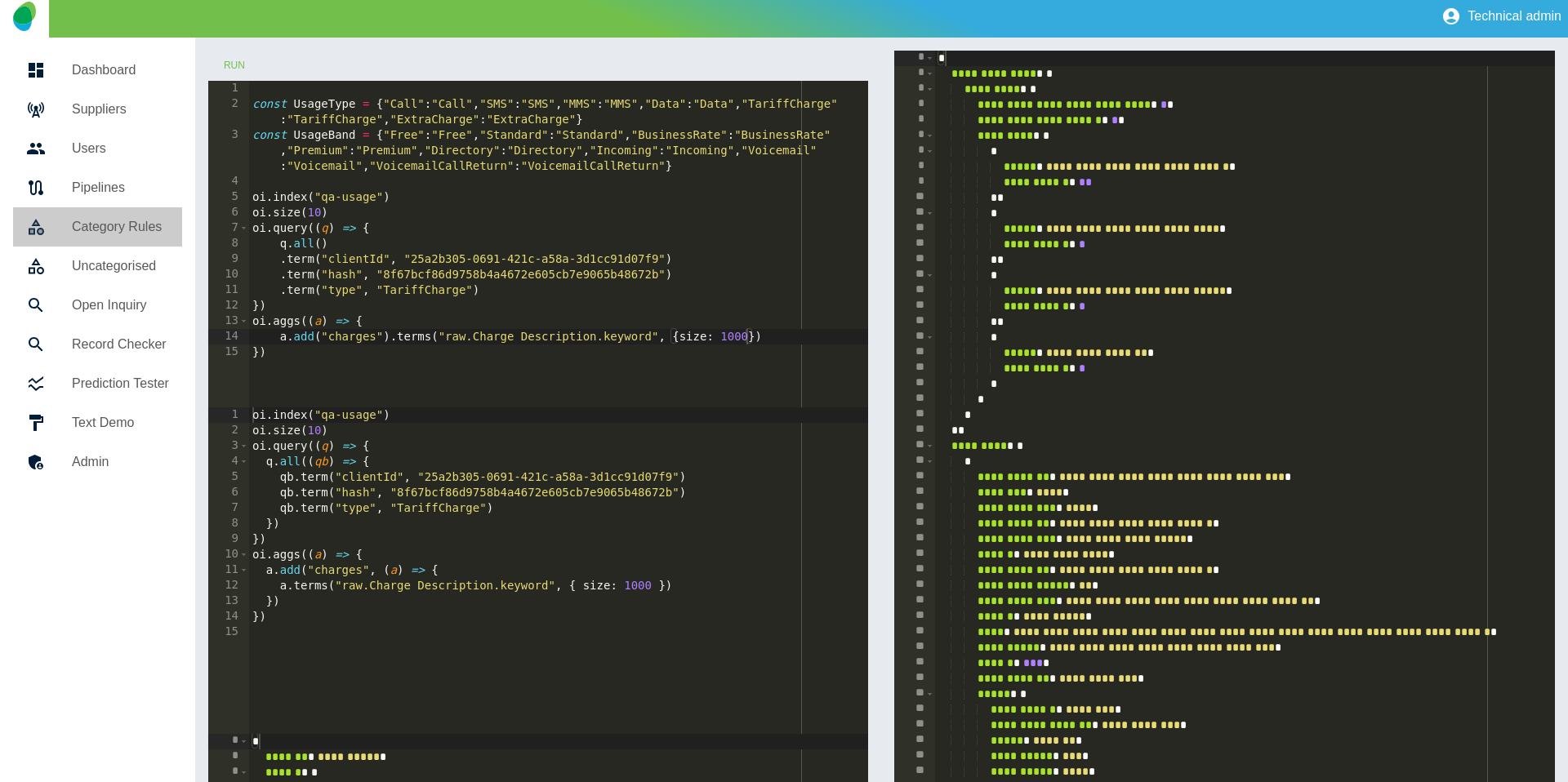
click at [145, 236] on h5 "Category Rules" at bounding box center [120, 227] width 97 height 20
type textarea "**********"
drag, startPoint x: 1131, startPoint y: 166, endPoint x: 1330, endPoint y: 167, distance: 199.0
click at [1330, 167] on div "**********" at bounding box center [1494, 571] width 1119 height 1041
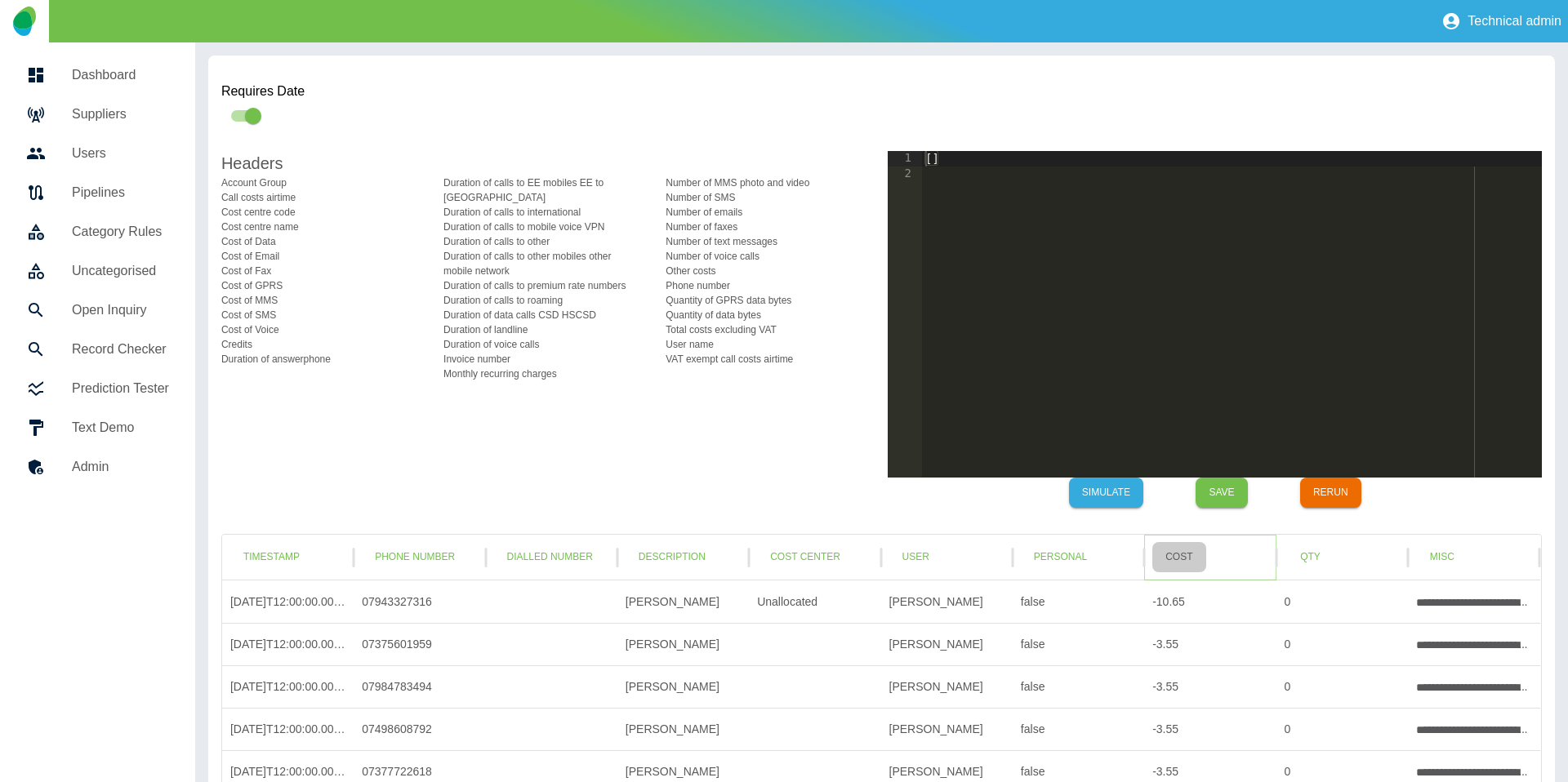
click at [1188, 552] on button "Cost" at bounding box center [1179, 557] width 53 height 30
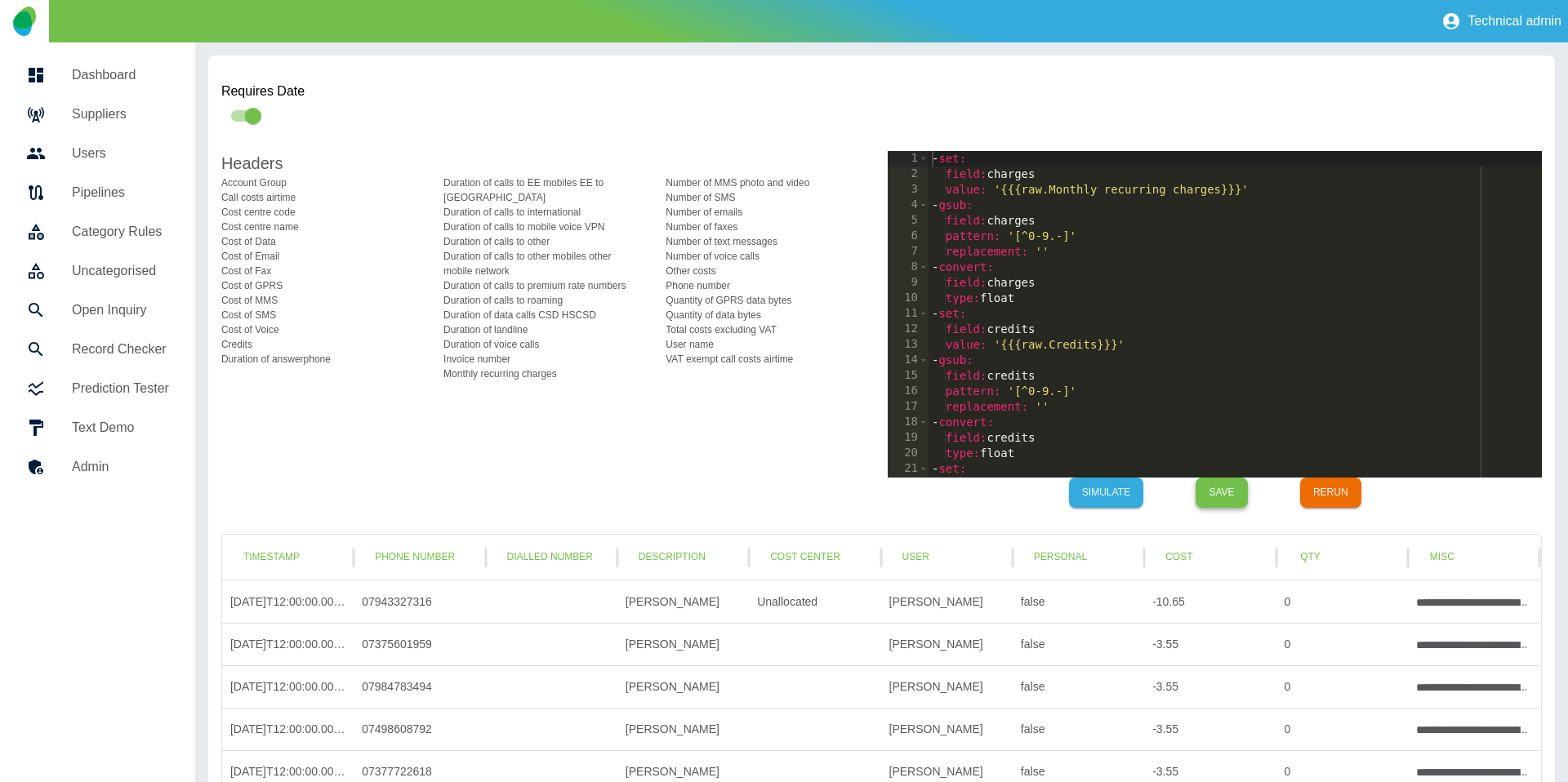
click at [1227, 490] on button "Save" at bounding box center [1222, 493] width 52 height 30
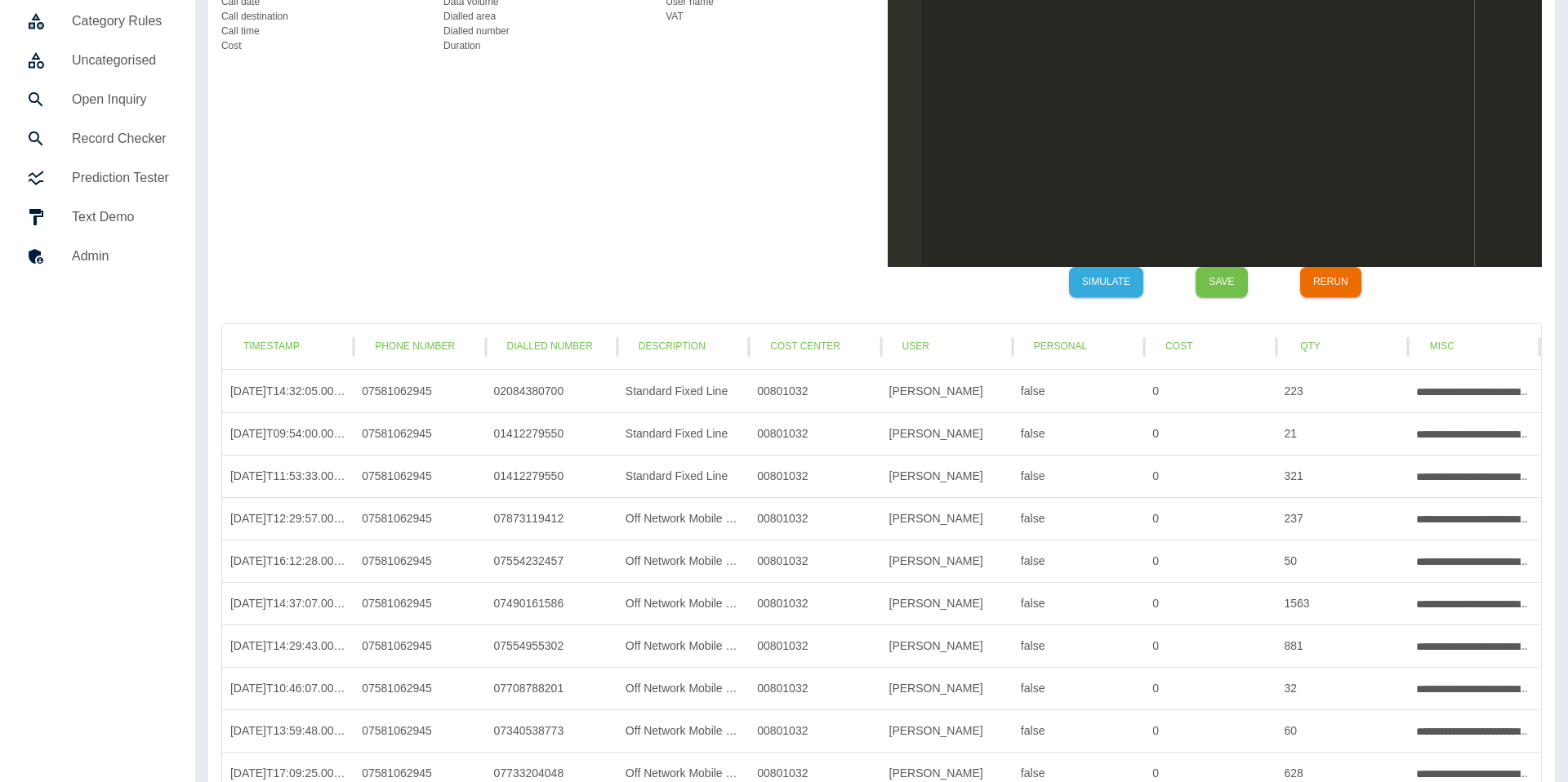
scroll to position [186, 0]
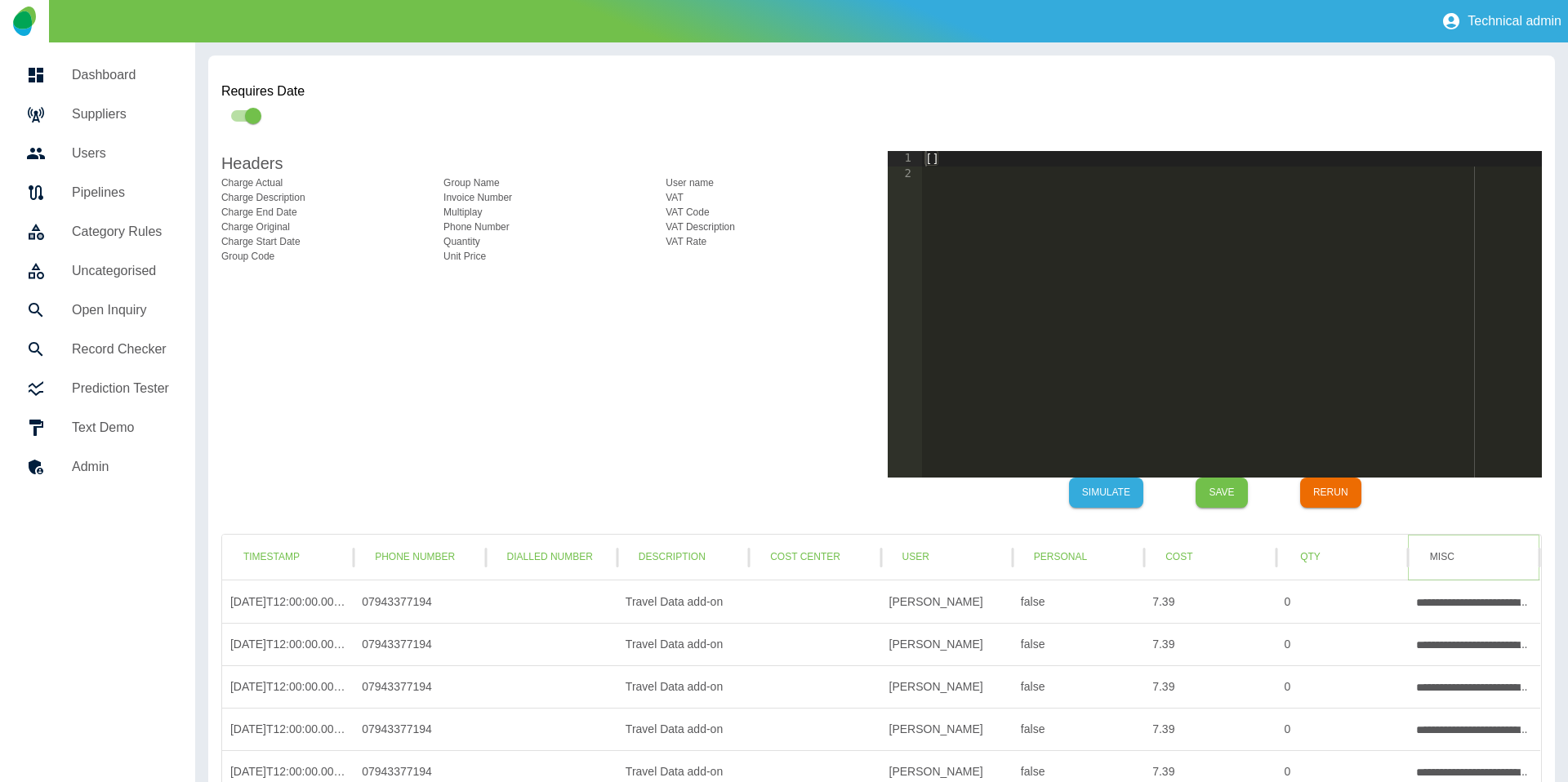
click at [1453, 552] on button "Misc" at bounding box center [1441, 557] width 52 height 30
click at [1332, 566] on button "Qty" at bounding box center [1310, 557] width 52 height 30
click at [1196, 564] on button "Cost" at bounding box center [1179, 557] width 53 height 30
click at [1056, 556] on button "Personal" at bounding box center [1061, 557] width 79 height 30
click at [411, 556] on button "Phone Number" at bounding box center [415, 557] width 106 height 30
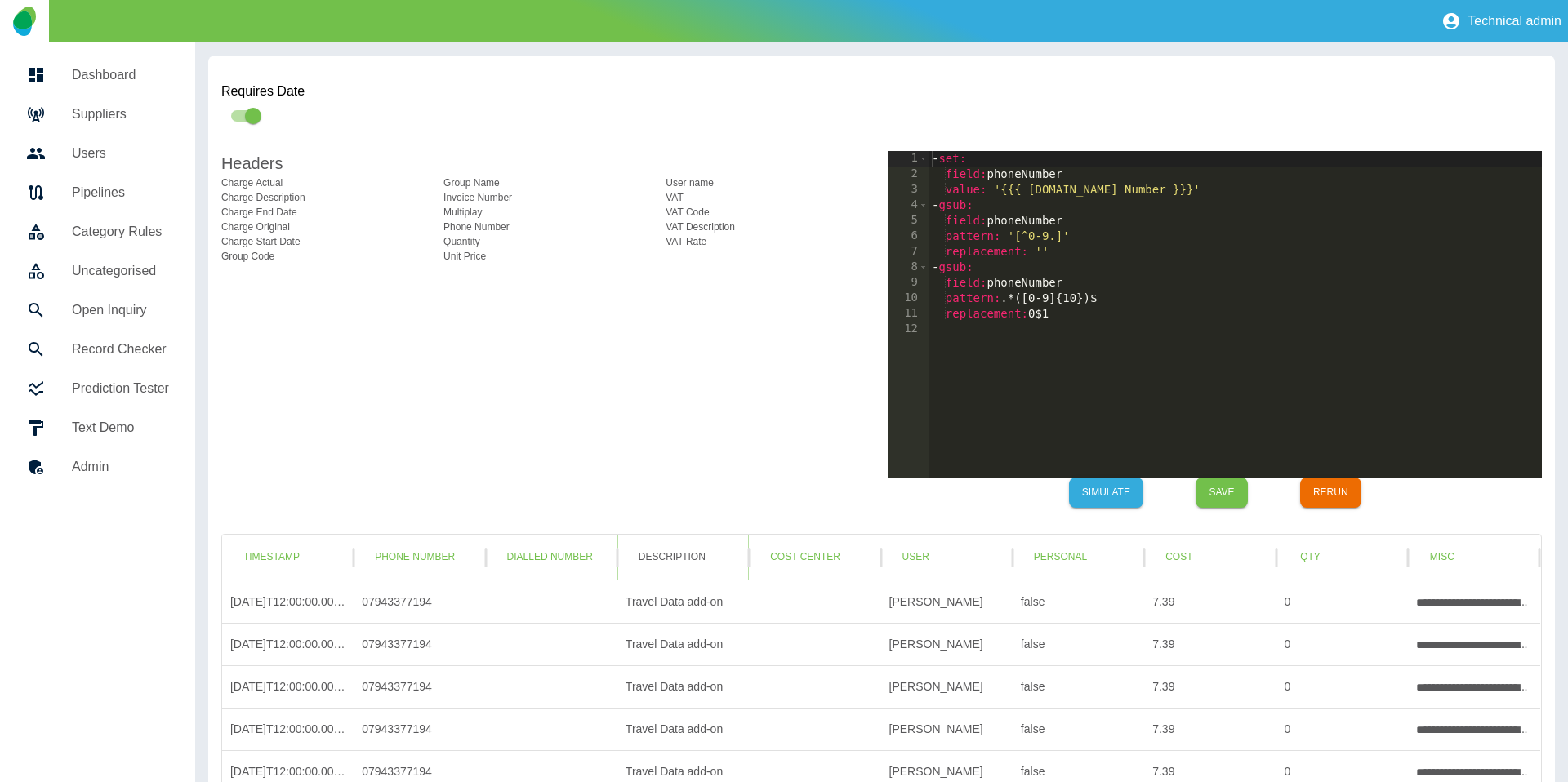
click at [694, 560] on button "Description" at bounding box center [672, 557] width 93 height 30
type textarea "**********"
drag, startPoint x: 1187, startPoint y: 190, endPoint x: 1060, endPoint y: 186, distance: 127.1
click at [1060, 186] on div "- set : field : description value : '{{{ raw.Charge Description }}}'" at bounding box center [1232, 330] width 620 height 358
click at [830, 561] on button "Cost Center" at bounding box center [806, 557] width 96 height 30
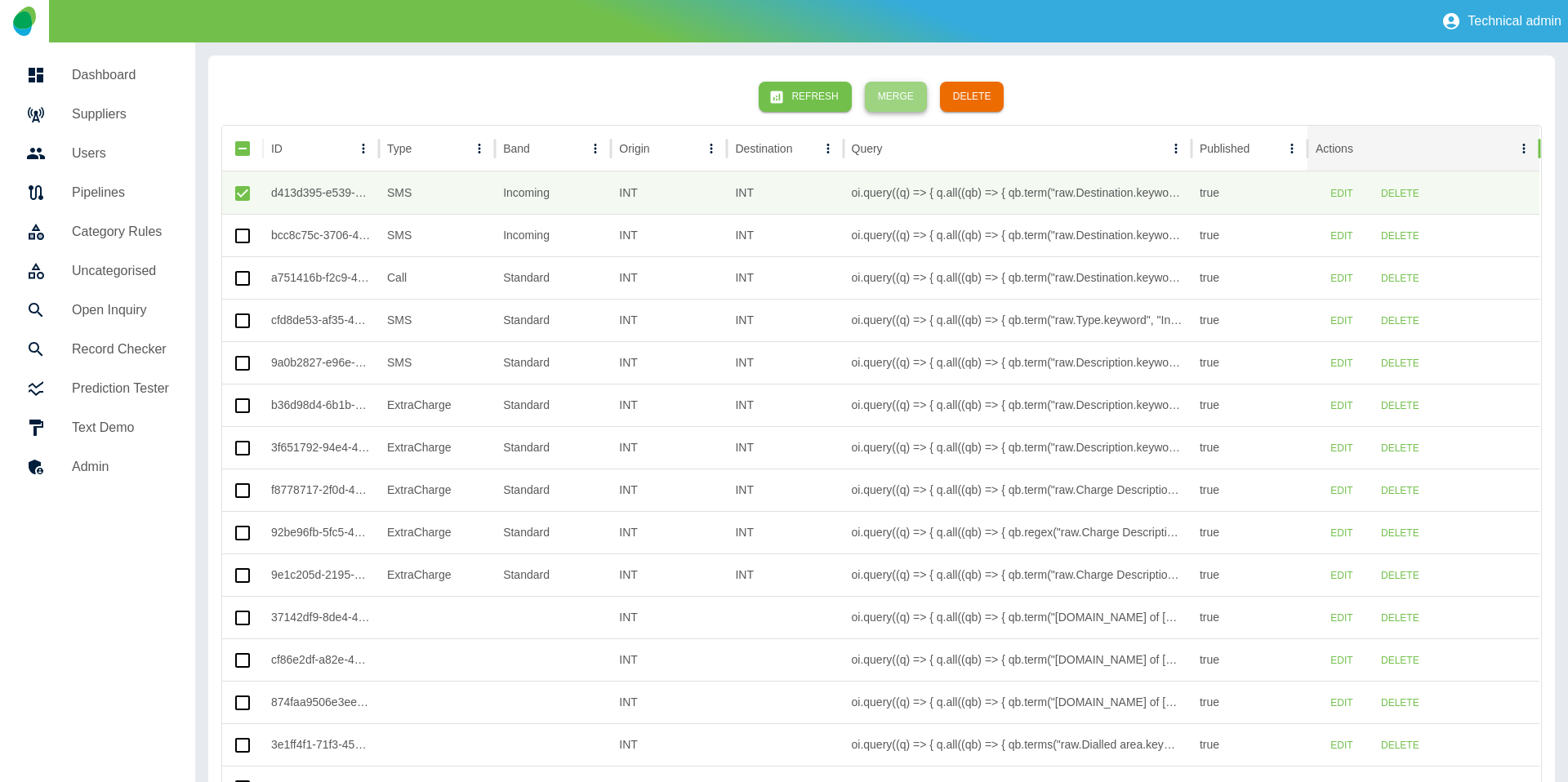
click at [891, 103] on button "Merge" at bounding box center [896, 96] width 62 height 30
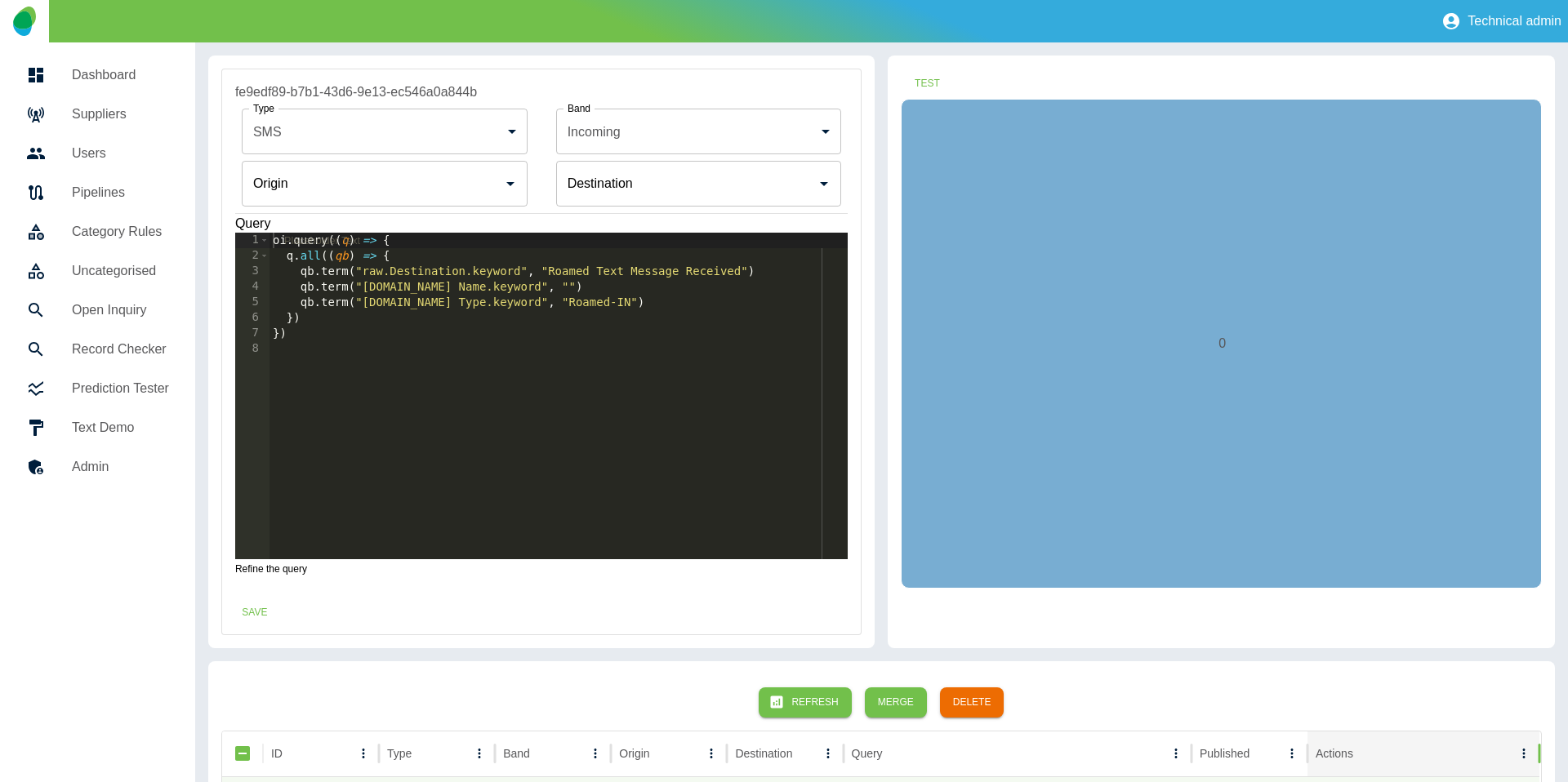
type input "**********"
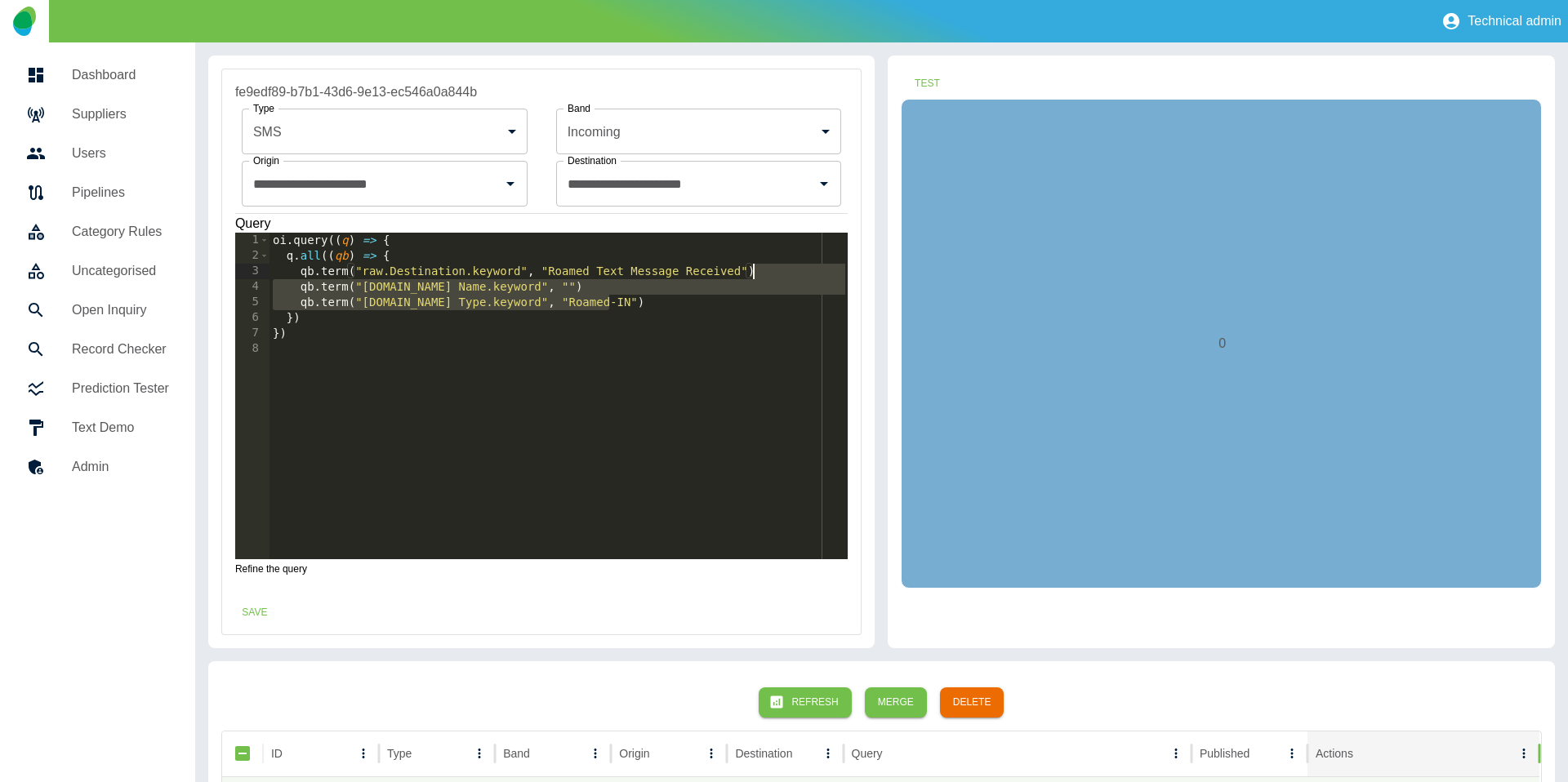
drag, startPoint x: 651, startPoint y: 304, endPoint x: 808, endPoint y: 278, distance: 159.1
click at [808, 278] on div "oi . query (( q ) => { q . all (( qb ) => { qb . term ( "raw.Destination.keywor…" at bounding box center [559, 411] width 579 height 358
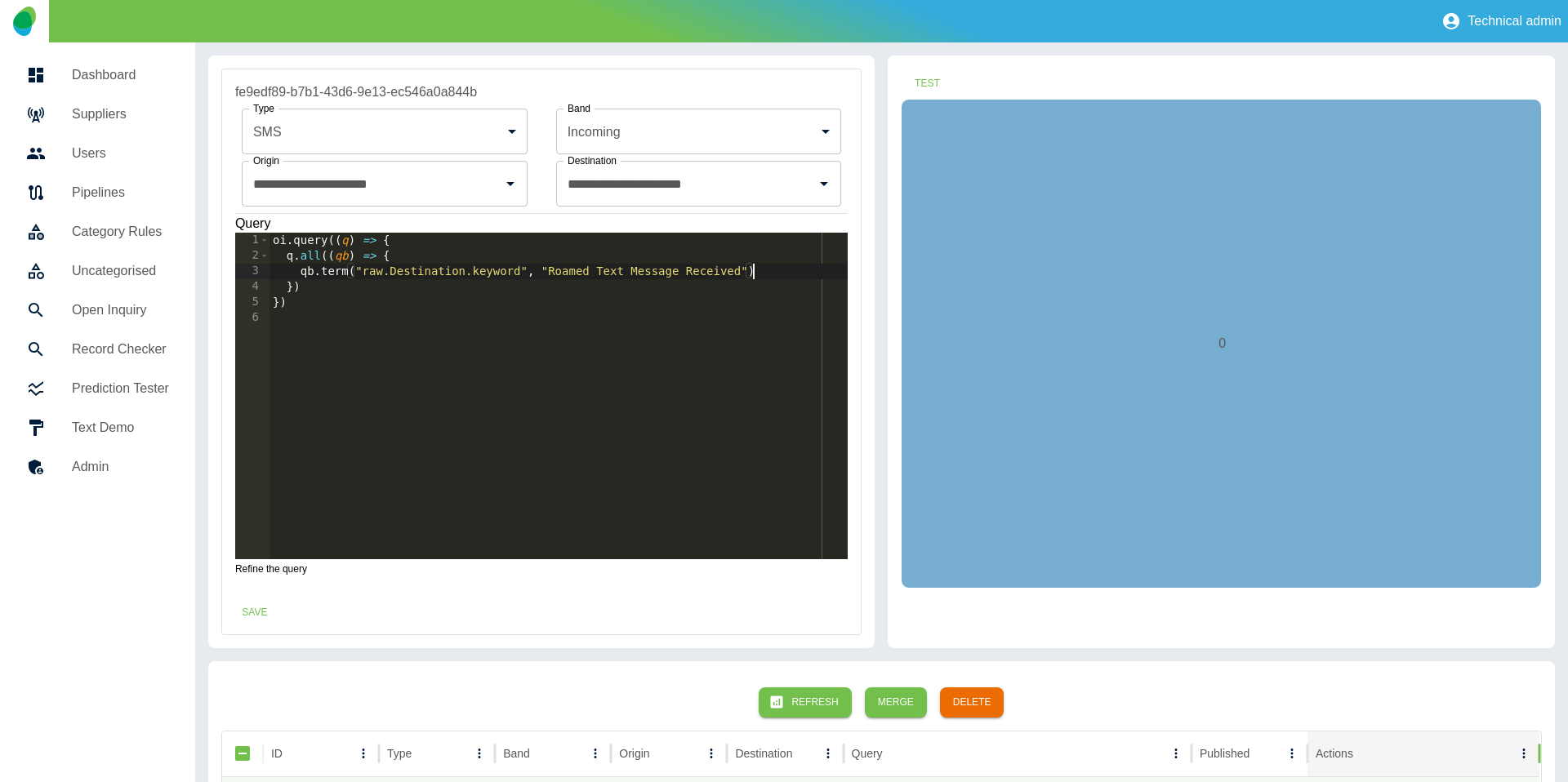
click at [412, 266] on div "oi . query (( q ) => { q . all (( qb ) => { qb . term ( "raw.Destination.keywor…" at bounding box center [559, 411] width 579 height 358
type textarea "**********"
click at [489, 136] on body "**********" at bounding box center [784, 391] width 1568 height 782
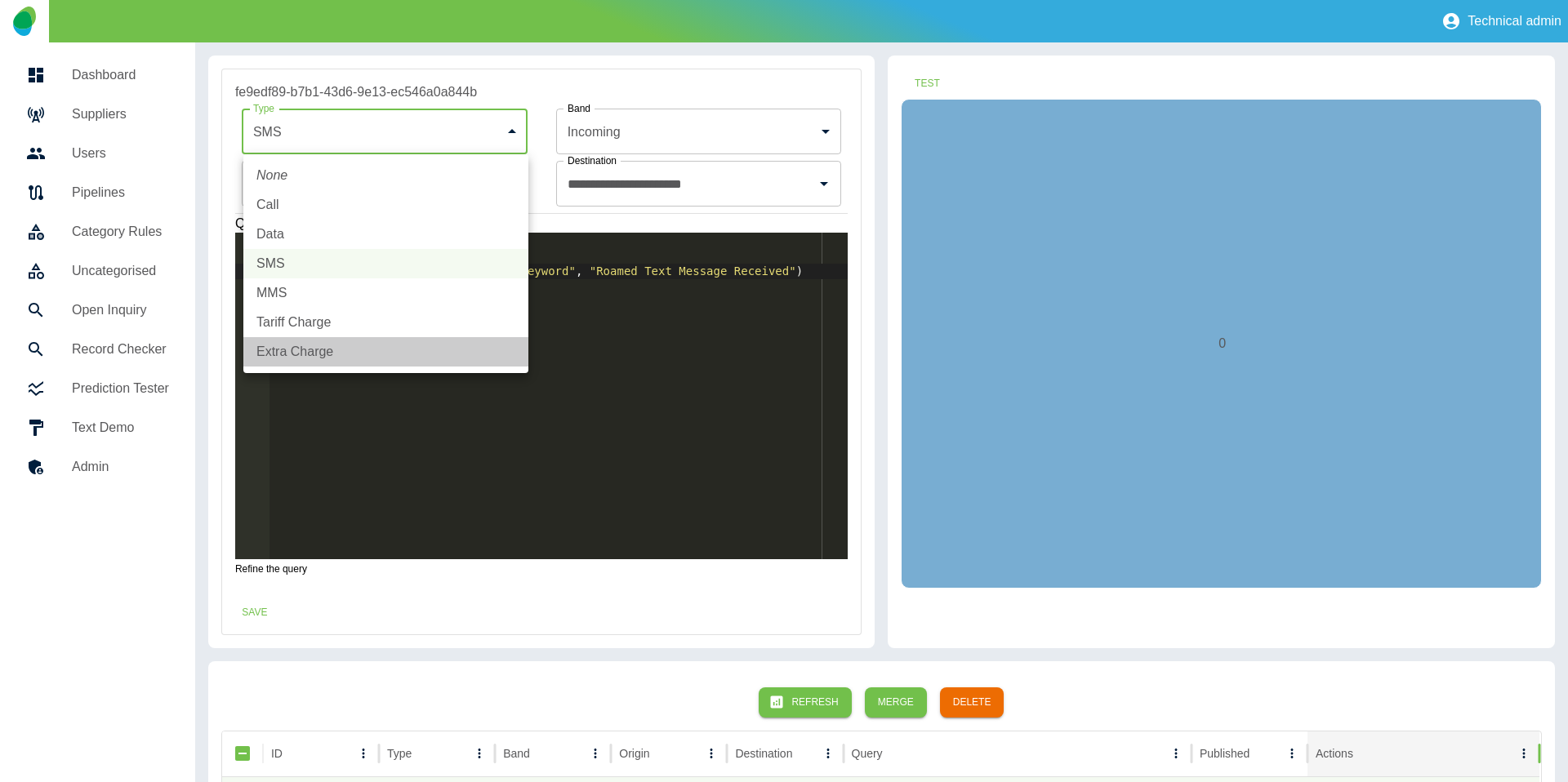
click at [295, 358] on li "Extra Charge" at bounding box center [386, 352] width 286 height 29
type input "**********"
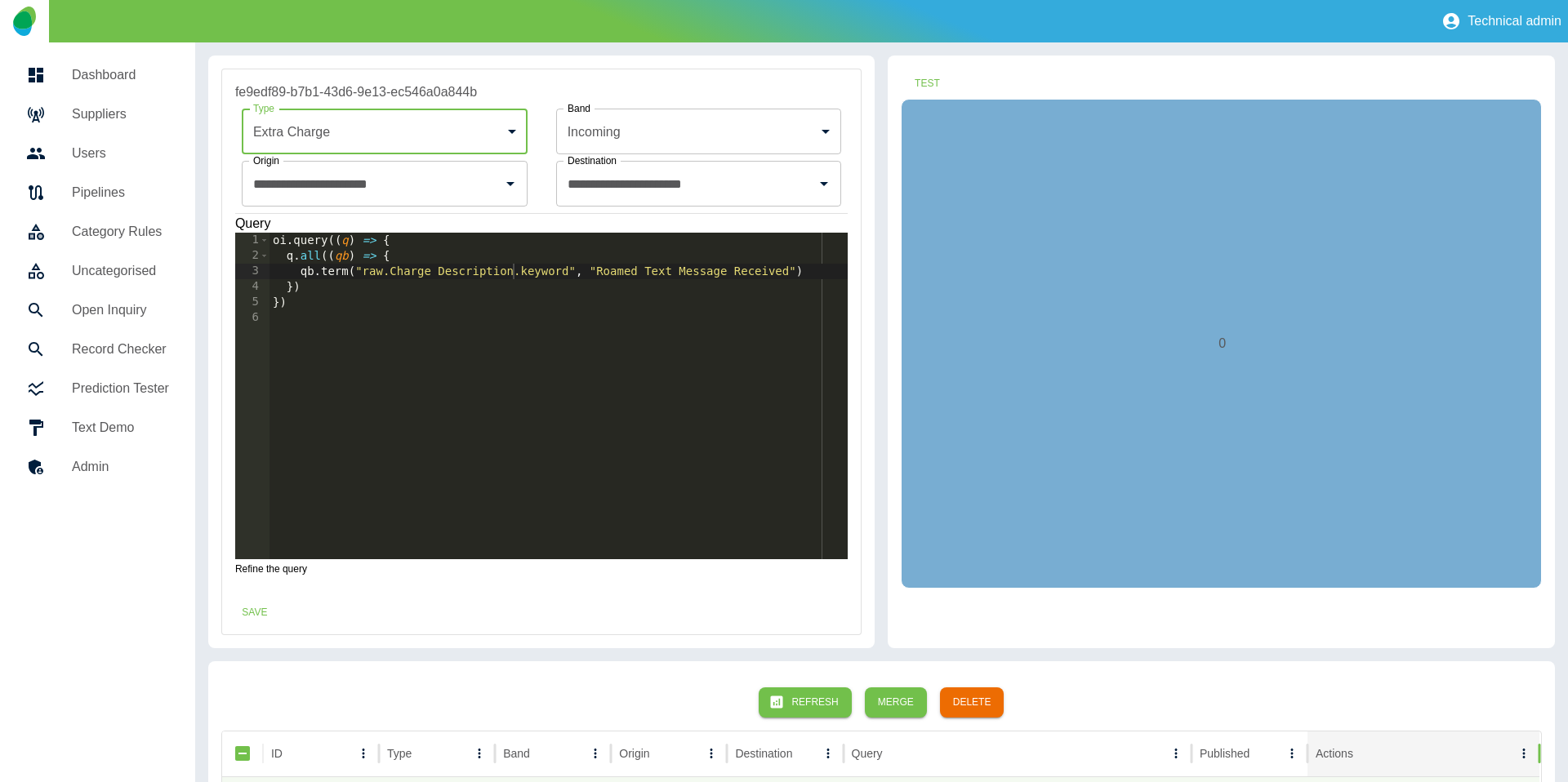
click at [763, 144] on body "**********" at bounding box center [784, 391] width 1568 height 782
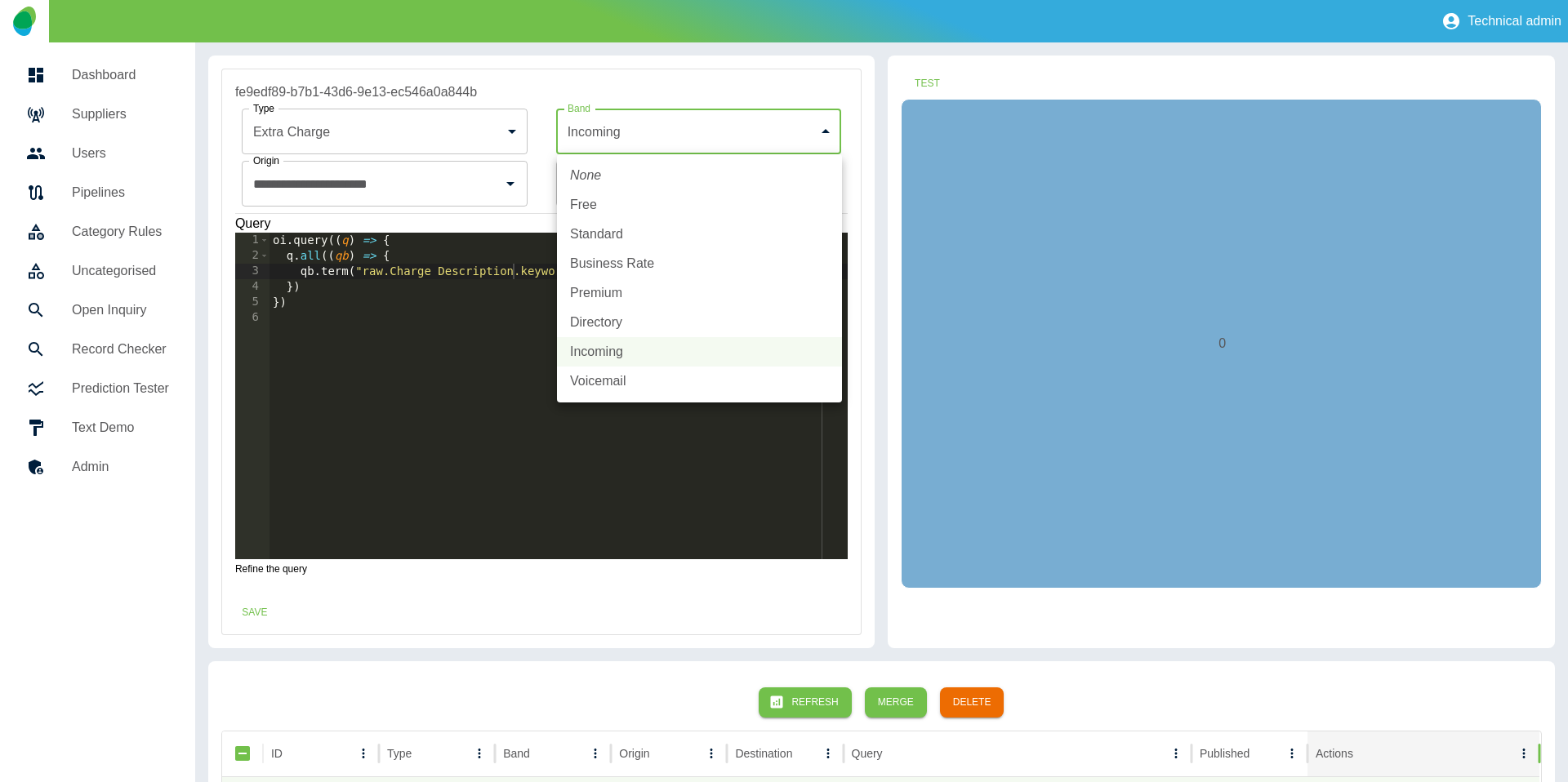
click at [630, 176] on li "None" at bounding box center [700, 176] width 286 height 29
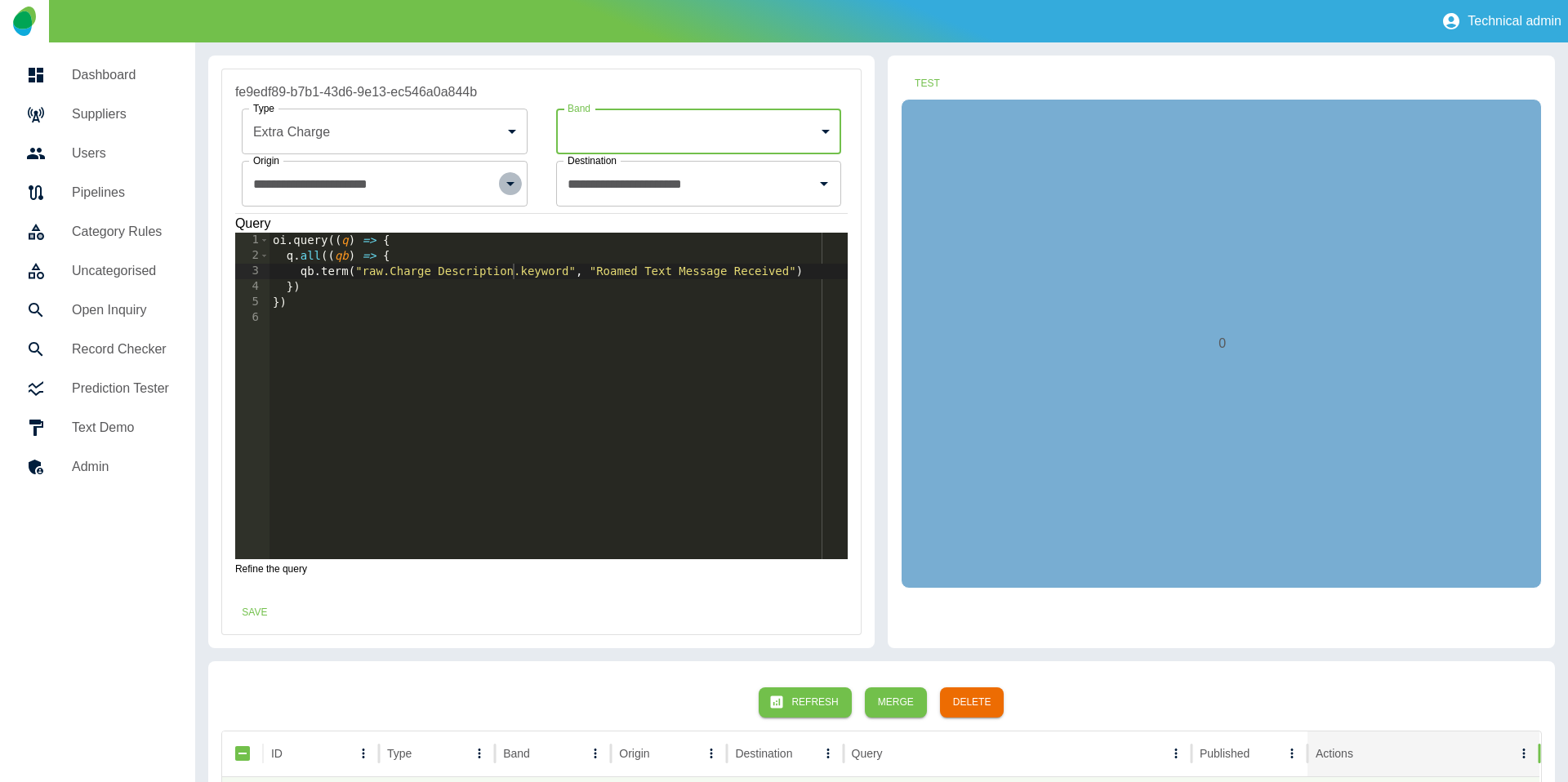
click at [504, 188] on icon "Open" at bounding box center [510, 183] width 20 height 20
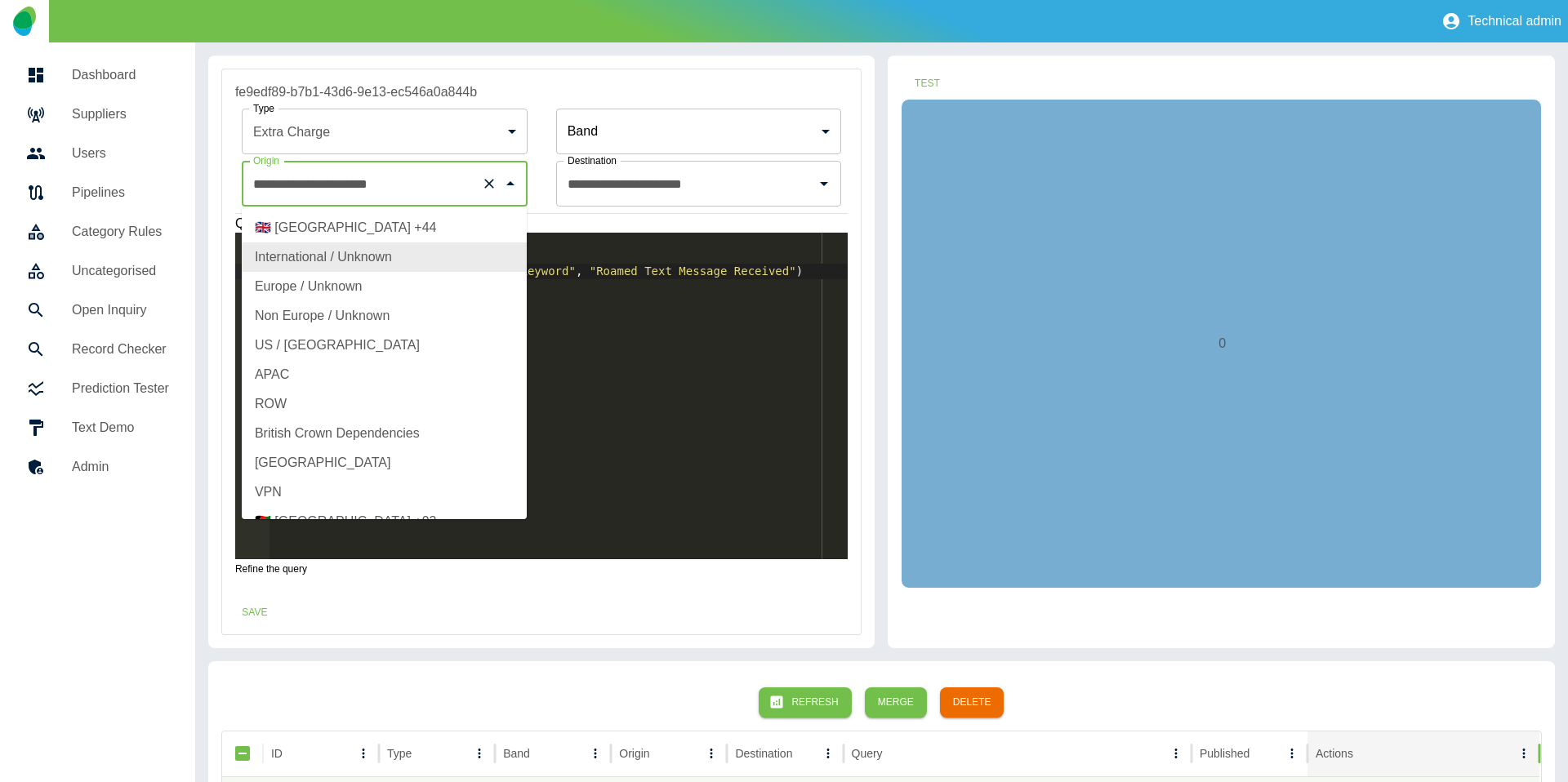
click at [490, 182] on icon "Clear" at bounding box center [490, 183] width 10 height 10
click at [802, 185] on icon "Clear" at bounding box center [804, 183] width 10 height 10
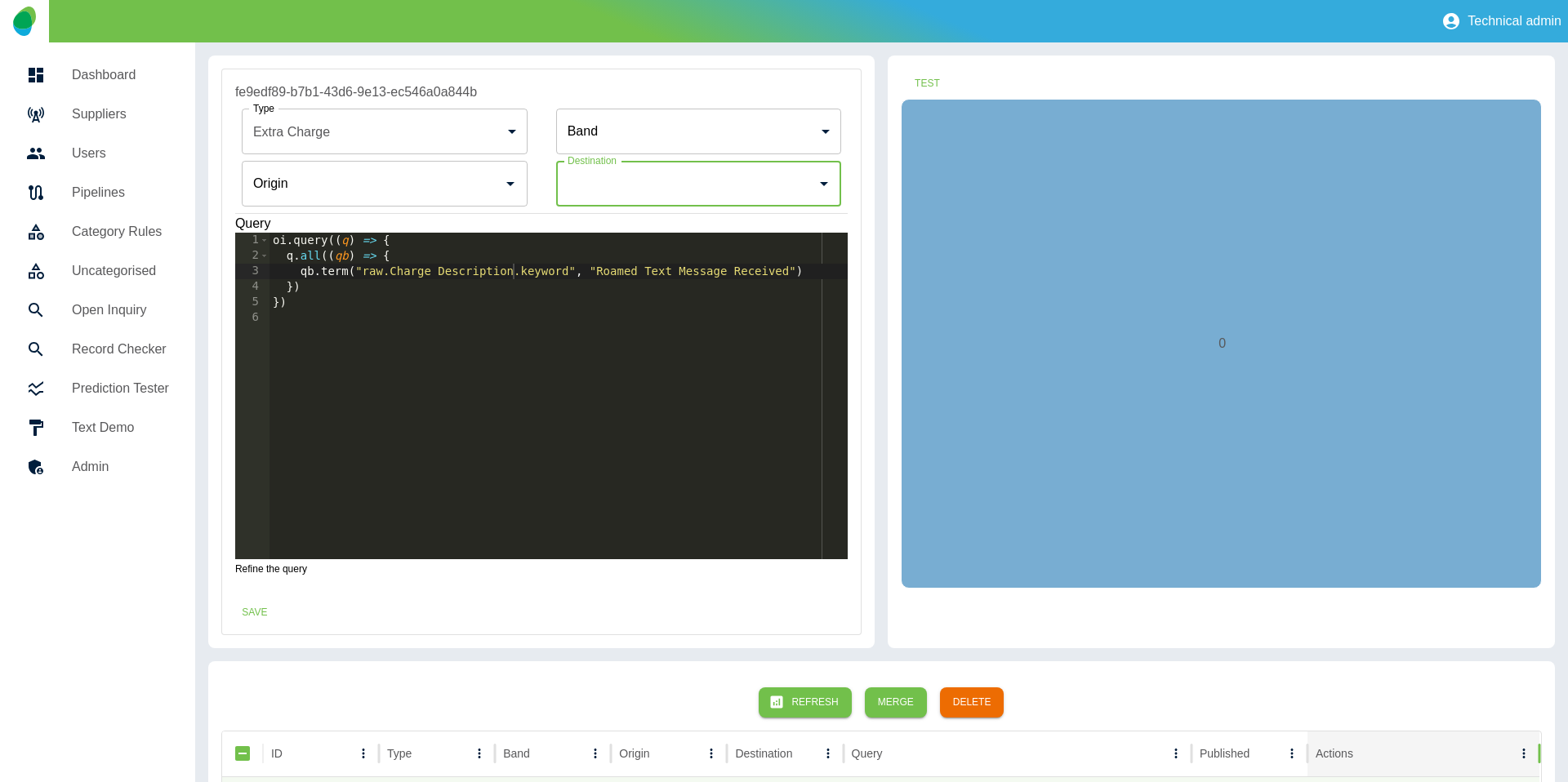
click at [862, 245] on div "**********" at bounding box center [542, 352] width 641 height 567
drag, startPoint x: 598, startPoint y: 271, endPoint x: 789, endPoint y: 270, distance: 191.0
click at [789, 270] on div "oi . query (( q ) => { q . all (( qb ) => { qb . term ( "raw.Charge Description…" at bounding box center [559, 411] width 579 height 358
type textarea "**********"
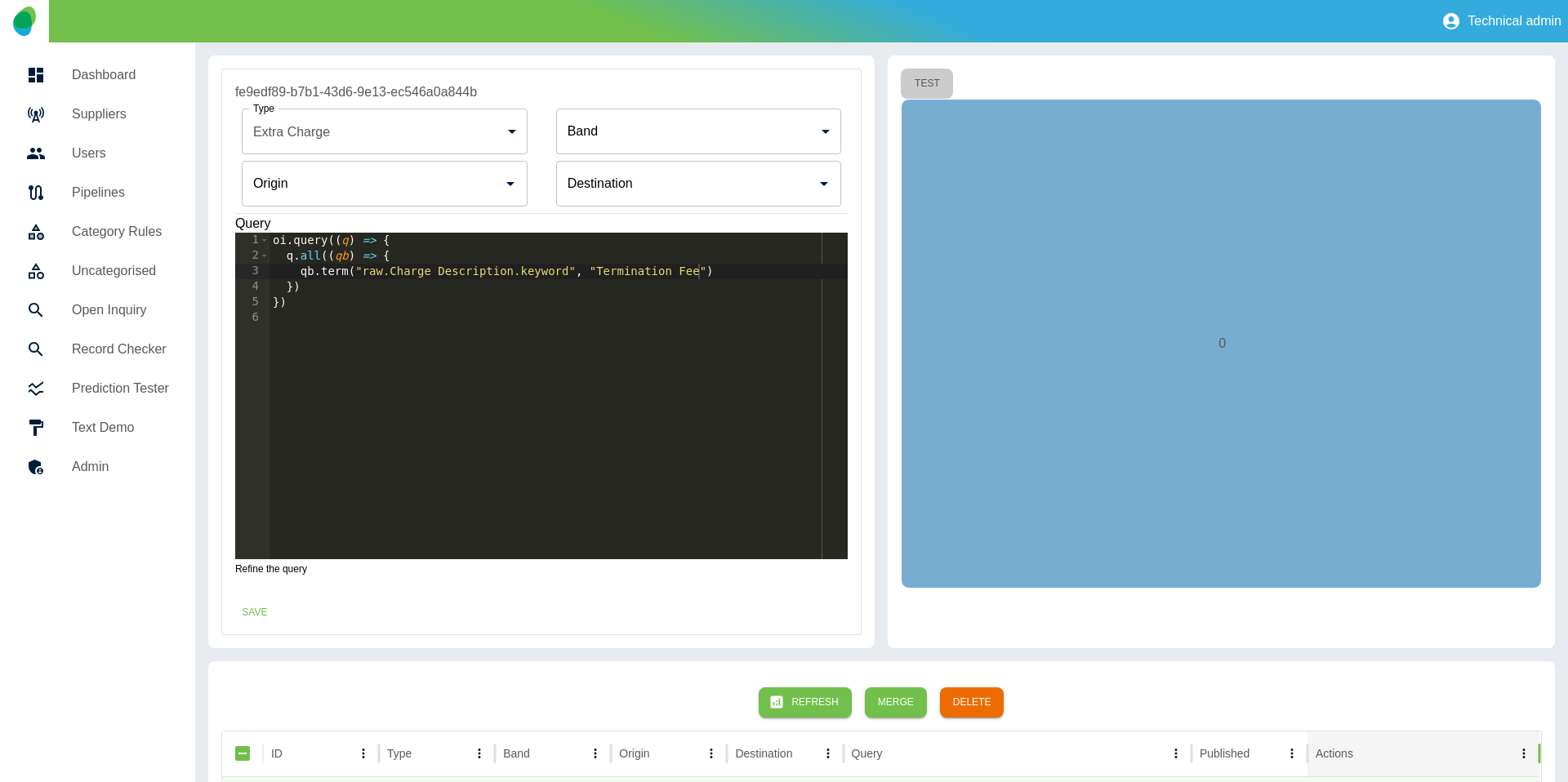
click at [928, 81] on button "Test" at bounding box center [926, 83] width 52 height 30
click at [244, 614] on button "Save" at bounding box center [254, 612] width 52 height 30
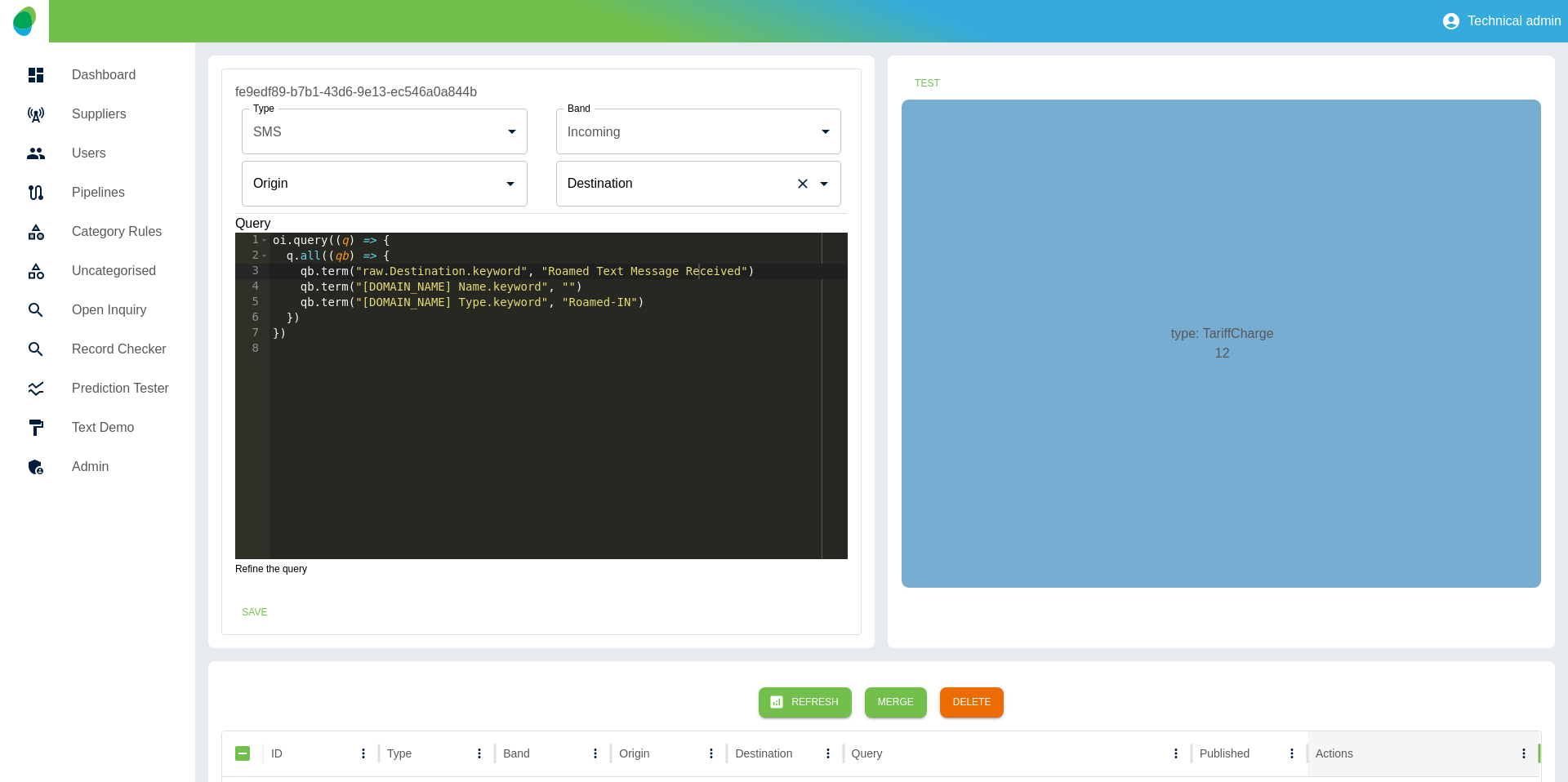
type input "***"
type input "********"
type input "**********"
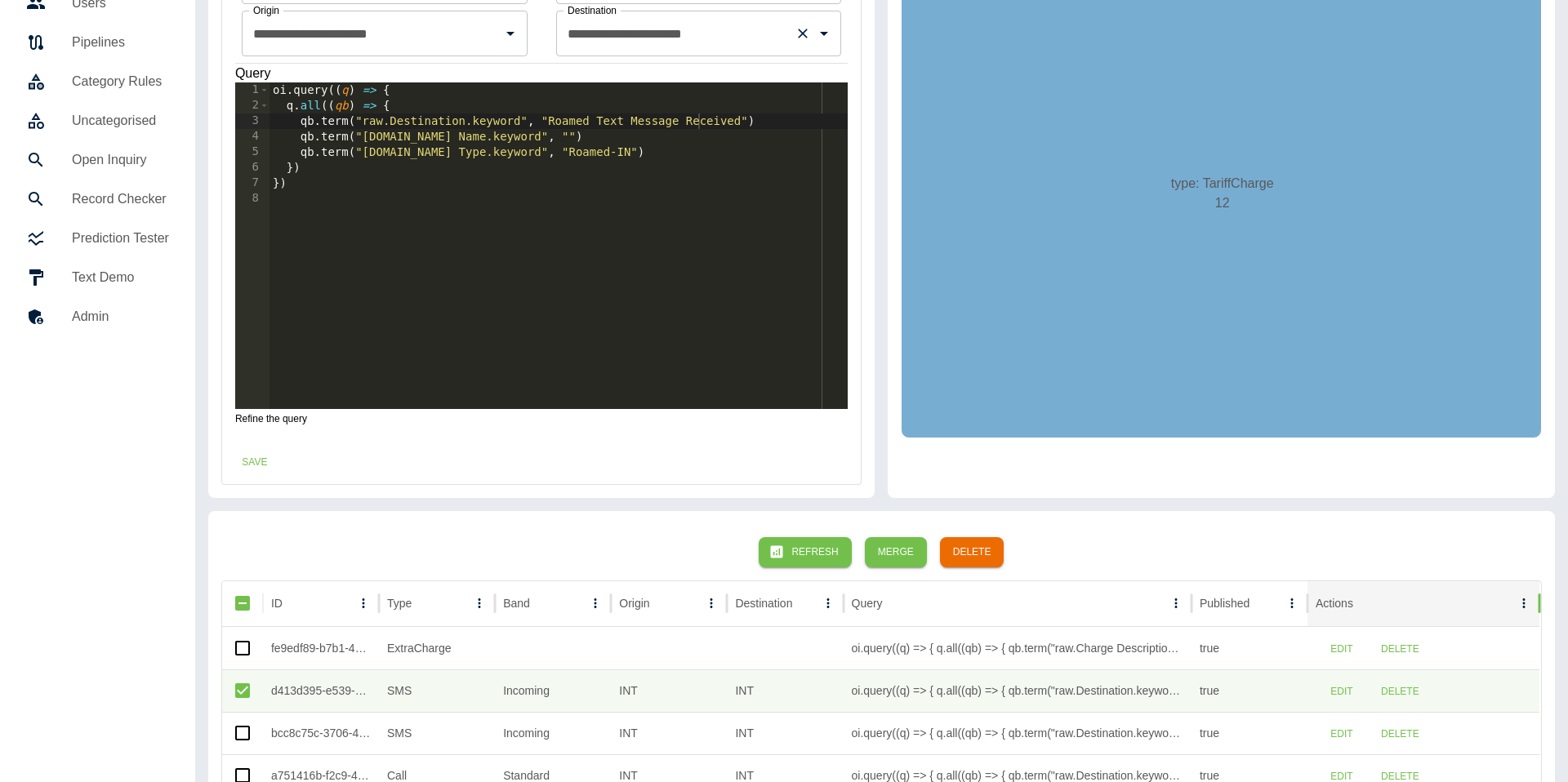
scroll to position [187, 0]
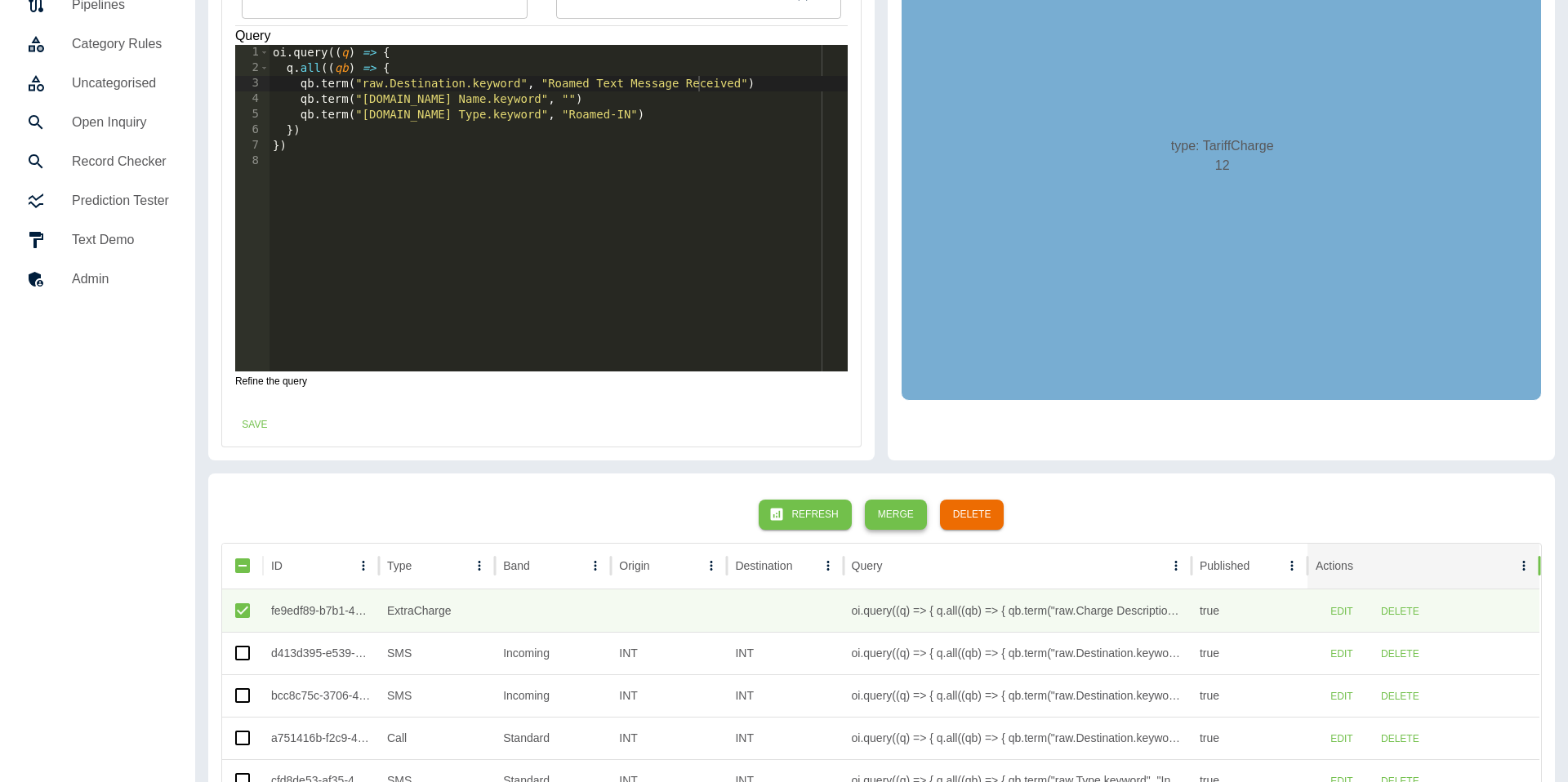
click at [889, 519] on button "Merge" at bounding box center [896, 514] width 62 height 30
type input "**********"
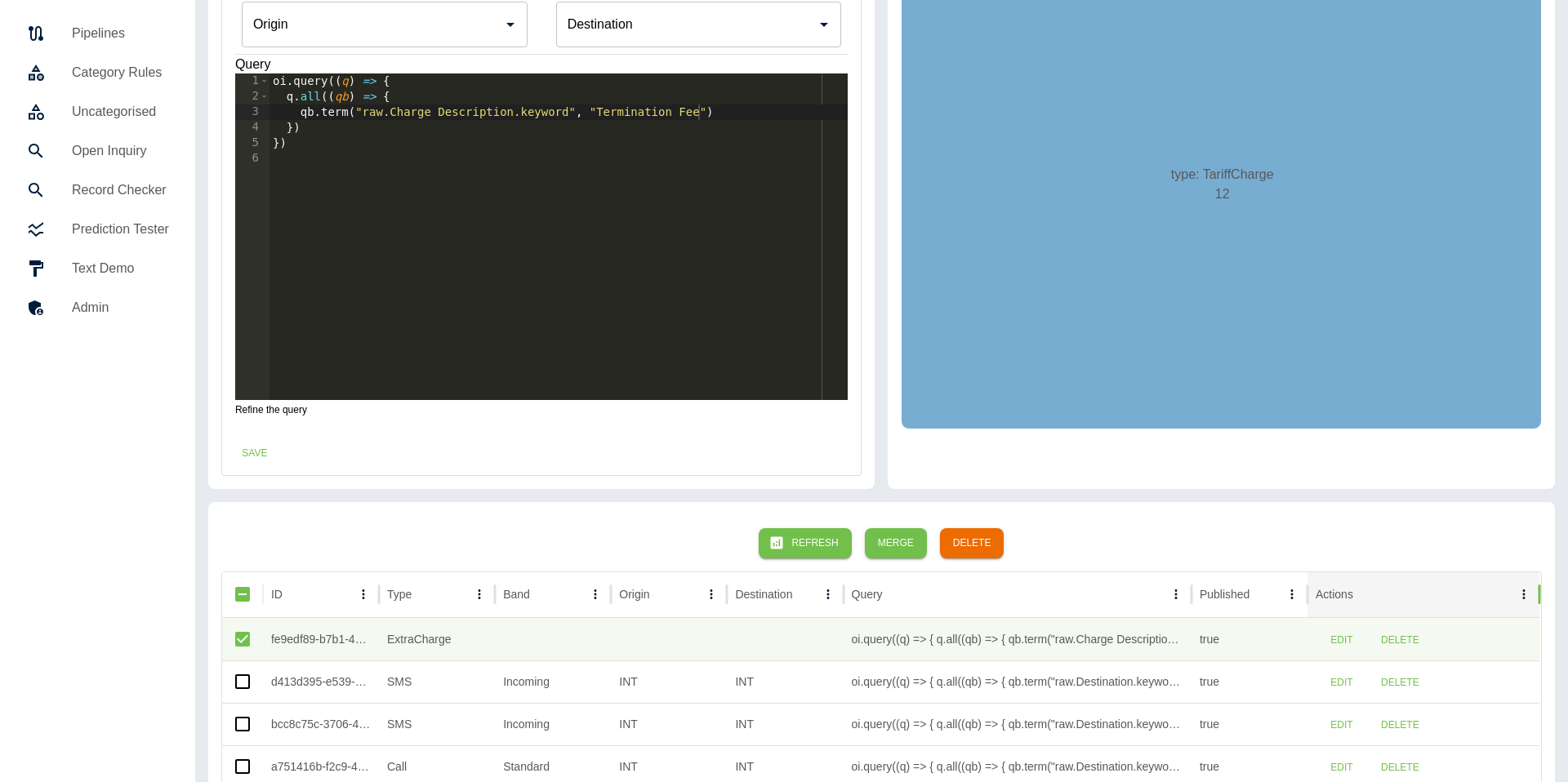
scroll to position [158, 0]
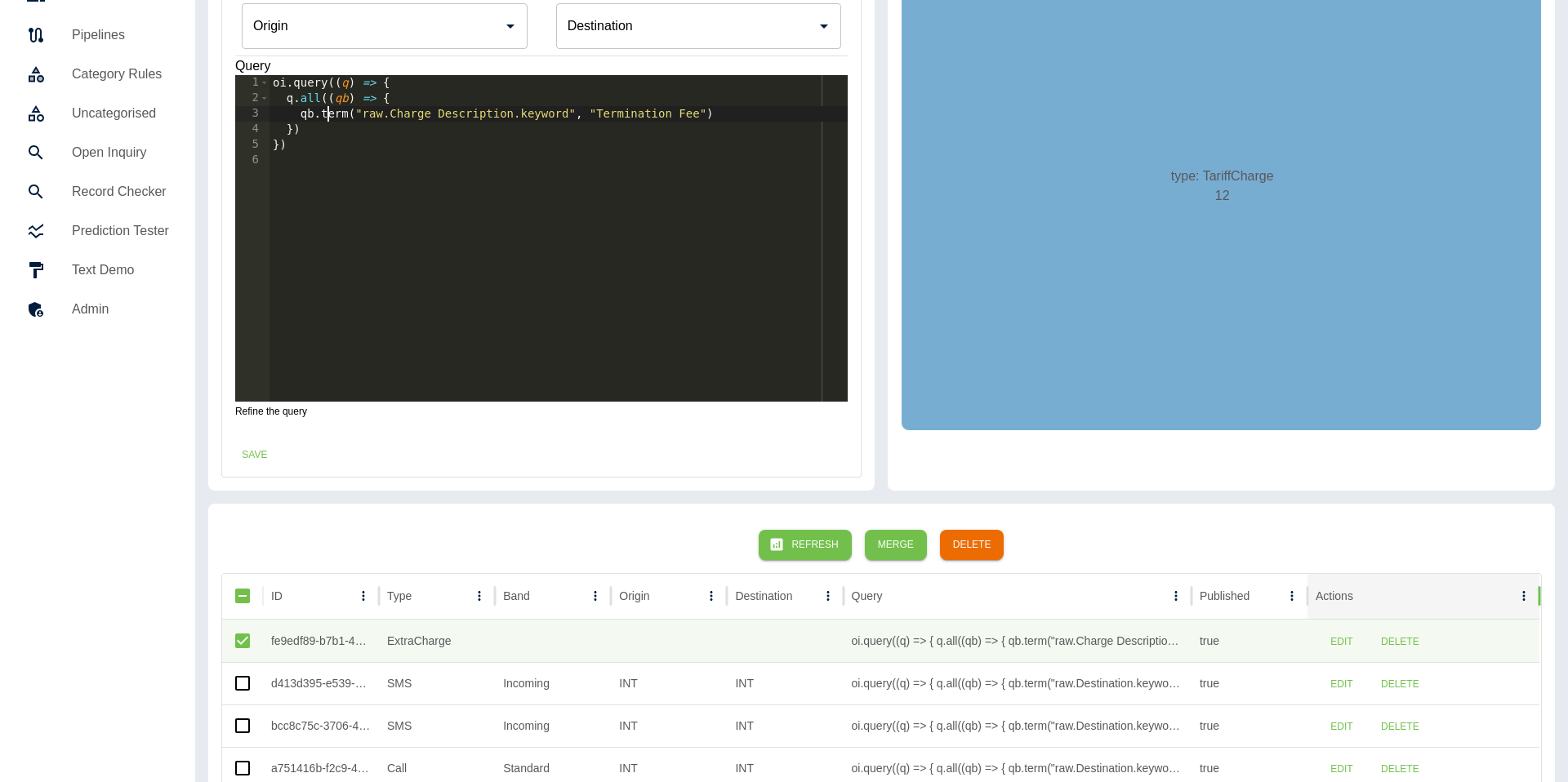
click at [329, 115] on div "oi . query (( q ) => { q . all (( qb ) => { qb . term ( "raw.Charge Description…" at bounding box center [559, 254] width 579 height 358
drag, startPoint x: 603, startPoint y: 115, endPoint x: 705, endPoint y: 115, distance: 102.0
click at [708, 115] on div "oi . query (( q ) => { q . all (( qb ) => { qb . regex ( "raw.Charge Descriptio…" at bounding box center [559, 254] width 579 height 358
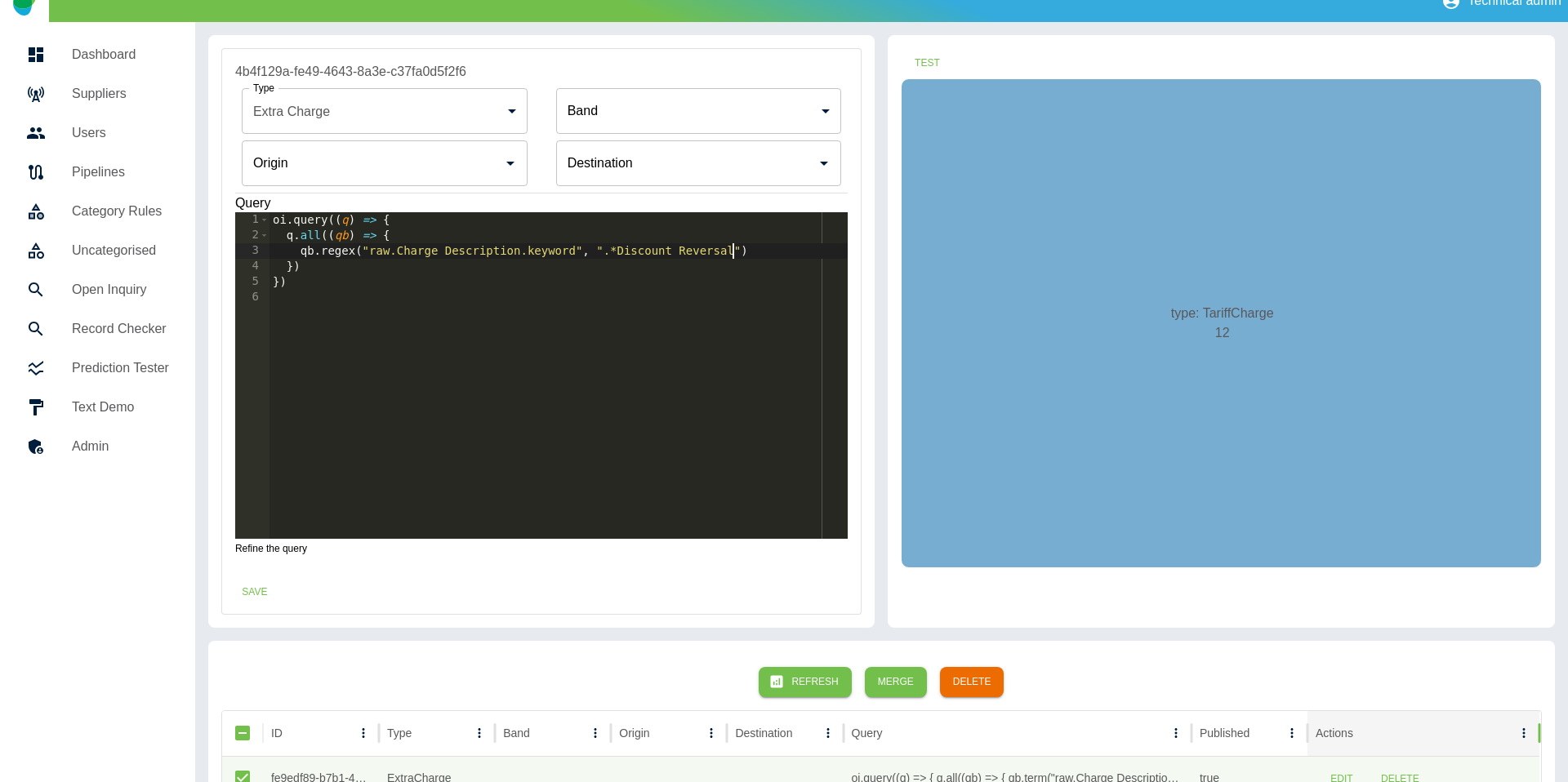
scroll to position [1, 0]
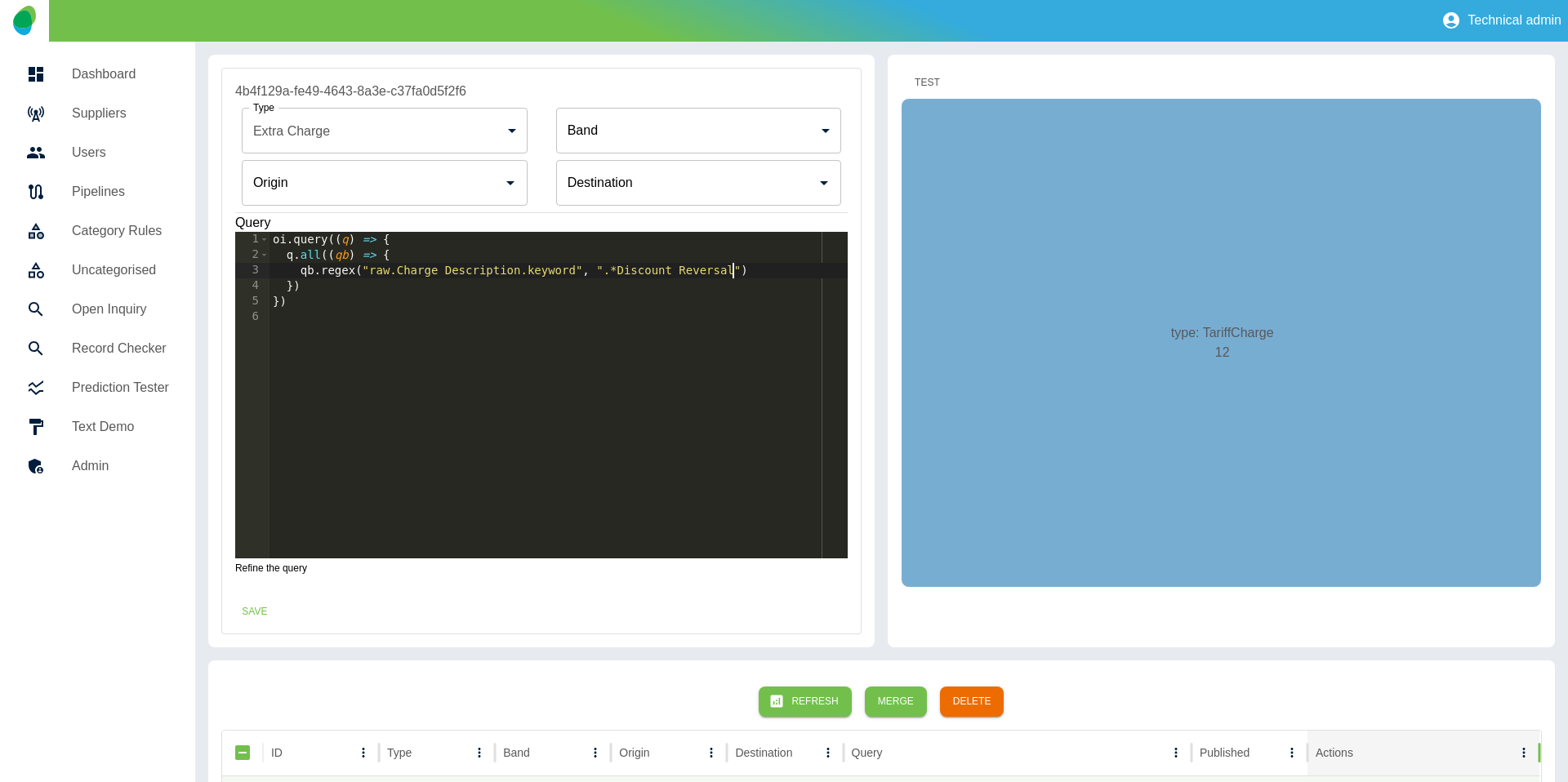
click at [915, 83] on button "Test" at bounding box center [926, 82] width 52 height 30
click at [259, 603] on button "Save" at bounding box center [254, 611] width 52 height 30
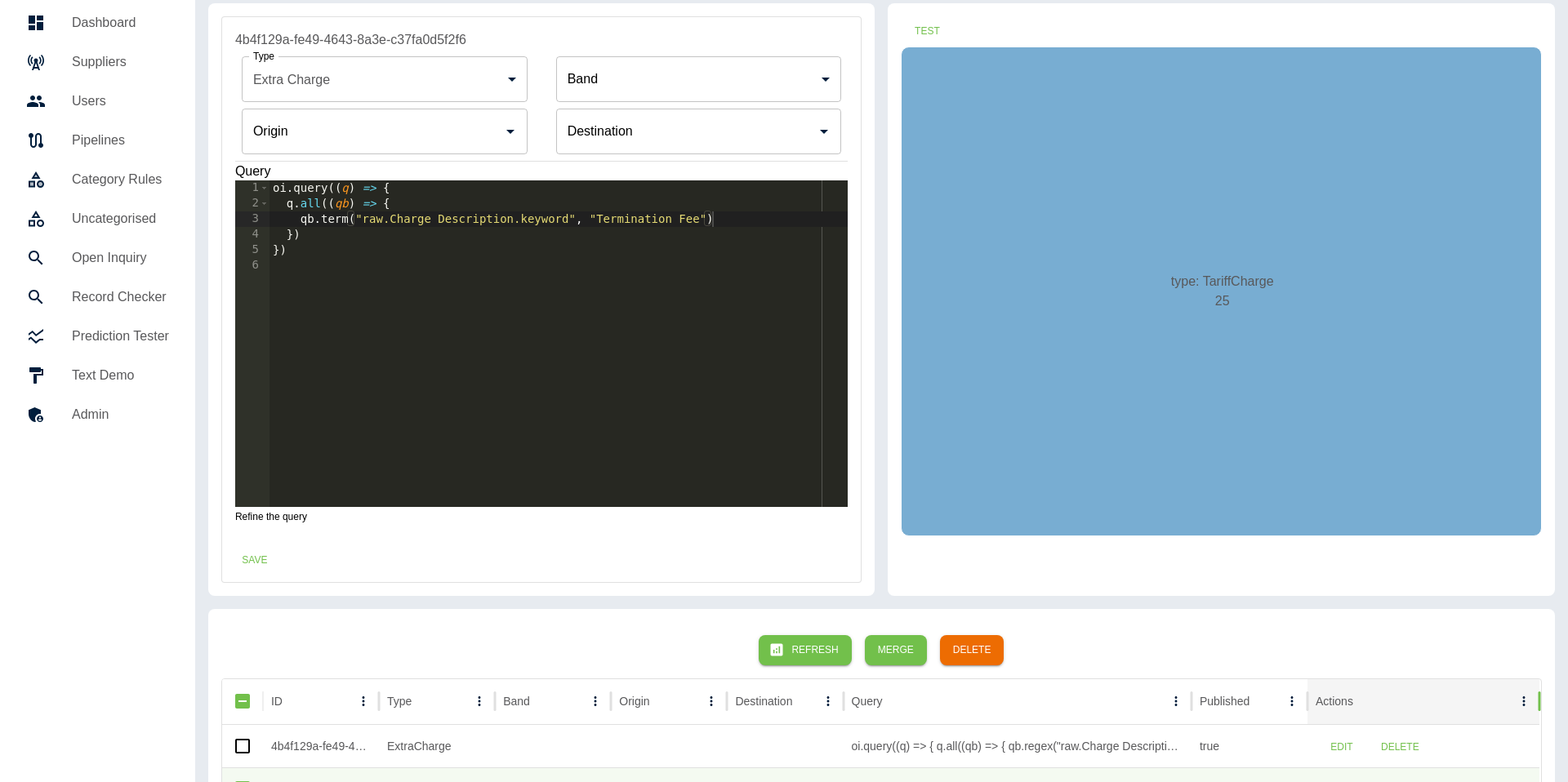
scroll to position [119, 0]
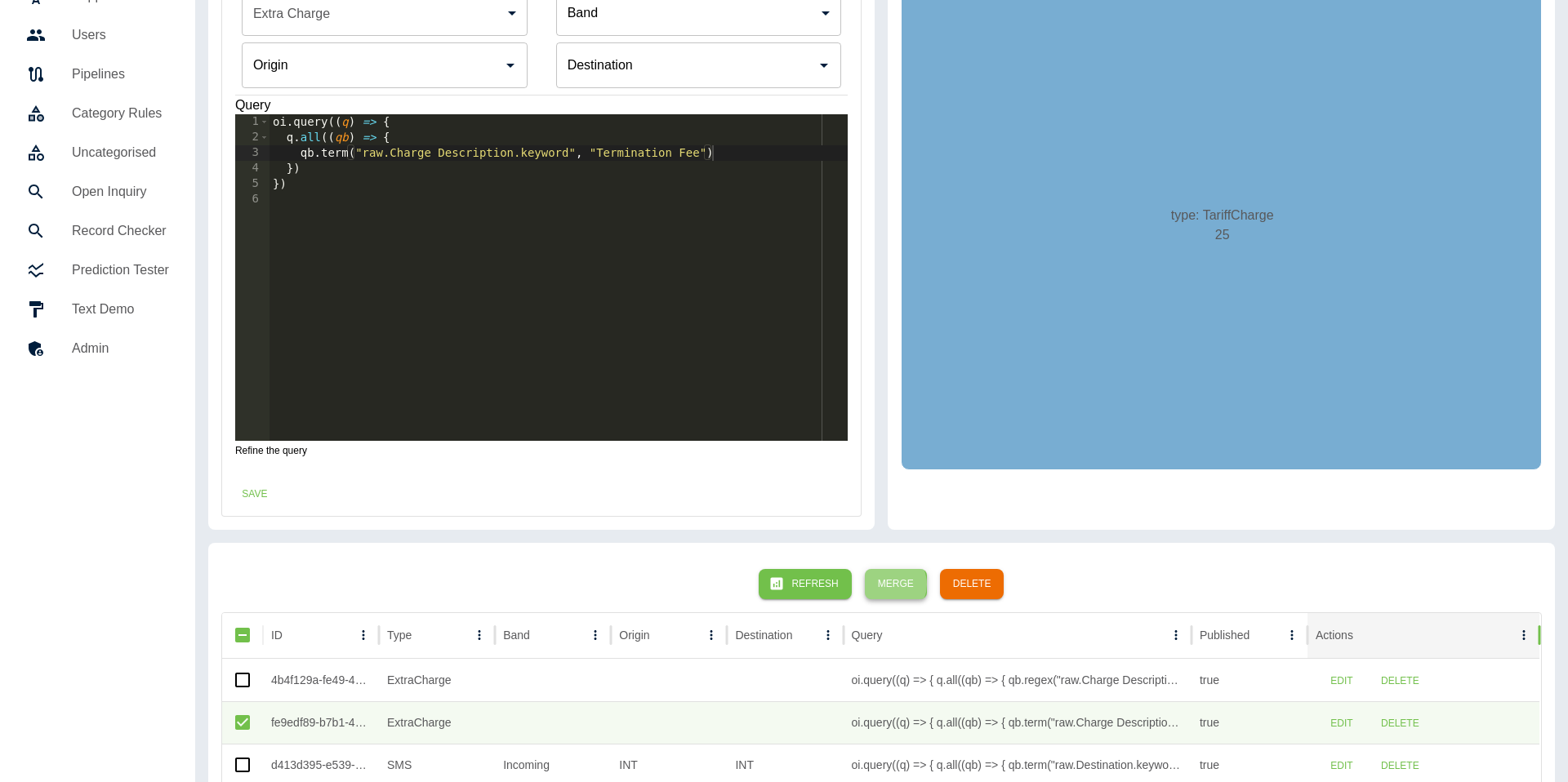
click at [889, 585] on button "Merge" at bounding box center [896, 584] width 62 height 30
click at [547, 153] on div "oi . query (( q ) => { q . all (( qb ) => { qb . term ( "raw.Charge Description…" at bounding box center [559, 293] width 579 height 358
drag, startPoint x: 599, startPoint y: 152, endPoint x: 691, endPoint y: 151, distance: 92.0
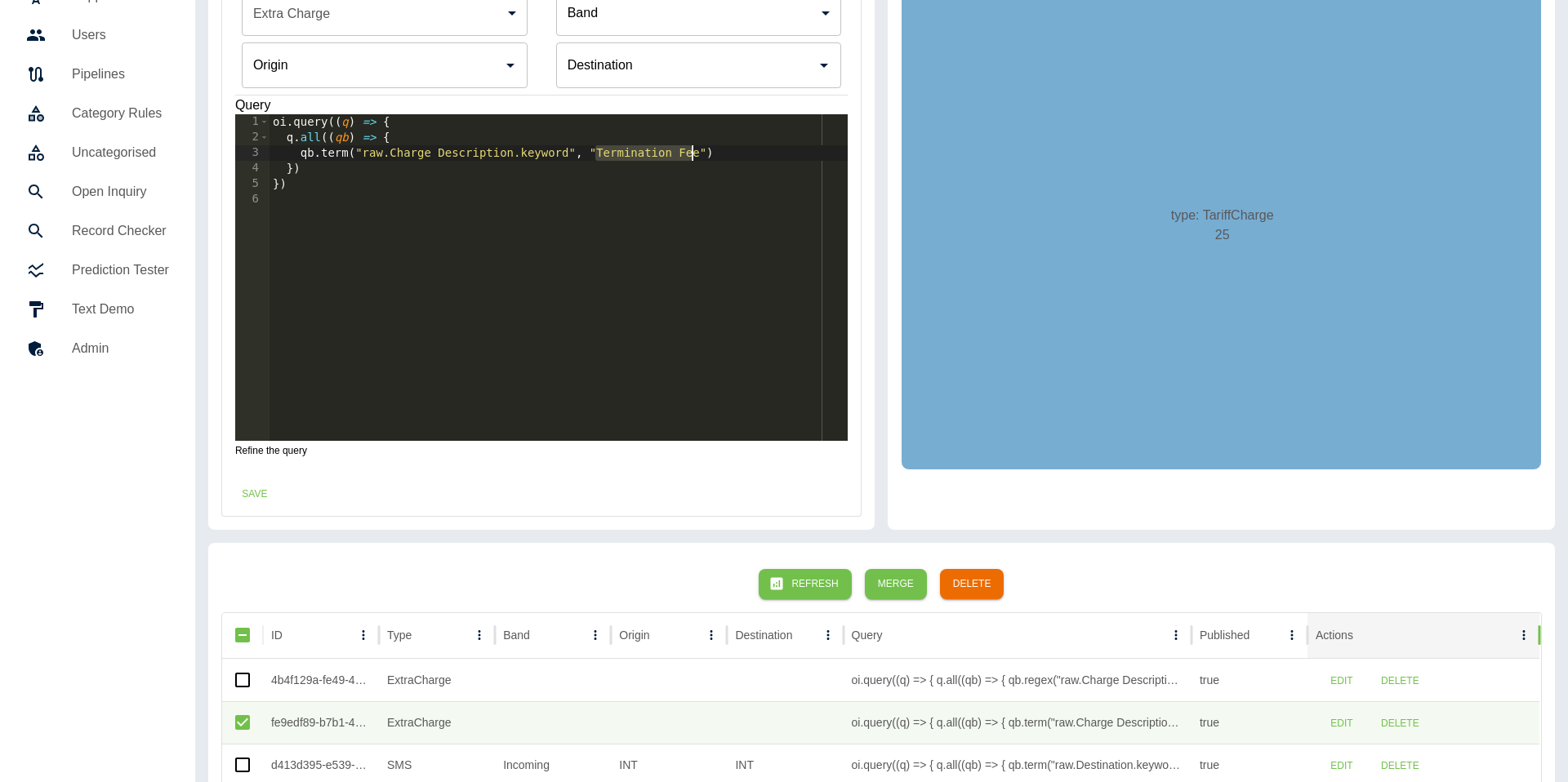
click at [691, 151] on div "oi . query (( q ) => { q . all (( qb ) => { qb . term ( "raw.Charge Description…" at bounding box center [559, 293] width 579 height 358
click at [549, 154] on div "oi . query (( q ) => { q . all (( qb ) => { qb . term ( "raw.Charge Description…" at bounding box center [559, 293] width 579 height 358
drag, startPoint x: 544, startPoint y: 153, endPoint x: 627, endPoint y: 156, distance: 83.1
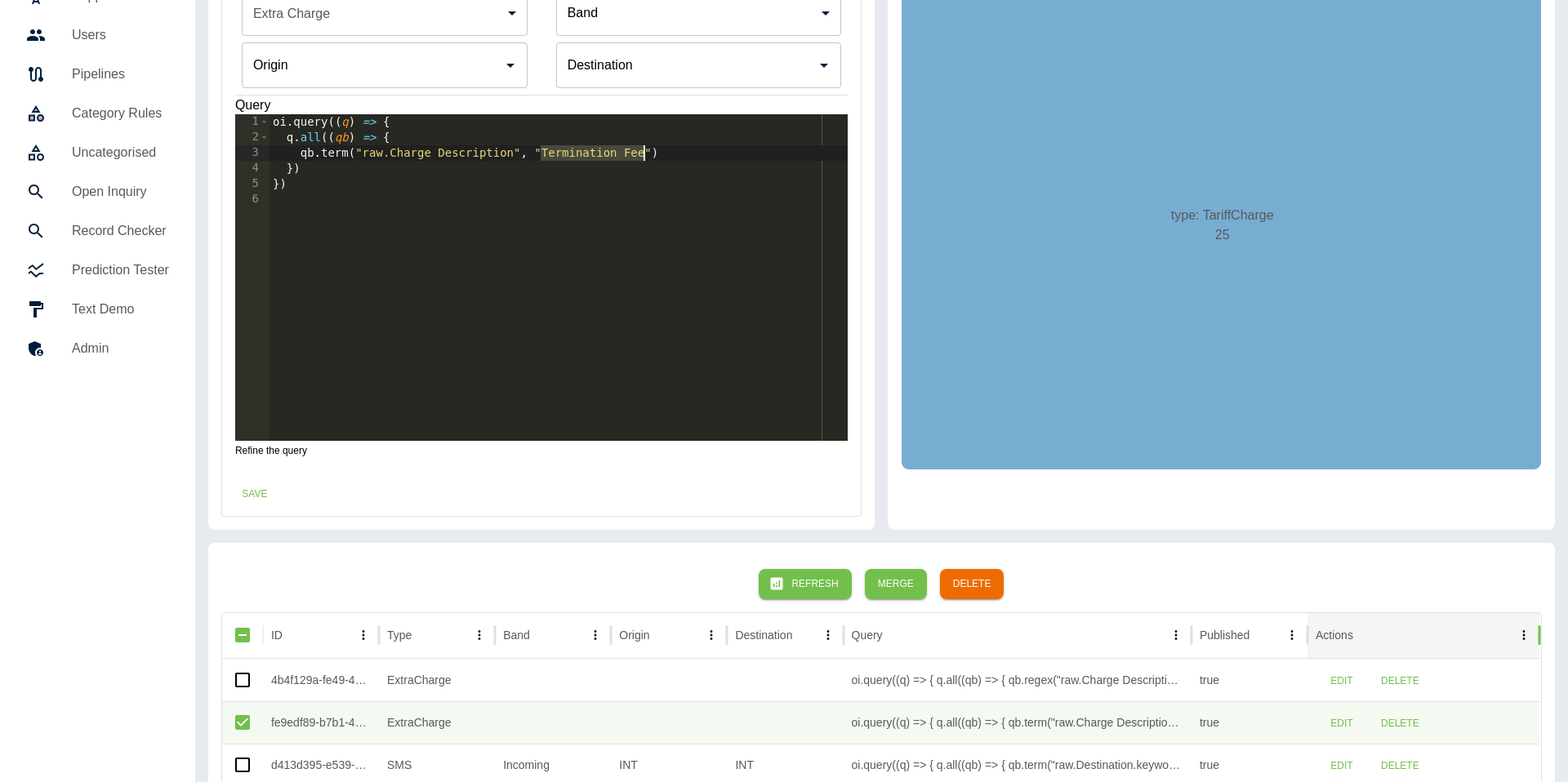
click at [647, 151] on div "oi . query (( q ) => { q . all (( qb ) => { qb . term ( "raw.Charge Description…" at bounding box center [559, 293] width 579 height 358
paste textarea "**********"
click at [515, 151] on div "oi . query (( q ) => { q . all (( qb ) => { qb . term ( "raw.Charge Description…" at bounding box center [559, 293] width 579 height 358
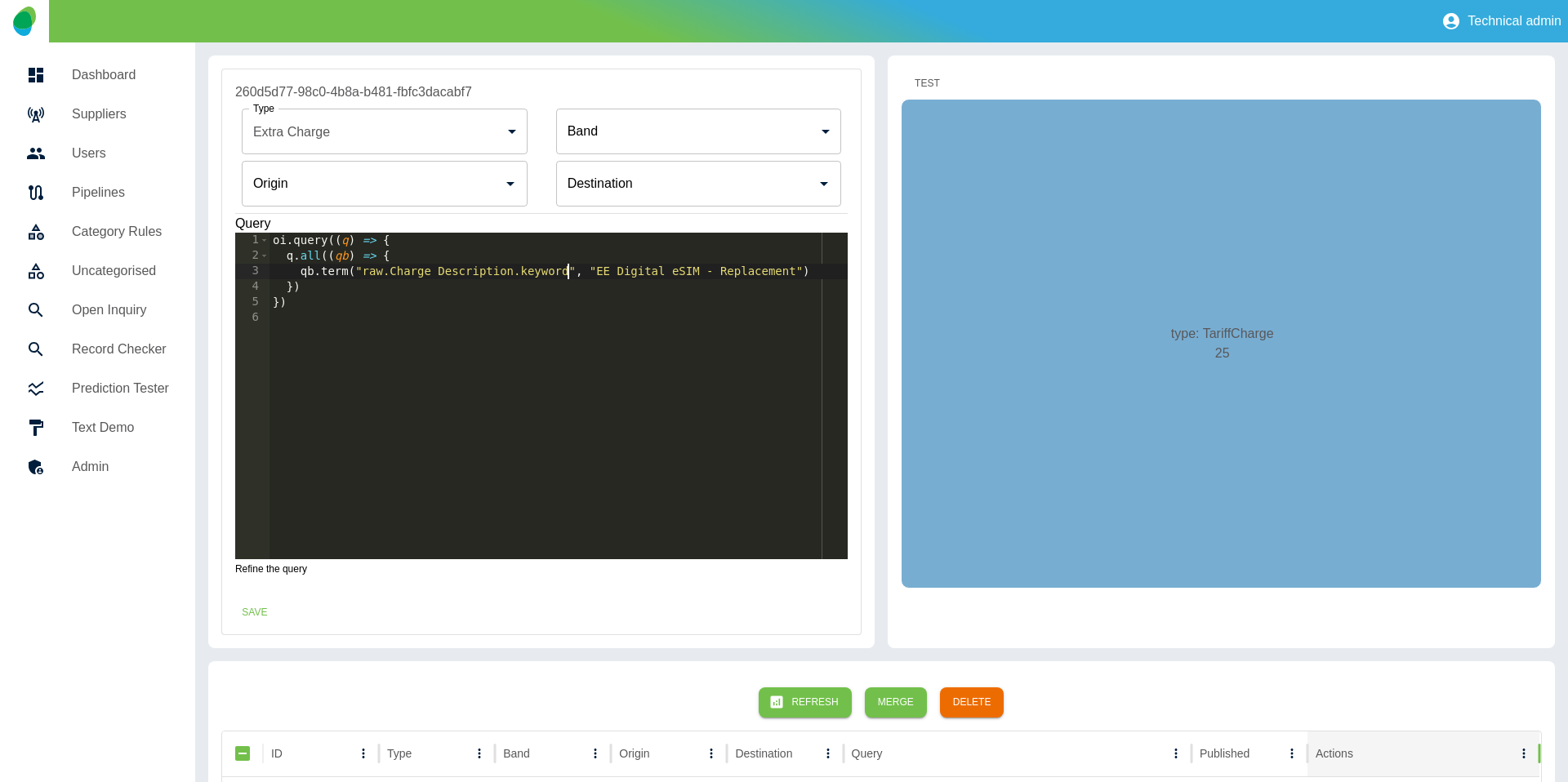
type textarea "**********"
click at [914, 73] on button "Test" at bounding box center [926, 83] width 52 height 30
click at [276, 611] on button "Save" at bounding box center [254, 612] width 52 height 30
click at [928, 86] on button "Test" at bounding box center [926, 83] width 52 height 30
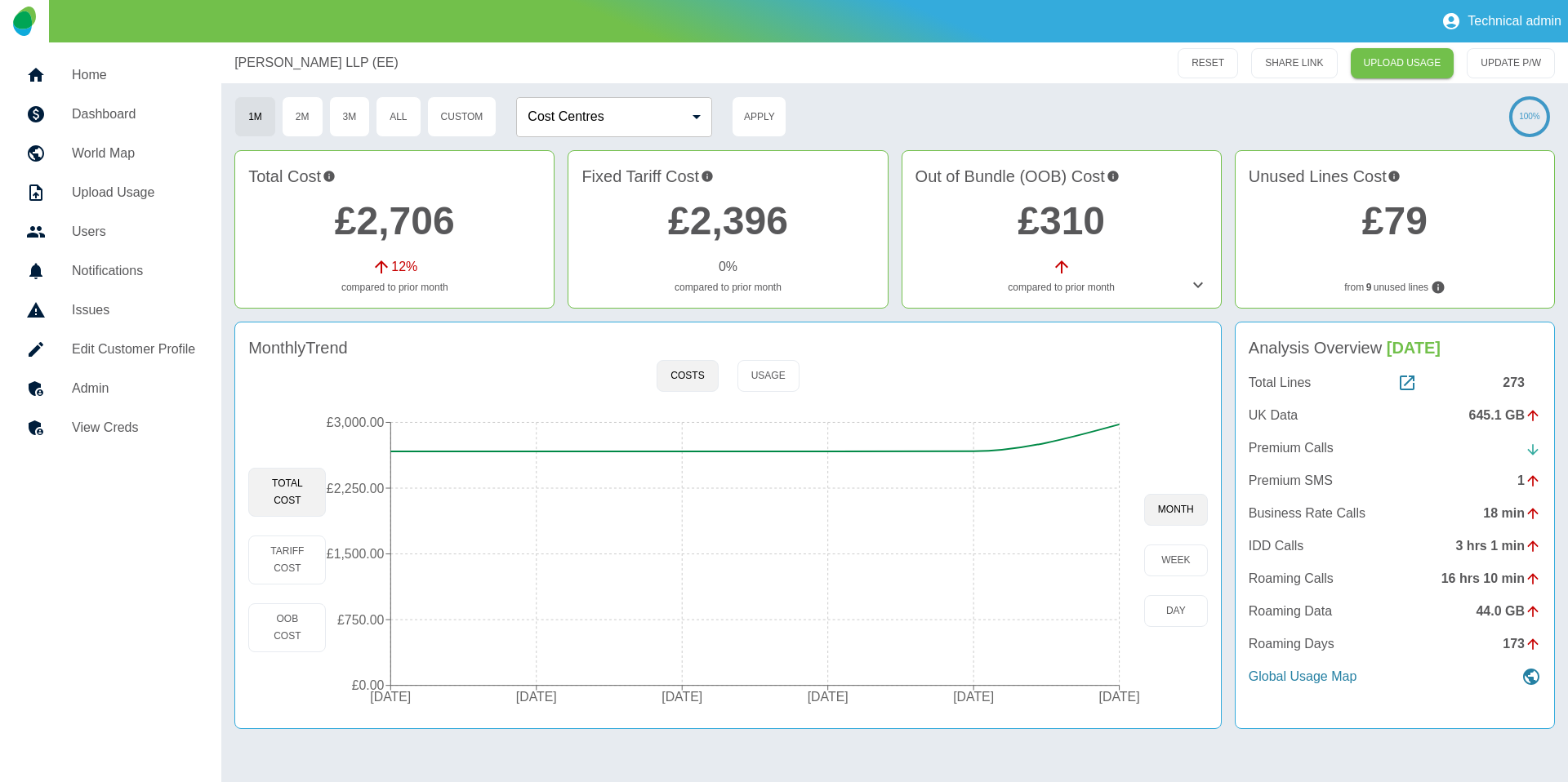
click at [343, 213] on link "£2,706" at bounding box center [394, 221] width 120 height 43
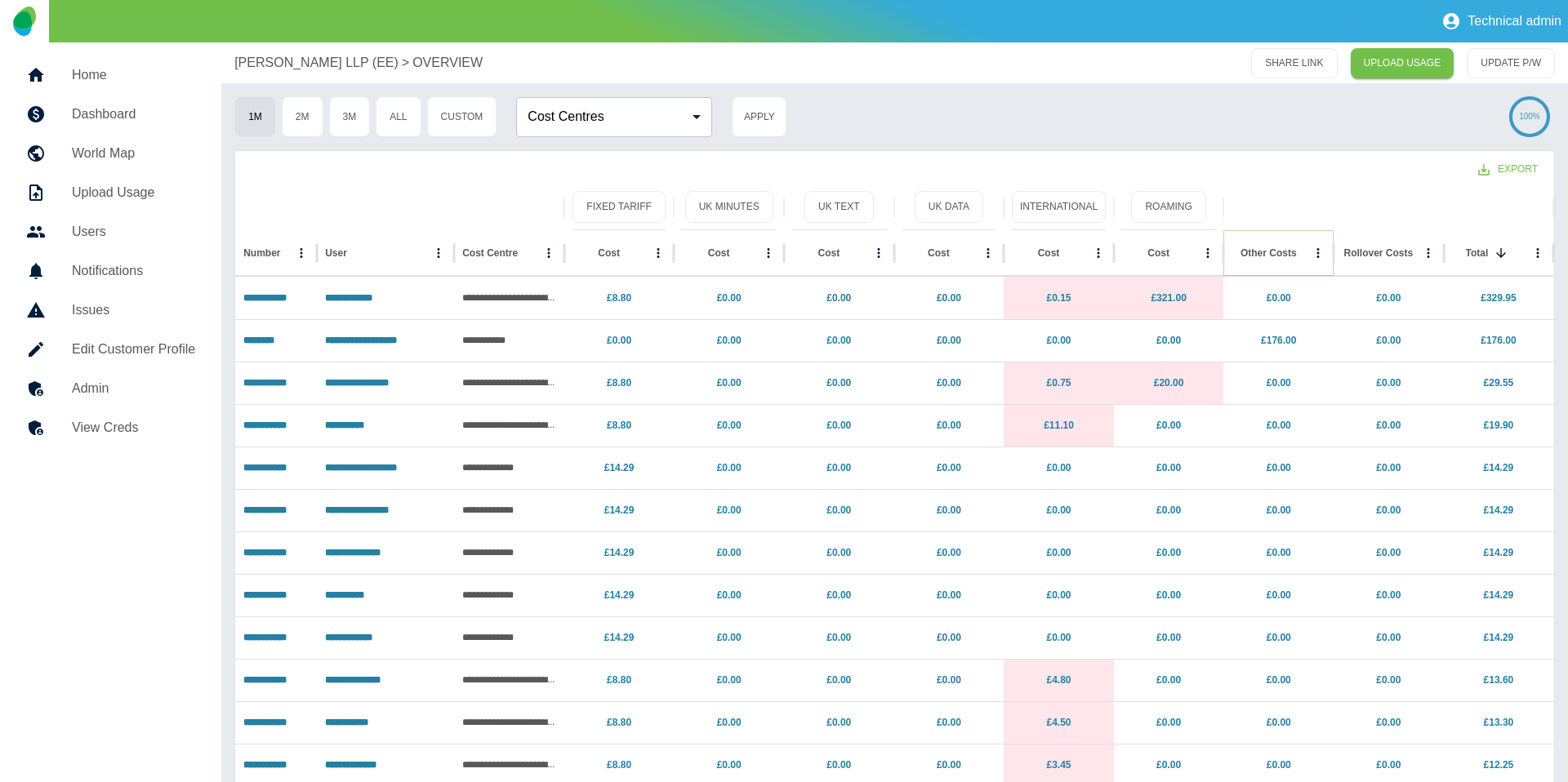
click at [1303, 256] on icon "Sort" at bounding box center [1310, 253] width 15 height 15
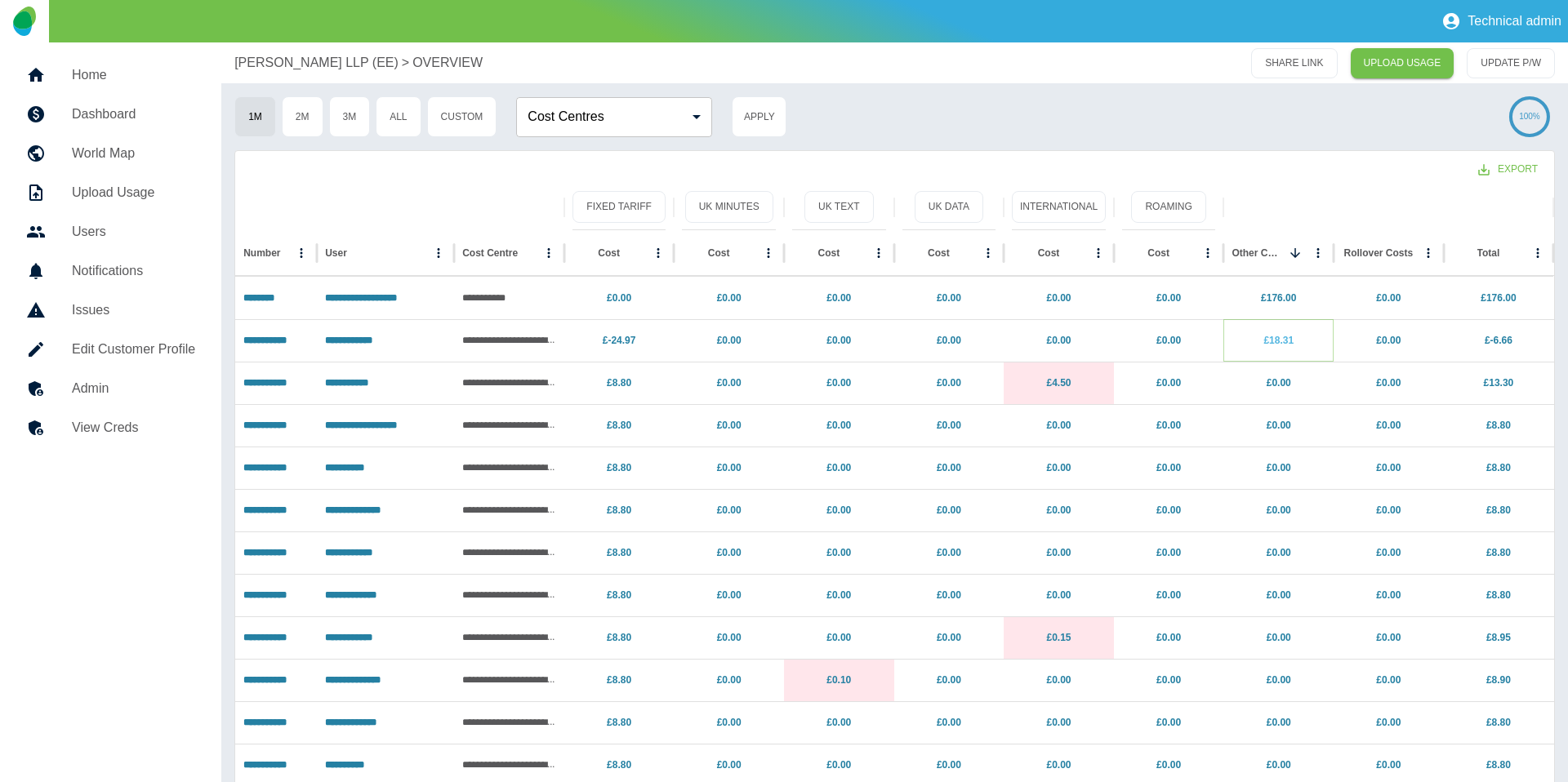
click at [1282, 343] on link "£18.31" at bounding box center [1279, 340] width 30 height 12
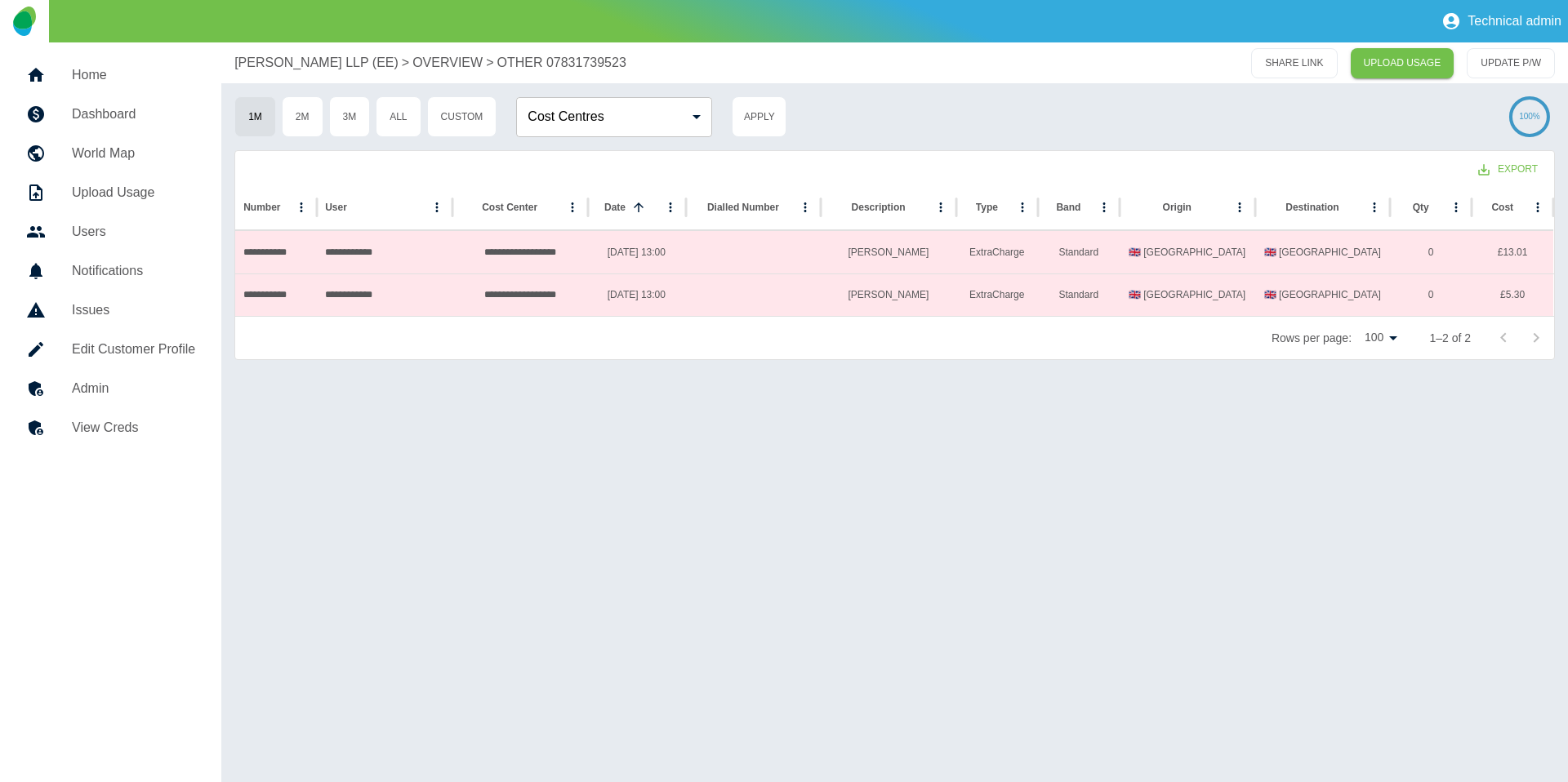
click at [299, 62] on p "[PERSON_NAME] LLP (EE)" at bounding box center [316, 63] width 164 height 20
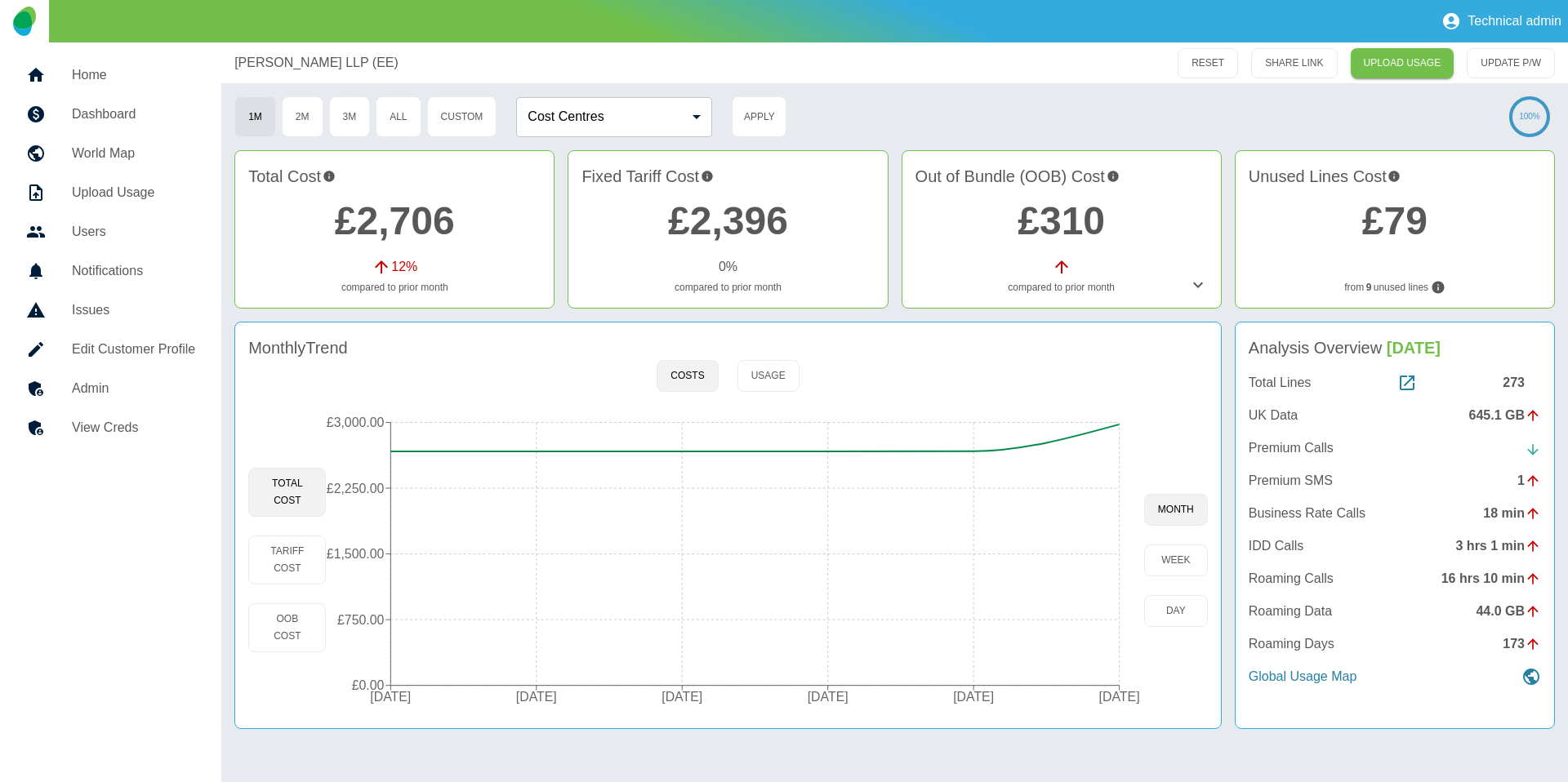
click at [1196, 288] on icon at bounding box center [1198, 286] width 20 height 20
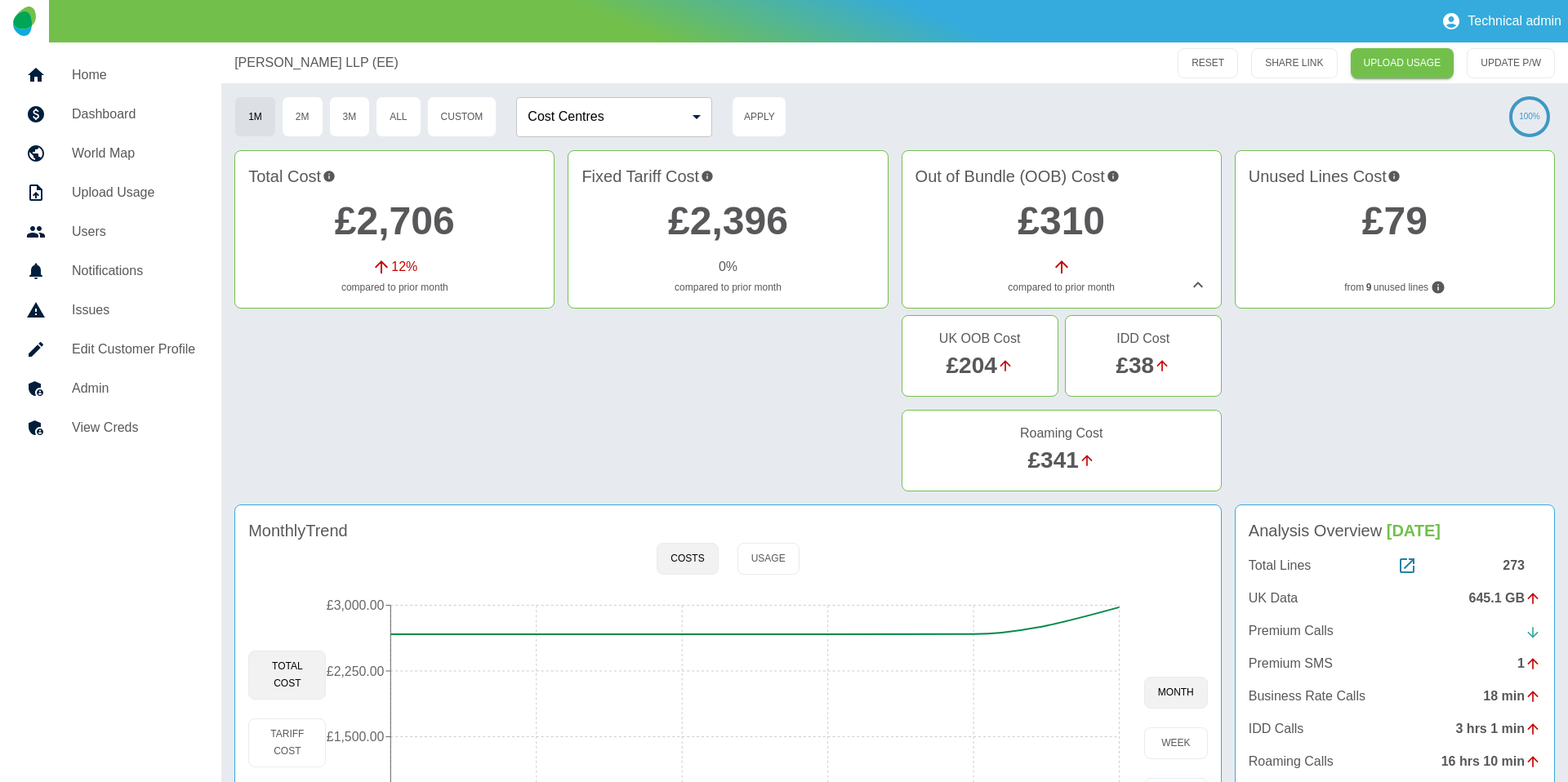
click at [982, 355] on link "£204" at bounding box center [971, 366] width 51 height 26
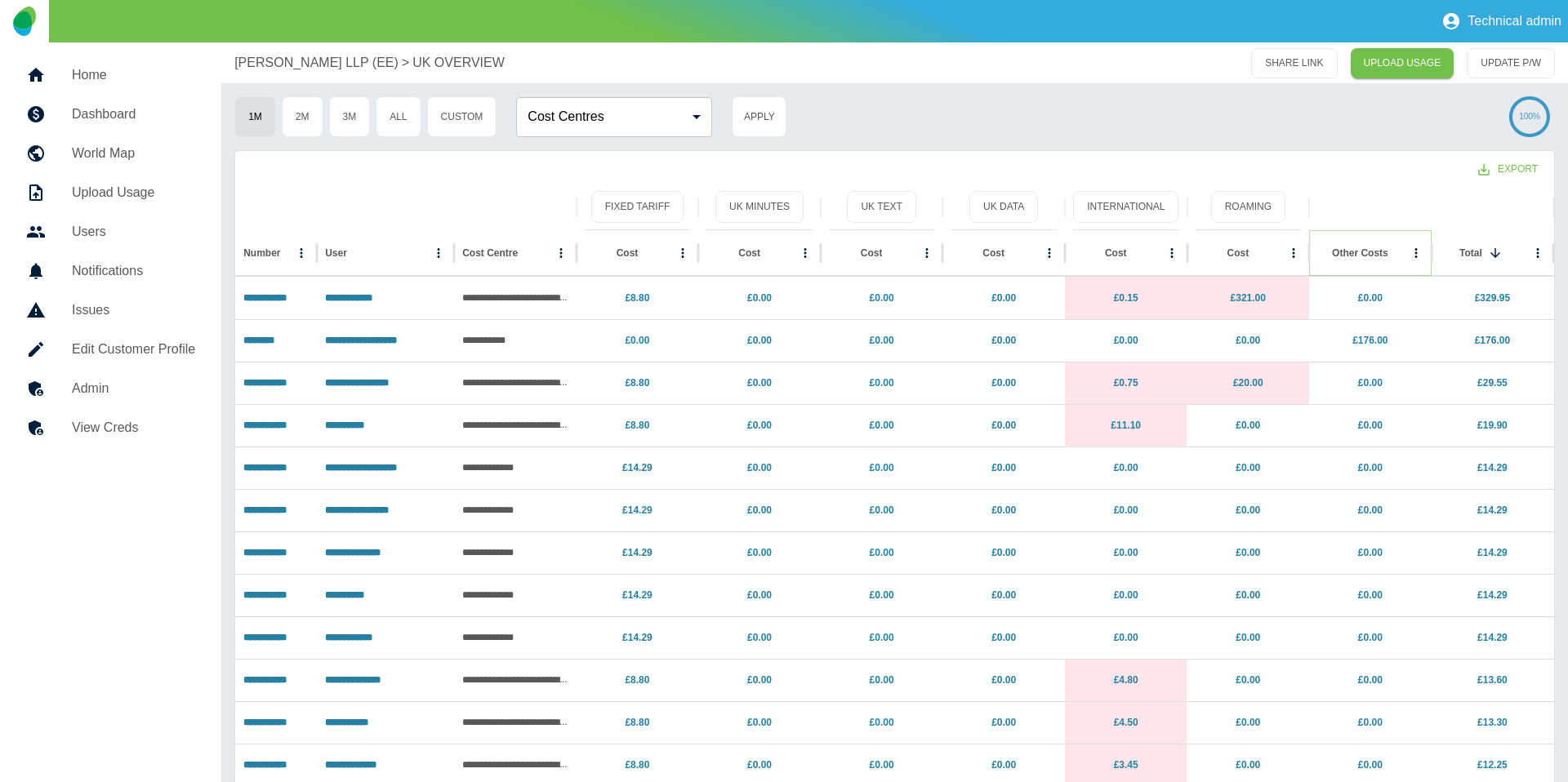
click at [1394, 255] on icon "Sort" at bounding box center [1401, 253] width 15 height 15
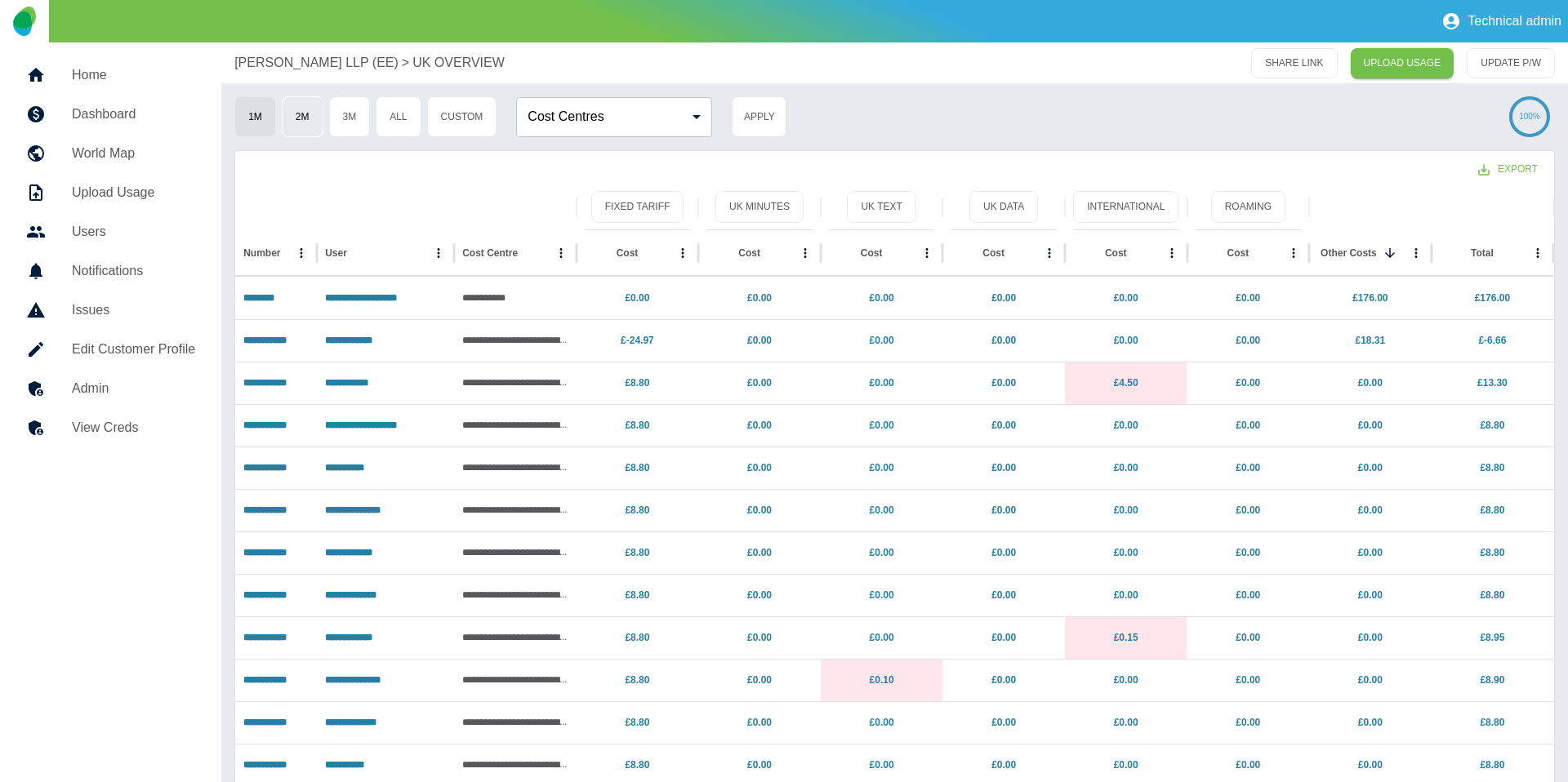
drag, startPoint x: 300, startPoint y: 55, endPoint x: 308, endPoint y: 105, distance: 50.6
click at [300, 55] on p "[PERSON_NAME] LLP (EE)" at bounding box center [316, 63] width 164 height 20
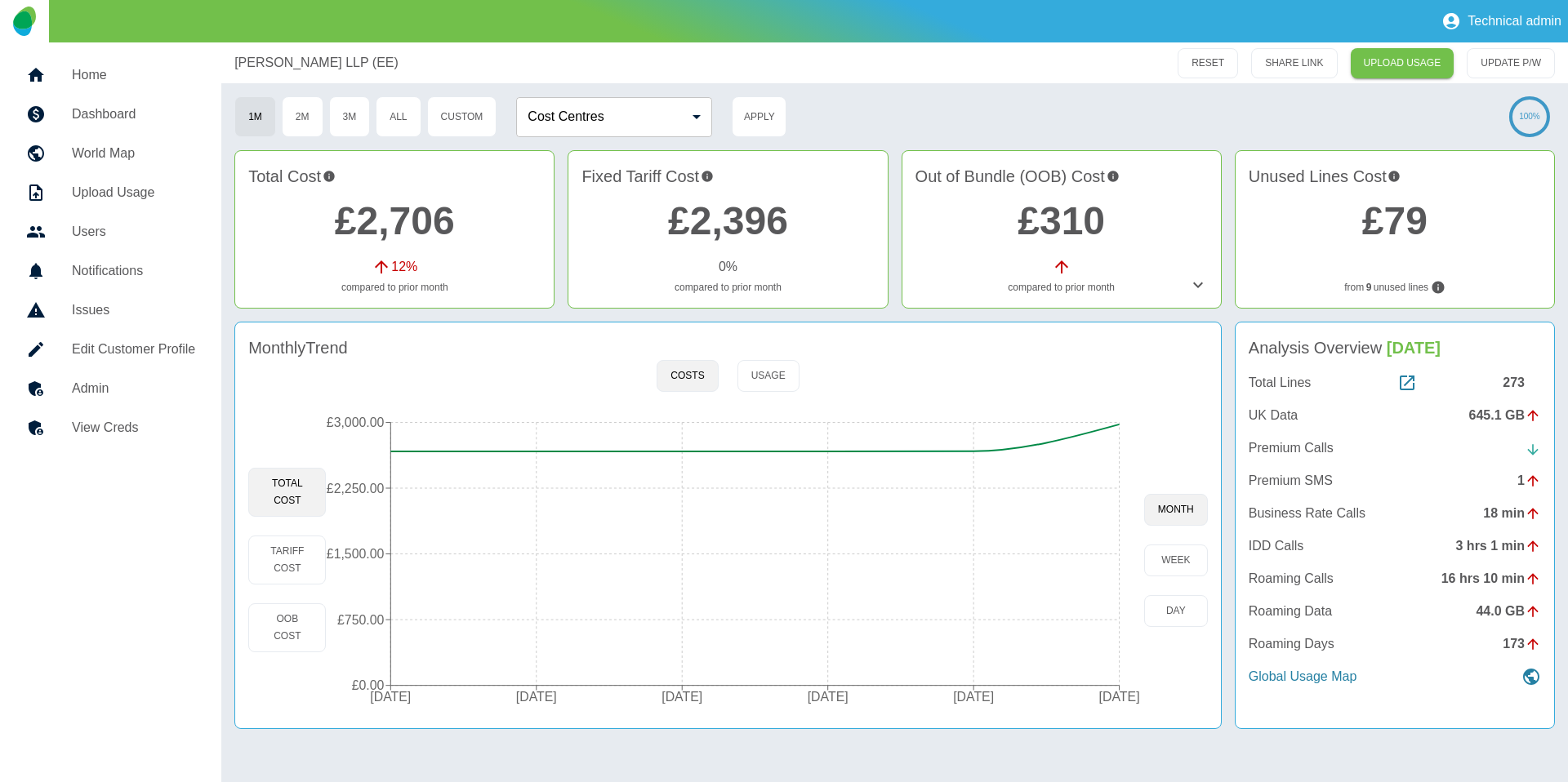
click at [349, 227] on link "£2,706" at bounding box center [394, 221] width 120 height 43
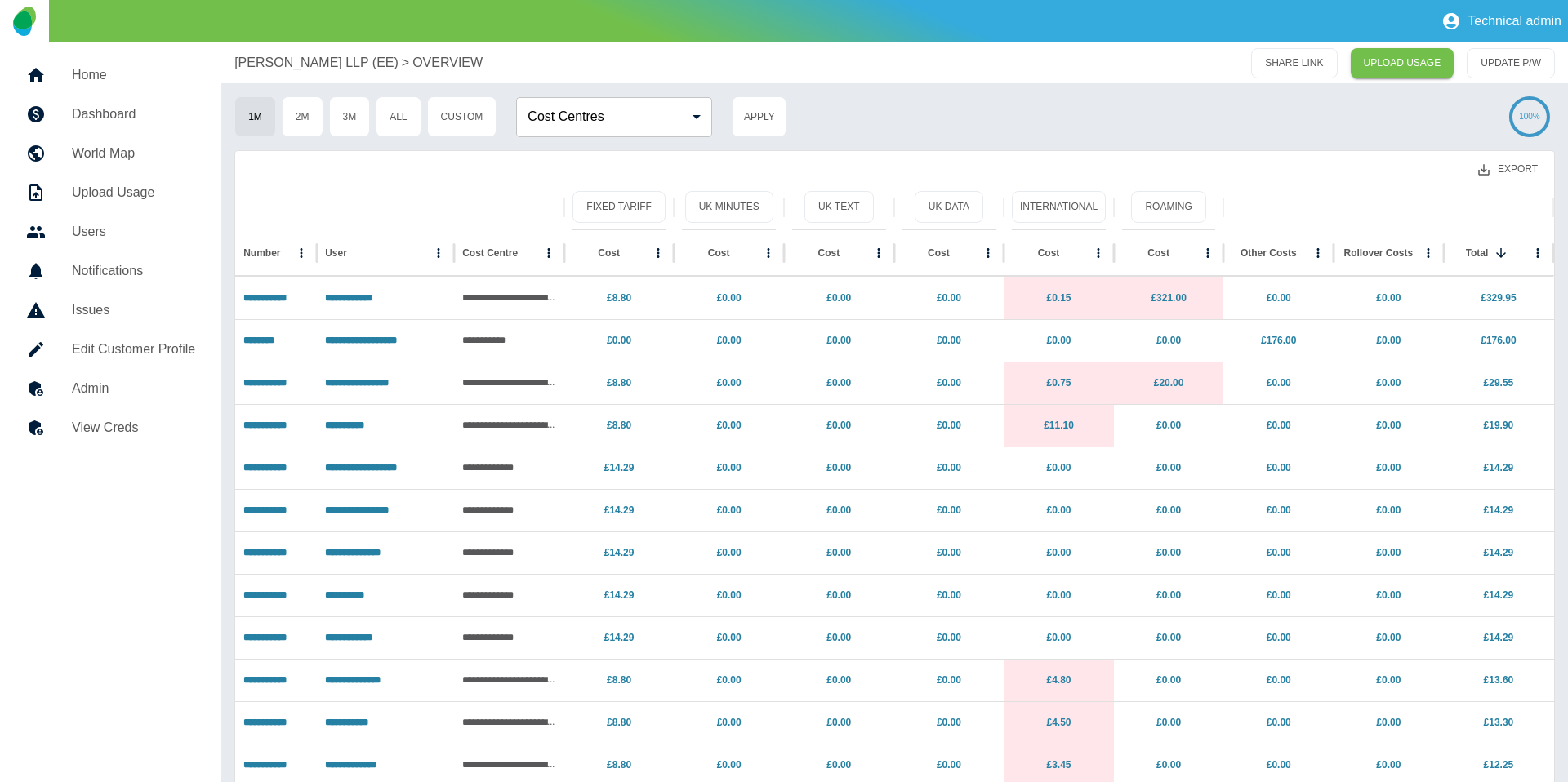
click at [1494, 179] on button "Export" at bounding box center [1507, 169] width 85 height 30
click at [1472, 235] on li "Download as EXCEL" at bounding box center [1477, 235] width 148 height 29
click at [271, 54] on p "[PERSON_NAME] LLP (EE)" at bounding box center [316, 63] width 164 height 20
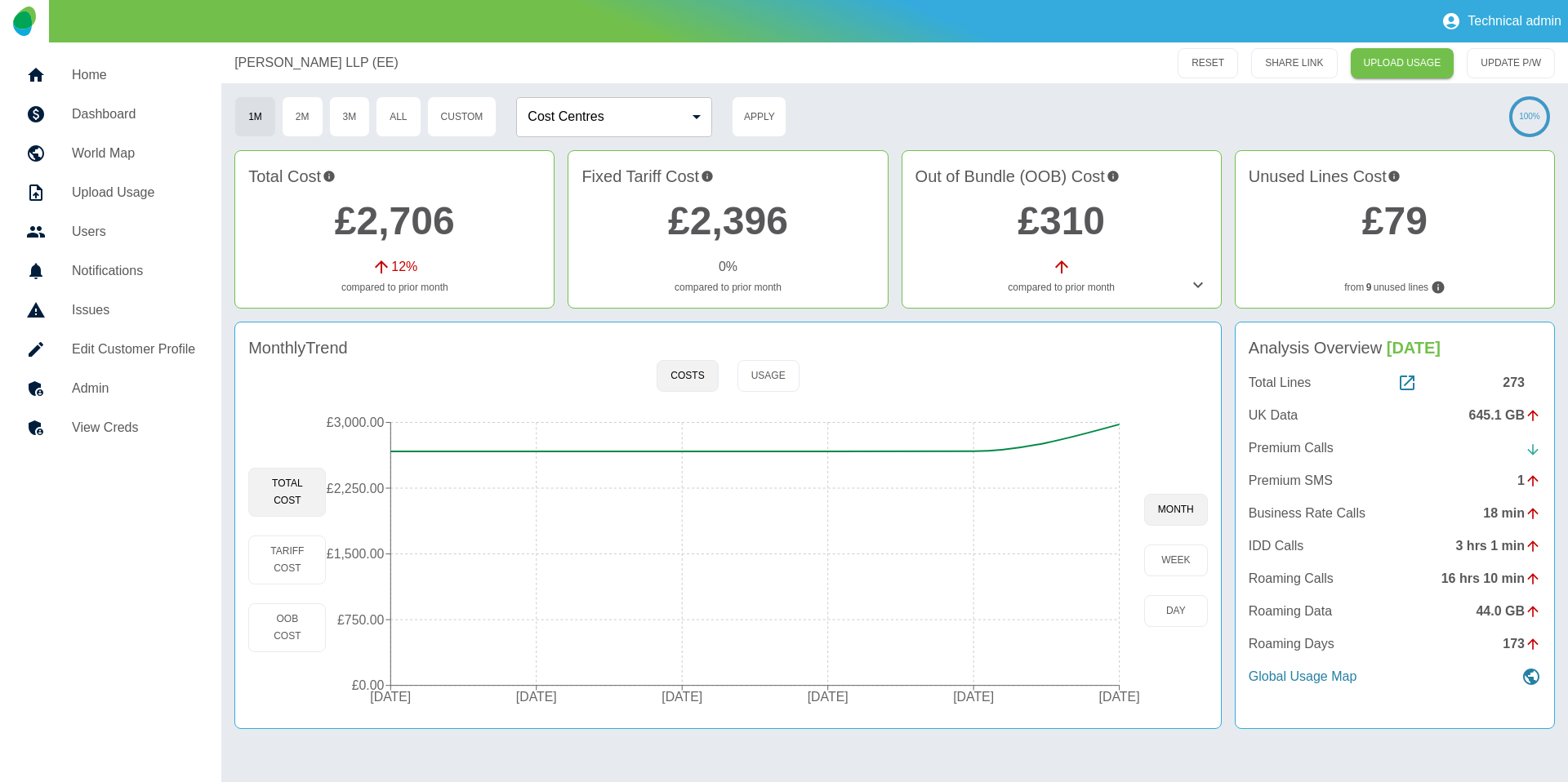
click at [1204, 287] on icon at bounding box center [1198, 286] width 20 height 20
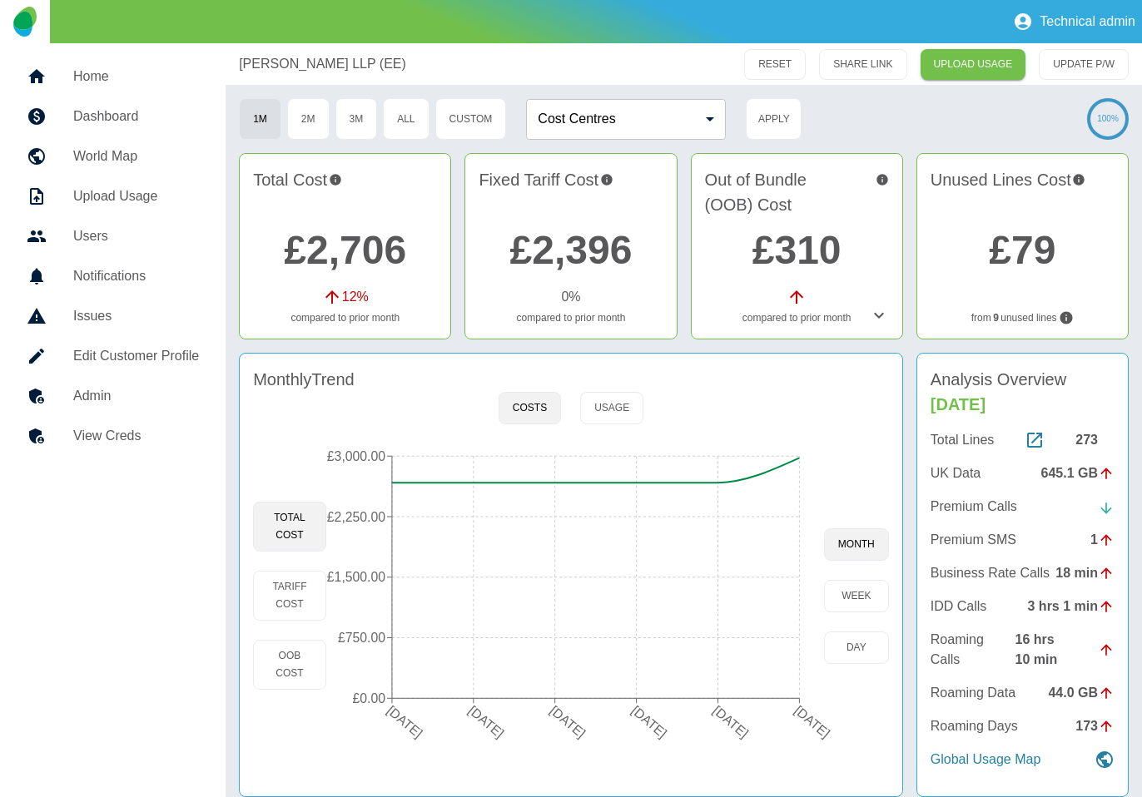
click at [888, 312] on icon at bounding box center [879, 315] width 20 height 20
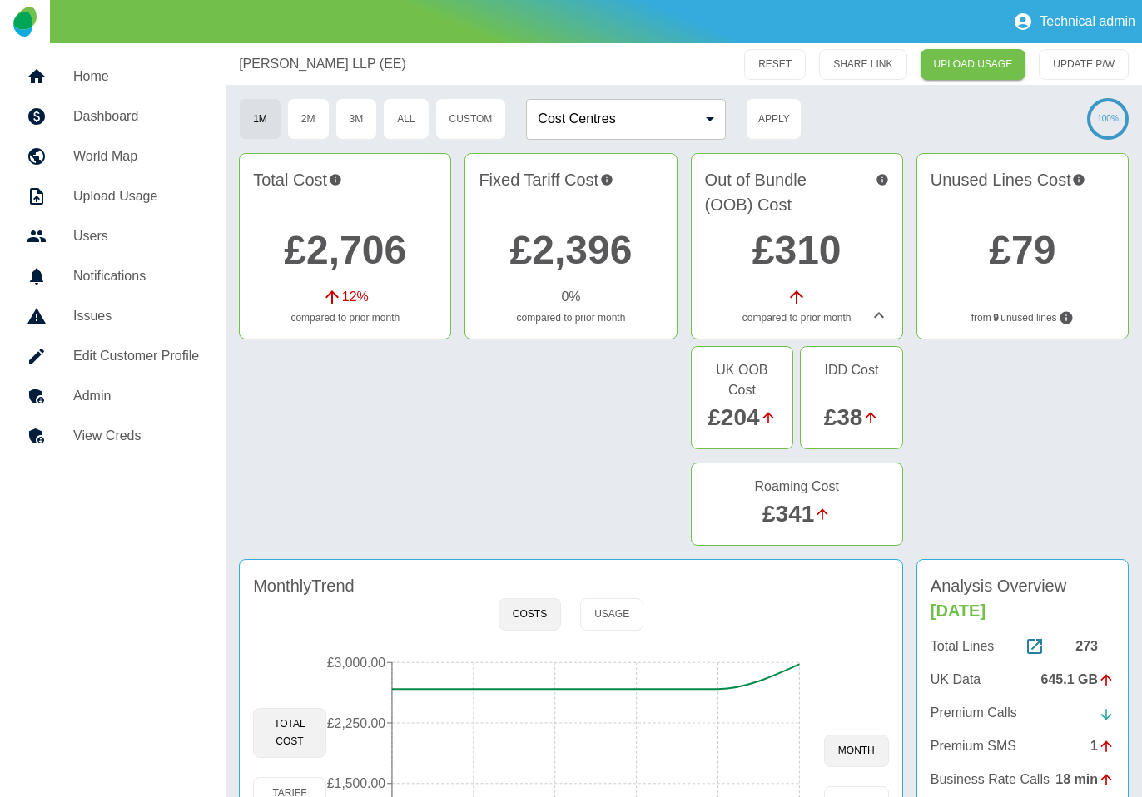
click at [878, 316] on icon at bounding box center [879, 315] width 20 height 20
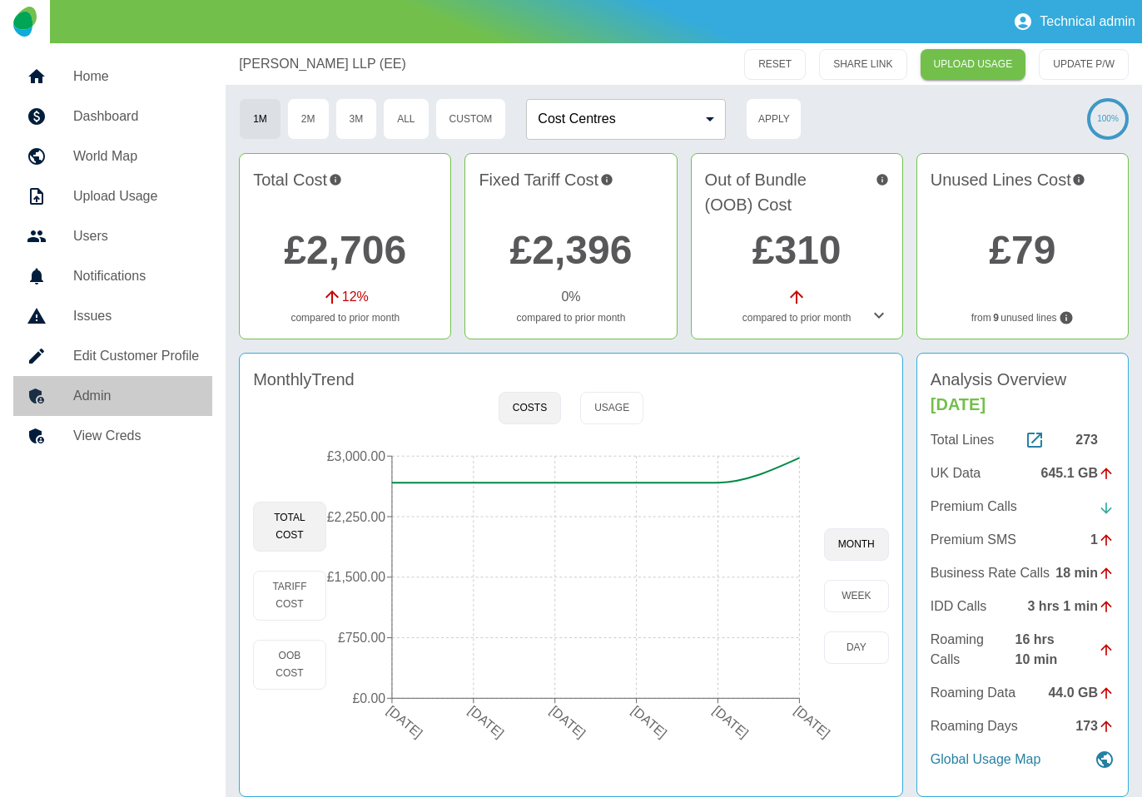
click at [160, 390] on h5 "Admin" at bounding box center [136, 396] width 126 height 20
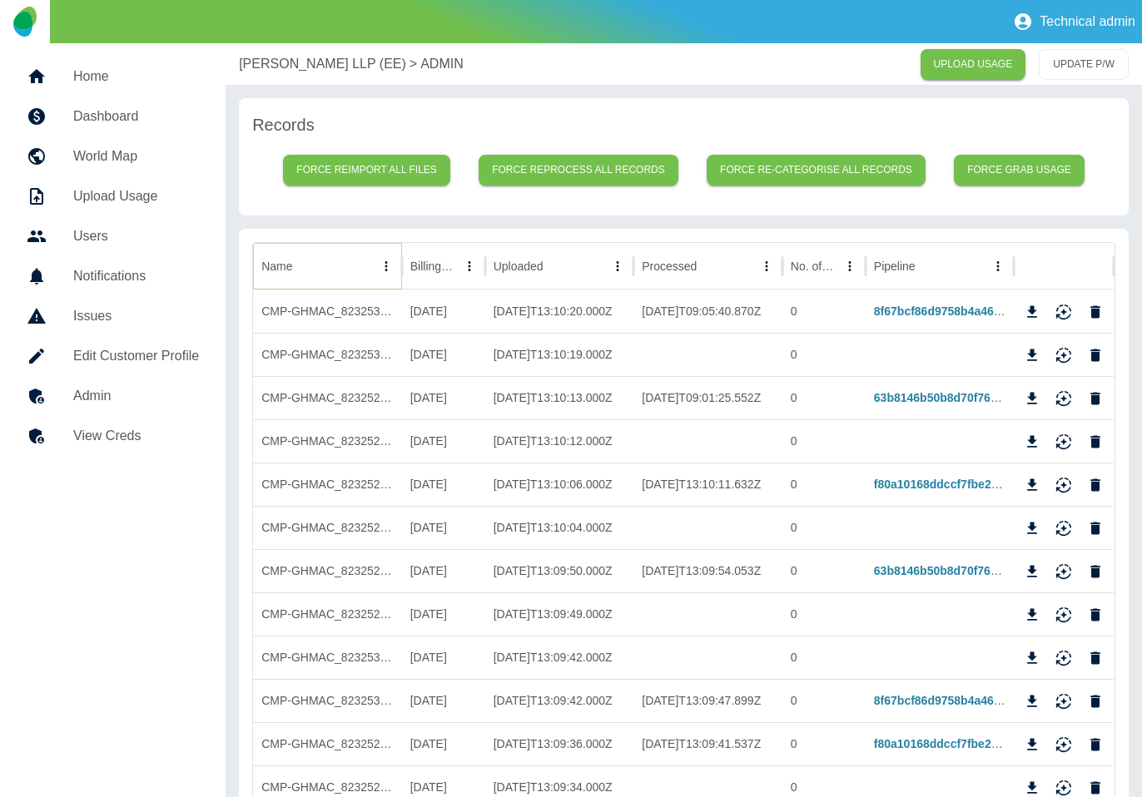
click at [388, 259] on icon "Name column menu" at bounding box center [386, 266] width 15 height 15
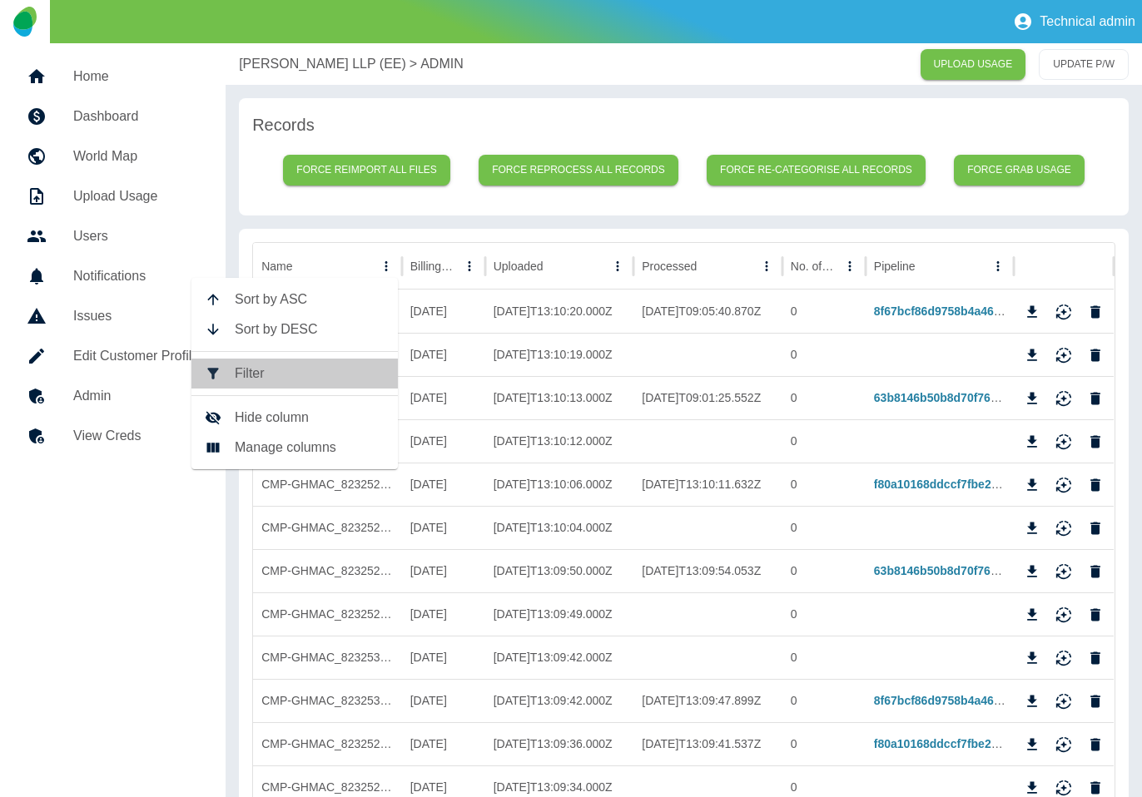
click at [281, 369] on span "Filter" at bounding box center [310, 374] width 150 height 20
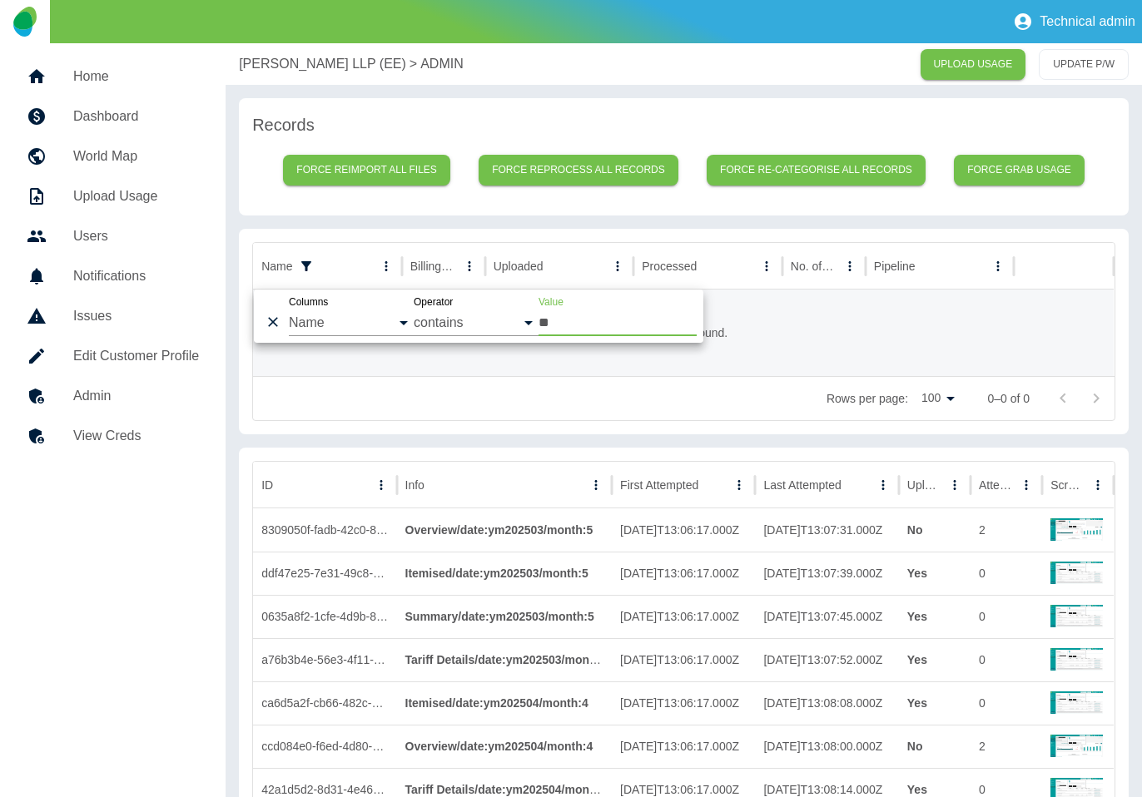
type input "***"
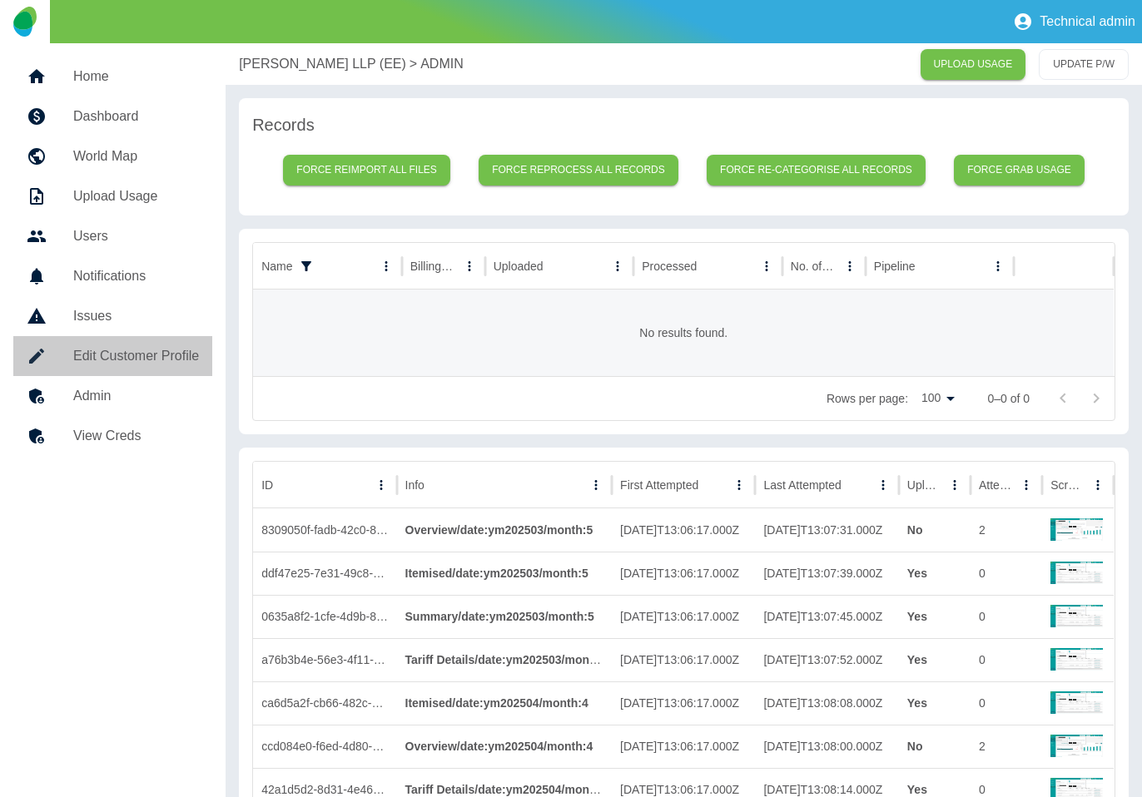
click at [125, 346] on h5 "Edit Customer Profile" at bounding box center [136, 356] width 126 height 20
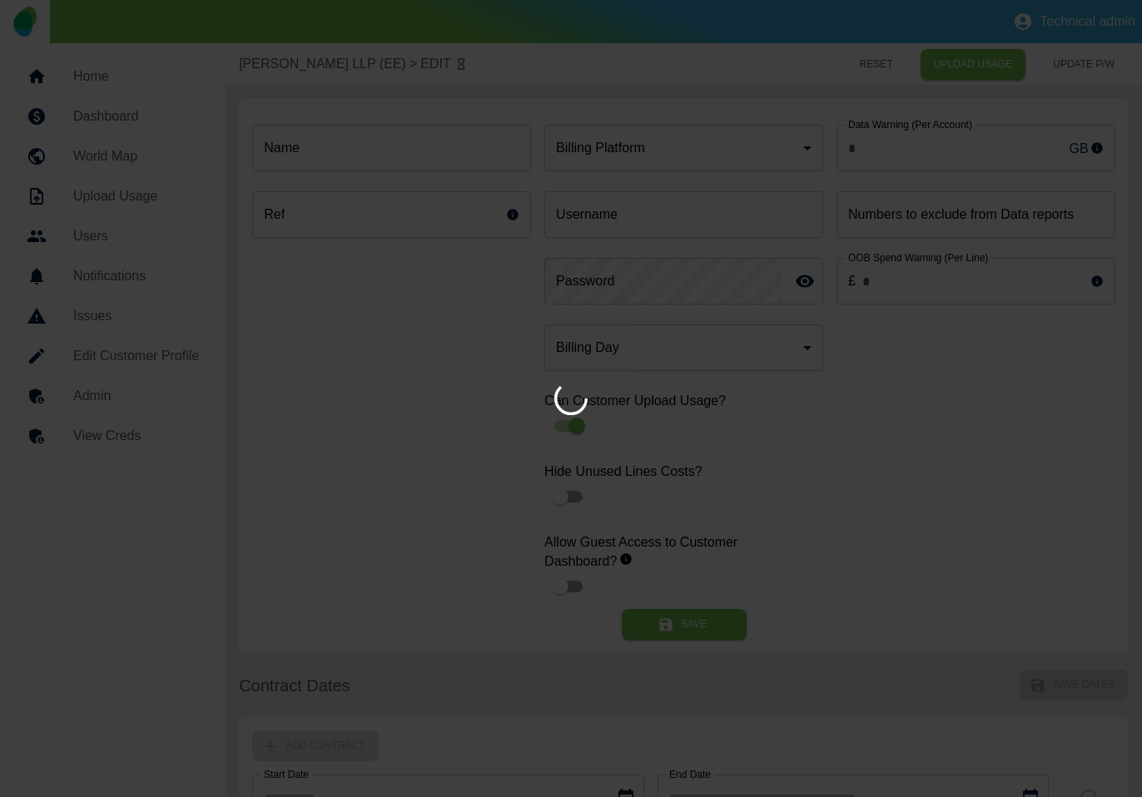
type input "*"
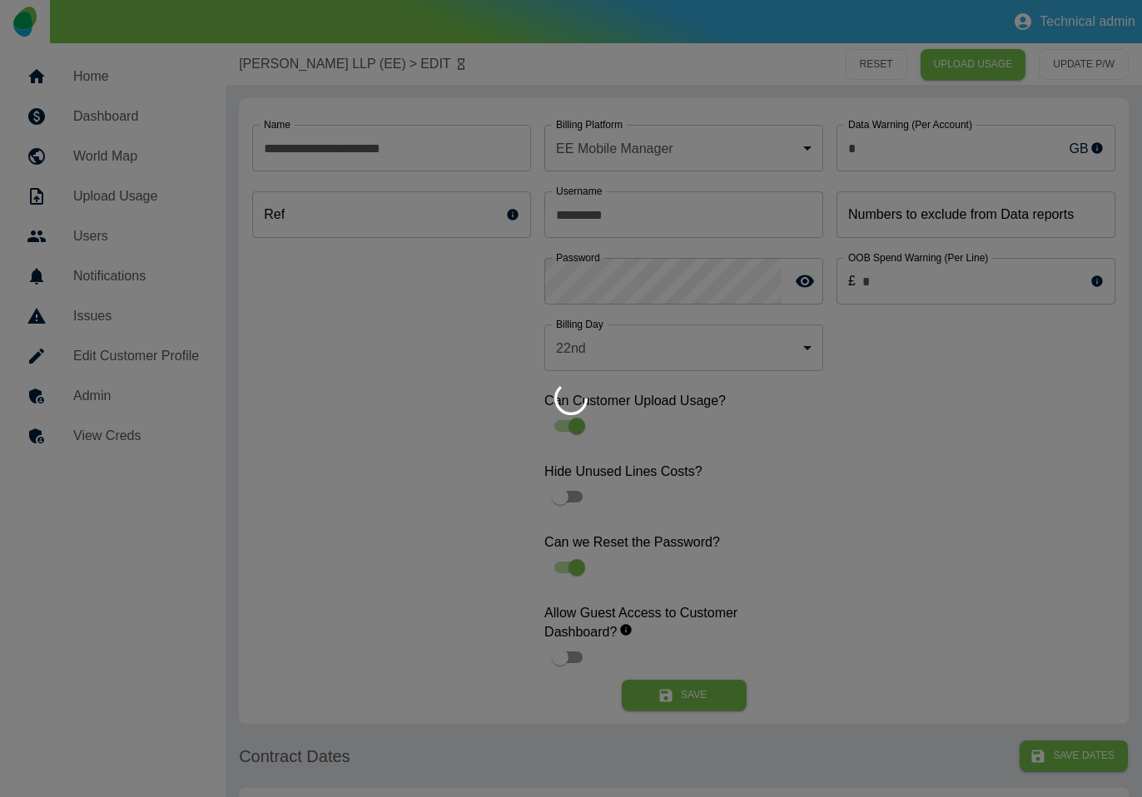
type input "**********"
type input "*"
type input "*********"
type input "**"
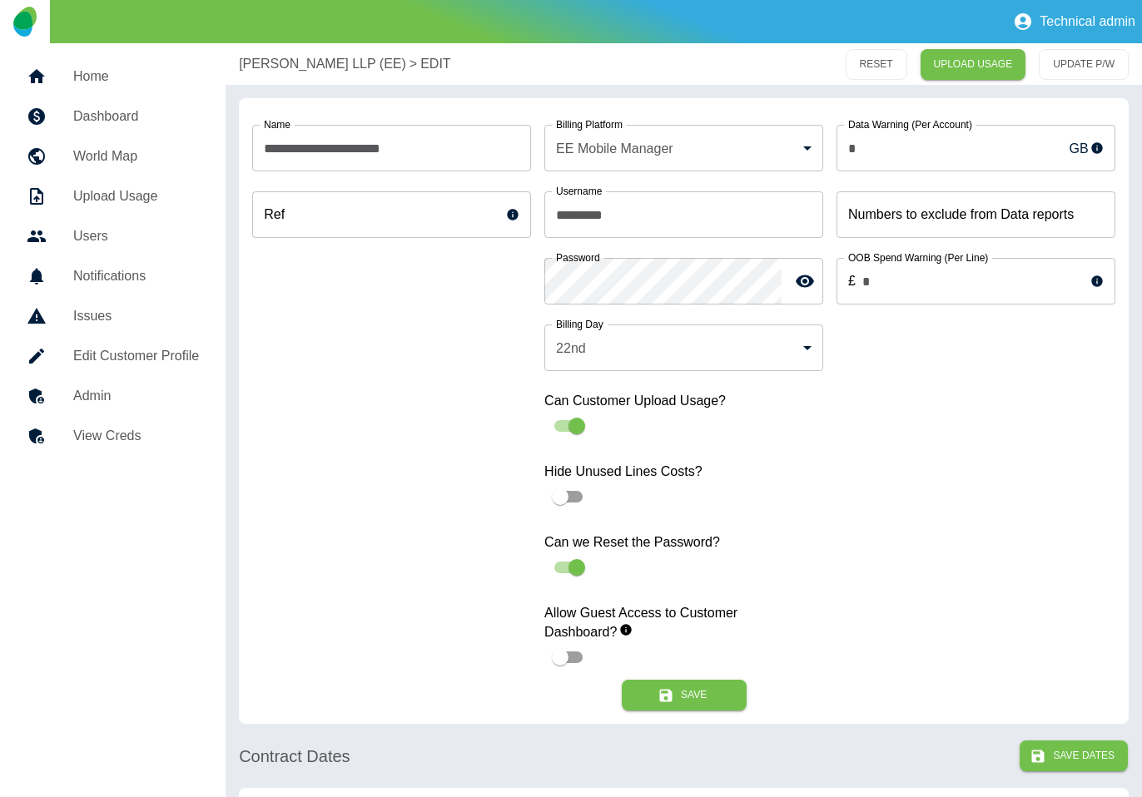
click at [148, 395] on h5 "Admin" at bounding box center [136, 396] width 126 height 20
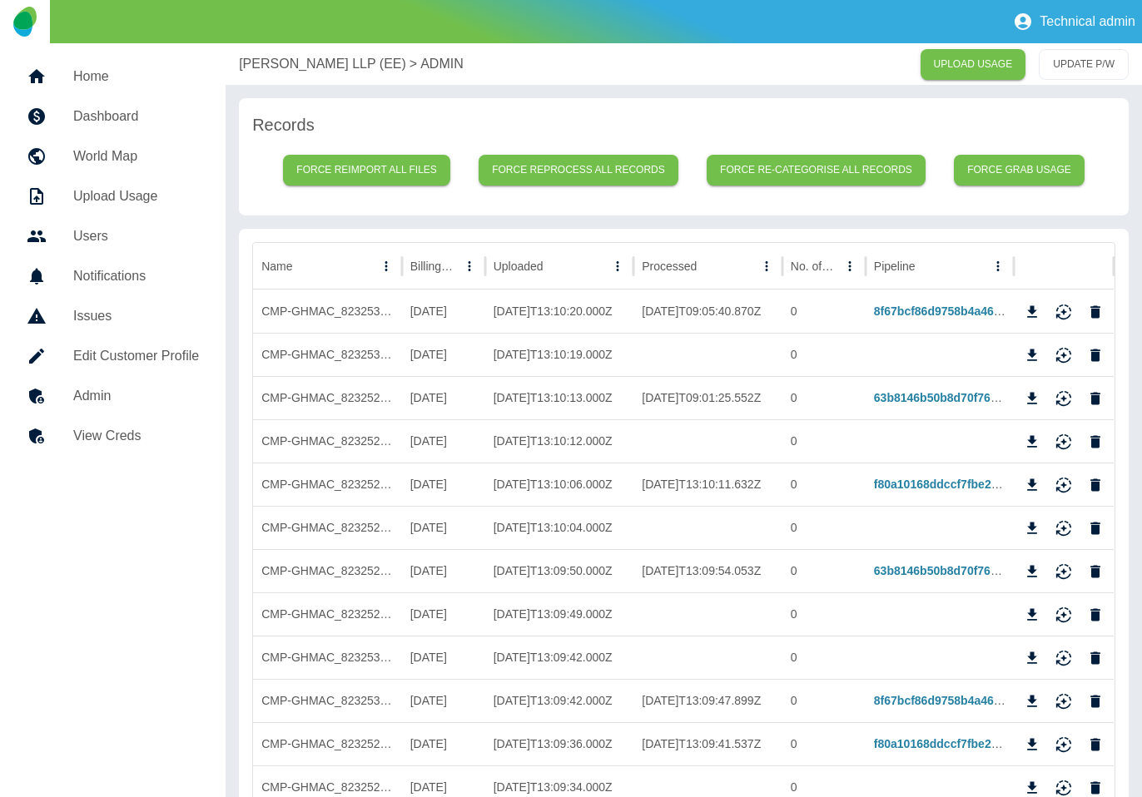
click at [299, 58] on p "[PERSON_NAME] LLP (EE)" at bounding box center [322, 64] width 167 height 20
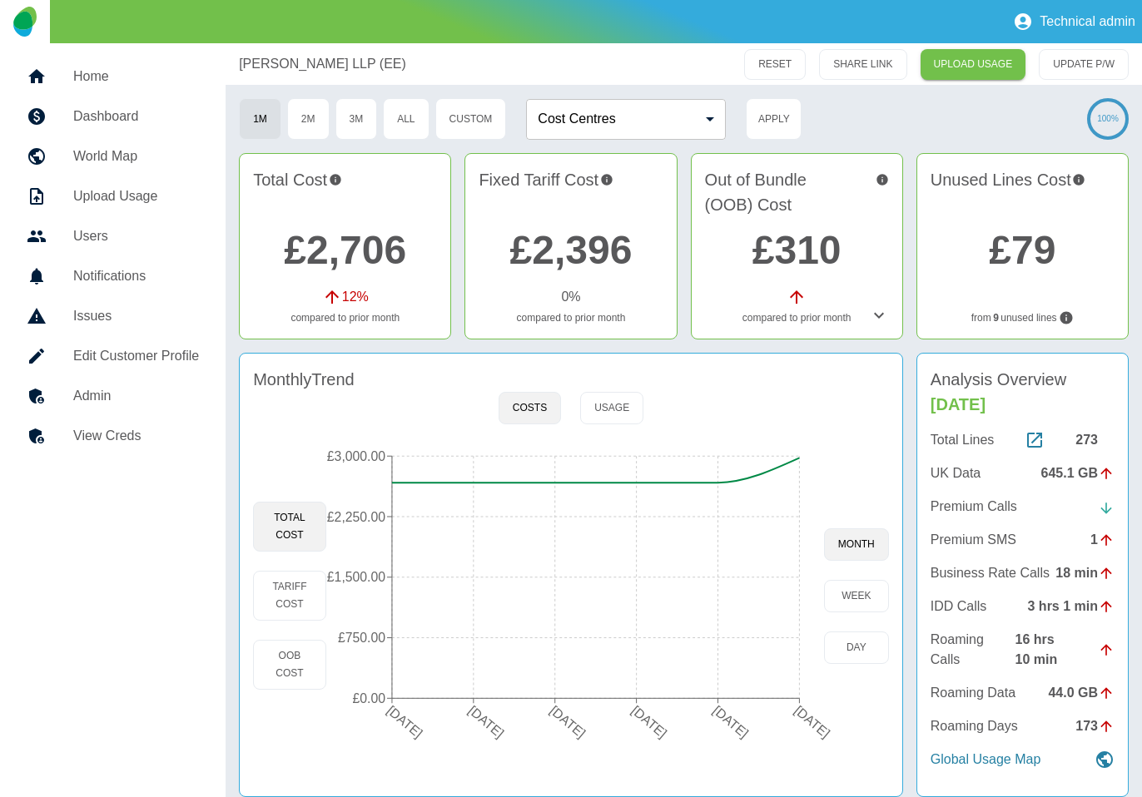
click at [881, 318] on icon at bounding box center [879, 315] width 20 height 20
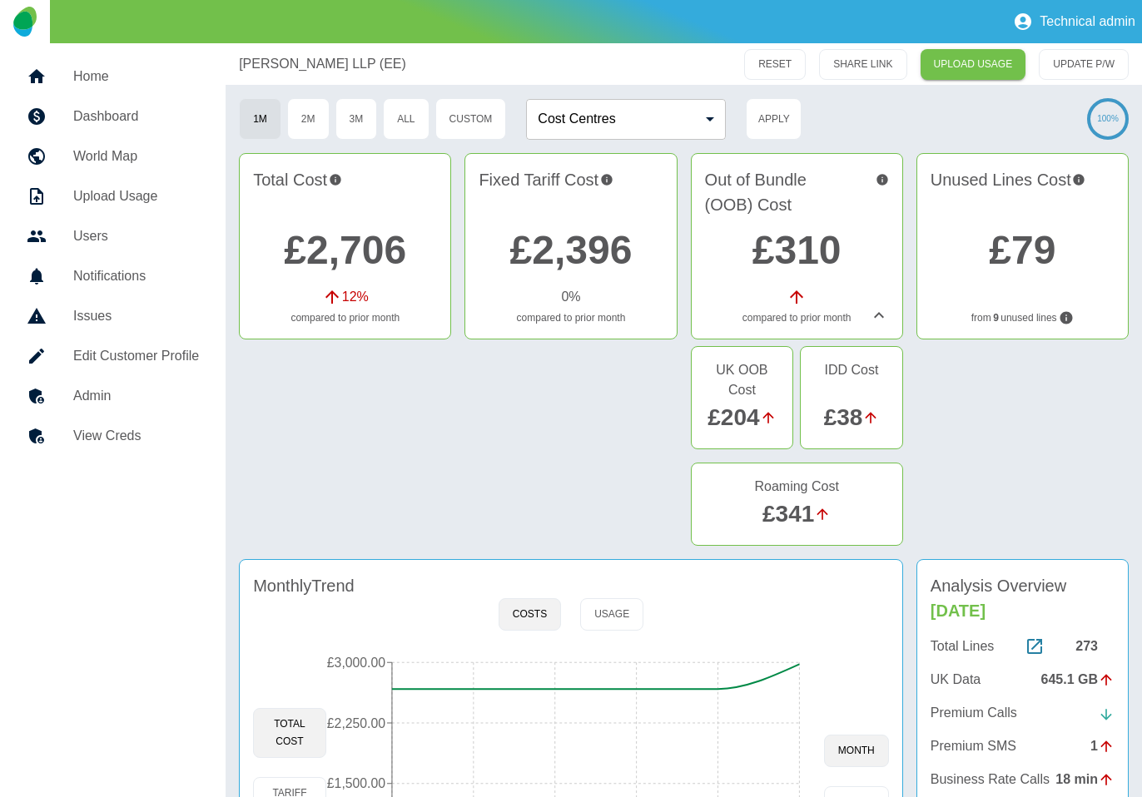
click at [879, 317] on icon at bounding box center [879, 315] width 20 height 20
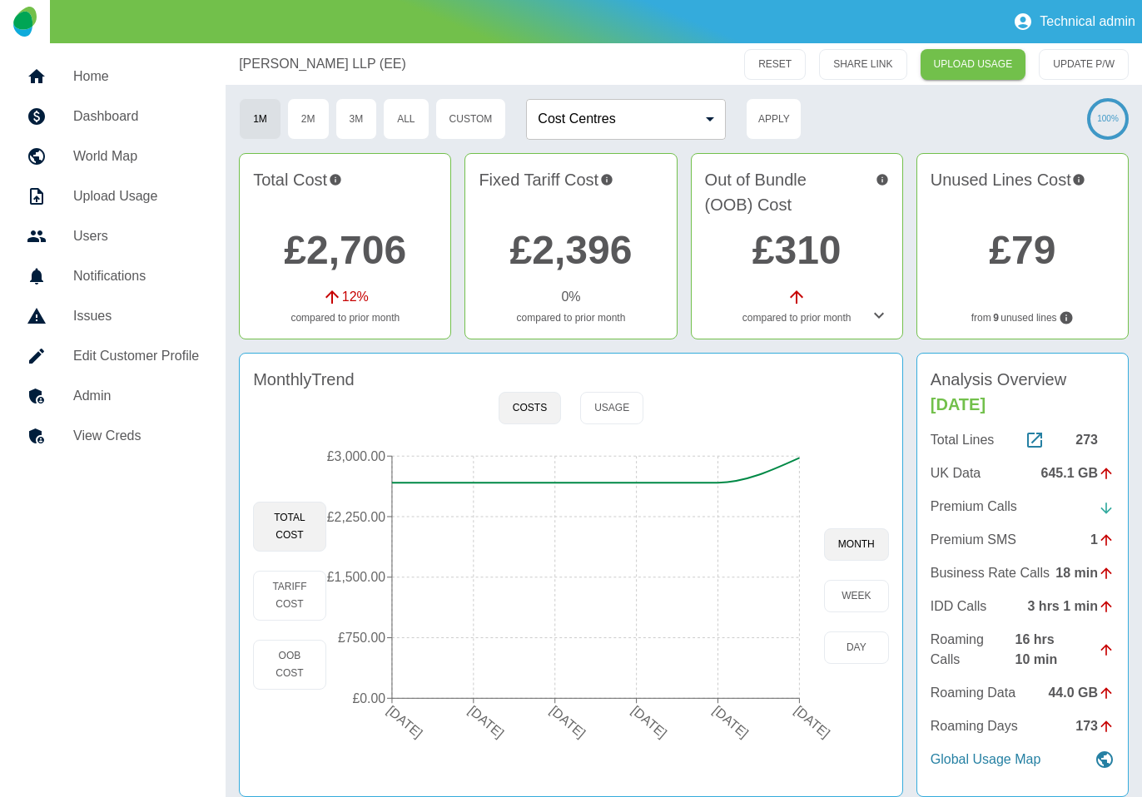
click at [877, 321] on icon at bounding box center [879, 315] width 20 height 20
click at [877, 316] on icon at bounding box center [879, 316] width 10 height 6
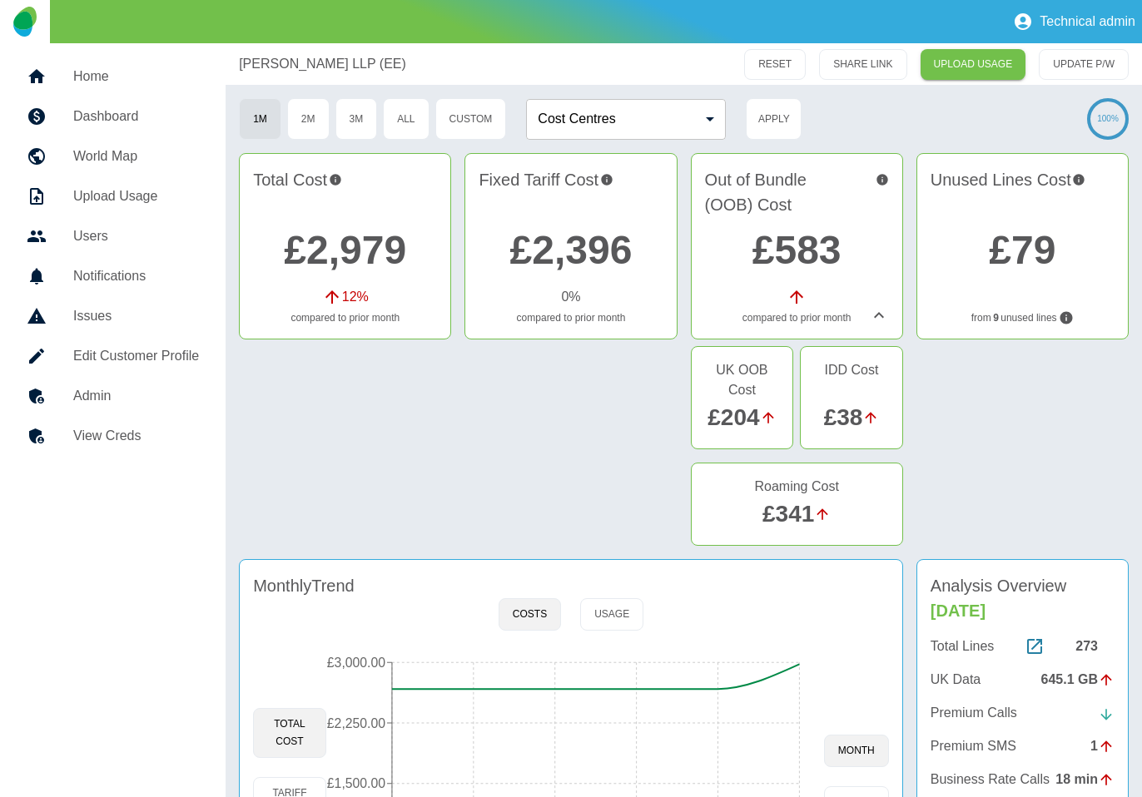
click at [834, 250] on link "£583" at bounding box center [796, 250] width 89 height 44
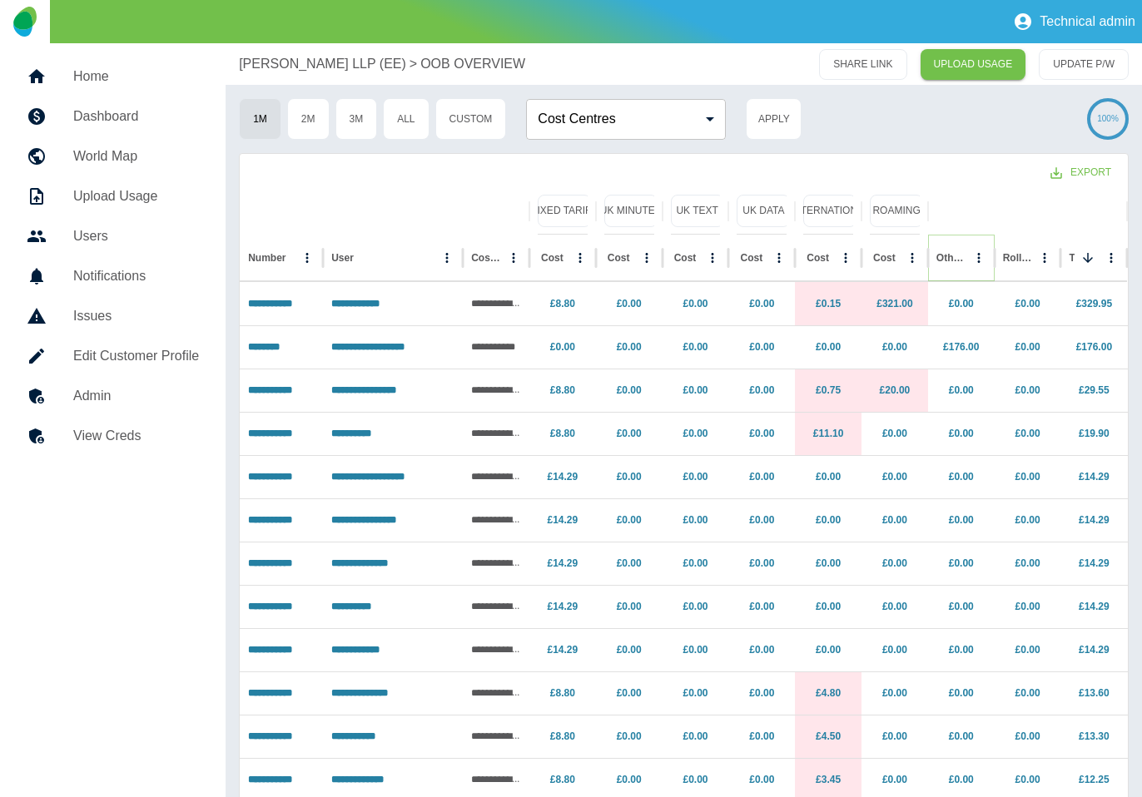
click at [967, 261] on button "Sort" at bounding box center [978, 257] width 23 height 23
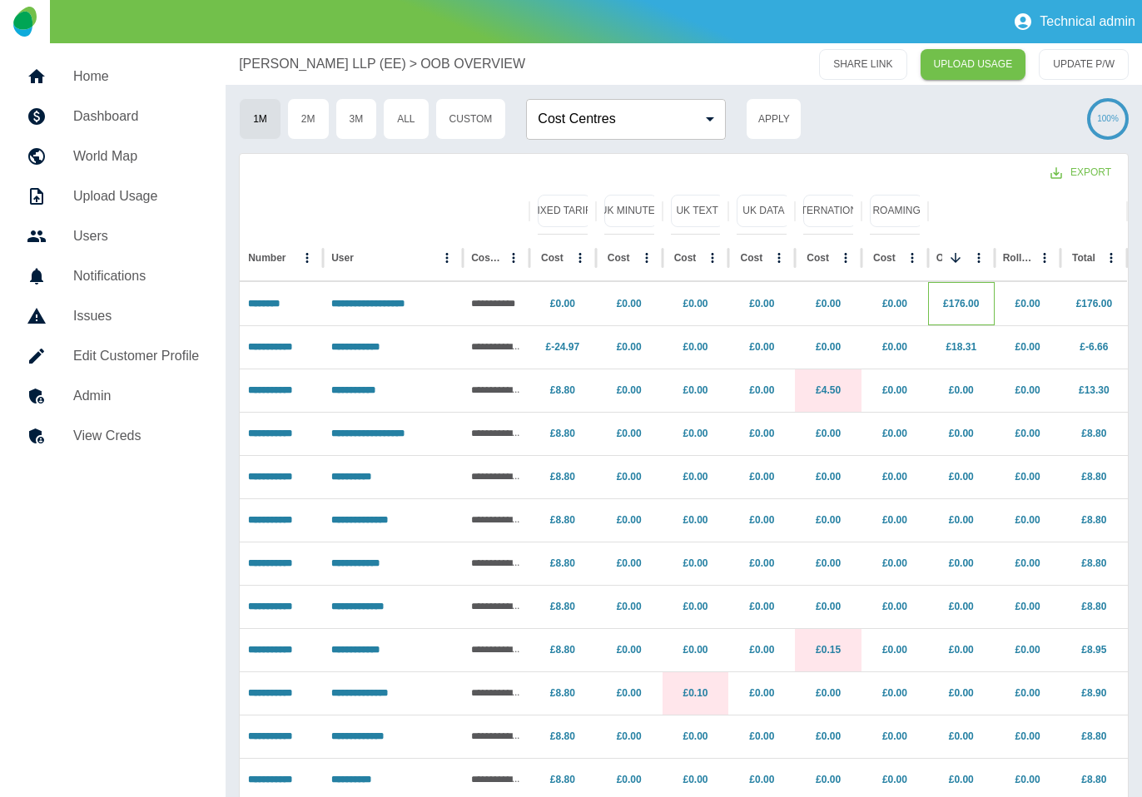
click at [956, 291] on p "£176.00" at bounding box center [961, 304] width 50 height 42
click at [956, 299] on link "£176.00" at bounding box center [961, 304] width 36 height 12
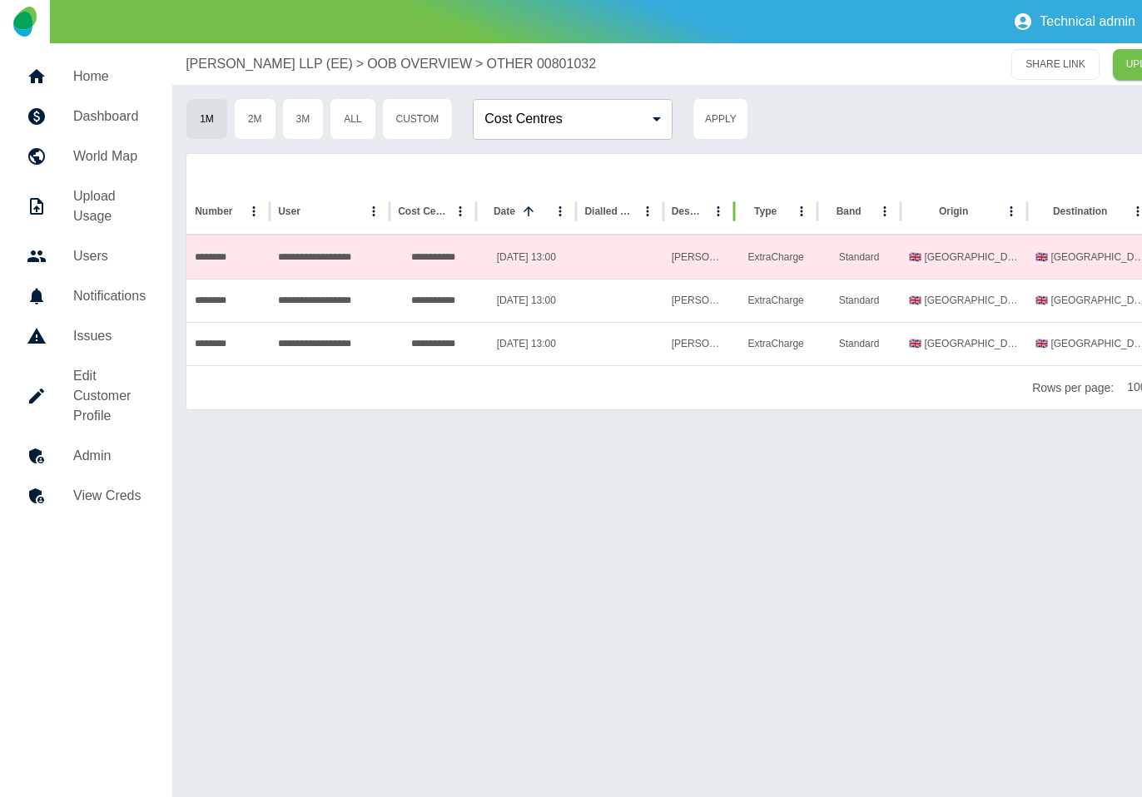
drag, startPoint x: 650, startPoint y: 221, endPoint x: 722, endPoint y: 221, distance: 71.6
click at [722, 221] on div "Description" at bounding box center [698, 211] width 71 height 47
click at [395, 70] on p "OOB OVERVIEW" at bounding box center [419, 64] width 105 height 20
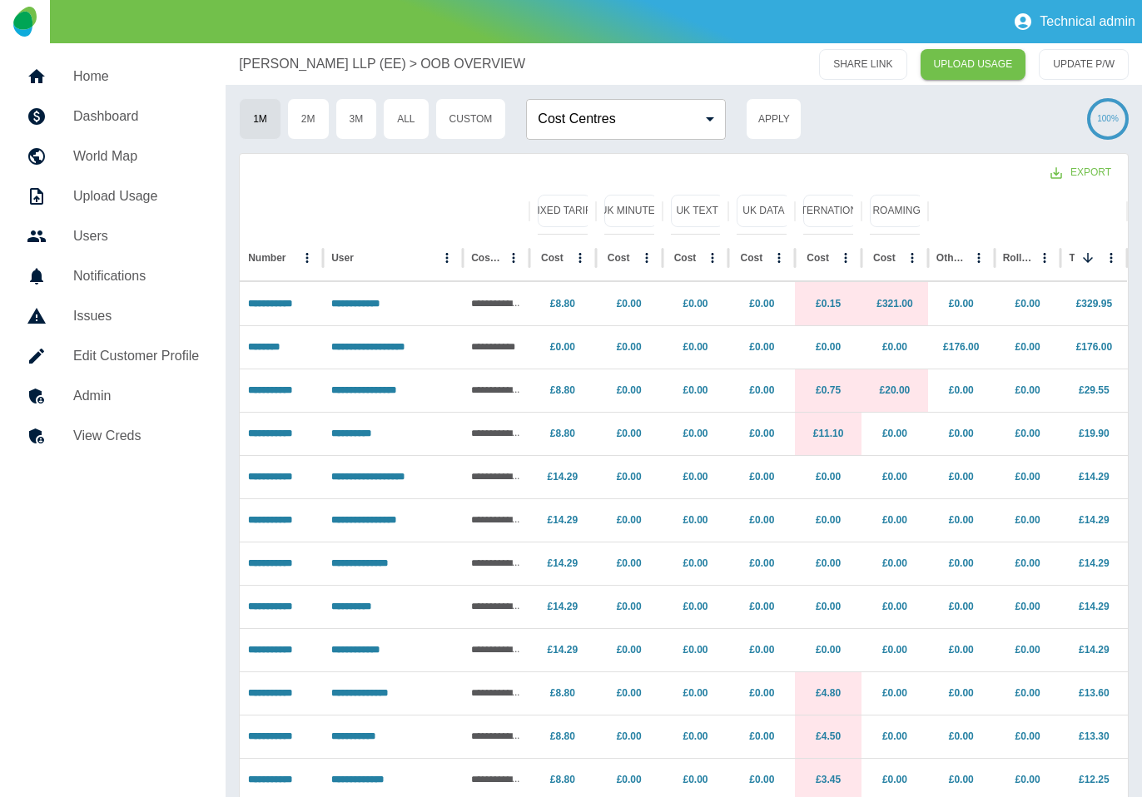
click at [269, 72] on p "[PERSON_NAME] LLP (EE)" at bounding box center [322, 64] width 167 height 20
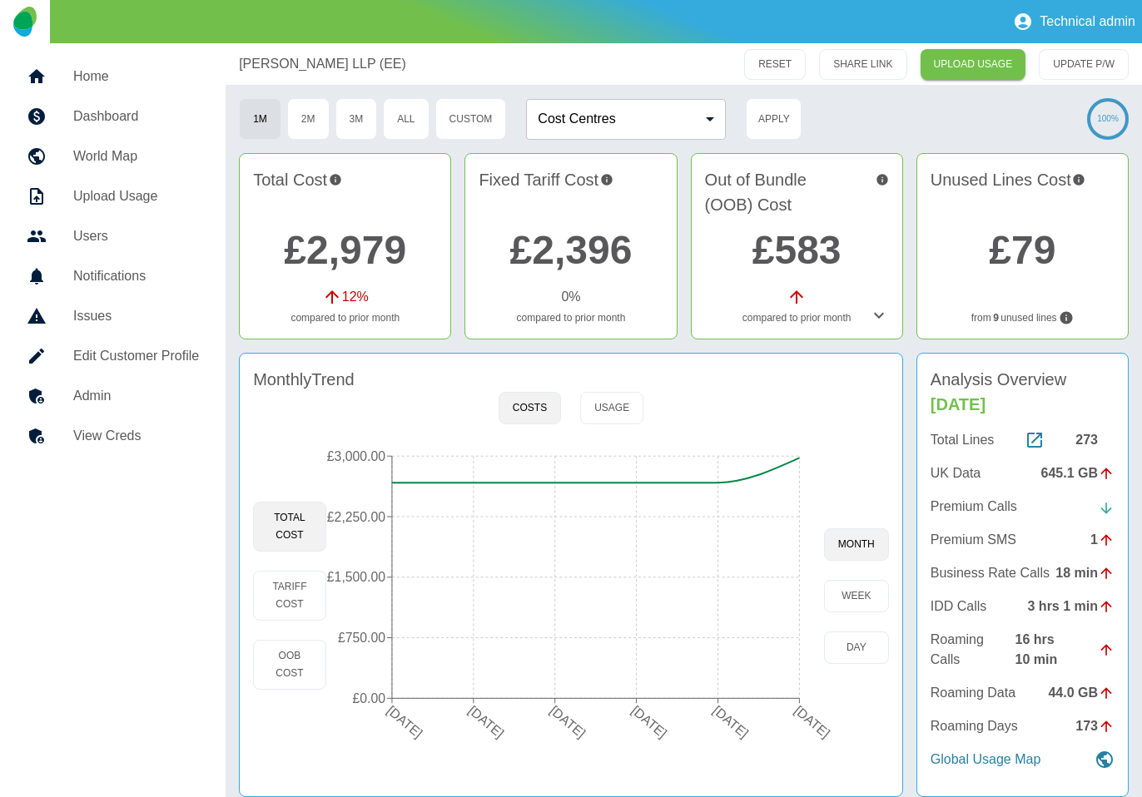
click at [881, 315] on icon at bounding box center [879, 316] width 10 height 6
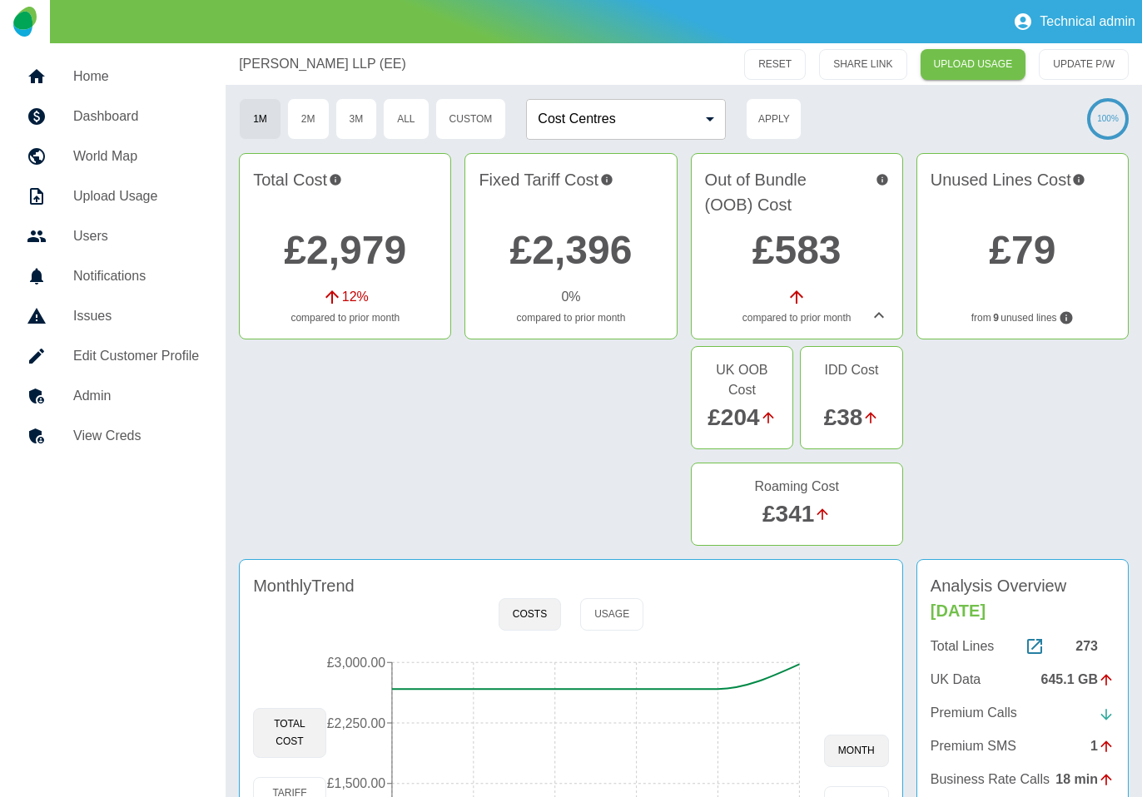
click at [337, 251] on link "£2,979" at bounding box center [345, 250] width 122 height 44
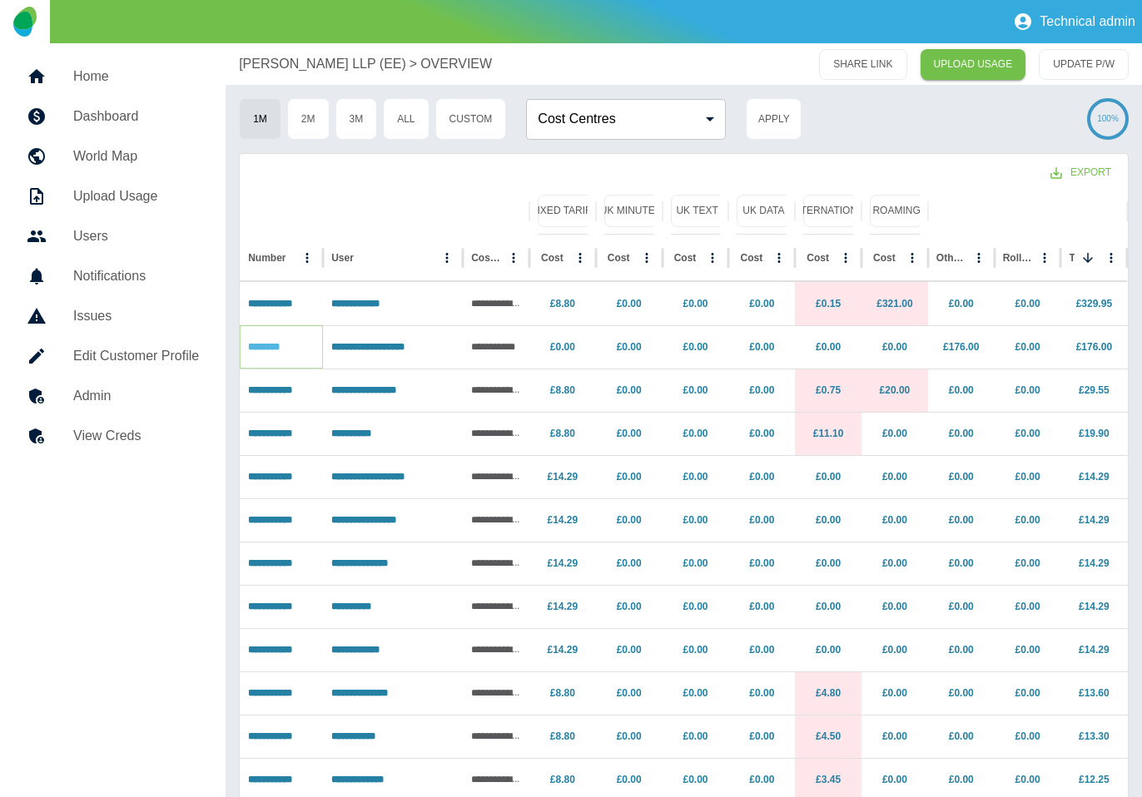
click at [276, 342] on link "********" at bounding box center [264, 347] width 32 height 10
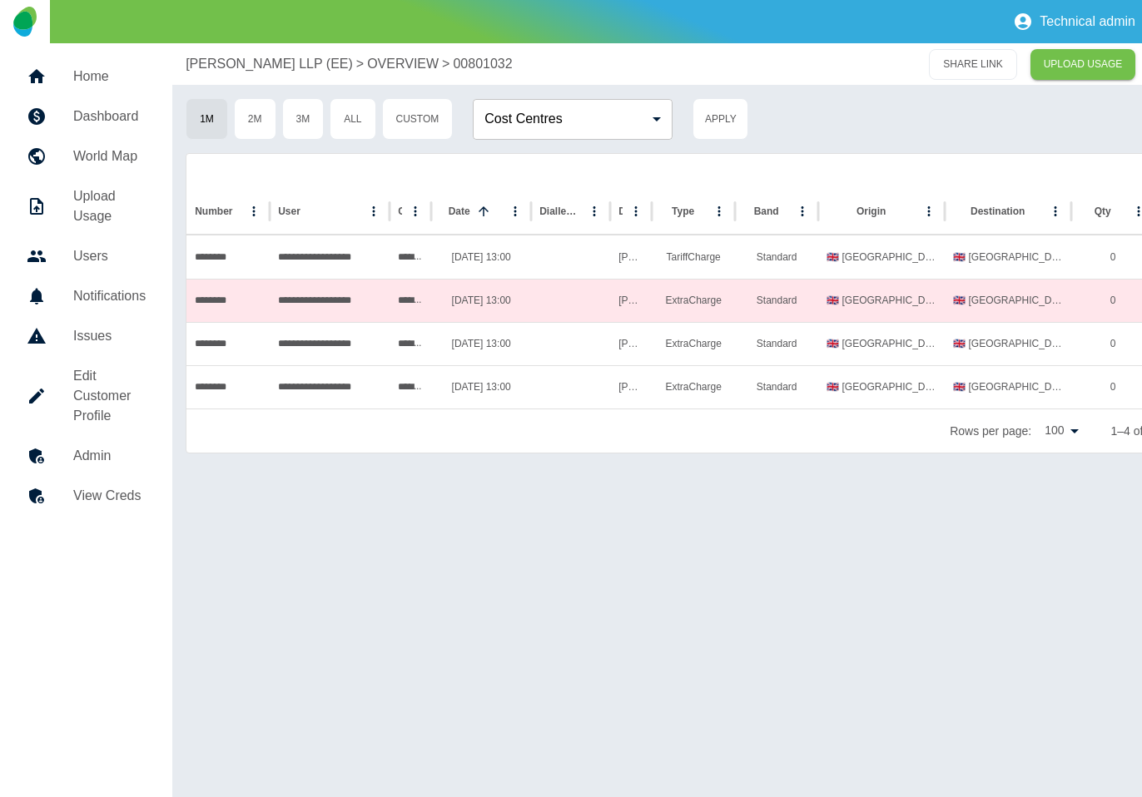
click at [301, 70] on p "[PERSON_NAME] LLP (EE)" at bounding box center [269, 64] width 167 height 20
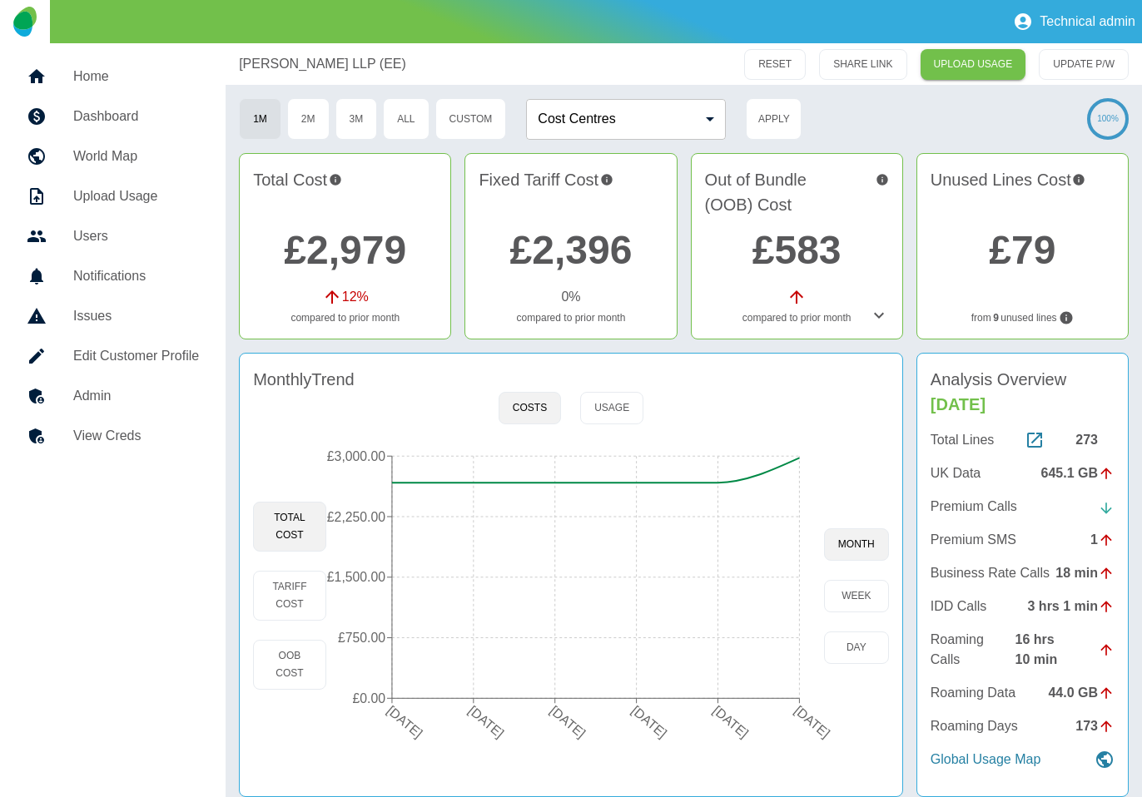
click at [384, 237] on link "£2,979" at bounding box center [345, 250] width 122 height 44
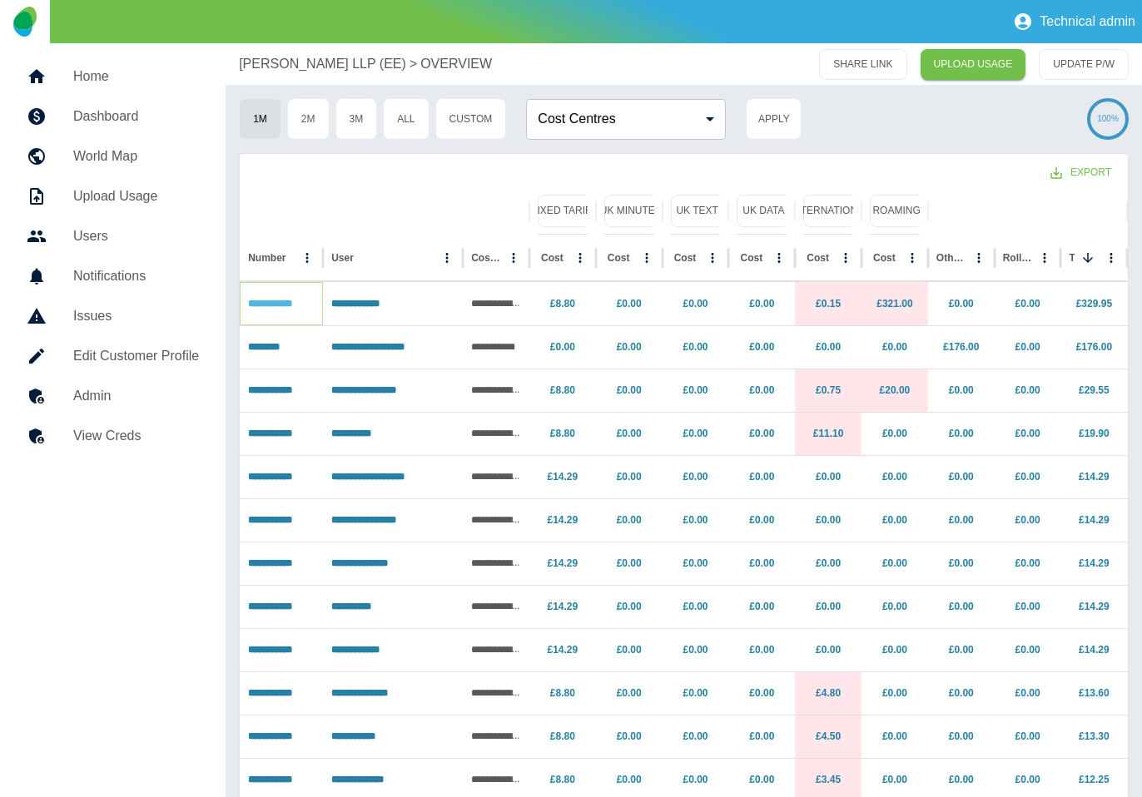
click at [269, 301] on link "**********" at bounding box center [270, 304] width 44 height 10
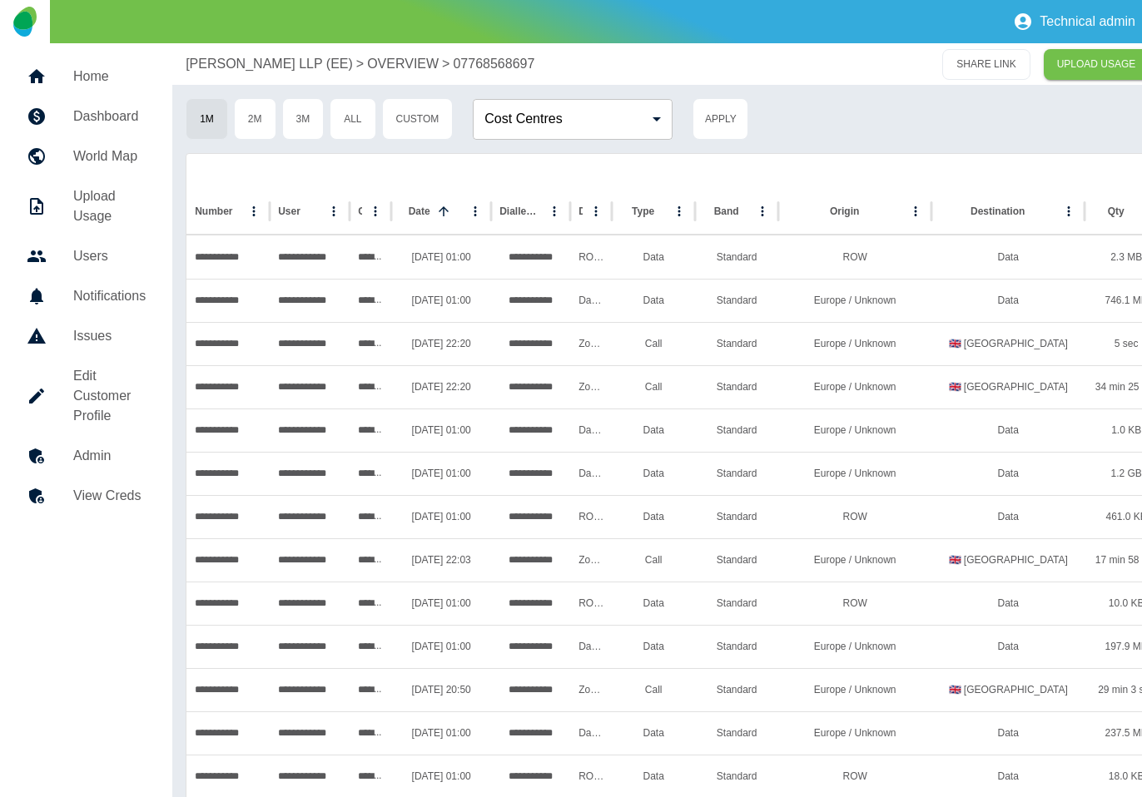
scroll to position [0, 126]
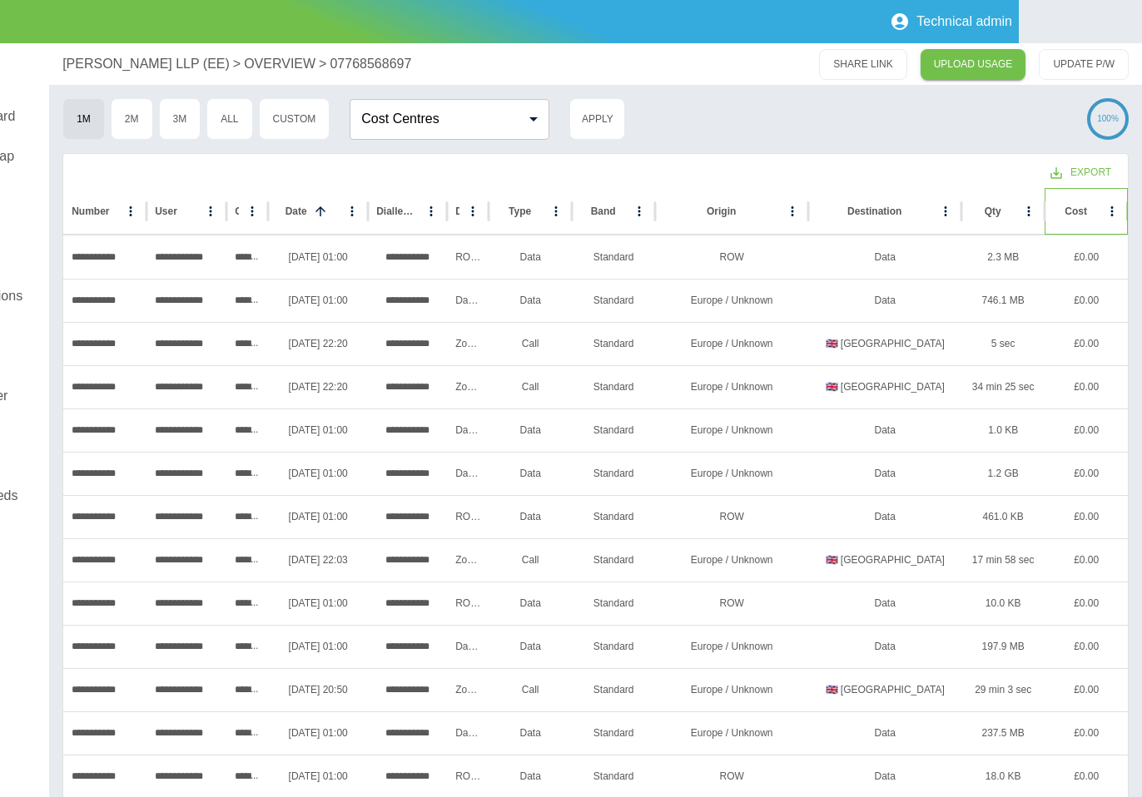
click at [1074, 216] on div "Cost" at bounding box center [1076, 211] width 47 height 46
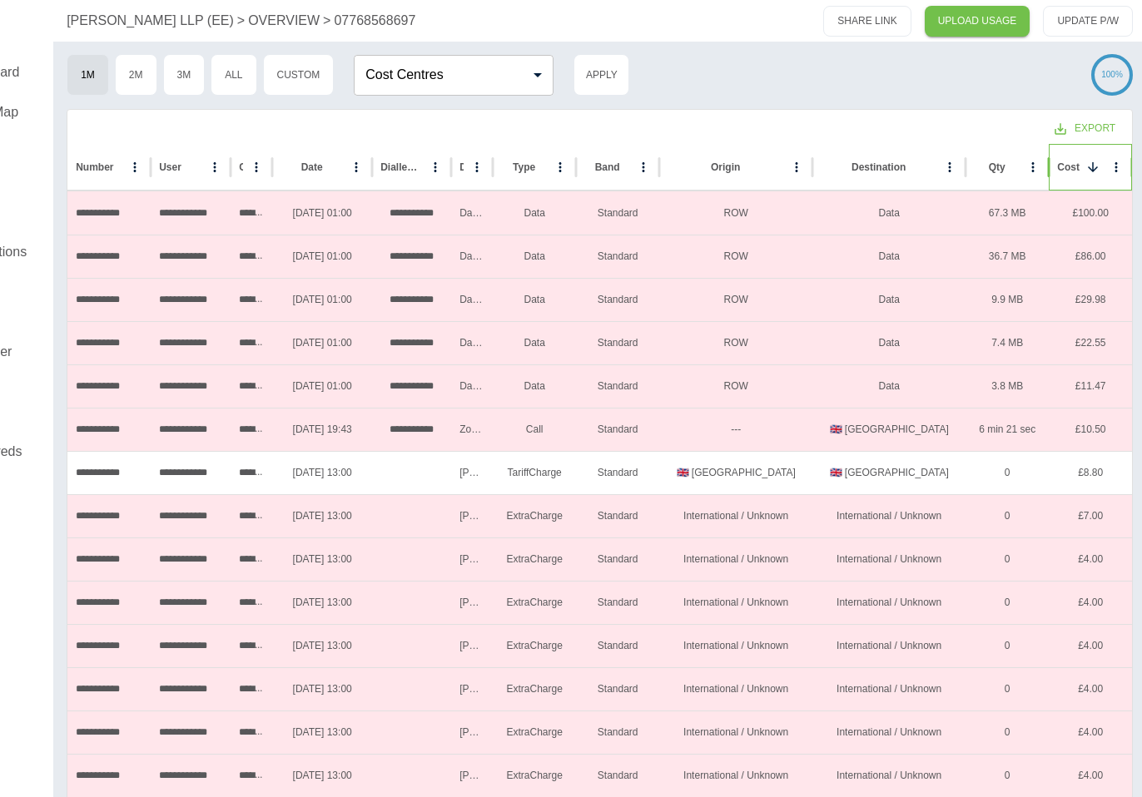
scroll to position [0, 119]
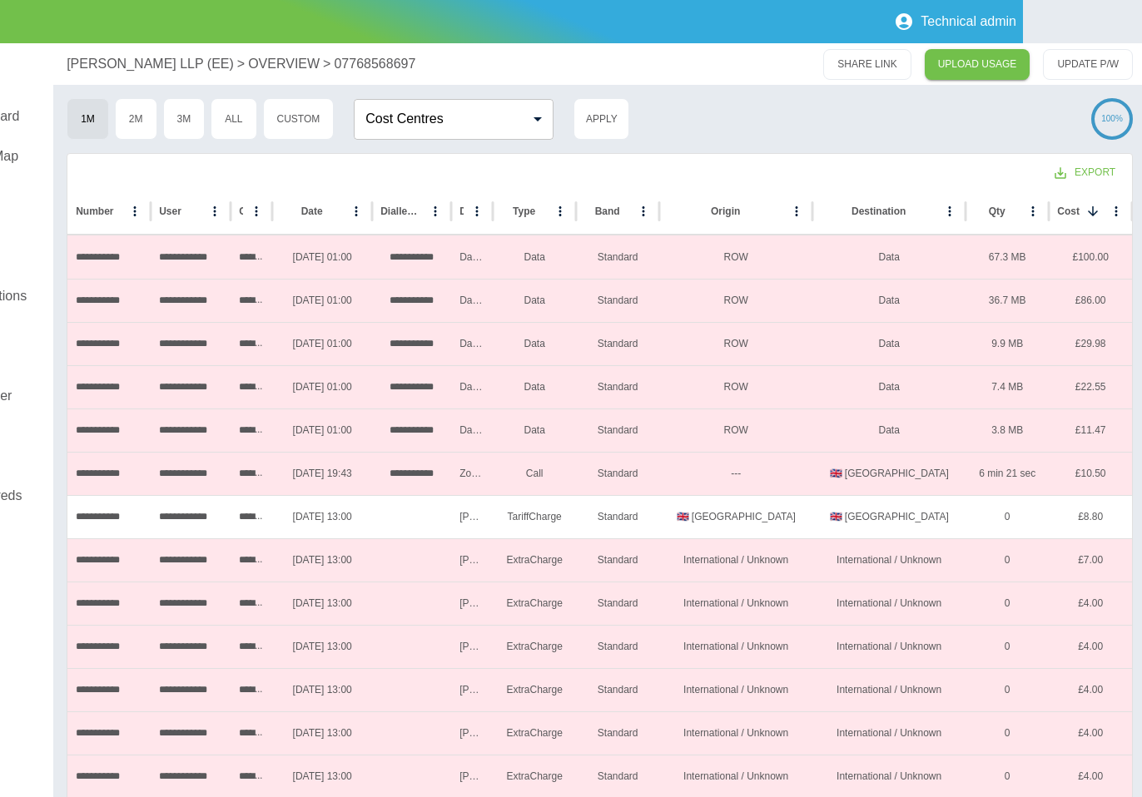
click at [123, 56] on p "[PERSON_NAME] LLP (EE)" at bounding box center [150, 64] width 167 height 20
